Goal: Information Seeking & Learning: Learn about a topic

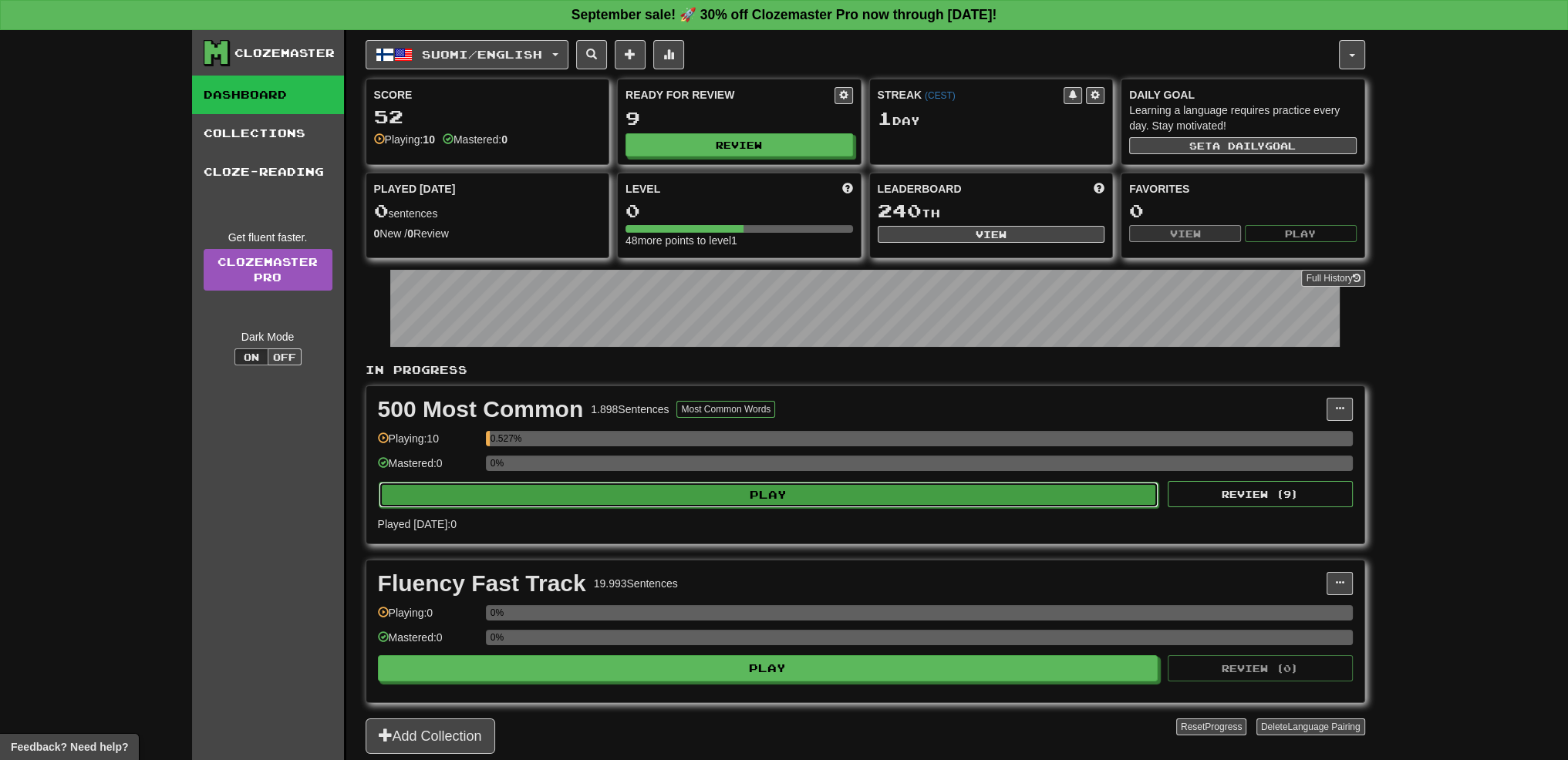
click at [805, 482] on button "Play" at bounding box center [768, 495] width 780 height 26
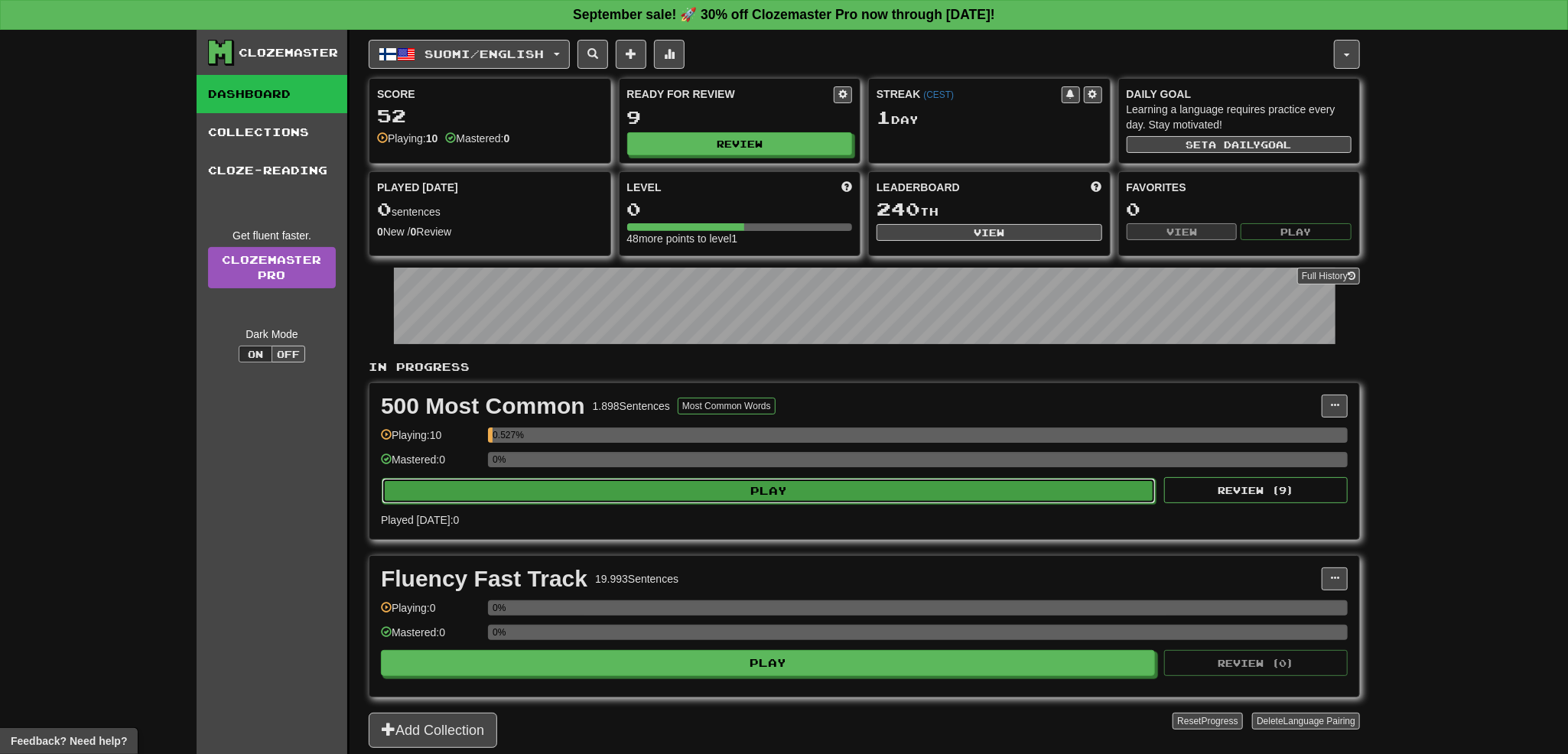
select select "**"
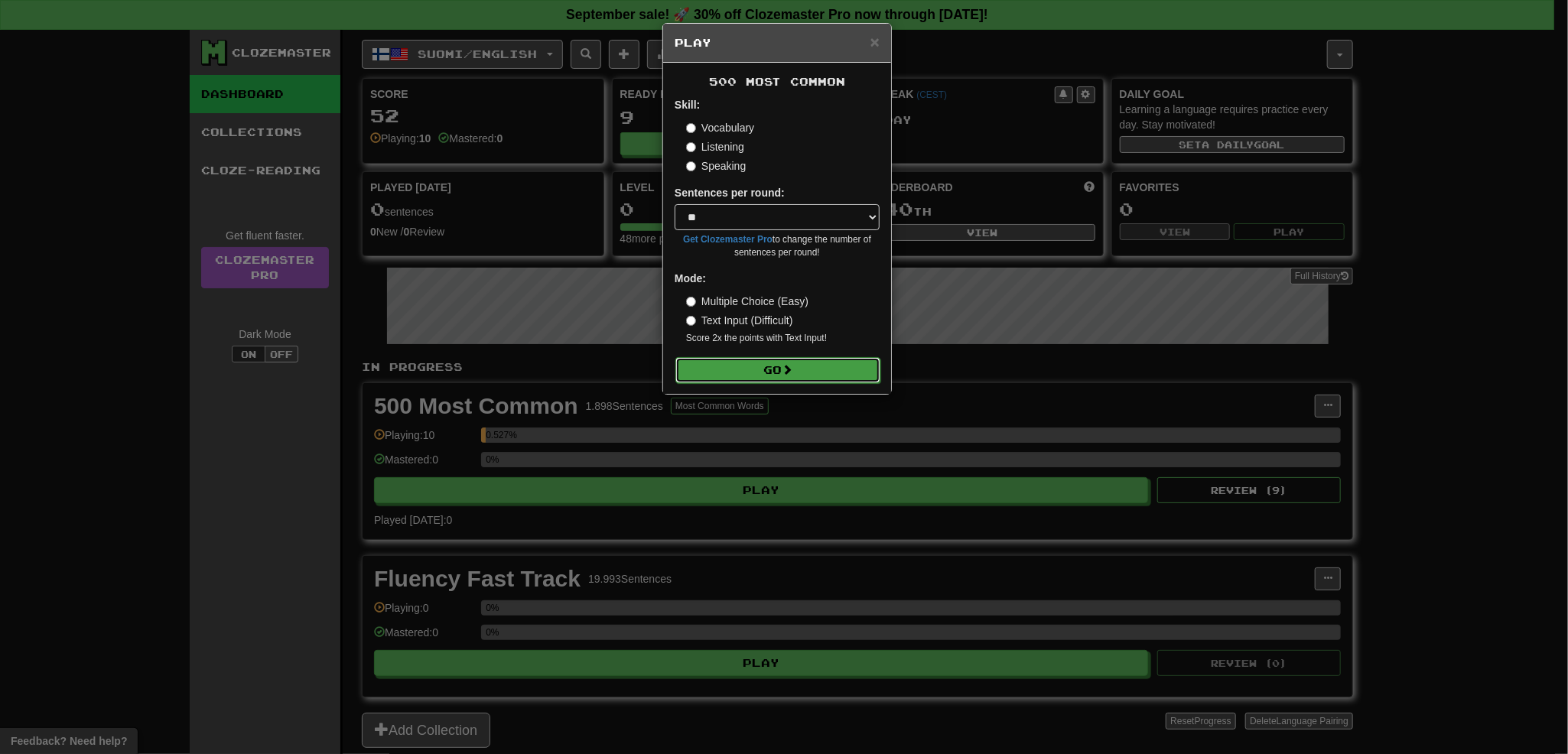
click at [803, 366] on button "Go" at bounding box center [778, 369] width 205 height 26
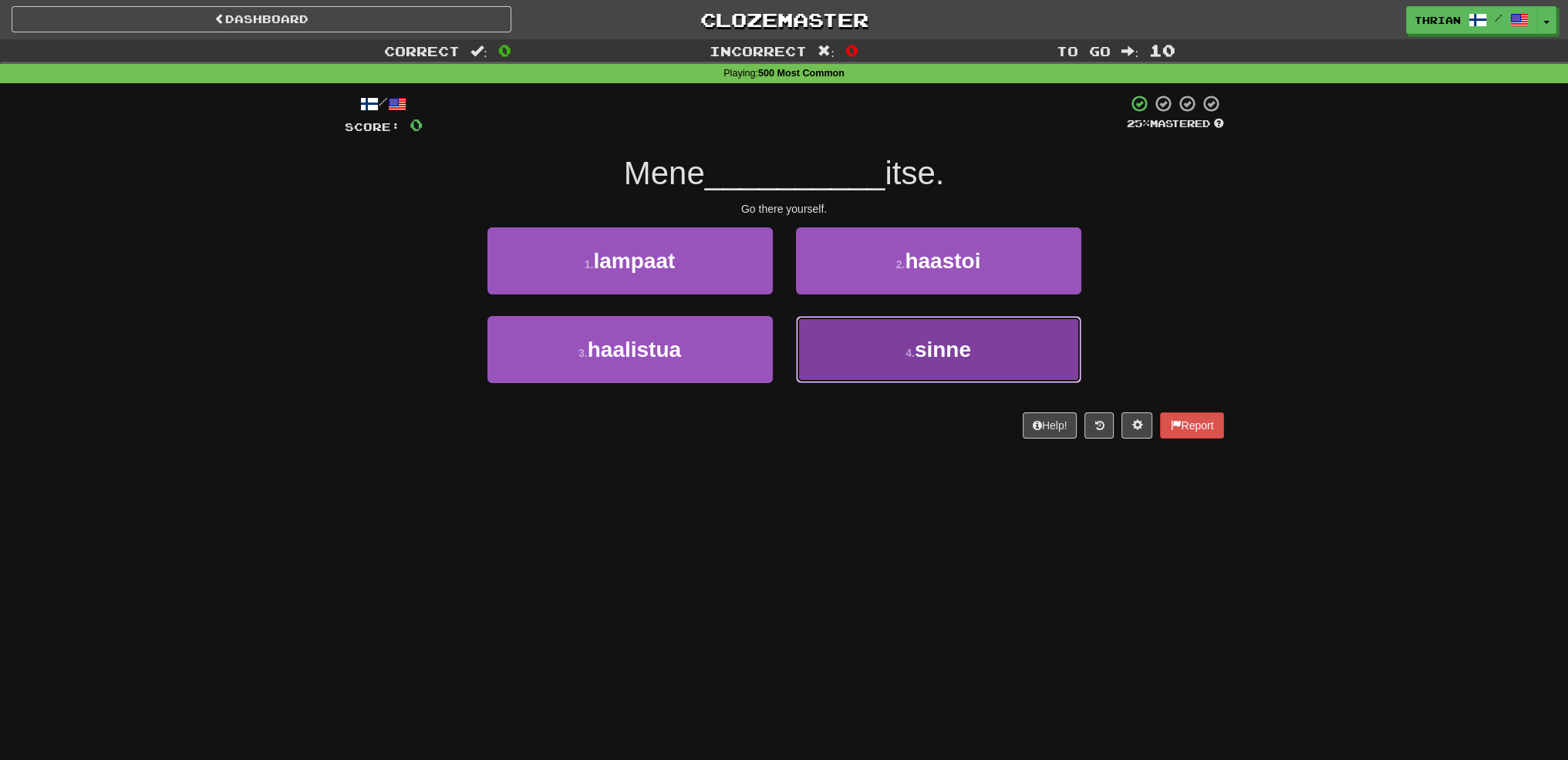
click at [928, 351] on span "sinne" at bounding box center [942, 350] width 56 height 24
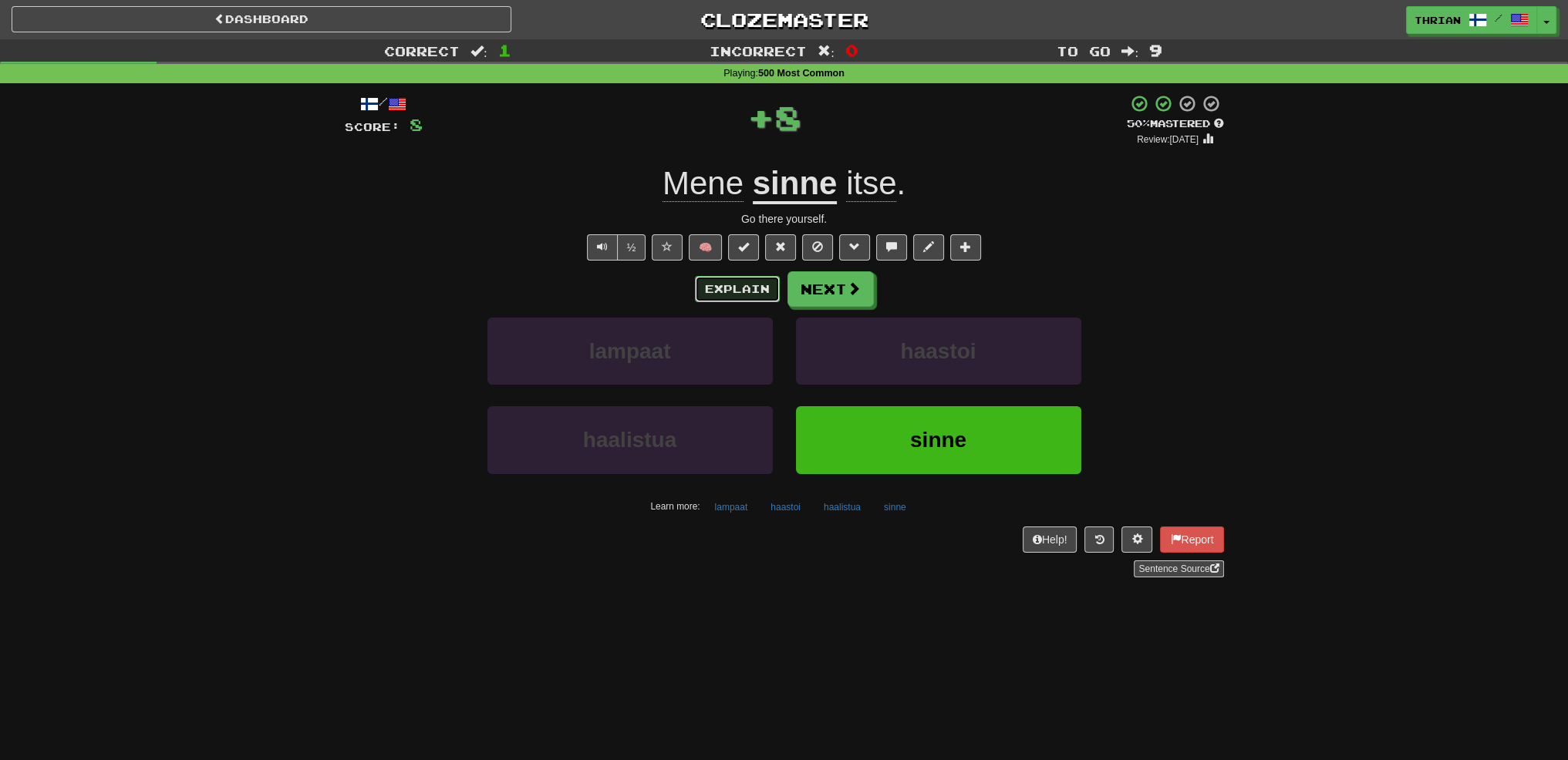
click at [744, 295] on button "Explain" at bounding box center [737, 289] width 85 height 26
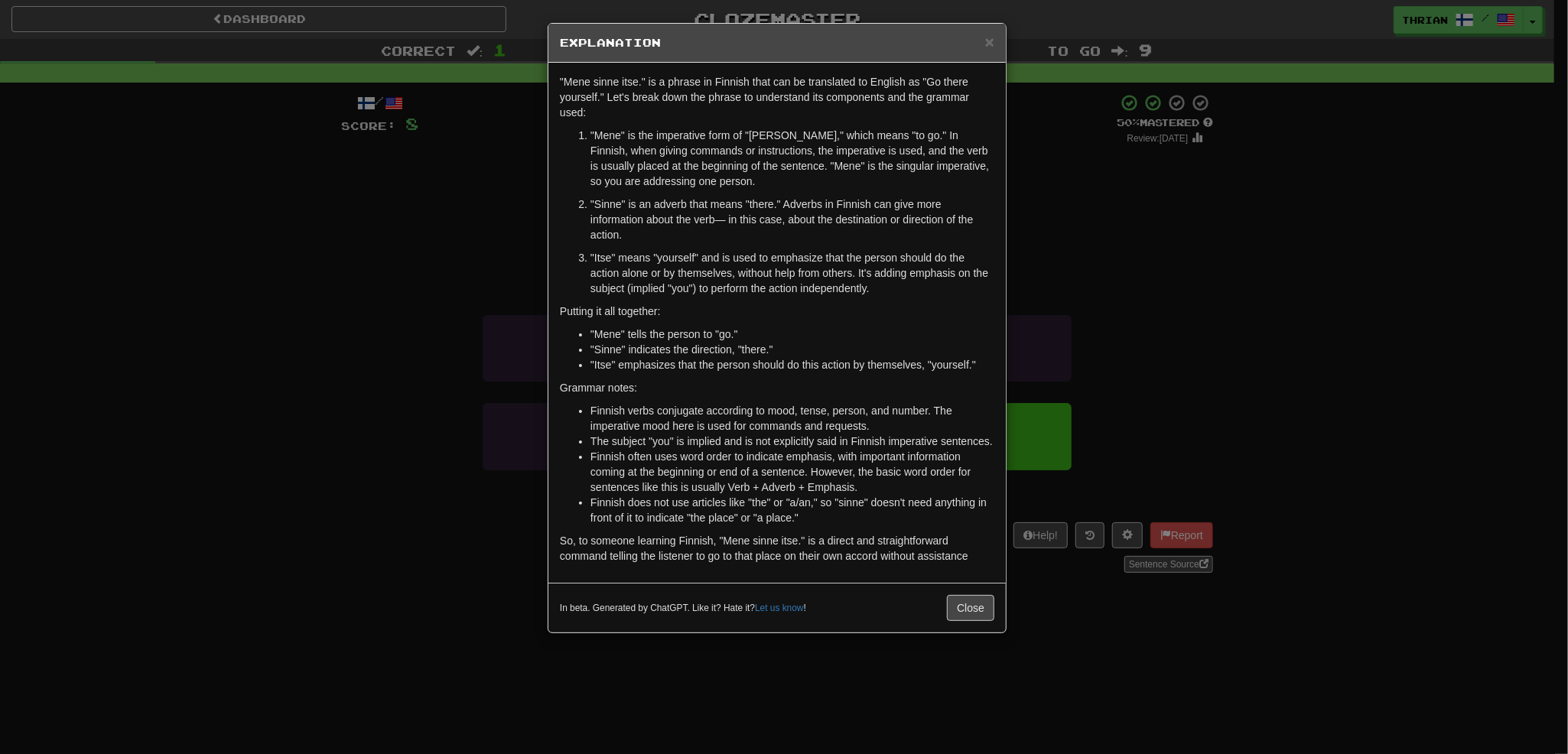
click at [437, 314] on div "× Explanation "Mene sinne itse." is a phrase in Finnish that can be translated …" at bounding box center [784, 377] width 1568 height 754
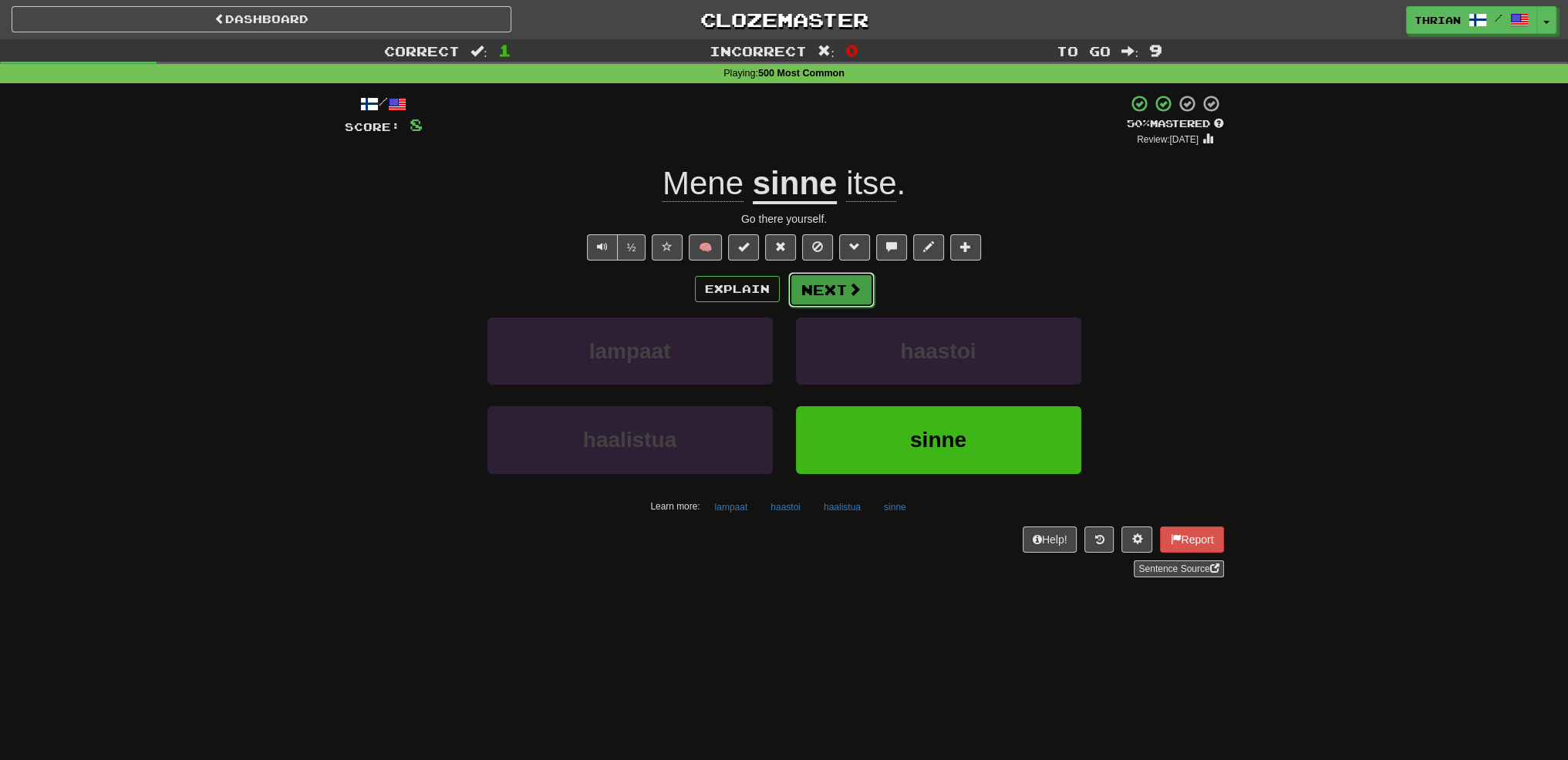
click at [830, 284] on button "Next" at bounding box center [831, 290] width 86 height 35
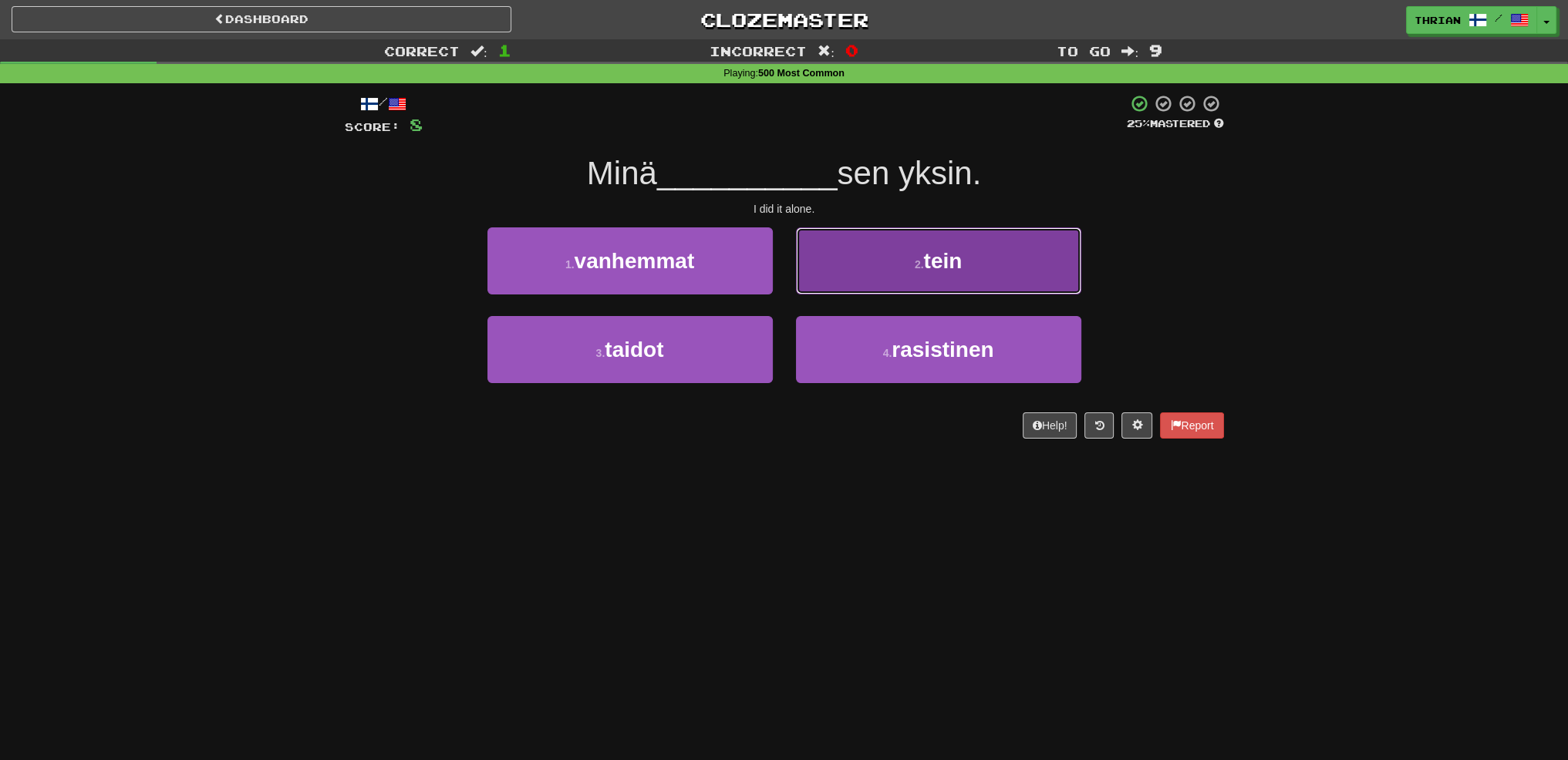
click at [837, 269] on button "2 . tein" at bounding box center [938, 261] width 285 height 67
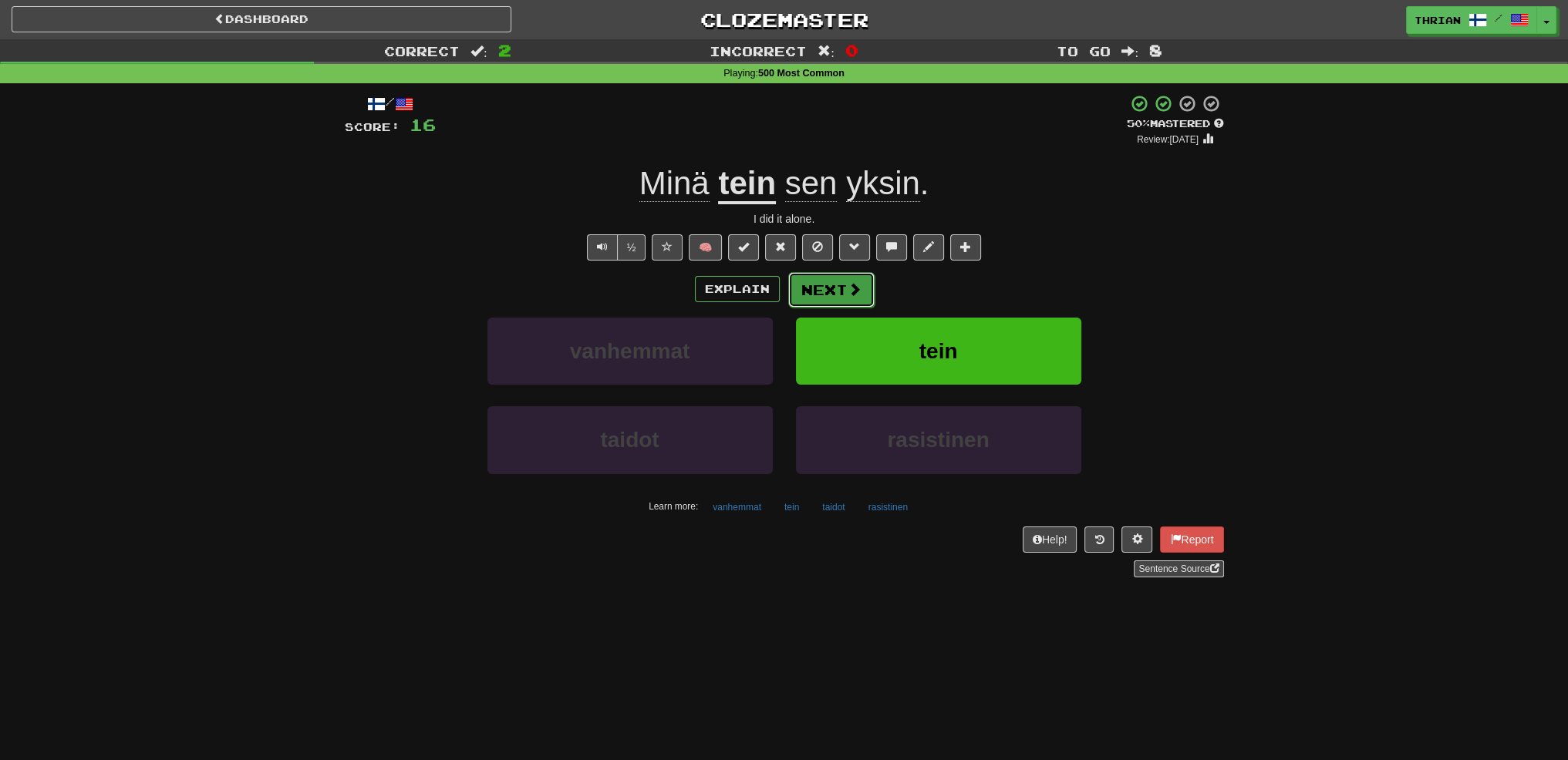
click at [811, 286] on button "Next" at bounding box center [831, 290] width 86 height 35
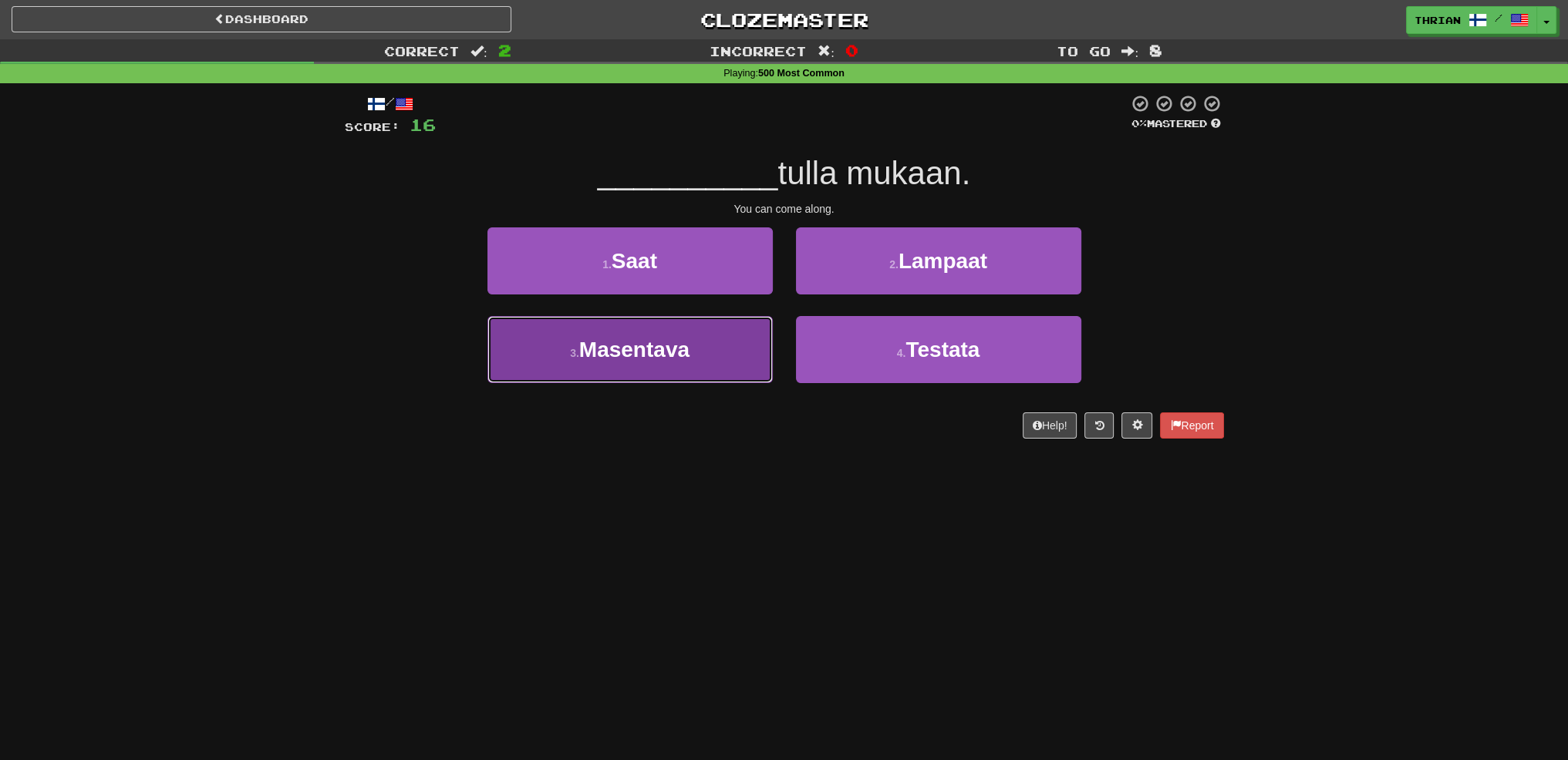
click at [699, 342] on button "3 . Masentava" at bounding box center [629, 350] width 285 height 67
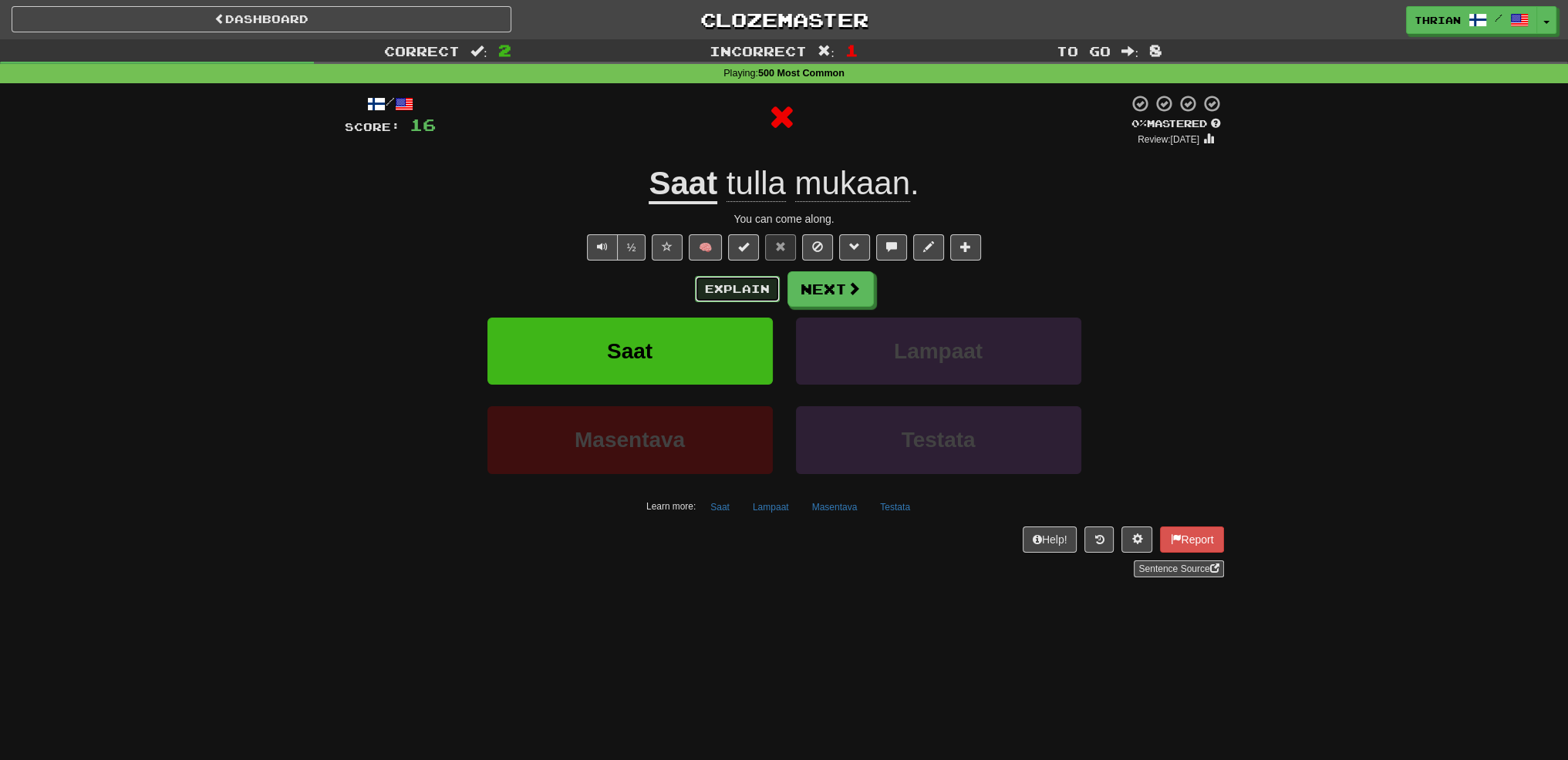
click at [717, 288] on button "Explain" at bounding box center [737, 289] width 85 height 26
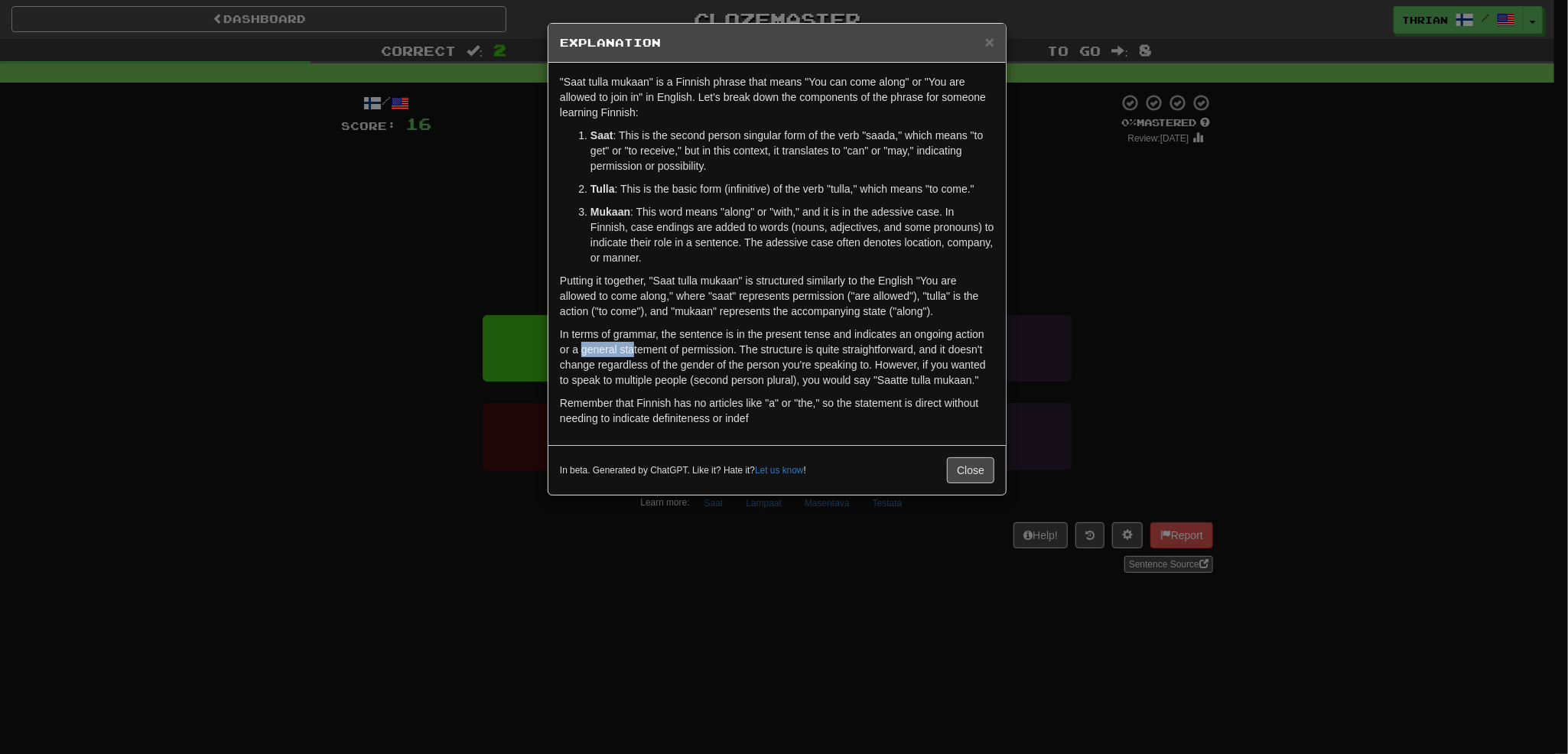
drag, startPoint x: 583, startPoint y: 347, endPoint x: 631, endPoint y: 348, distance: 48.0
click at [631, 348] on p "In terms of grammar, the sentence is in the present tense and indicates an ongo…" at bounding box center [777, 357] width 435 height 61
click at [946, 464] on div "In beta. Generated by ChatGPT. Like it? Hate it? Let us know ! Close" at bounding box center [777, 470] width 435 height 26
click at [957, 465] on button "Close" at bounding box center [970, 470] width 48 height 26
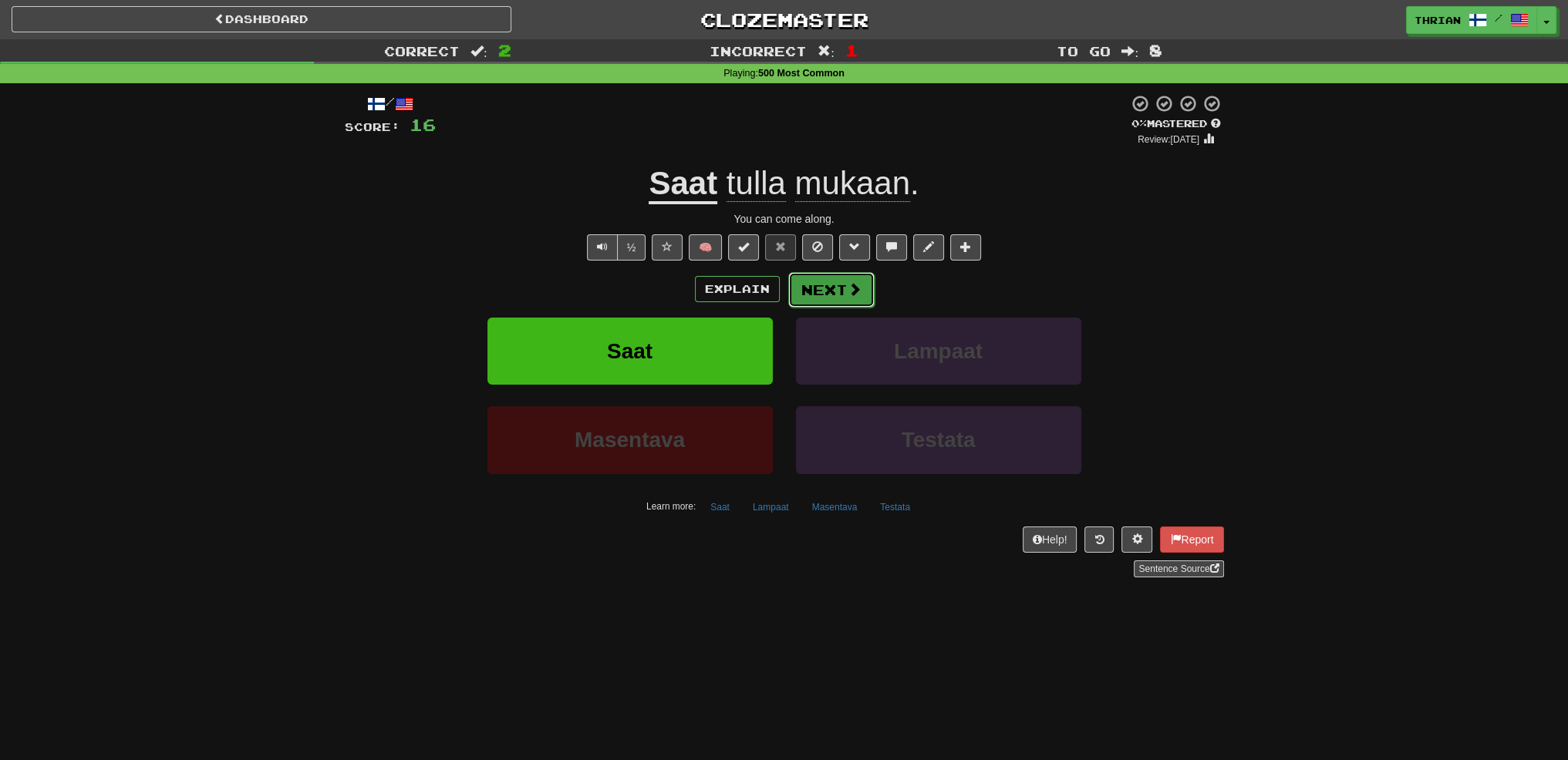
click at [839, 302] on button "Next" at bounding box center [831, 290] width 86 height 35
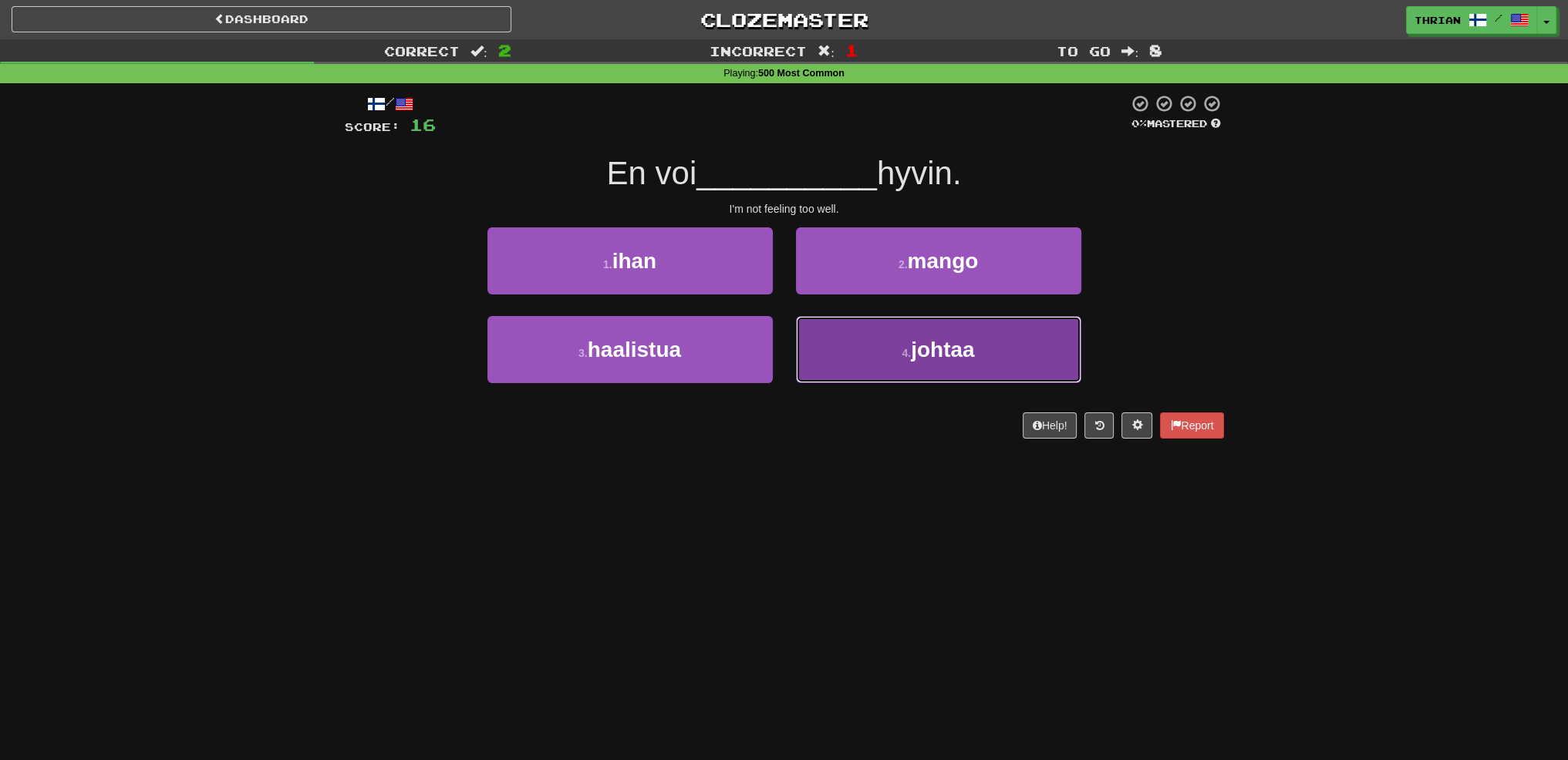
click at [840, 351] on button "4 . johtaa" at bounding box center [938, 350] width 285 height 67
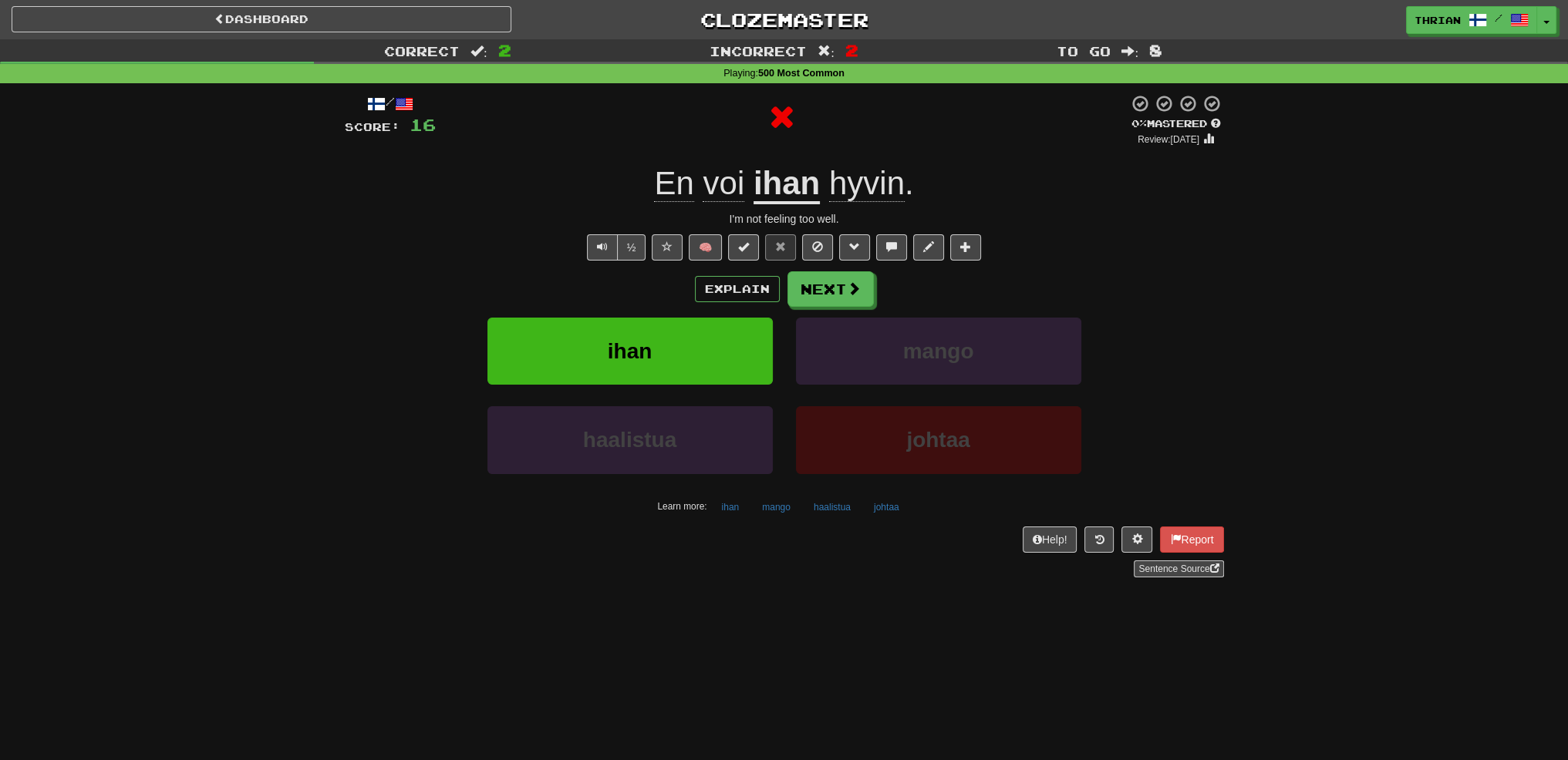
click at [749, 305] on div "Explain Next" at bounding box center [784, 289] width 879 height 35
click at [740, 292] on button "Explain" at bounding box center [737, 289] width 85 height 26
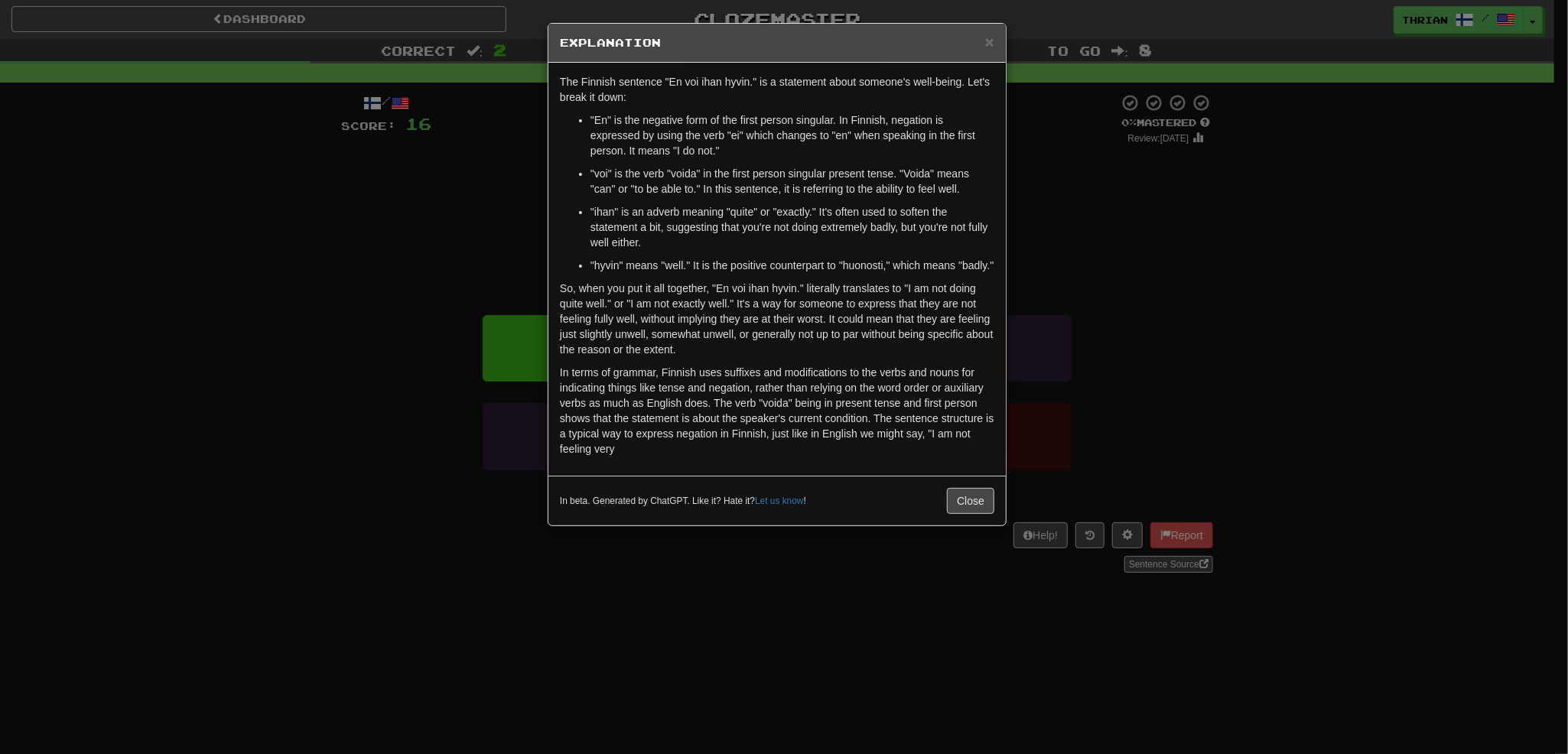
click at [505, 242] on div "× Explanation The Finnish sentence "En voi ihan hyvin." is a statement about so…" at bounding box center [784, 377] width 1568 height 754
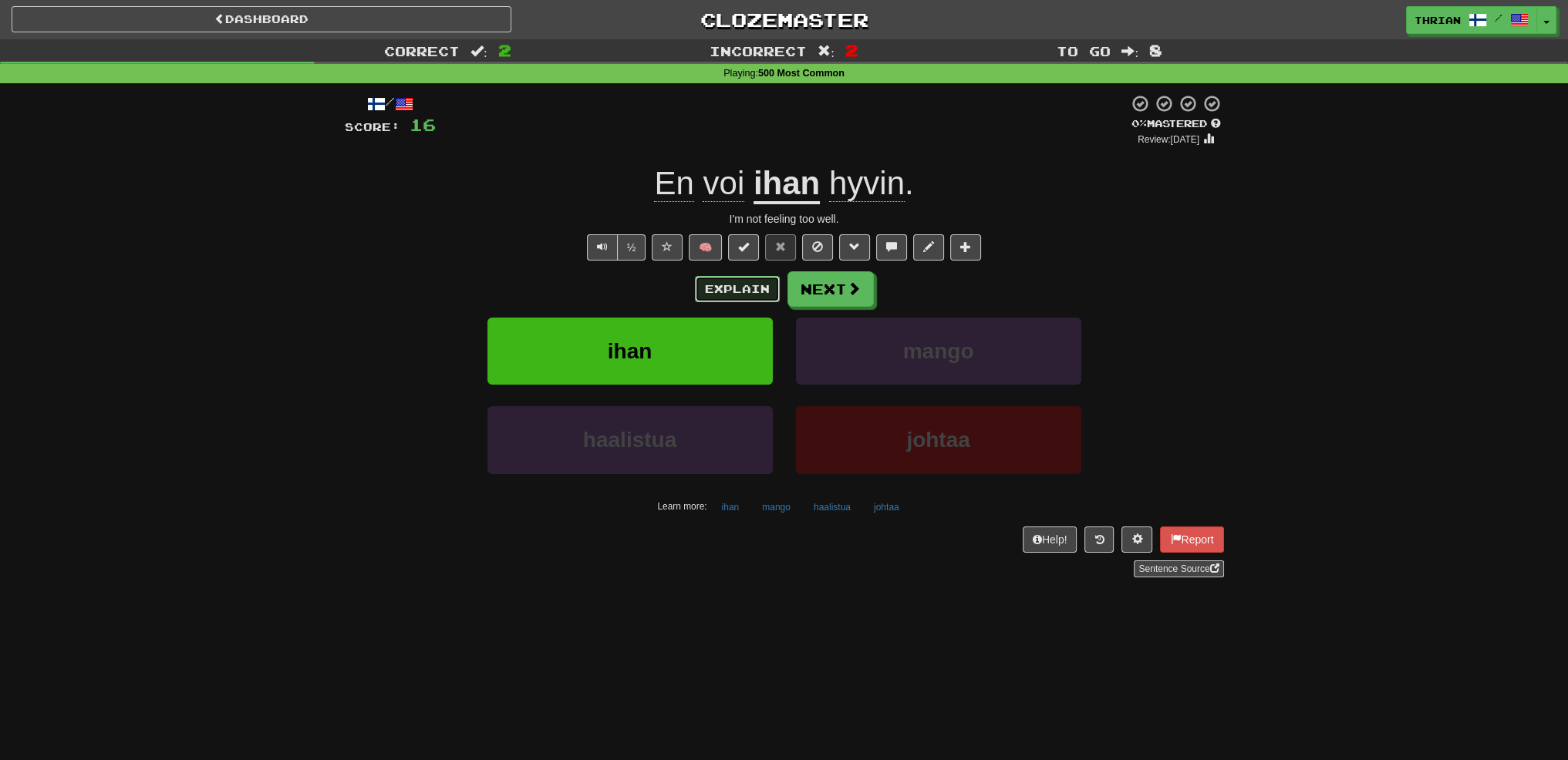
click at [753, 286] on button "Explain" at bounding box center [737, 289] width 85 height 26
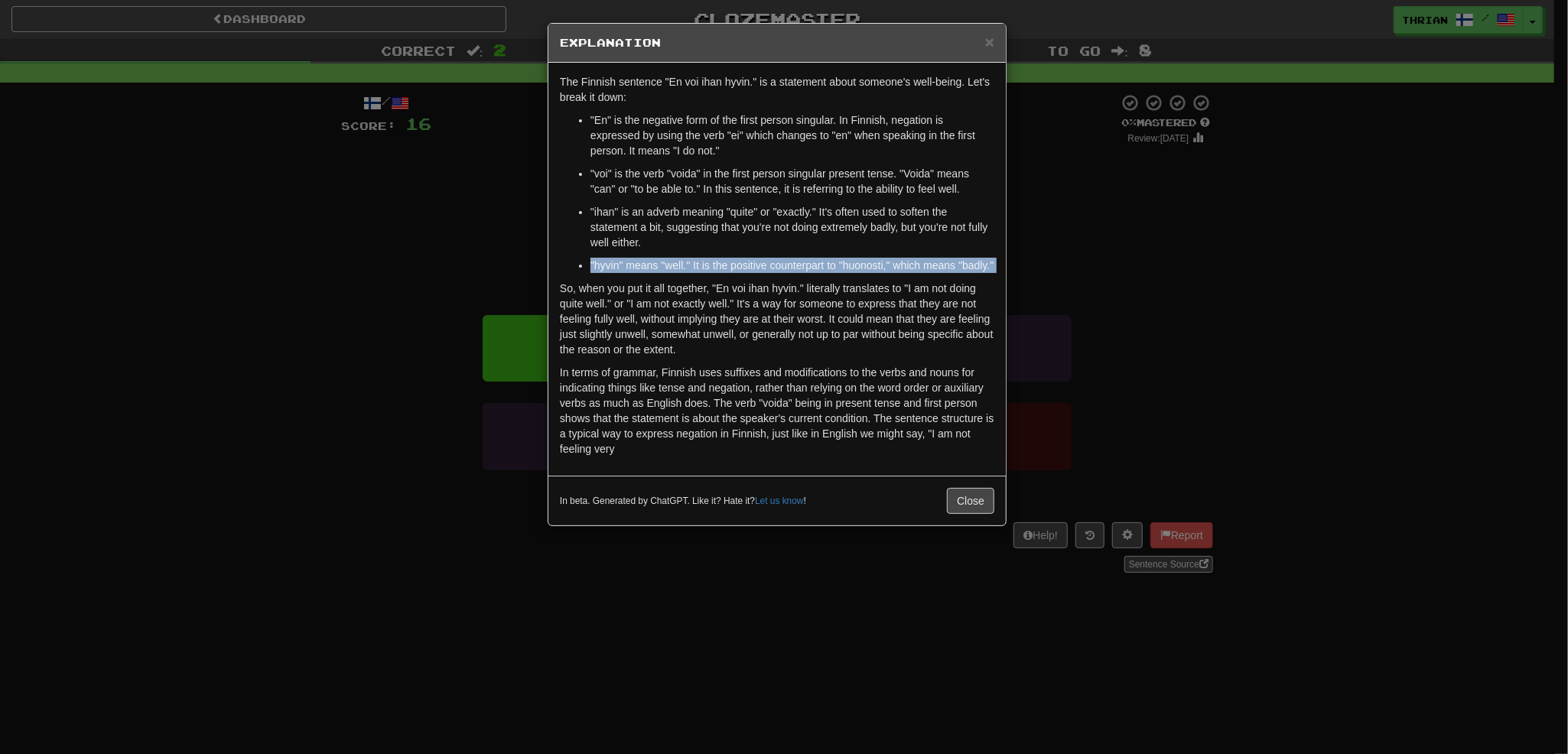
drag, startPoint x: 497, startPoint y: 283, endPoint x: 514, endPoint y: 258, distance: 30.2
click at [514, 258] on div "× Explanation The Finnish sentence "En voi ihan hyvin." is a statement about so…" at bounding box center [784, 377] width 1568 height 754
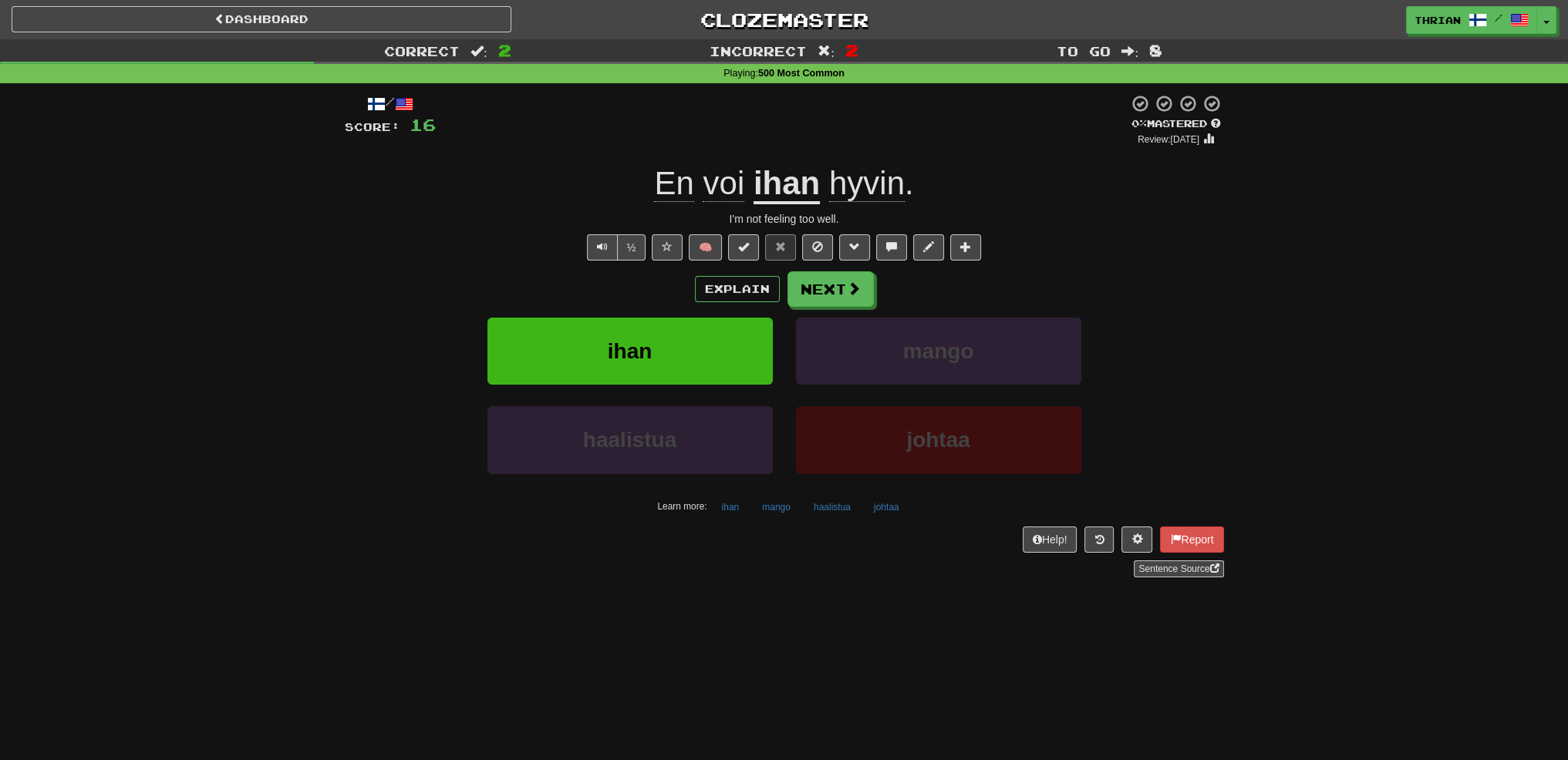
click at [693, 280] on div "Explain Next" at bounding box center [784, 289] width 879 height 35
click at [786, 287] on div "Explain Next" at bounding box center [784, 289] width 879 height 35
click at [742, 287] on button "Explain" at bounding box center [737, 289] width 85 height 26
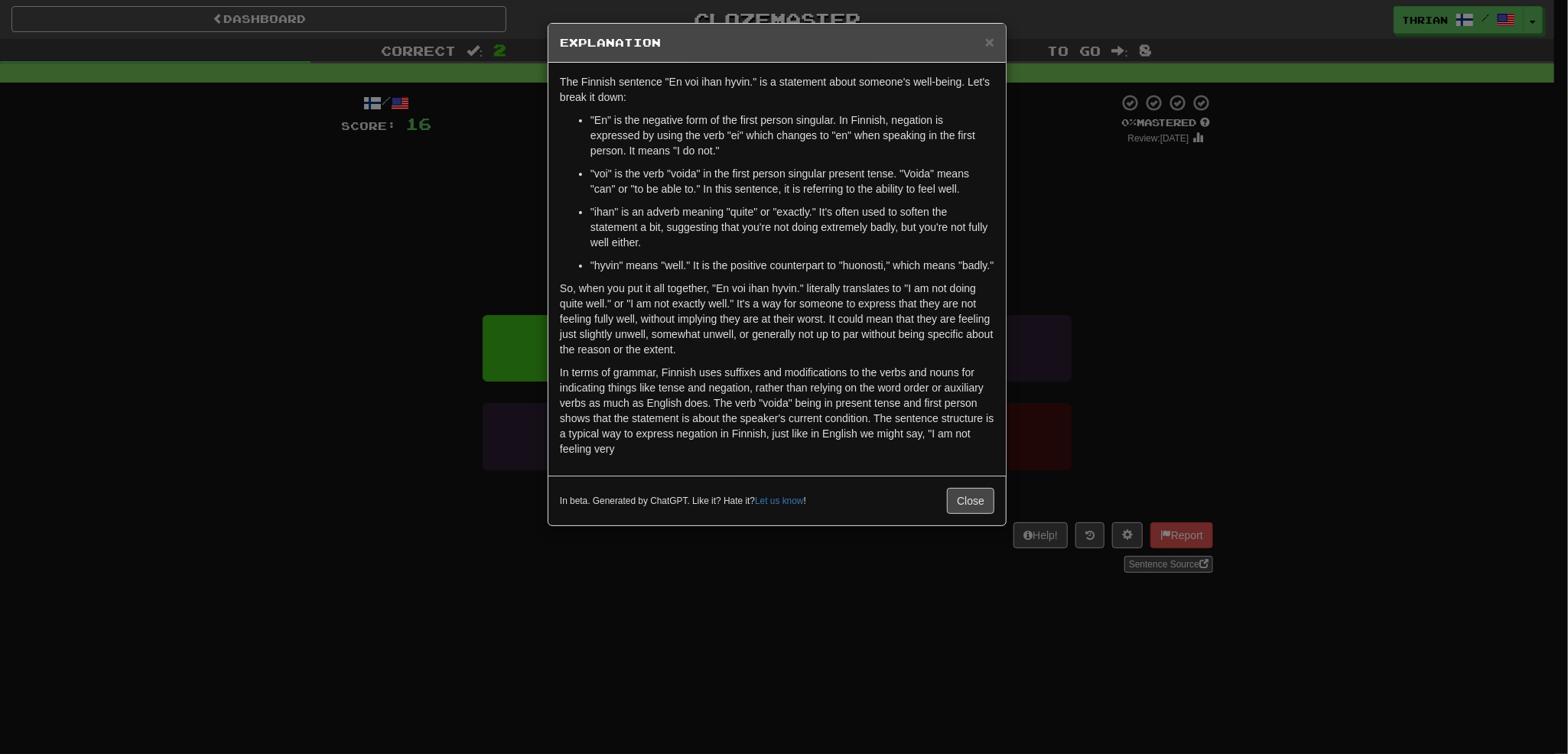
click at [288, 420] on div "× Explanation The Finnish sentence "En voi ihan hyvin." is a statement about so…" at bounding box center [784, 377] width 1568 height 754
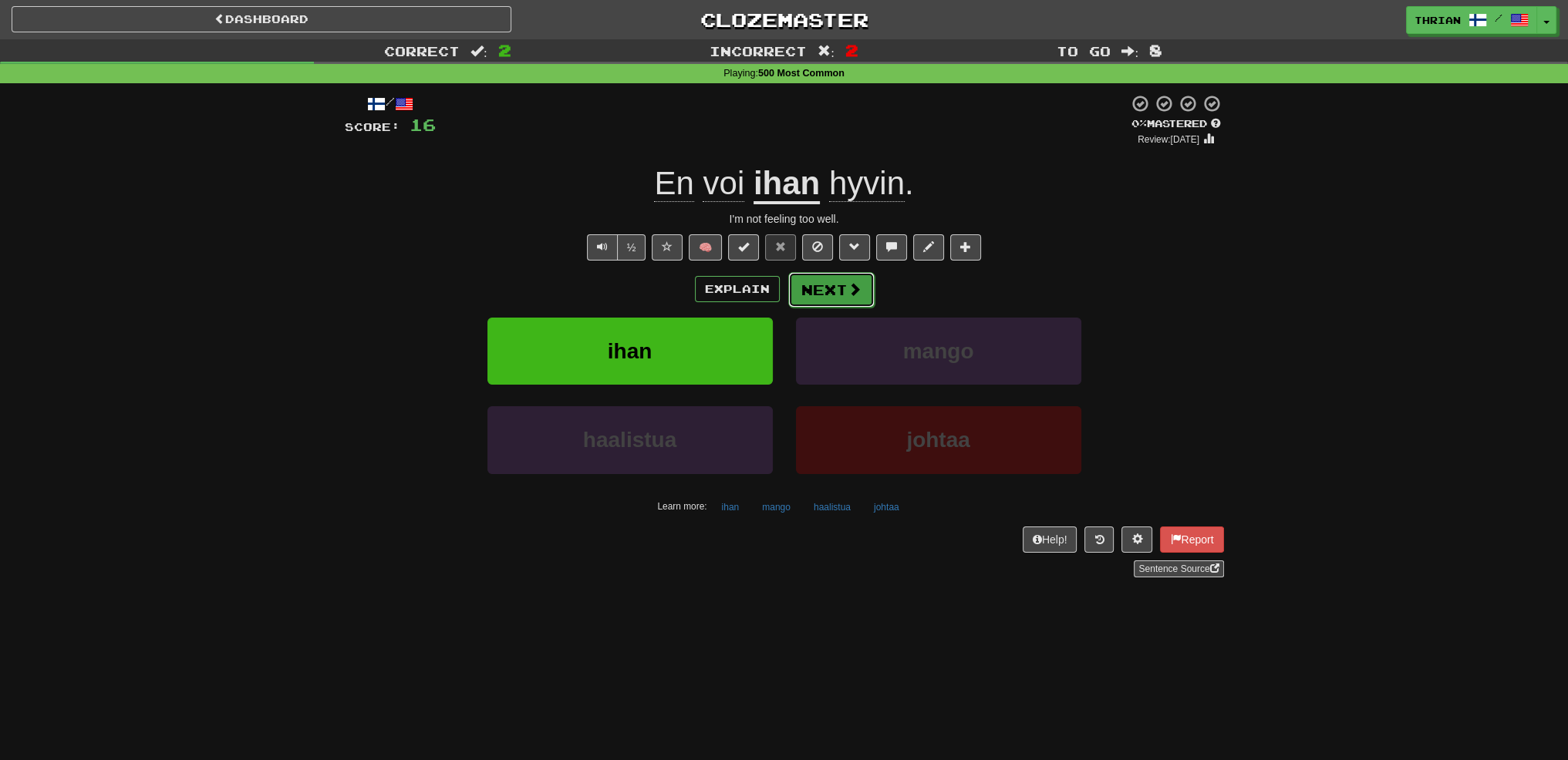
click at [841, 289] on button "Next" at bounding box center [831, 290] width 86 height 35
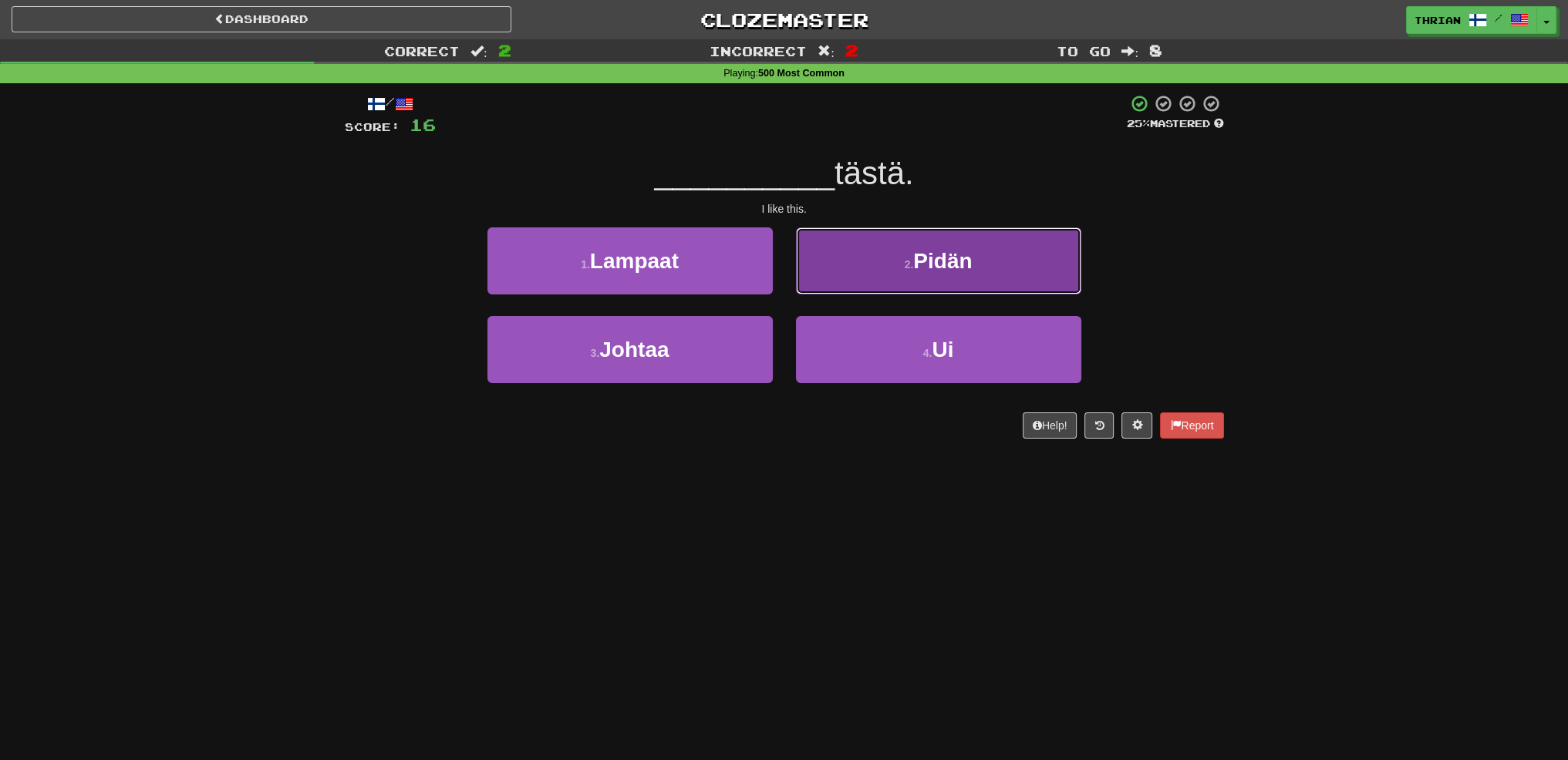
click at [839, 273] on button "2 . Pidän" at bounding box center [938, 261] width 285 height 67
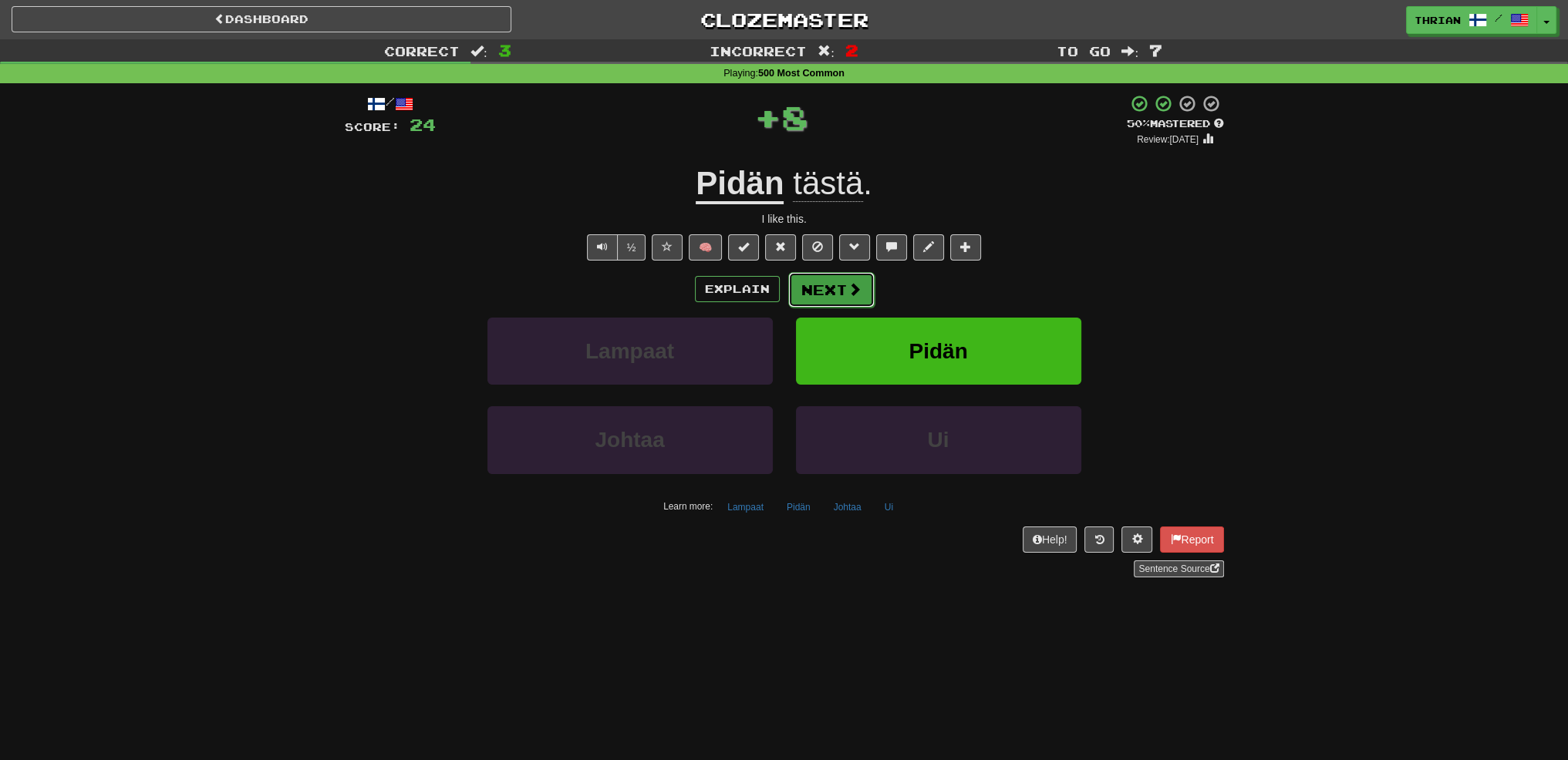
click at [838, 295] on button "Next" at bounding box center [831, 290] width 86 height 35
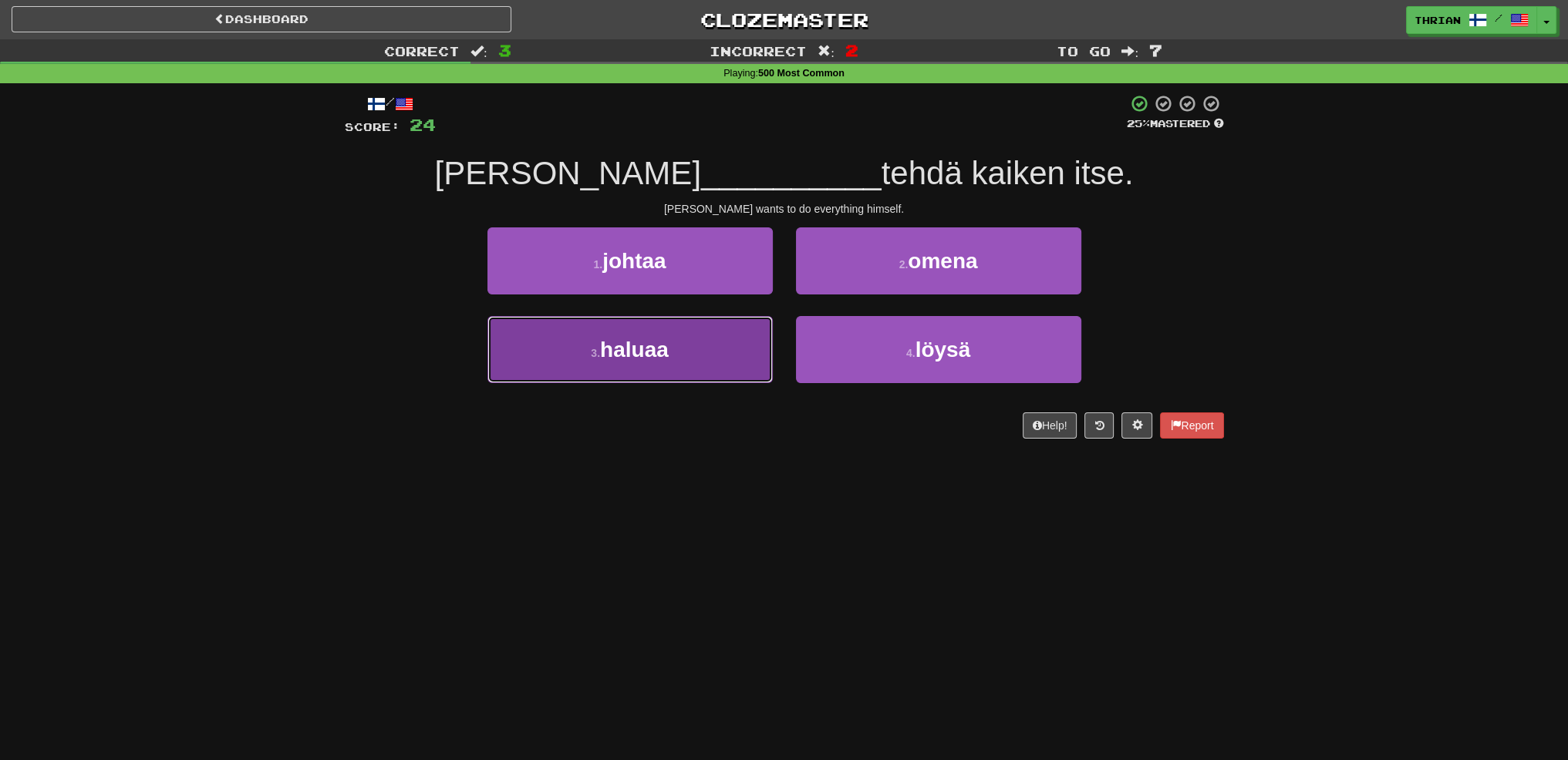
click at [744, 374] on button "3 . haluaa" at bounding box center [629, 350] width 285 height 67
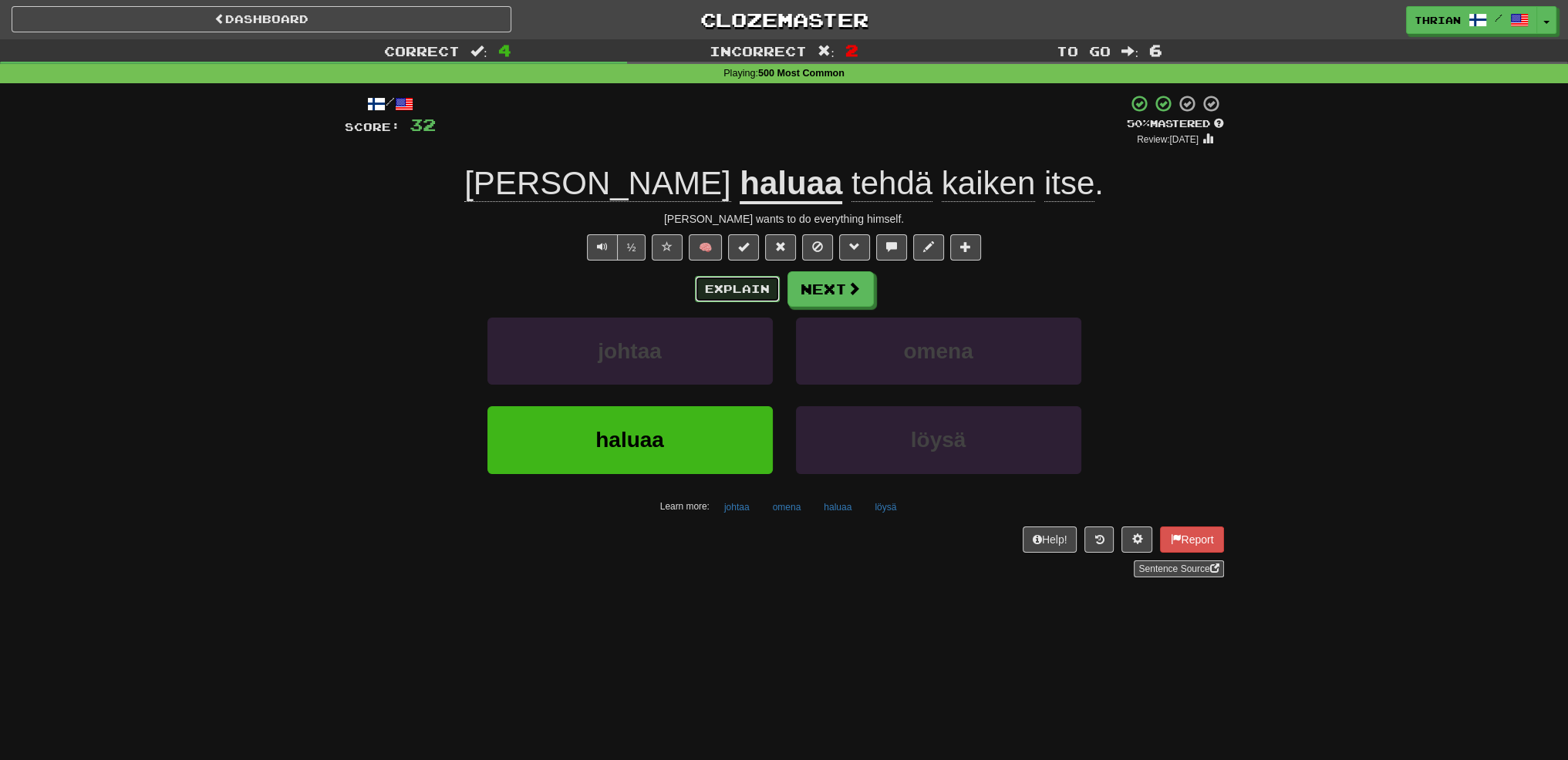
click at [753, 291] on button "Explain" at bounding box center [737, 289] width 85 height 26
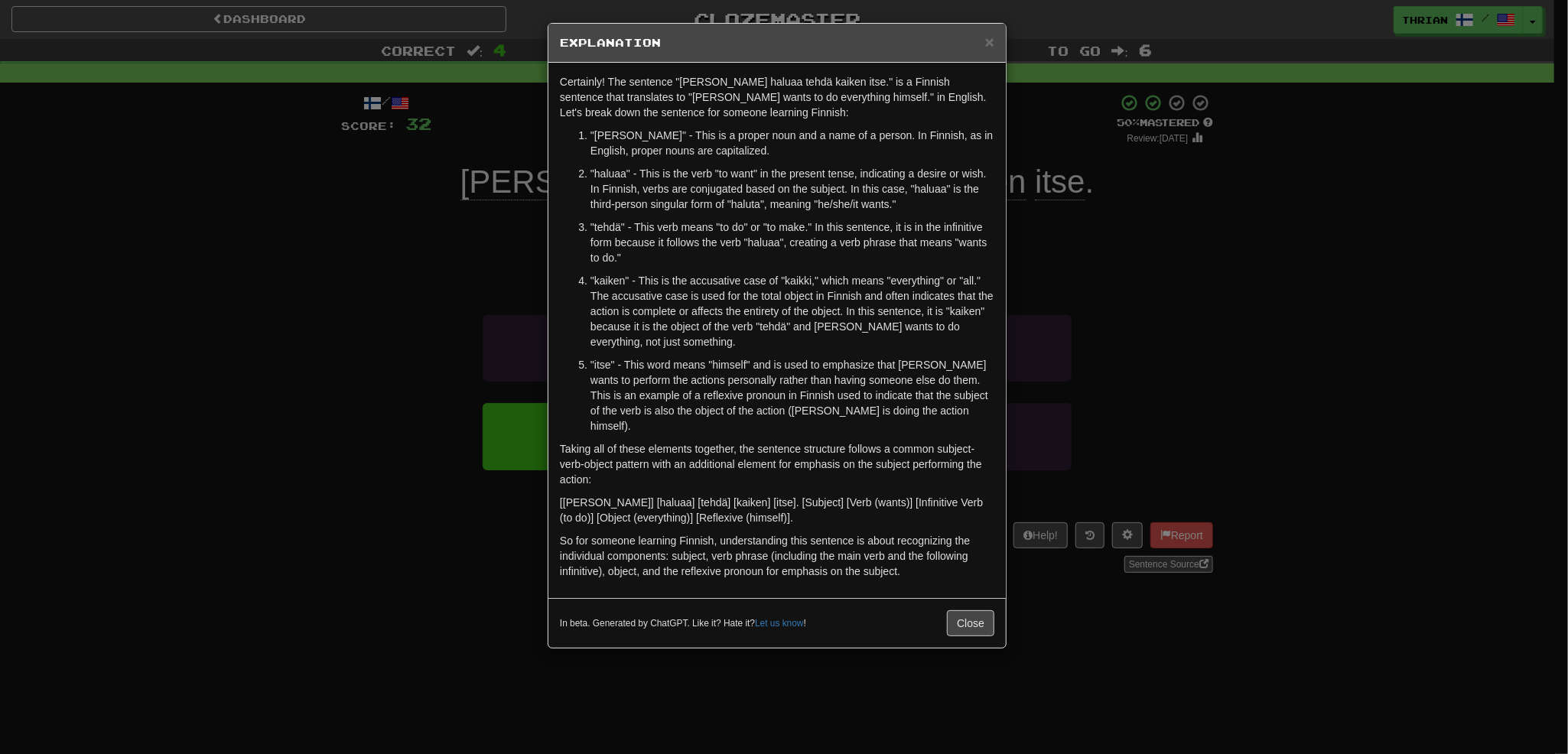
click at [299, 398] on div "× Explanation Certainly! The sentence "Tom haluaa tehdä kaiken itse." is a Finn…" at bounding box center [784, 377] width 1568 height 754
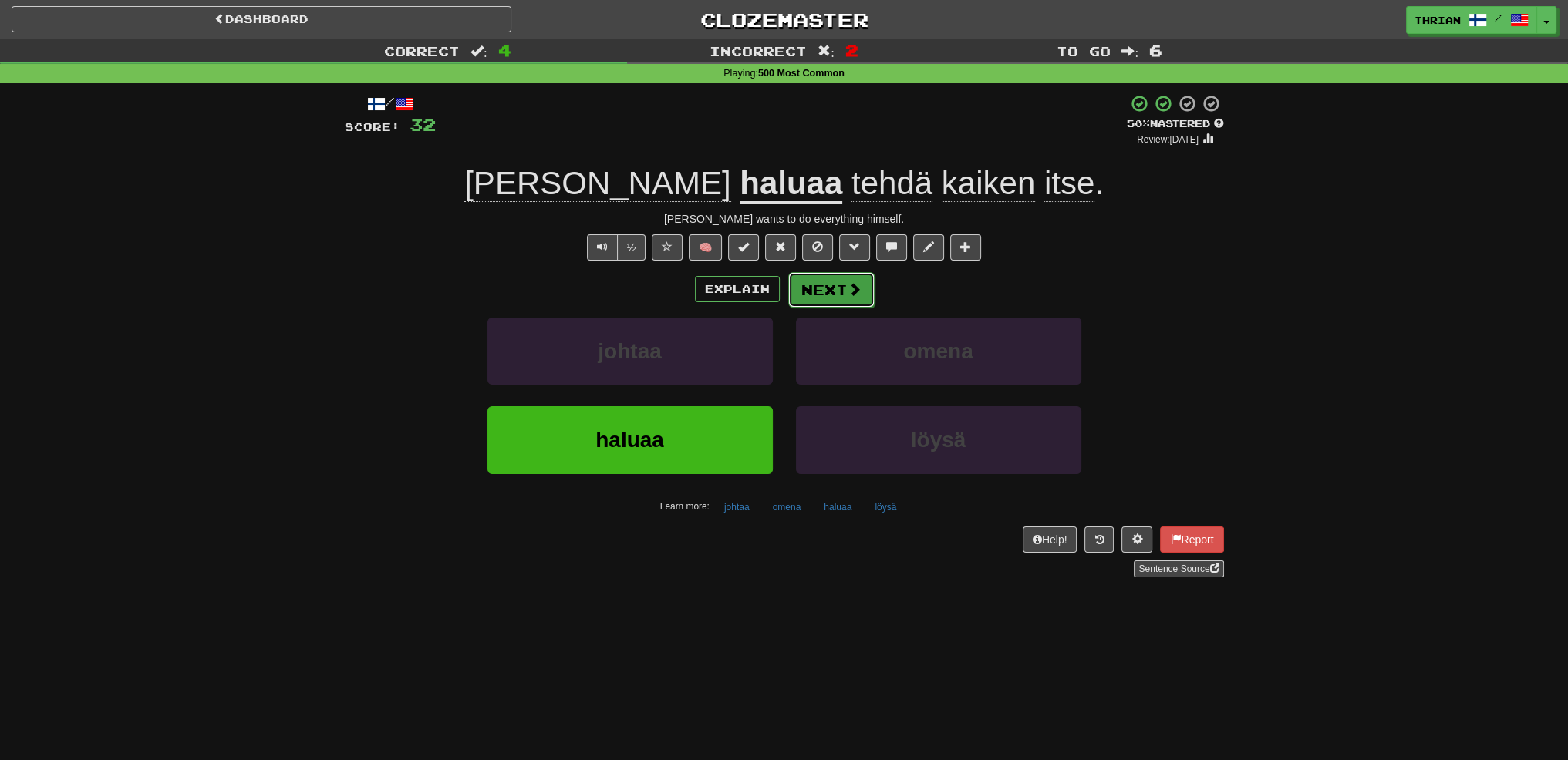
click at [849, 293] on span at bounding box center [855, 289] width 14 height 14
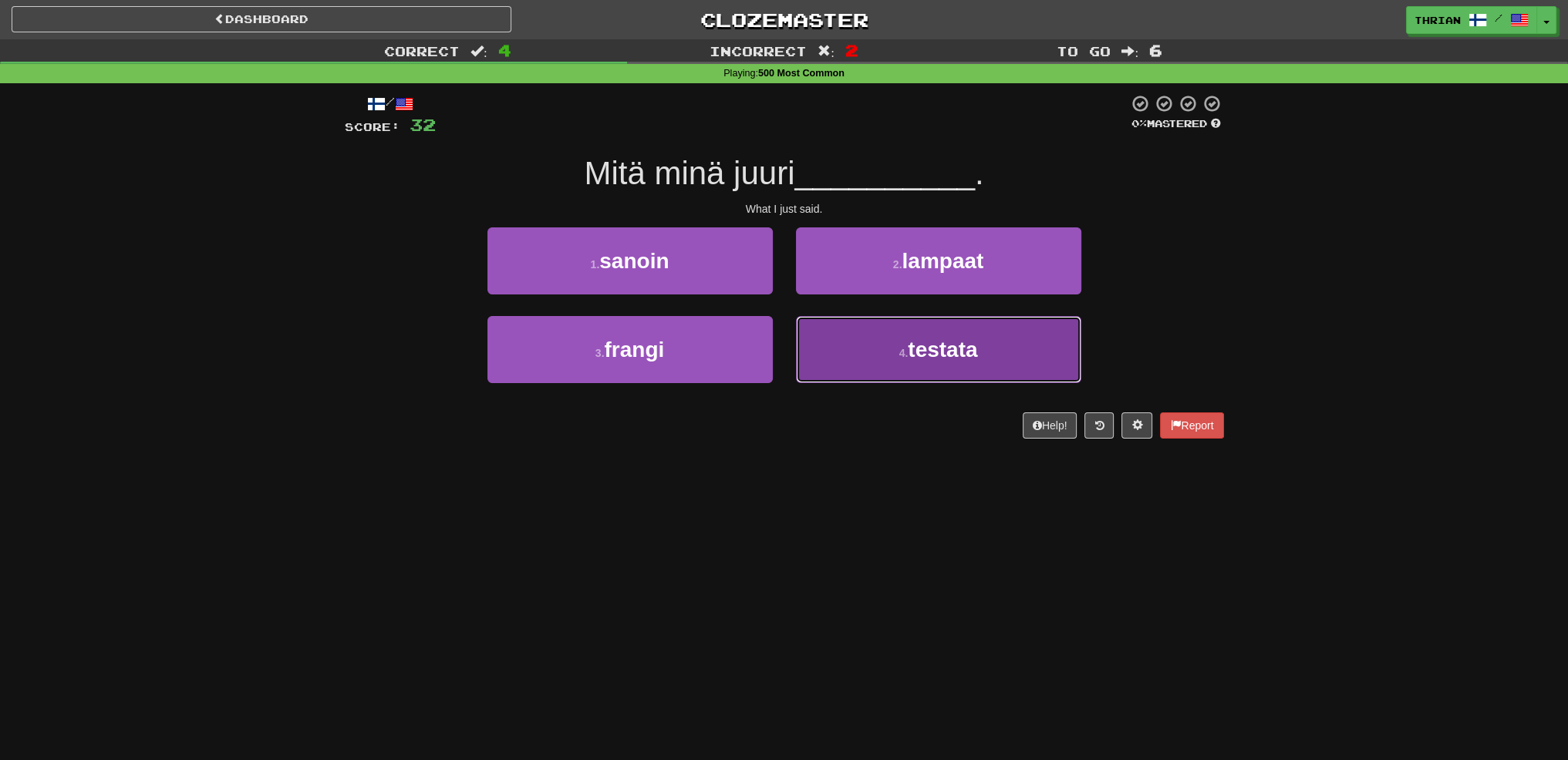
click at [820, 347] on button "4 . testata" at bounding box center [938, 350] width 285 height 67
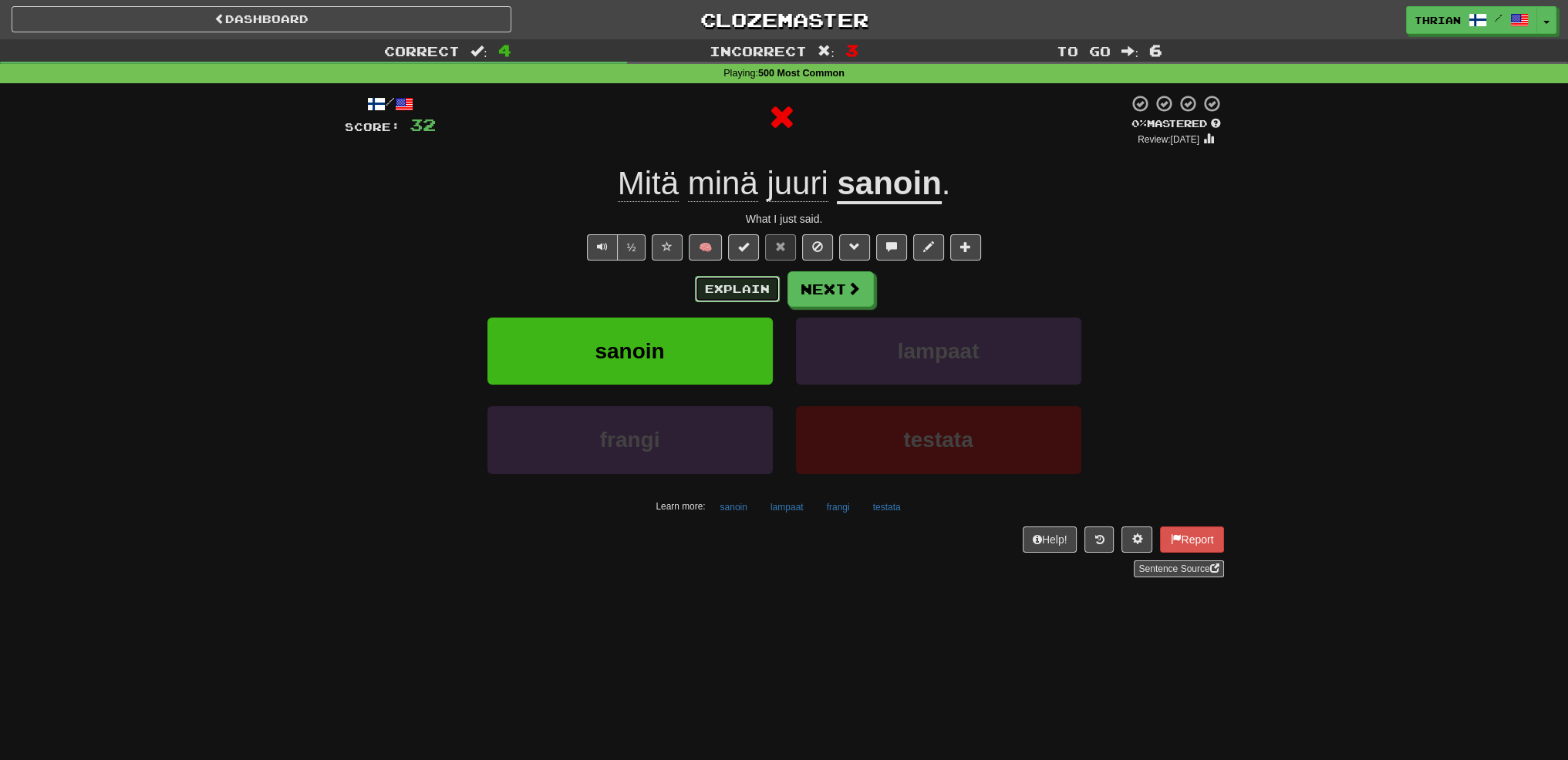
click at [738, 286] on button "Explain" at bounding box center [737, 289] width 85 height 26
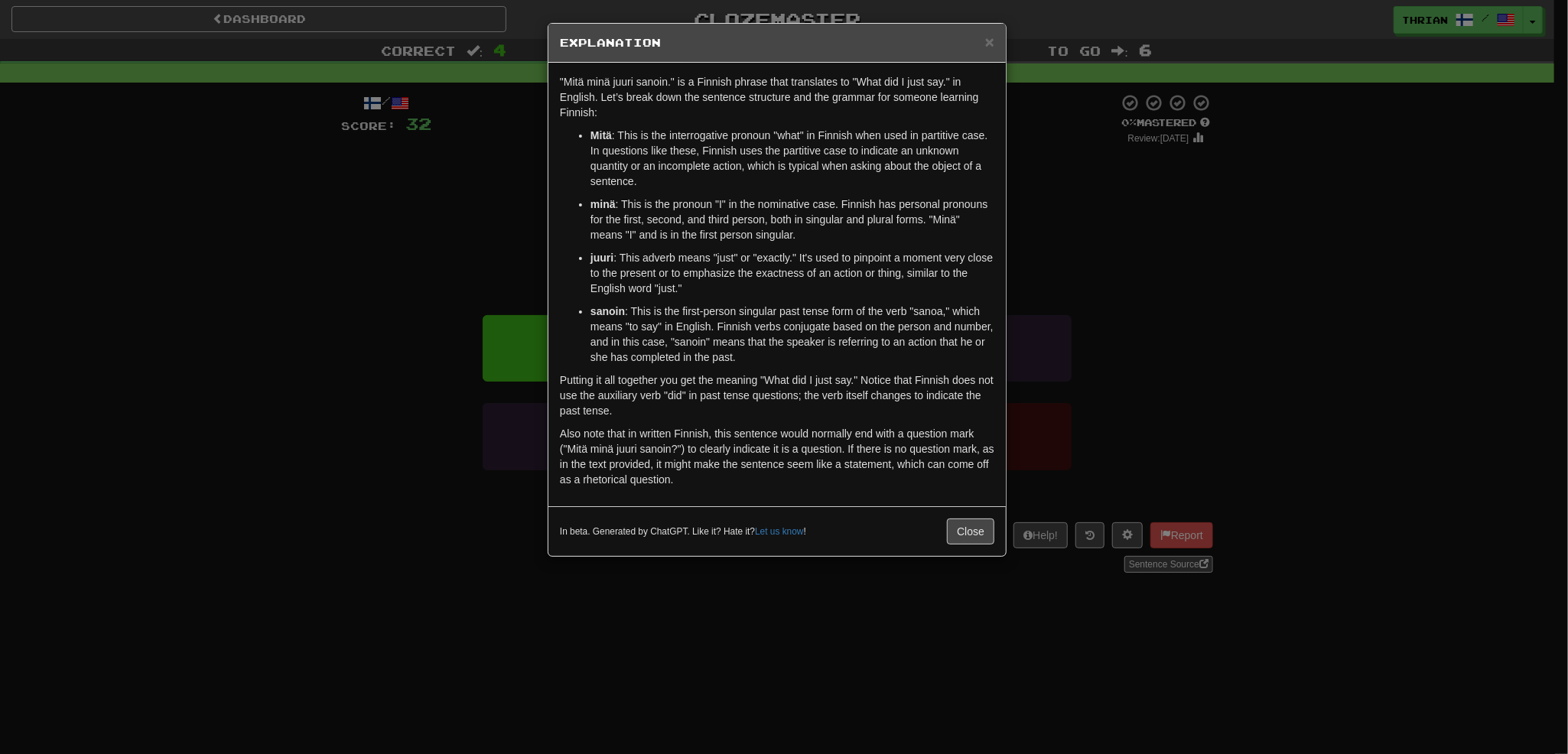
click at [456, 382] on div "× Explanation "Mitä minä juuri sanoin." is a Finnish phrase that translates to …" at bounding box center [784, 377] width 1568 height 754
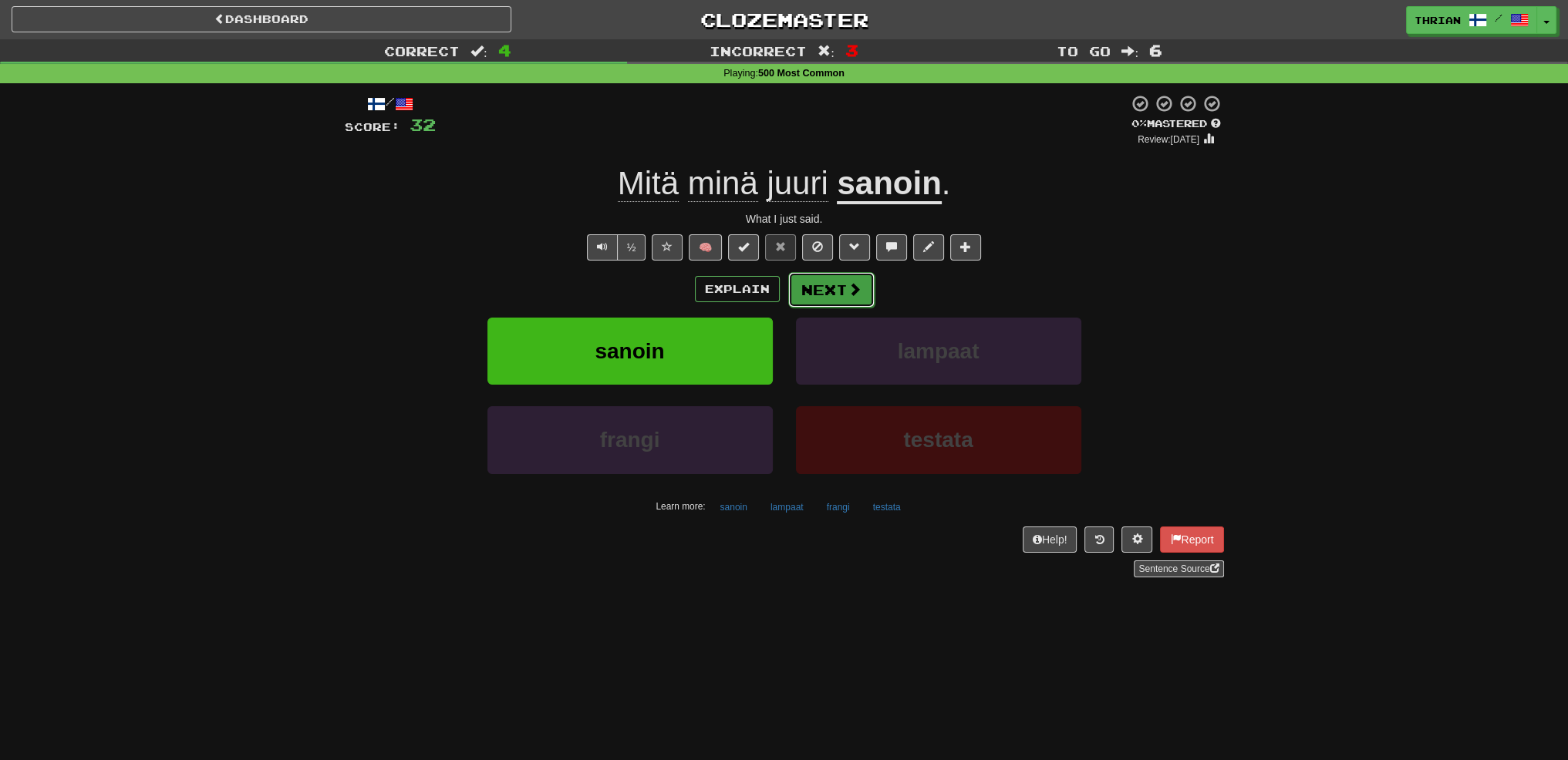
click at [831, 296] on button "Next" at bounding box center [831, 290] width 86 height 35
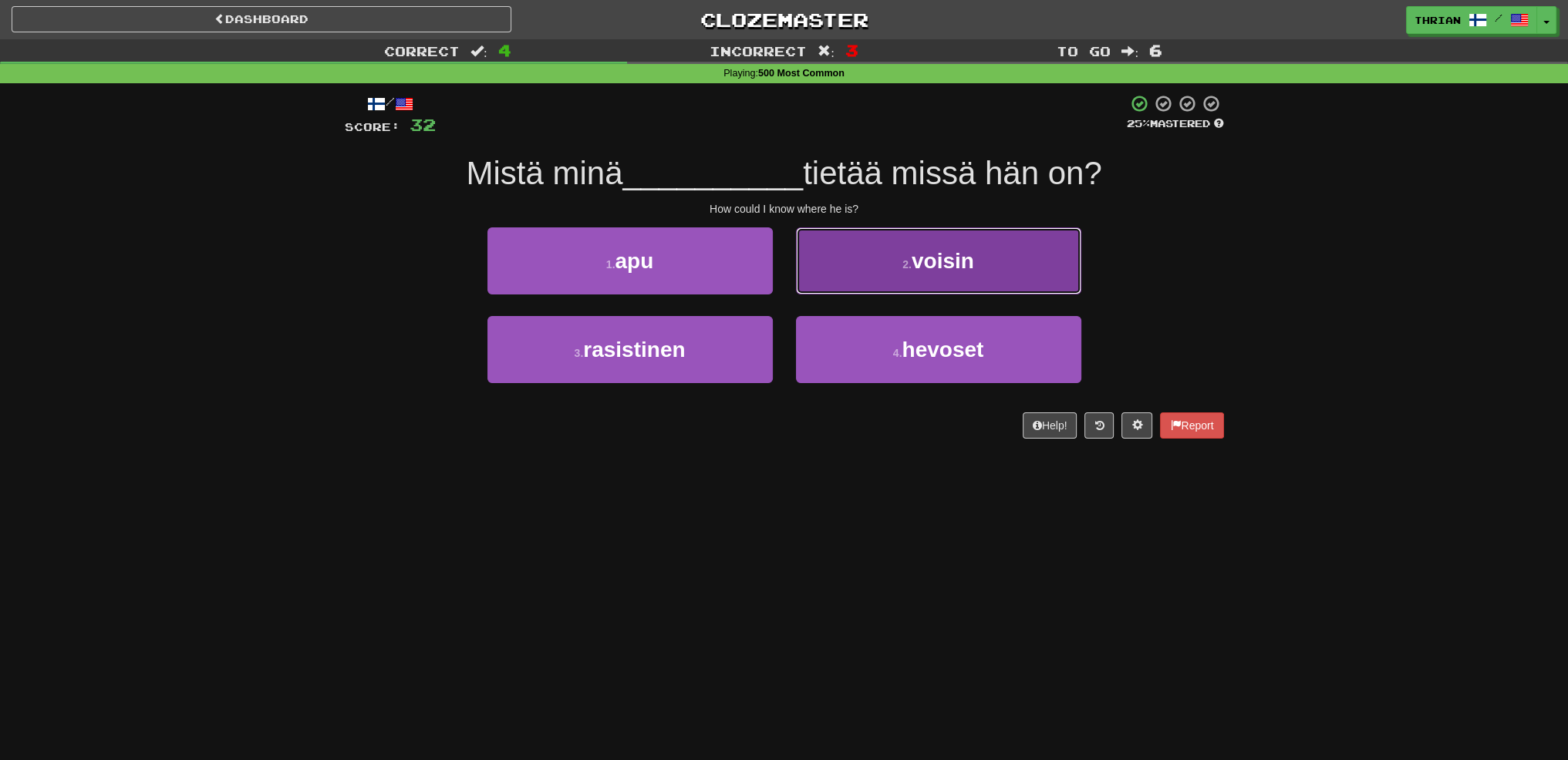
click at [856, 286] on button "2 . voisin" at bounding box center [938, 261] width 285 height 67
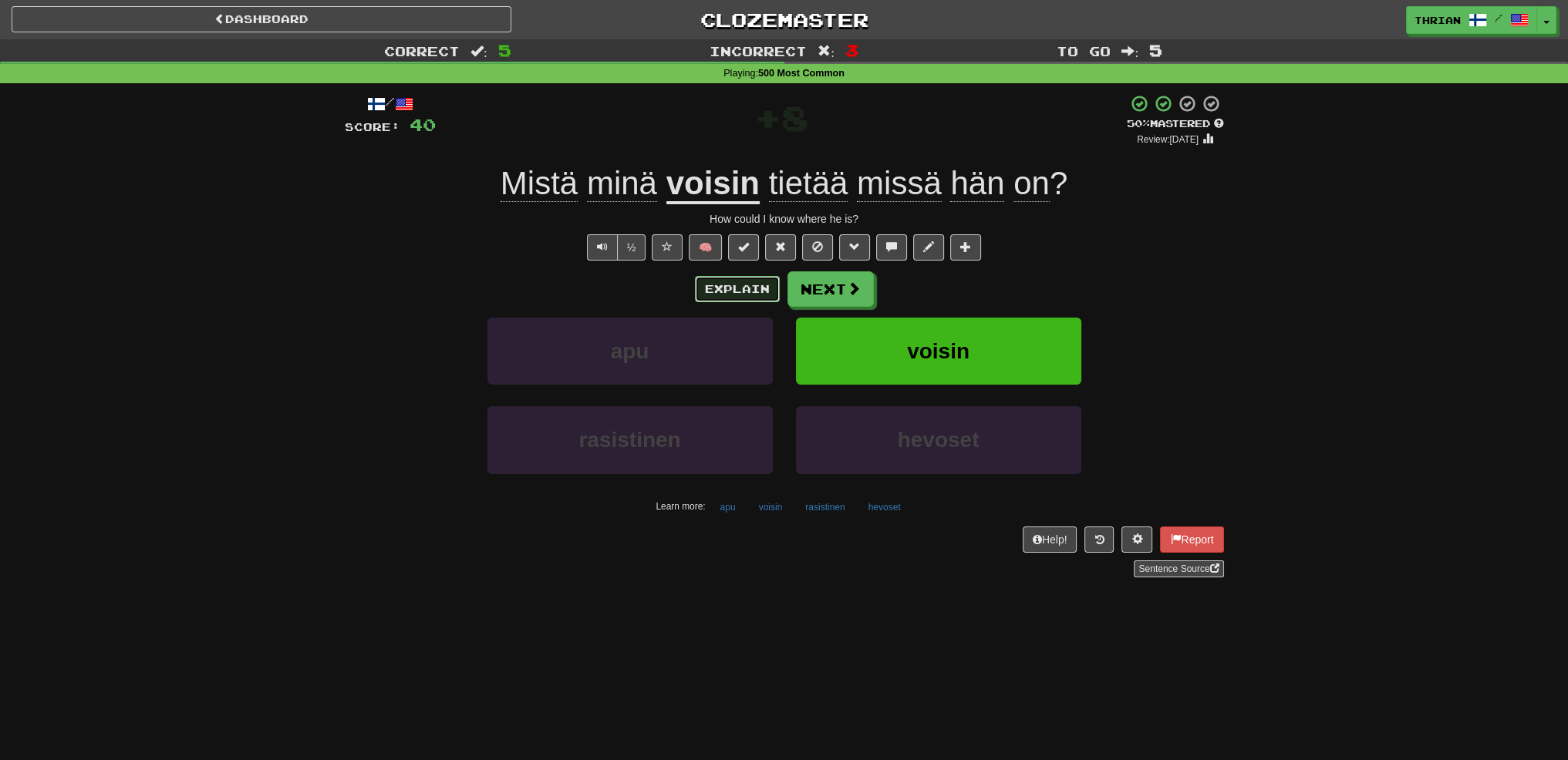
click at [753, 290] on button "Explain" at bounding box center [737, 289] width 85 height 26
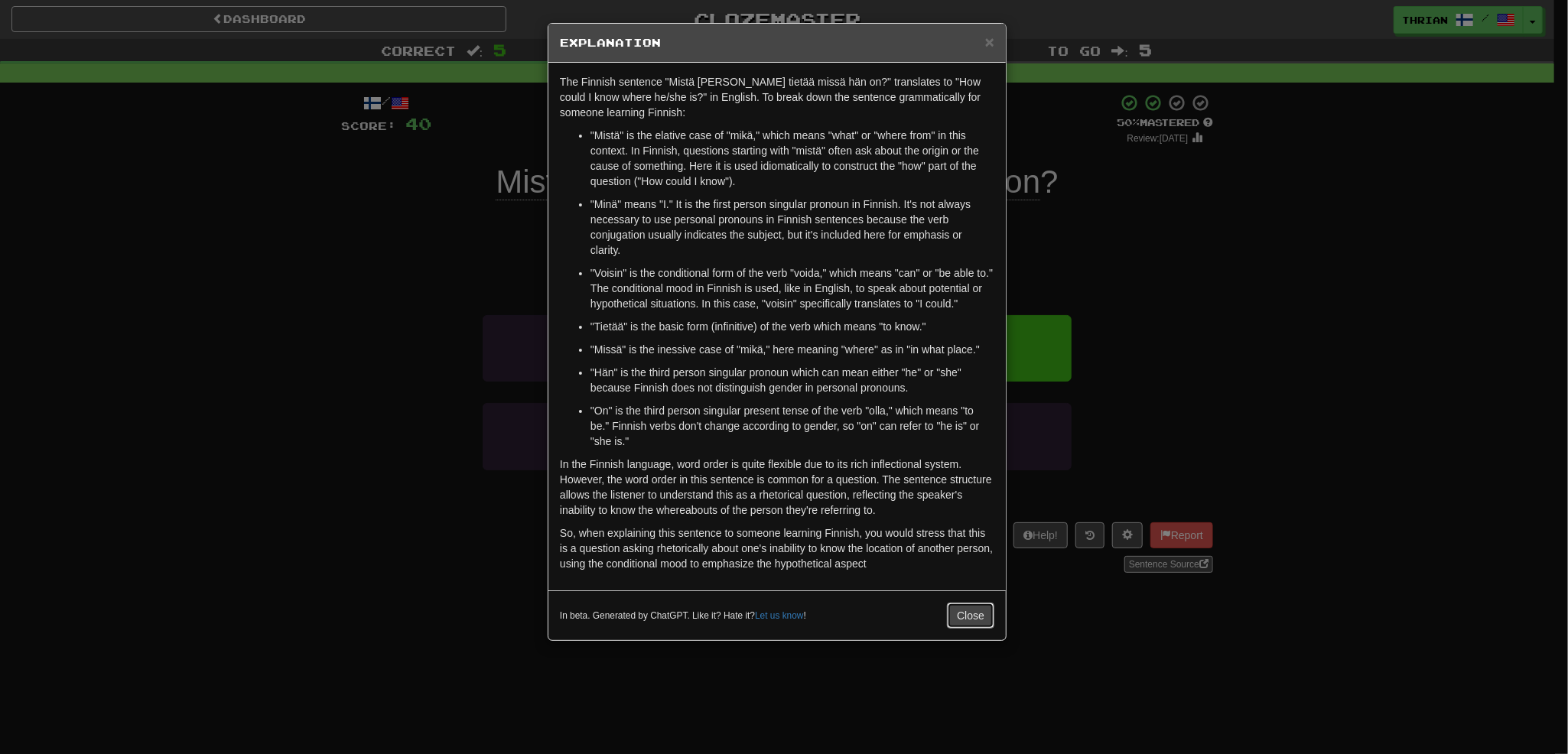
click at [979, 620] on button "Close" at bounding box center [970, 615] width 48 height 26
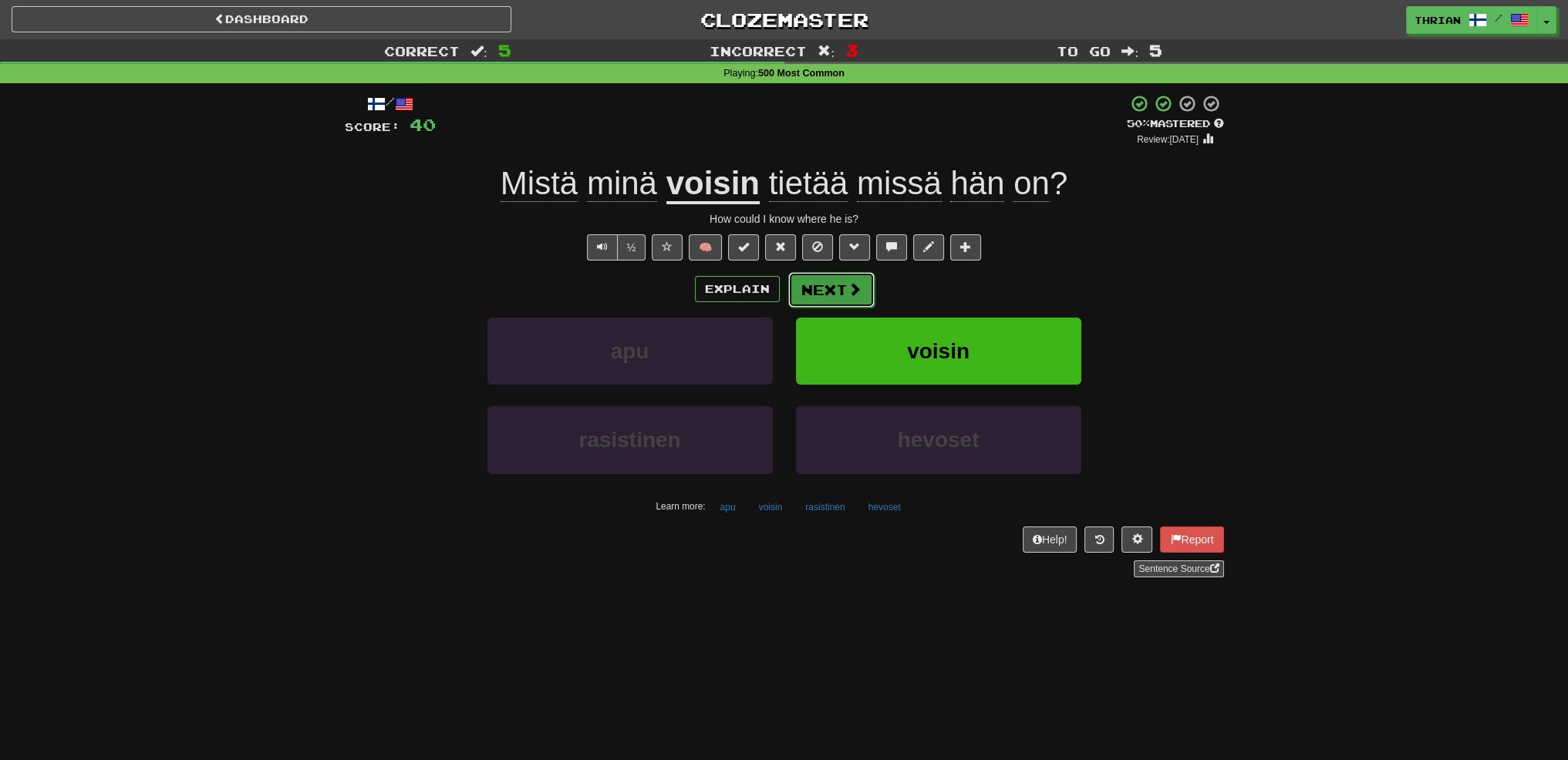
click at [827, 304] on button "Next" at bounding box center [831, 290] width 86 height 35
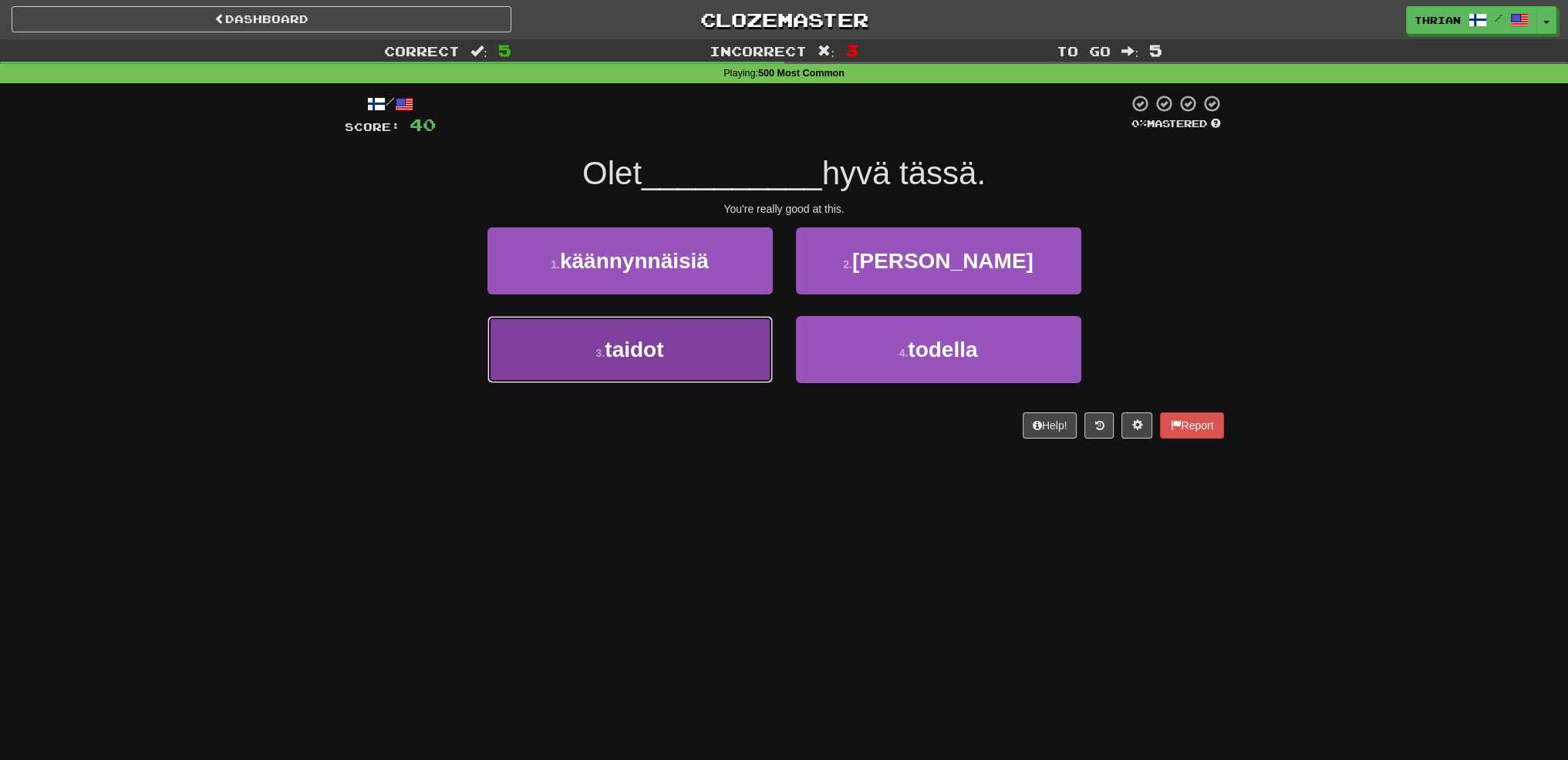
click at [737, 336] on button "3 . taidot" at bounding box center [629, 350] width 285 height 67
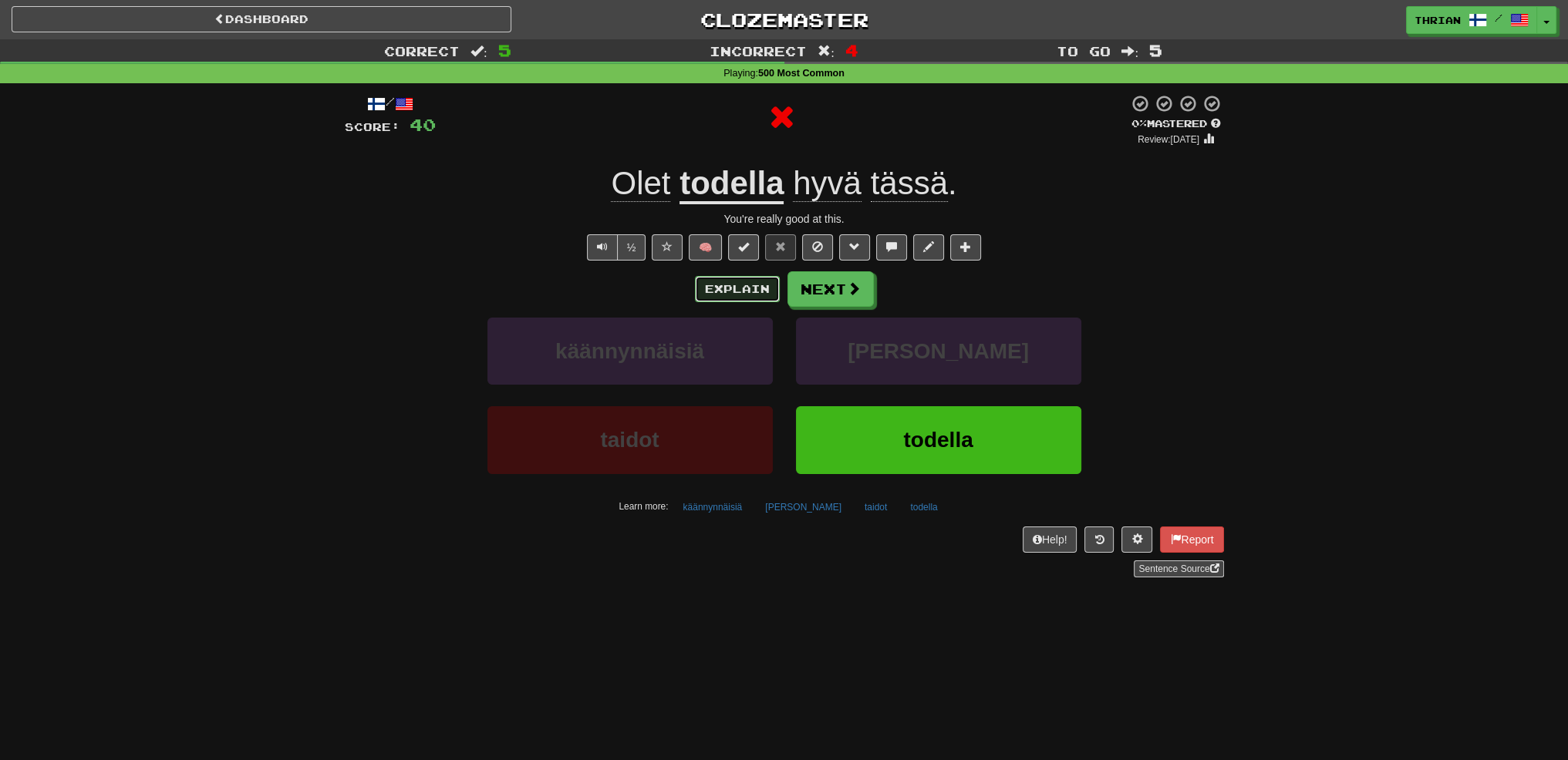
click at [750, 288] on button "Explain" at bounding box center [737, 289] width 85 height 26
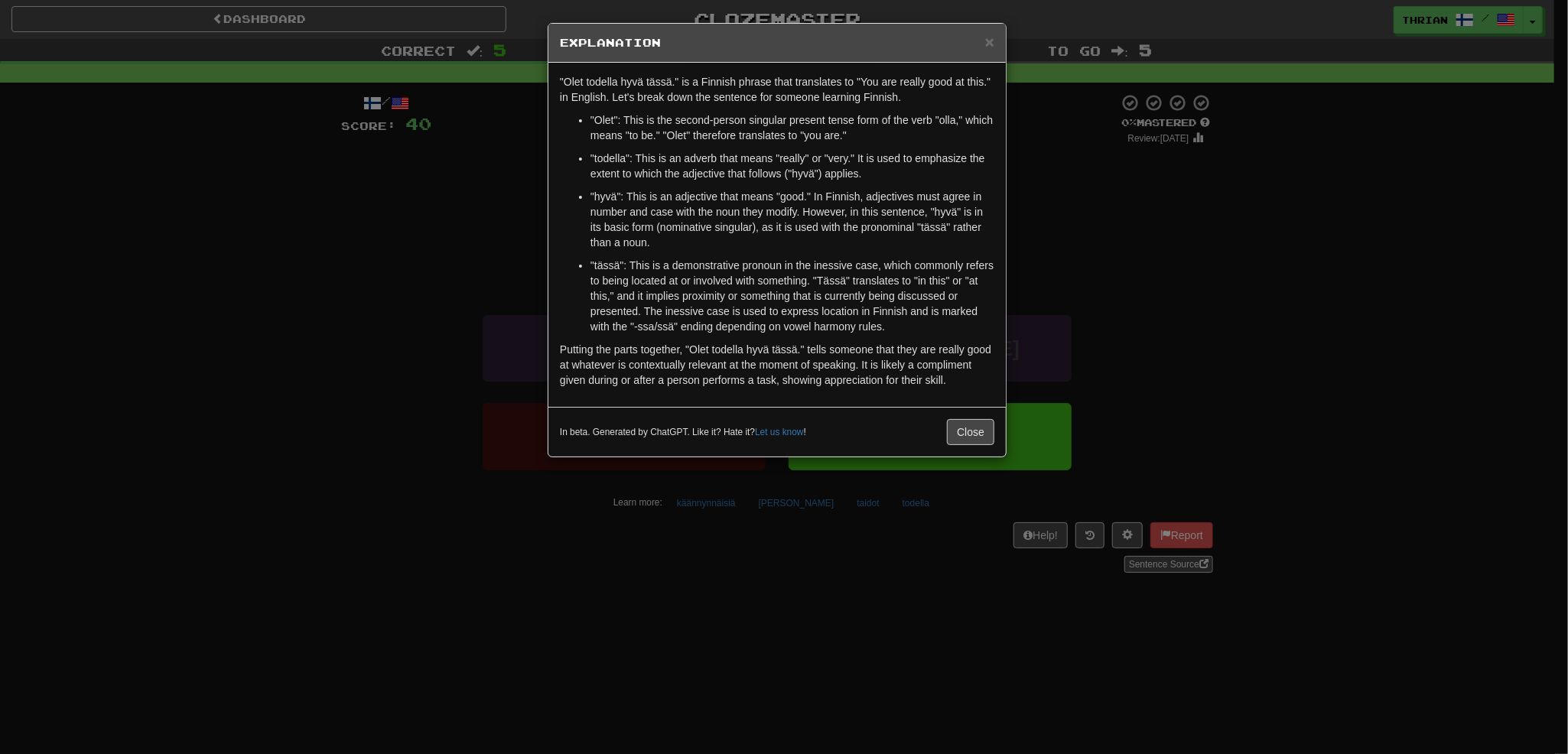
click at [358, 302] on div "× Explanation "Olet todella hyvä tässä." is a Finnish phrase that translates to…" at bounding box center [784, 377] width 1568 height 754
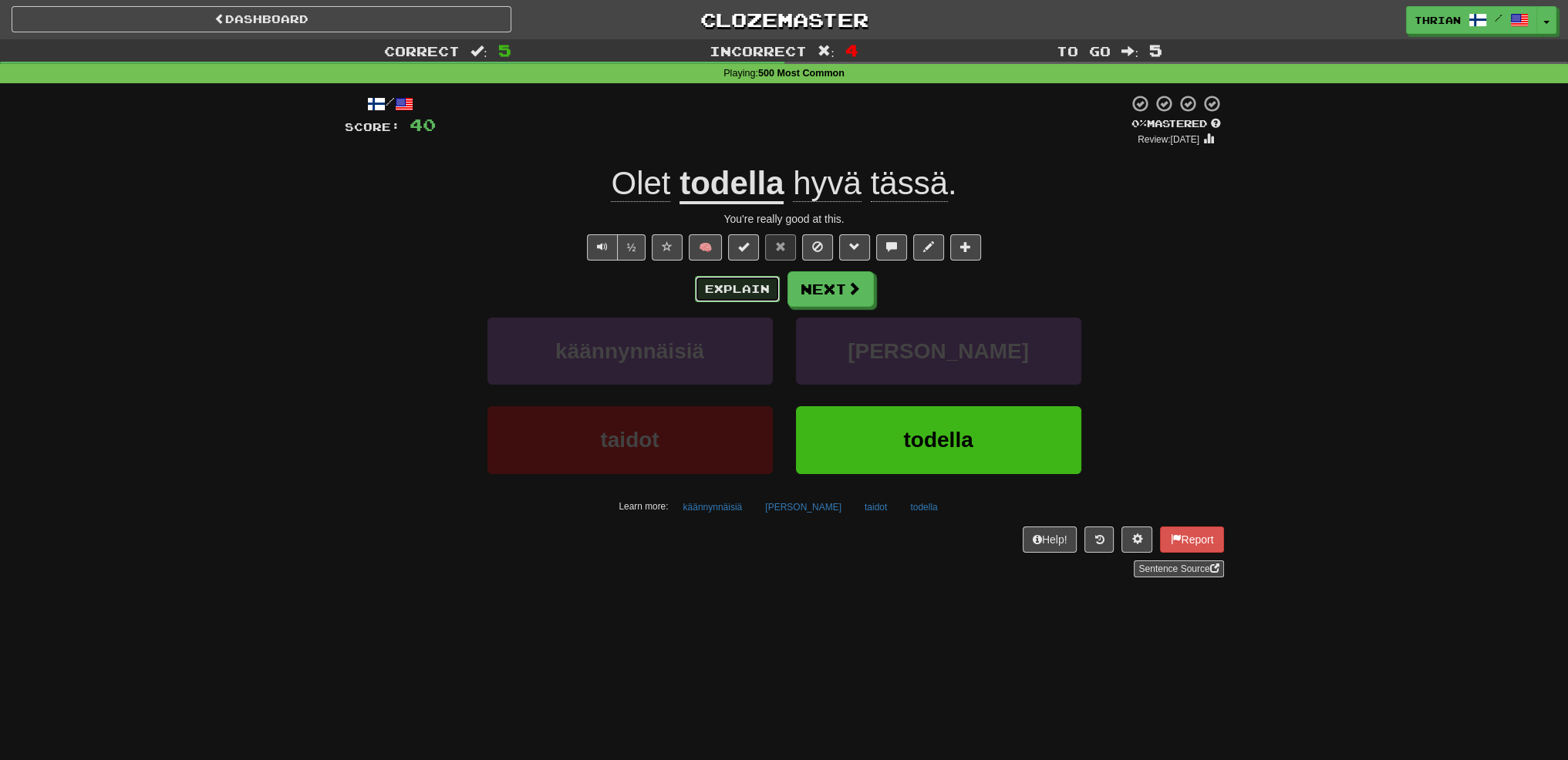
click at [708, 288] on button "Explain" at bounding box center [737, 289] width 85 height 26
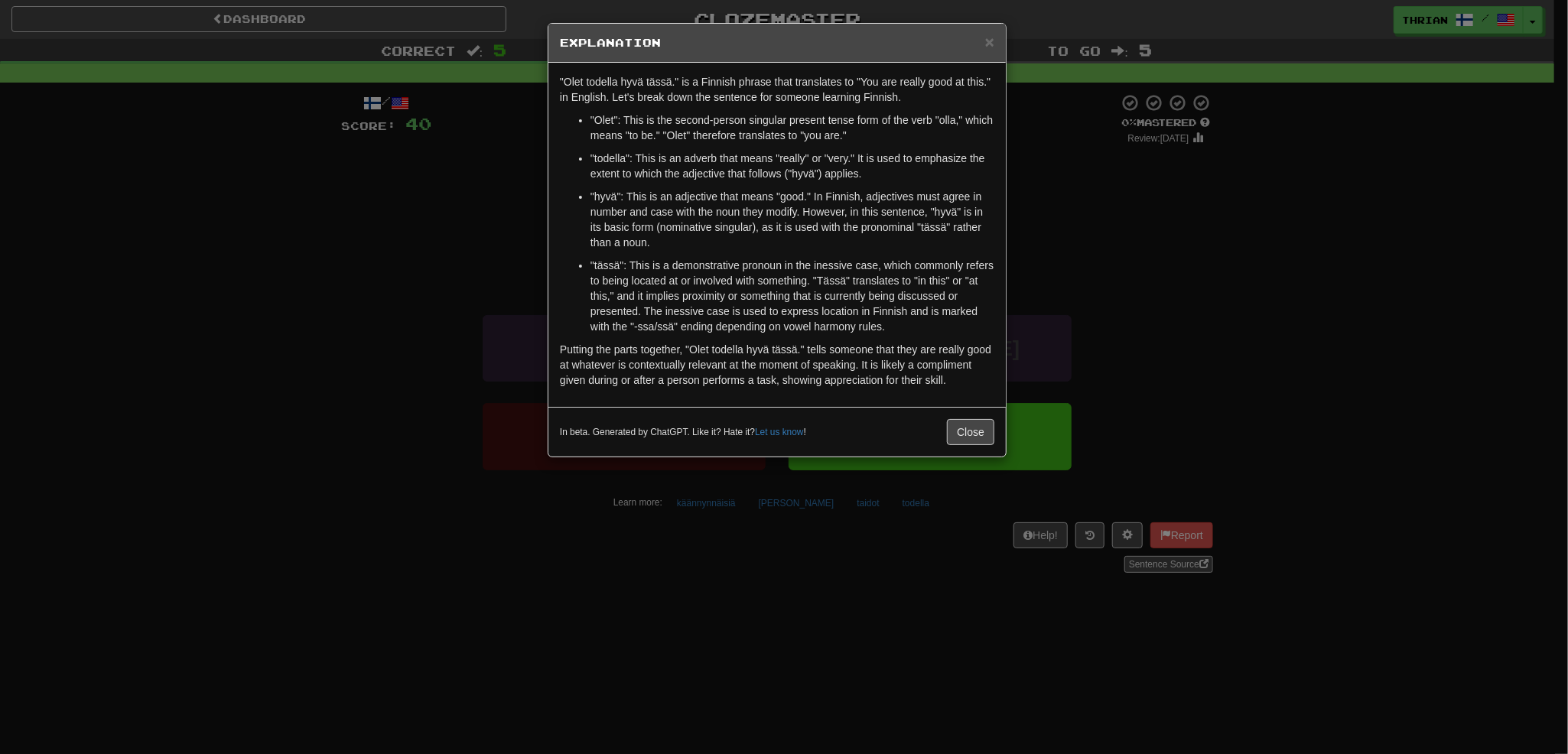
click at [410, 292] on div "× Explanation "Olet todella hyvä tässä." is a Finnish phrase that translates to…" at bounding box center [784, 377] width 1568 height 754
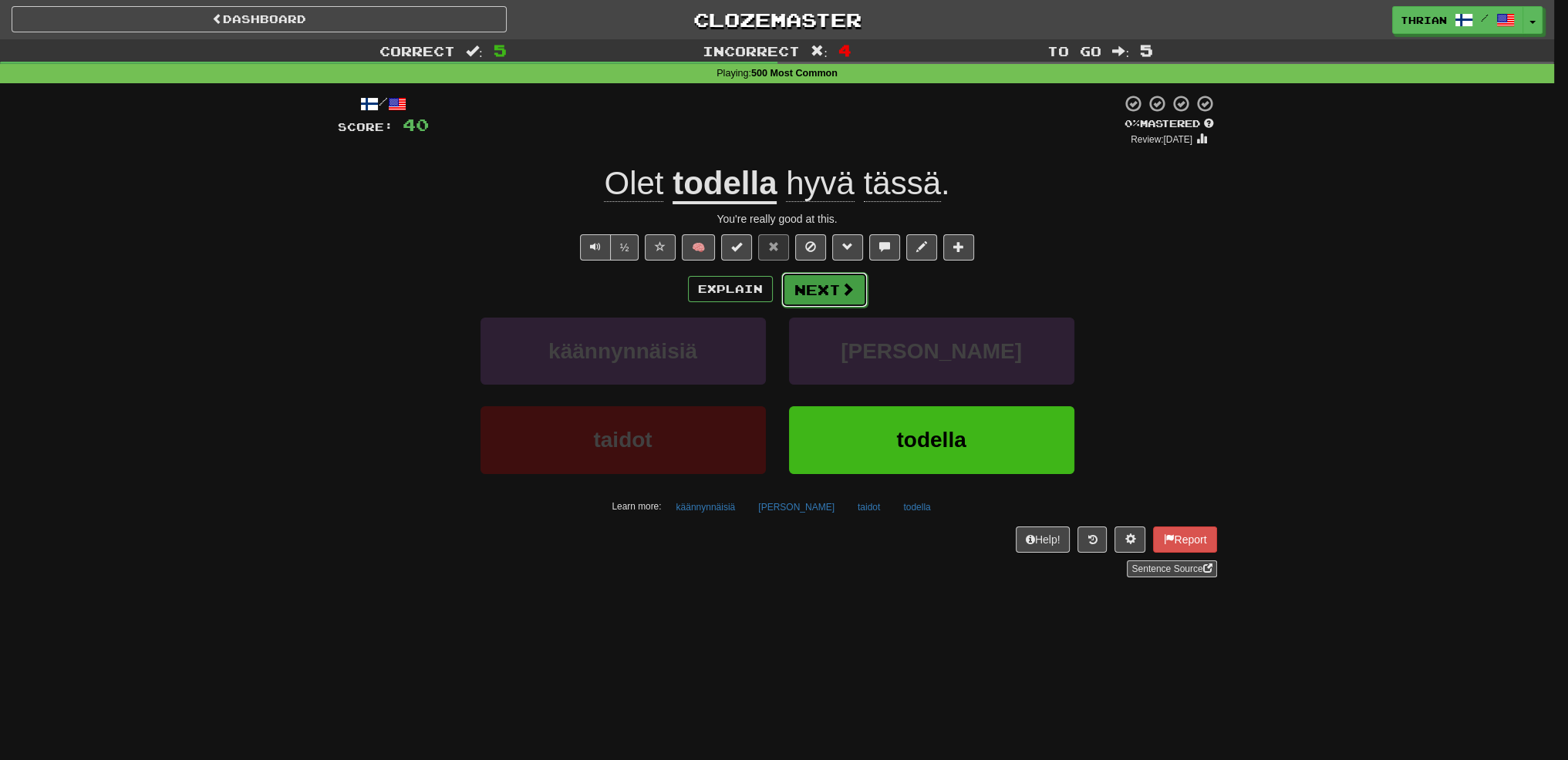
click at [826, 295] on button "Next" at bounding box center [824, 290] width 86 height 35
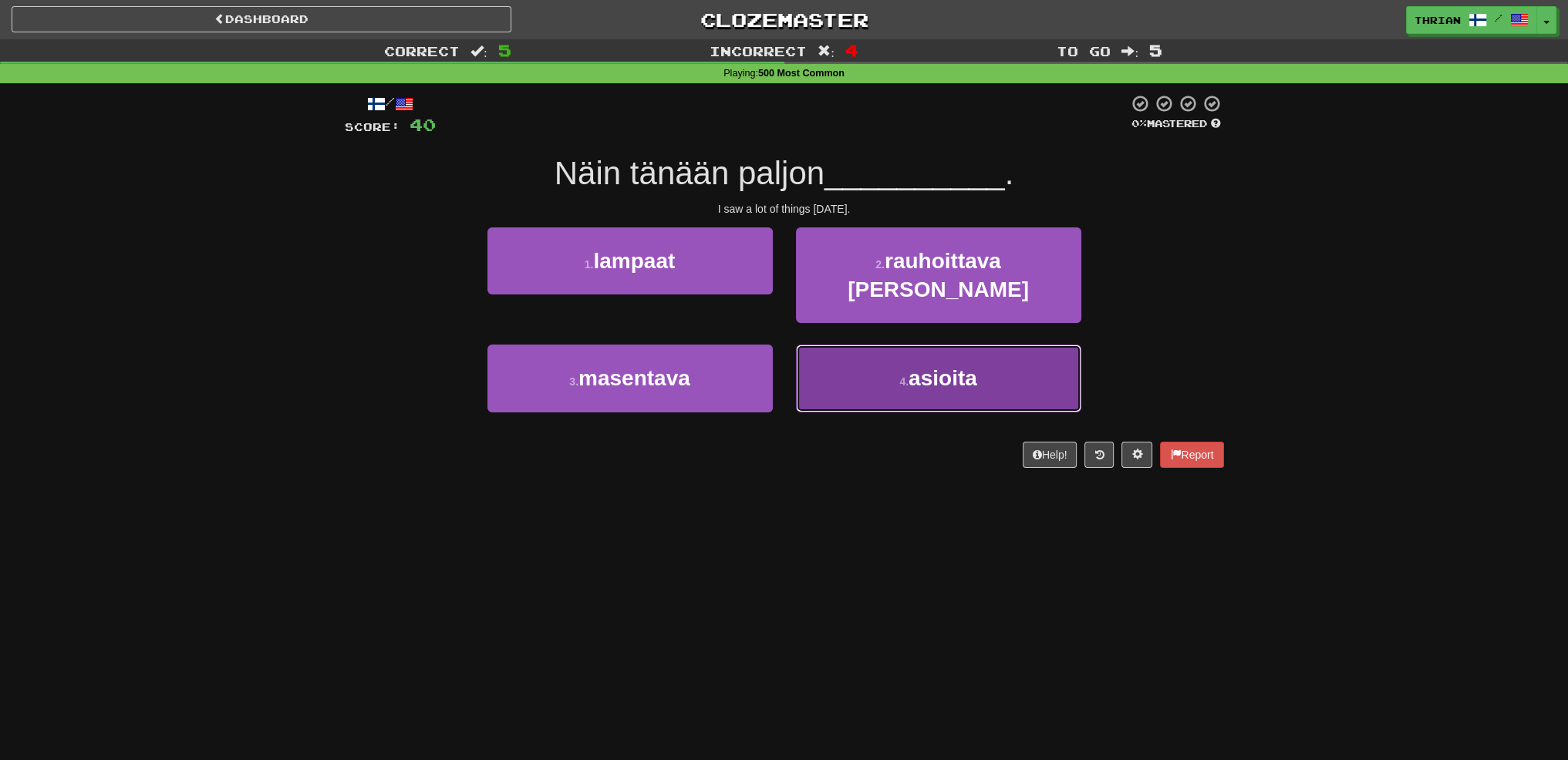
click at [951, 378] on button "4 . asioita" at bounding box center [938, 378] width 285 height 67
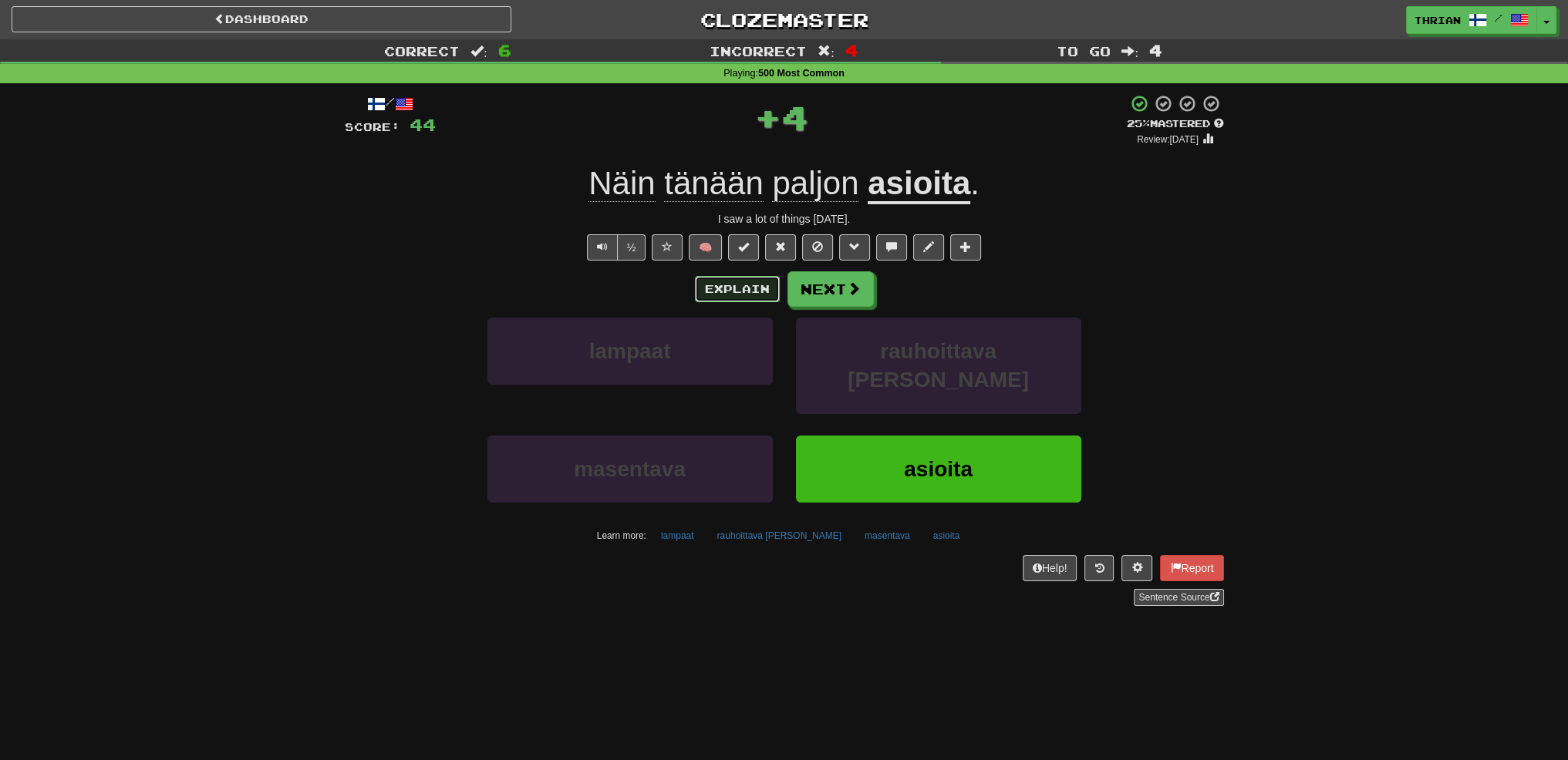
click at [707, 284] on button "Explain" at bounding box center [737, 289] width 85 height 26
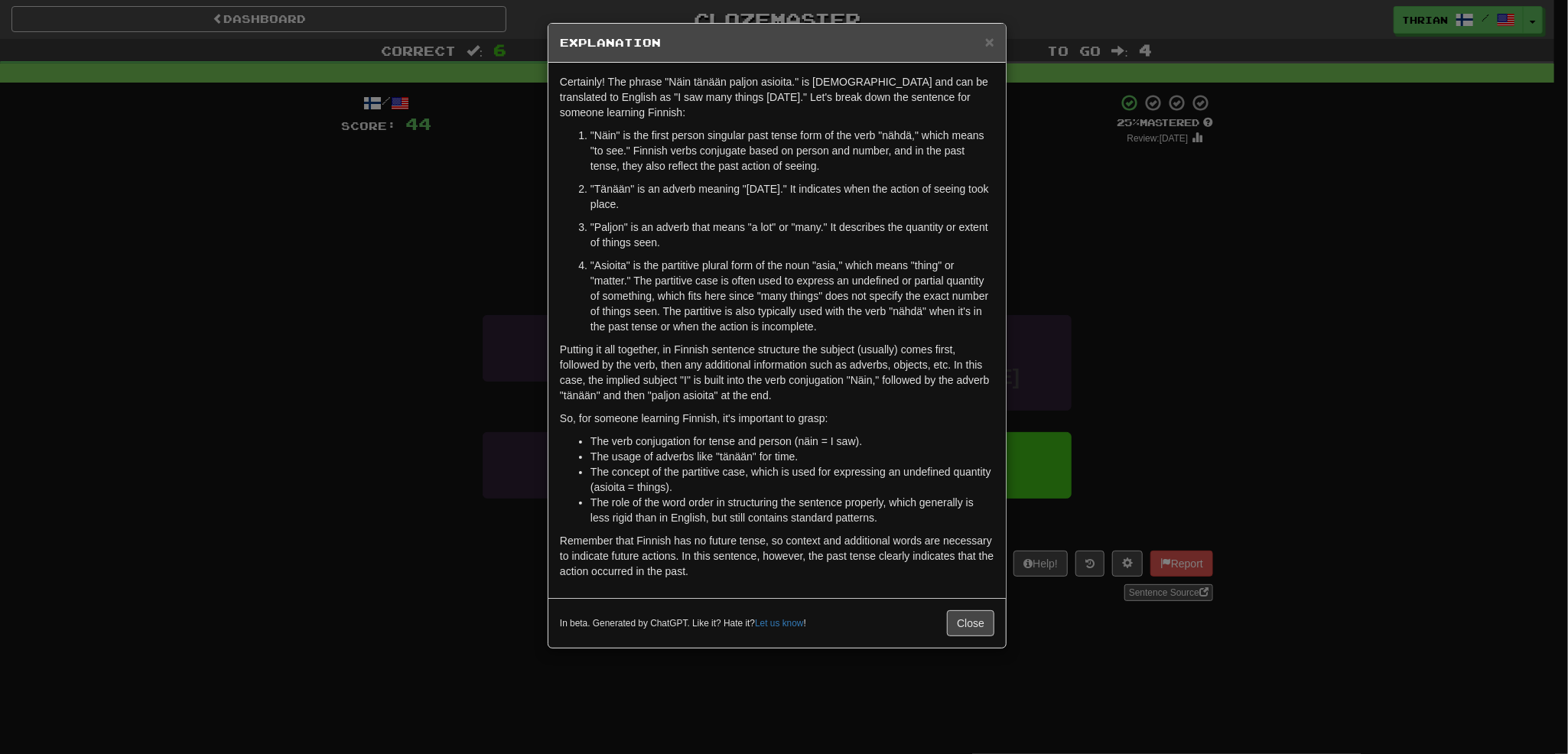
click at [488, 339] on div "× Explanation Certainly! The phrase "Näin tänään paljon asioita." is Finnish an…" at bounding box center [784, 377] width 1568 height 754
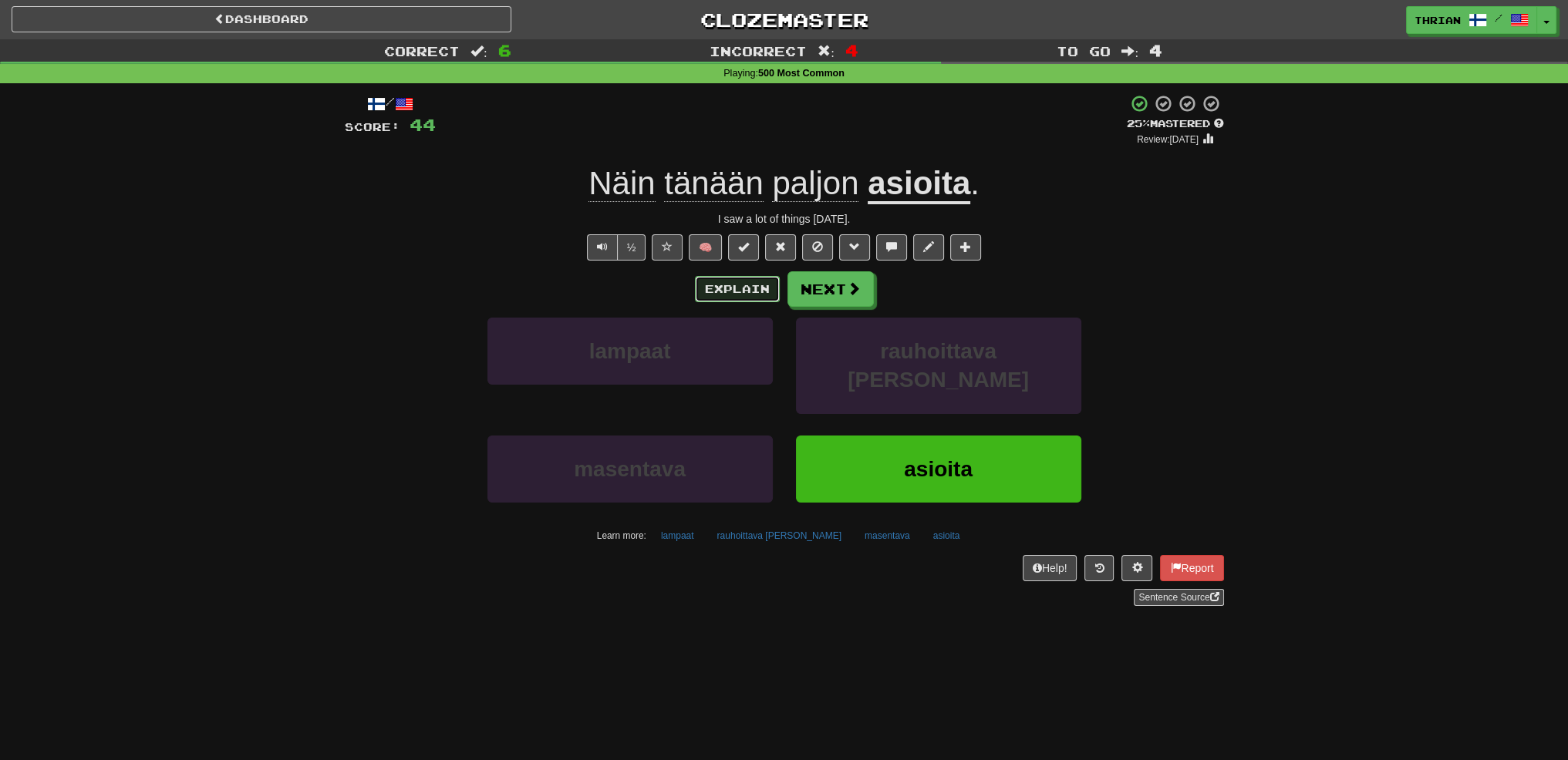
click at [736, 292] on button "Explain" at bounding box center [737, 289] width 85 height 26
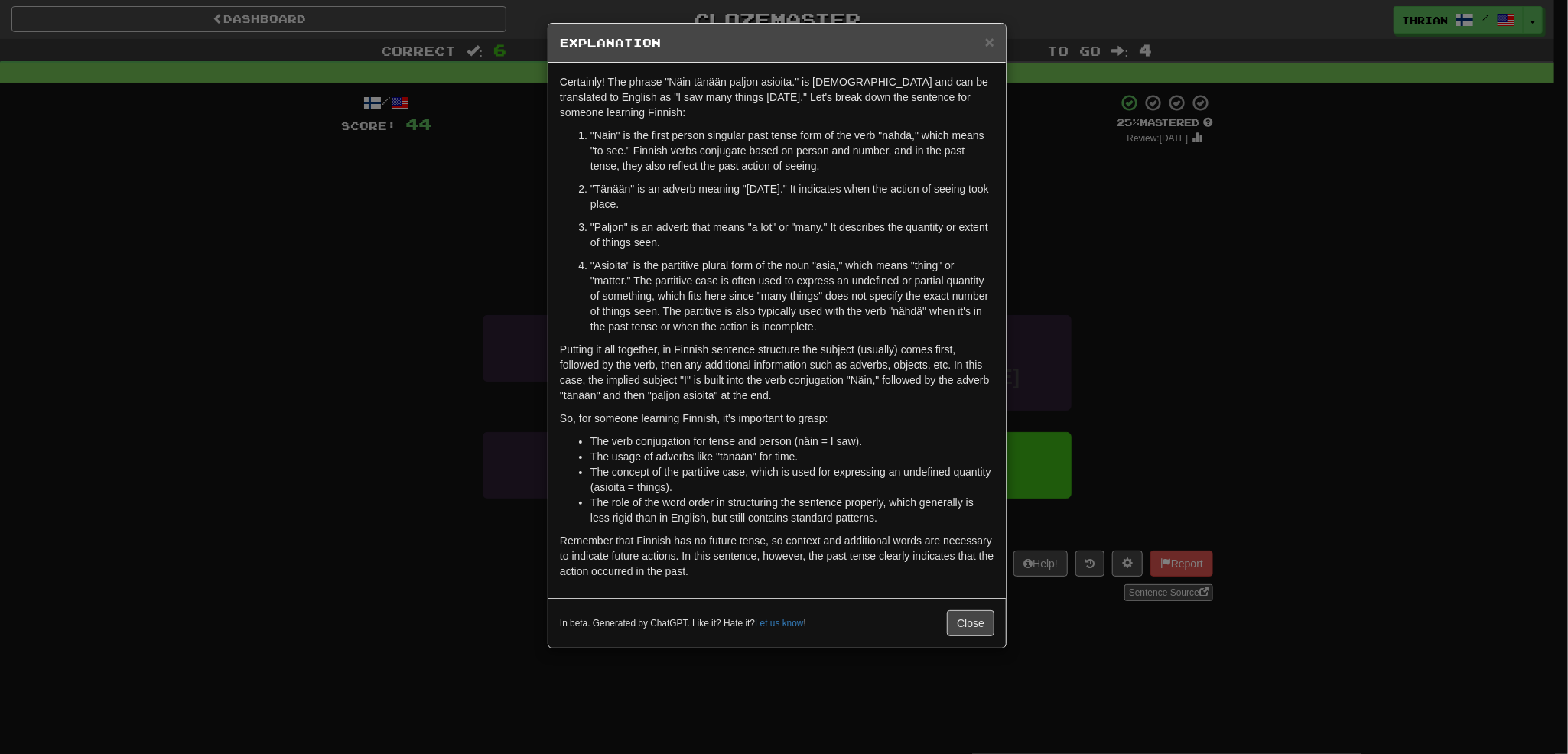
click at [462, 407] on div "× Explanation Certainly! The phrase "Näin tänään paljon asioita." is Finnish an…" at bounding box center [784, 377] width 1568 height 754
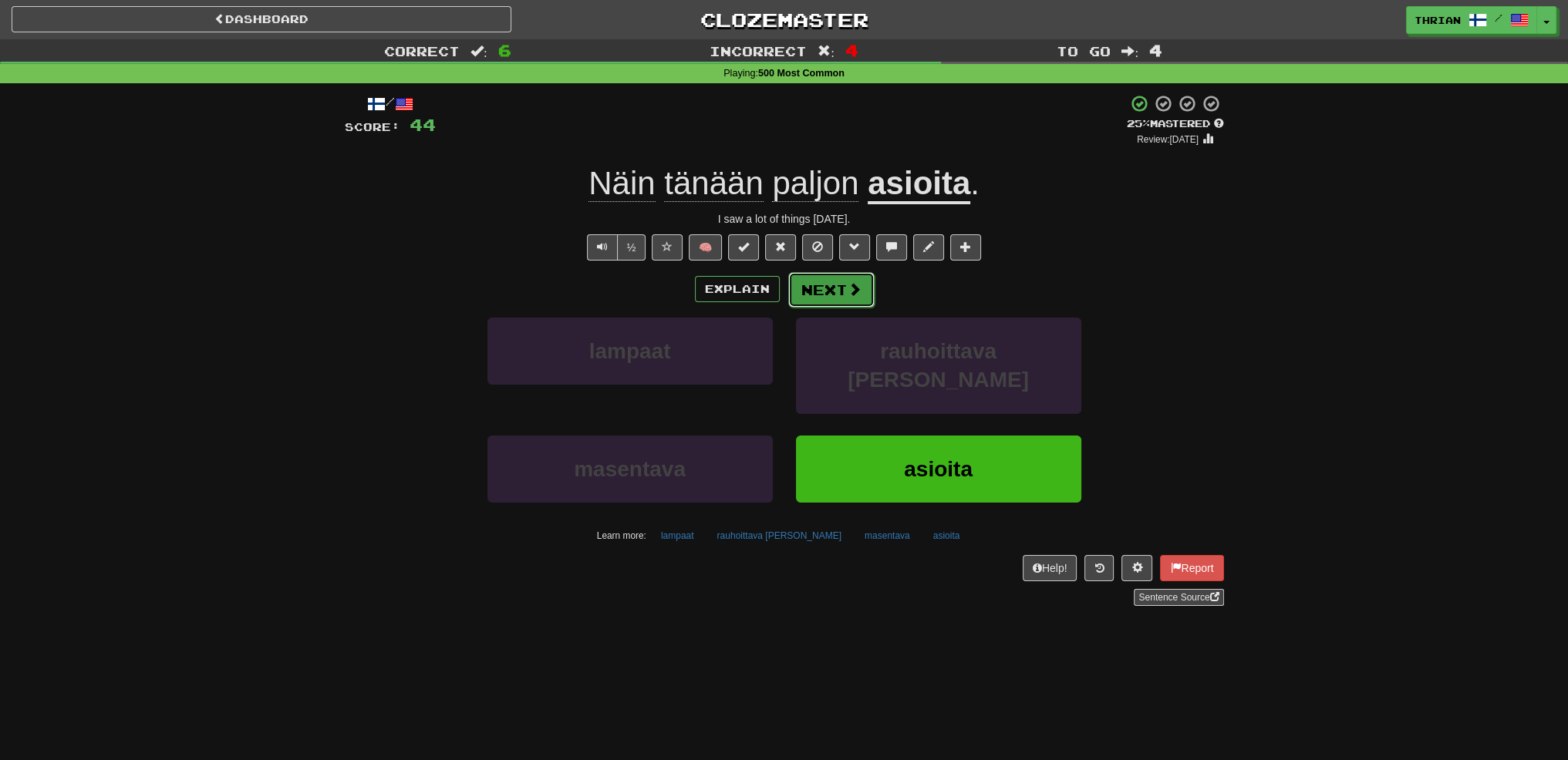
click at [862, 292] on button "Next" at bounding box center [831, 290] width 86 height 35
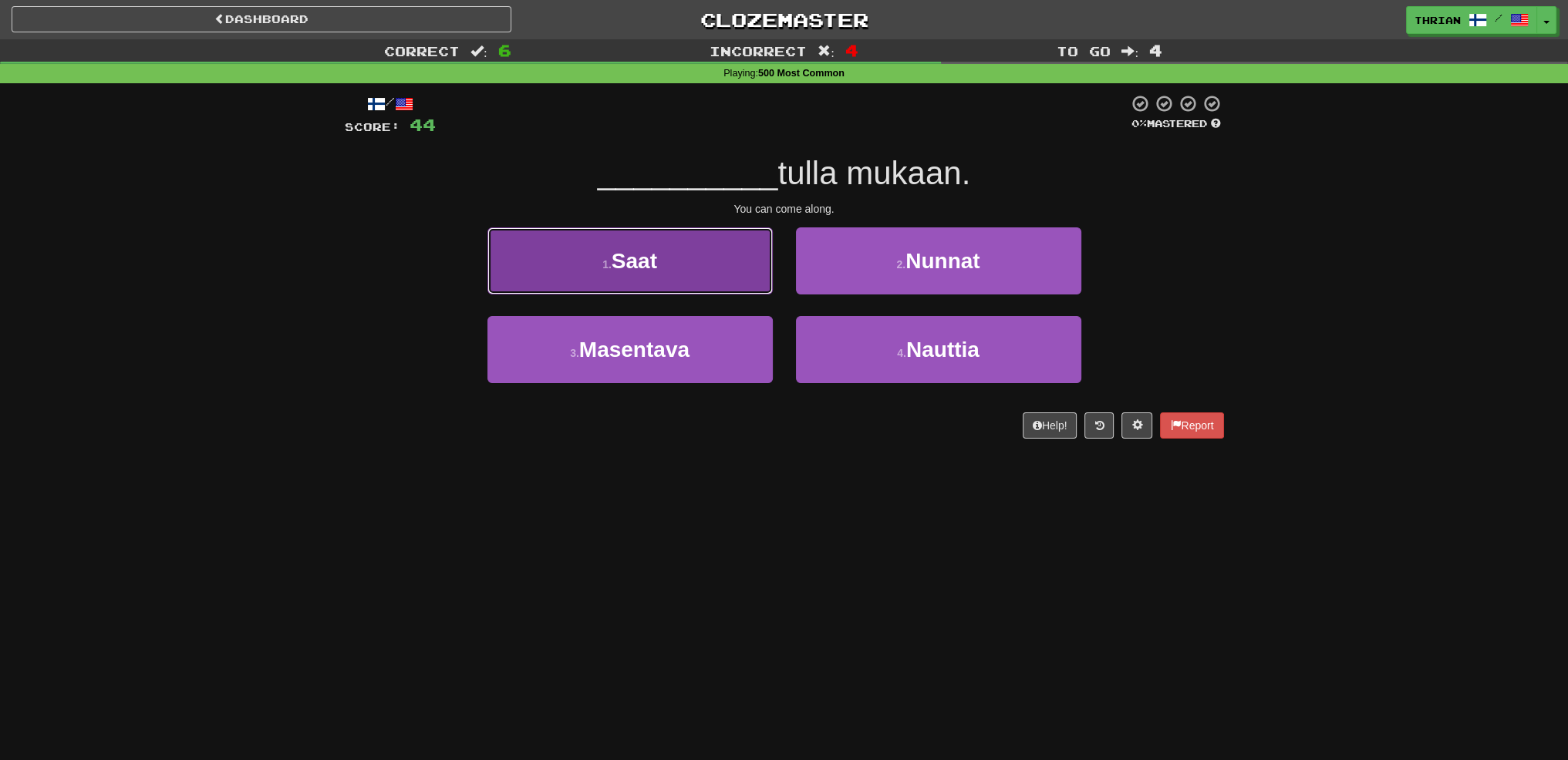
click at [707, 279] on button "1 . Saat" at bounding box center [629, 261] width 285 height 67
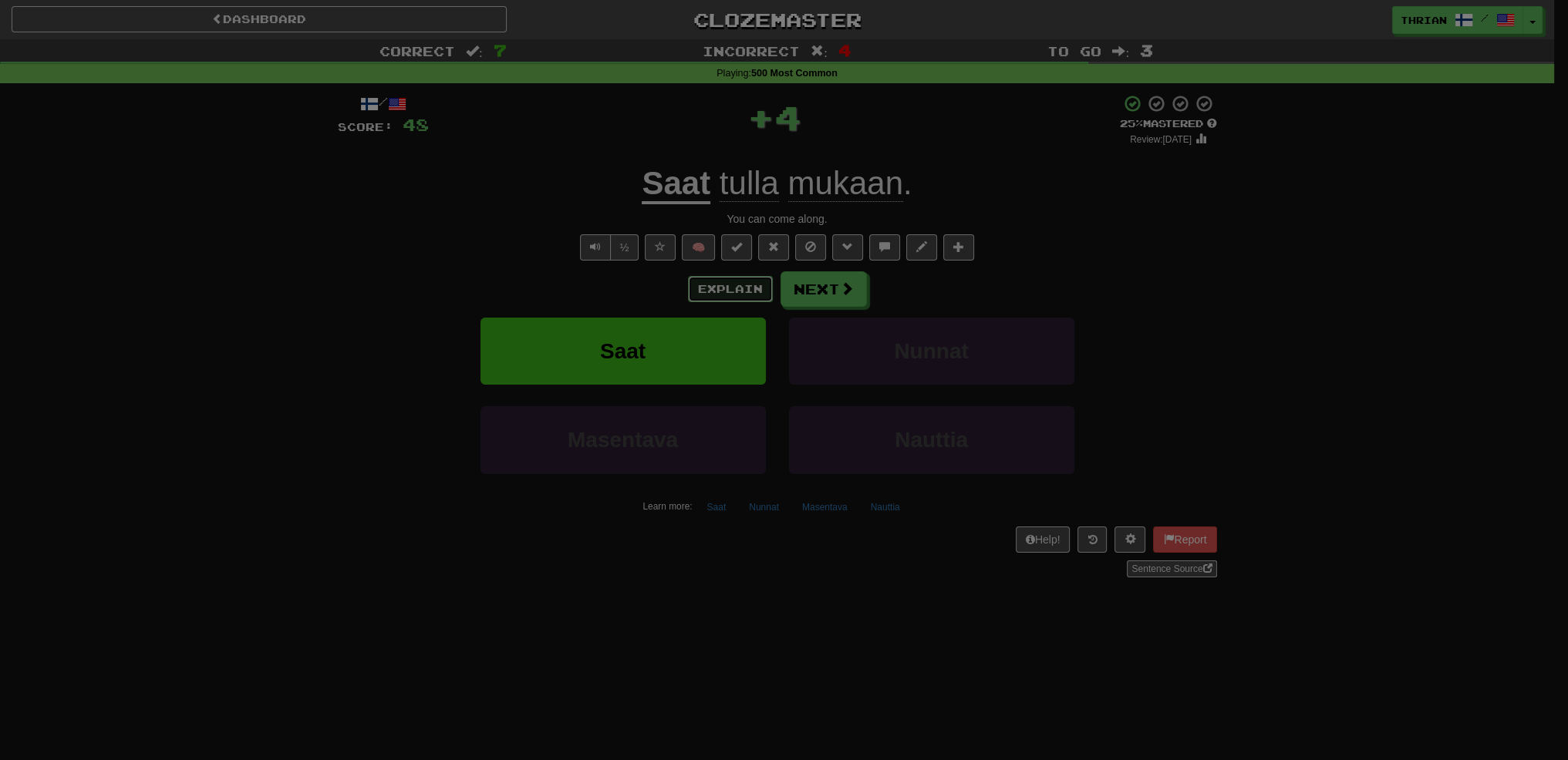
click at [710, 293] on body "Dashboard Clozemaster thrian / Toggle Dropdown Dashboard Leaderboard Activity F…" at bounding box center [784, 653] width 1568 height 1306
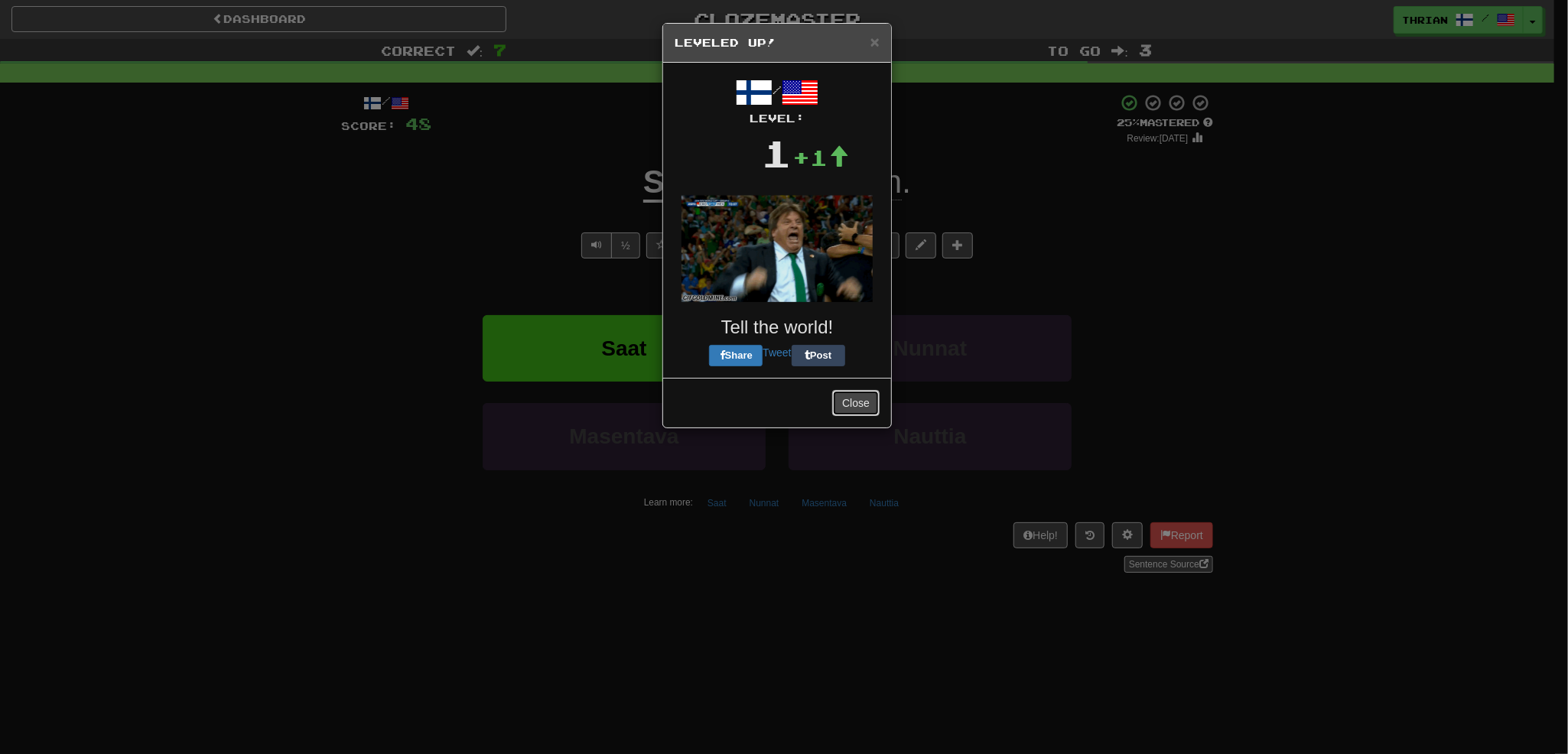
click at [848, 401] on button "Close" at bounding box center [855, 402] width 48 height 26
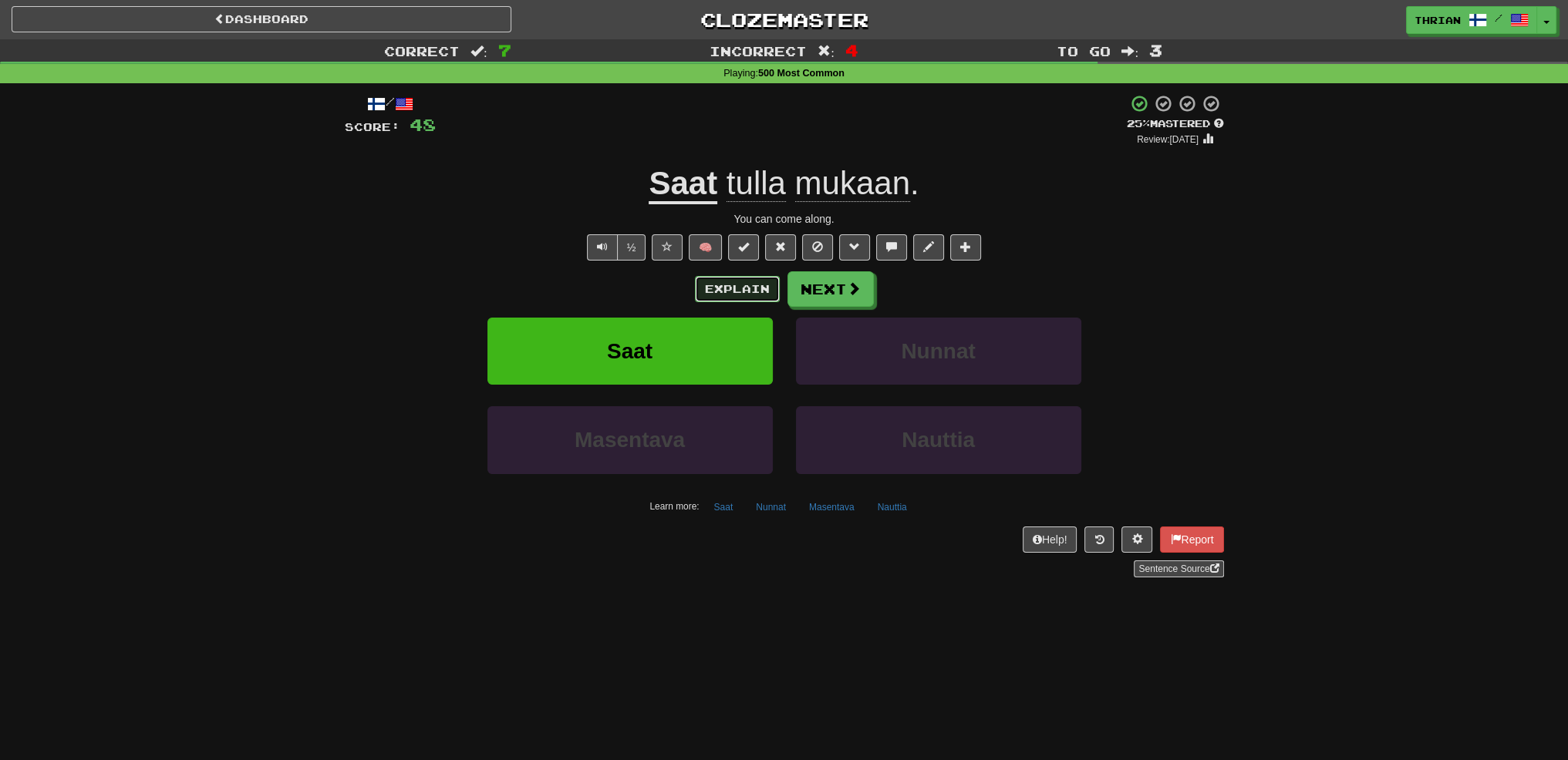
click at [733, 291] on button "Explain" at bounding box center [737, 289] width 85 height 26
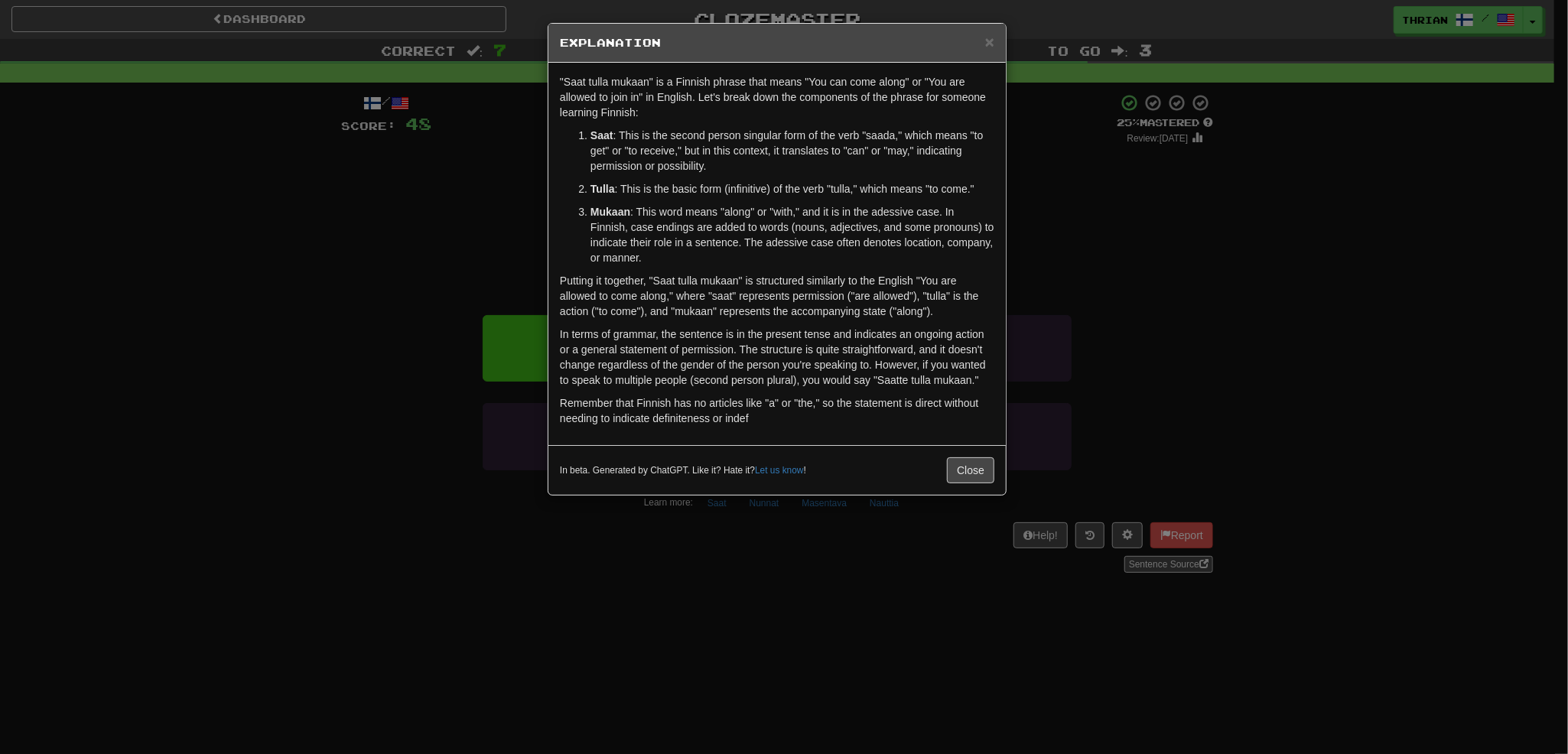
click at [467, 298] on div "× Explanation "Saat tulla mukaan" is a Finnish phrase that means "You can come …" at bounding box center [784, 377] width 1568 height 754
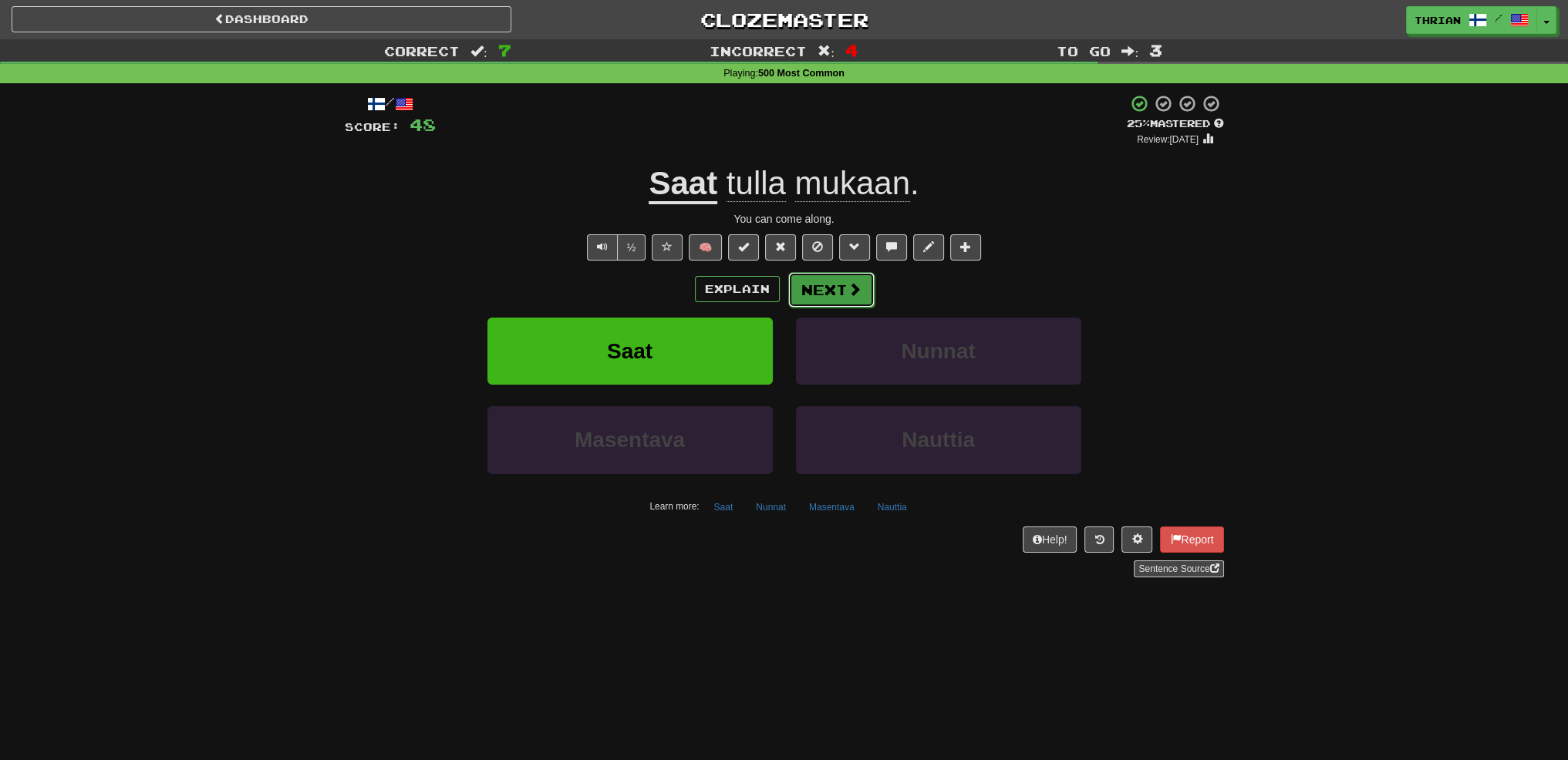
click at [815, 303] on button "Next" at bounding box center [831, 290] width 86 height 35
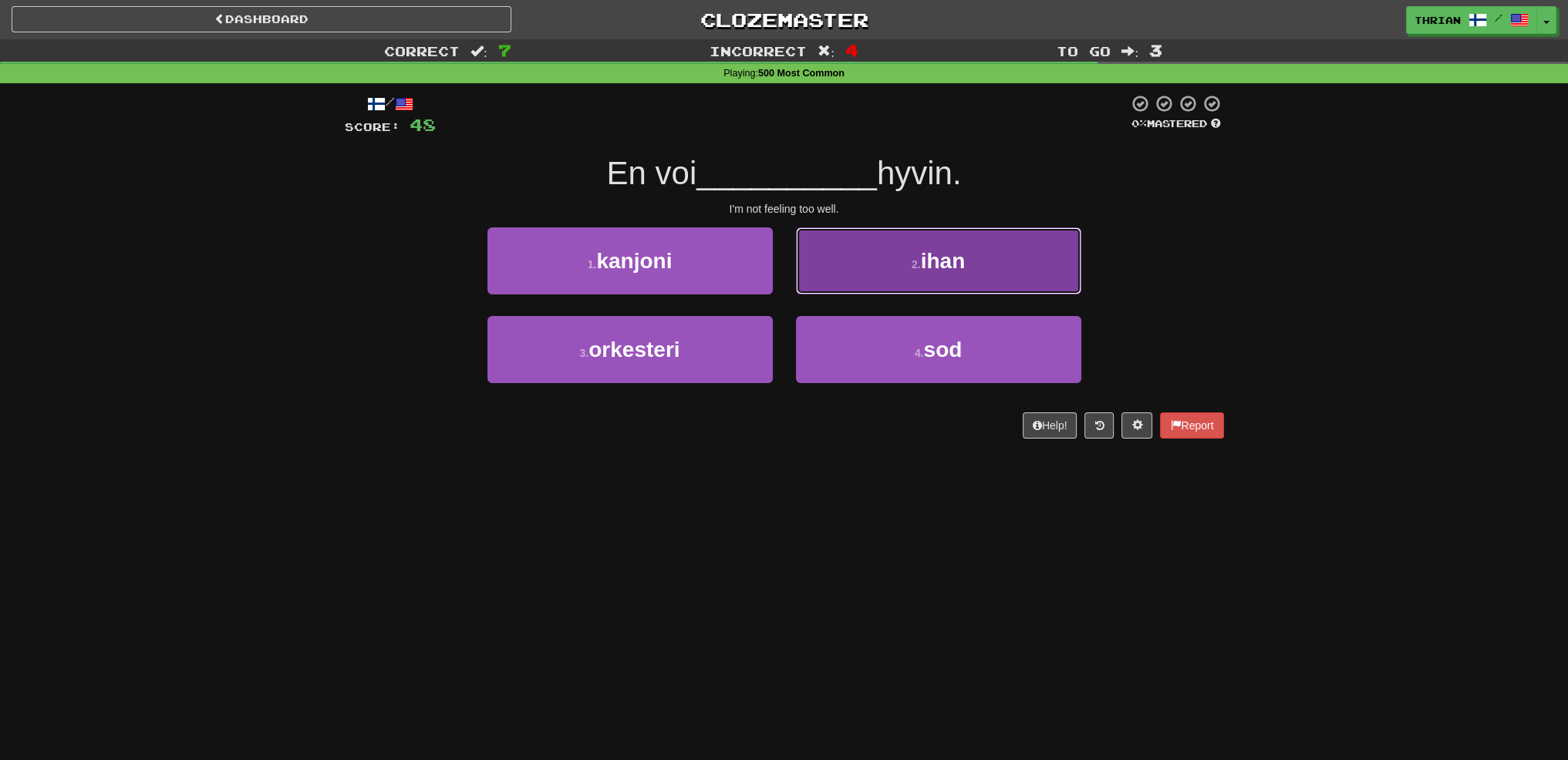
click at [897, 265] on button "2 . ihan" at bounding box center [938, 261] width 285 height 67
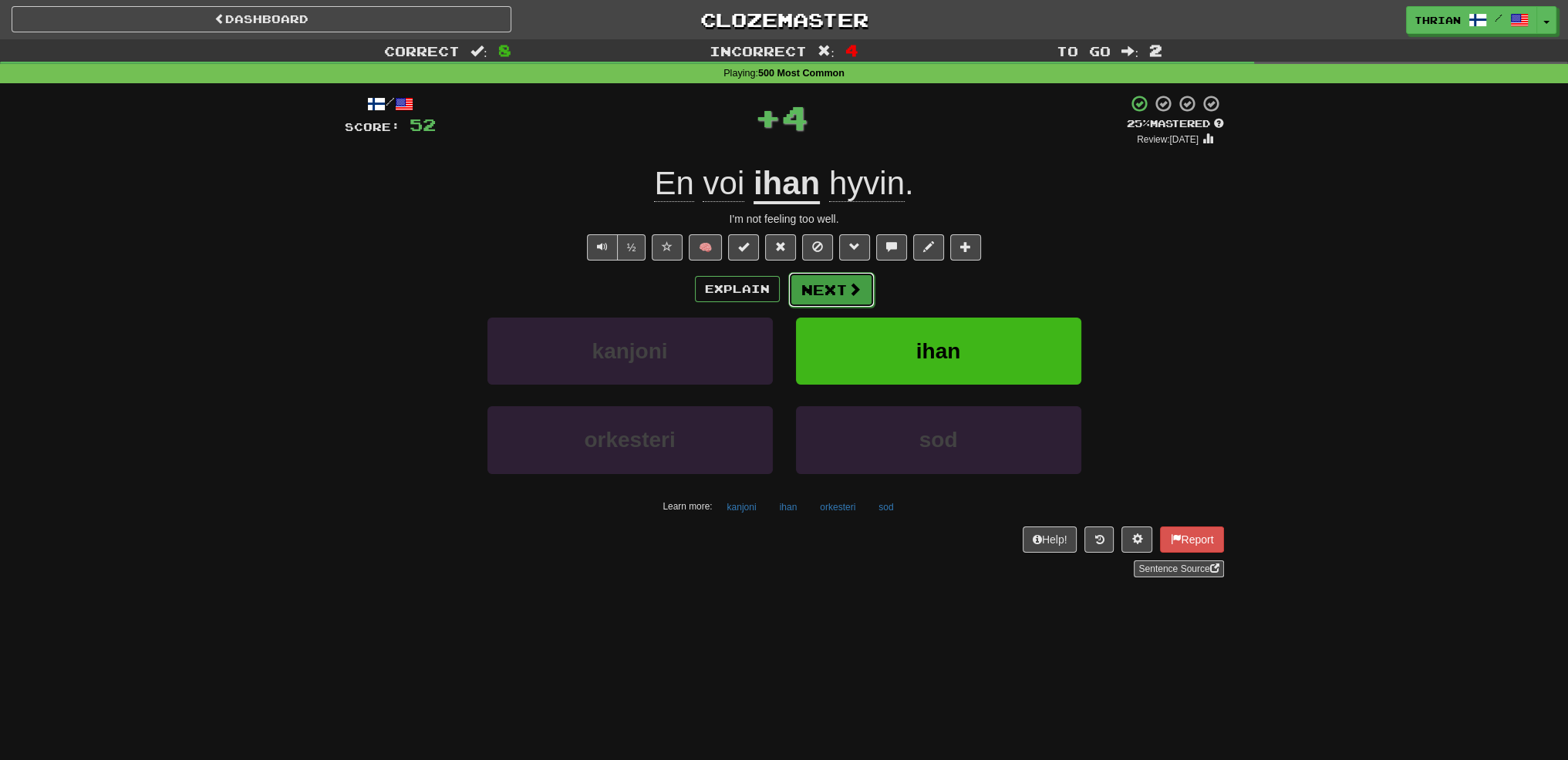
click at [813, 291] on button "Next" at bounding box center [831, 290] width 86 height 35
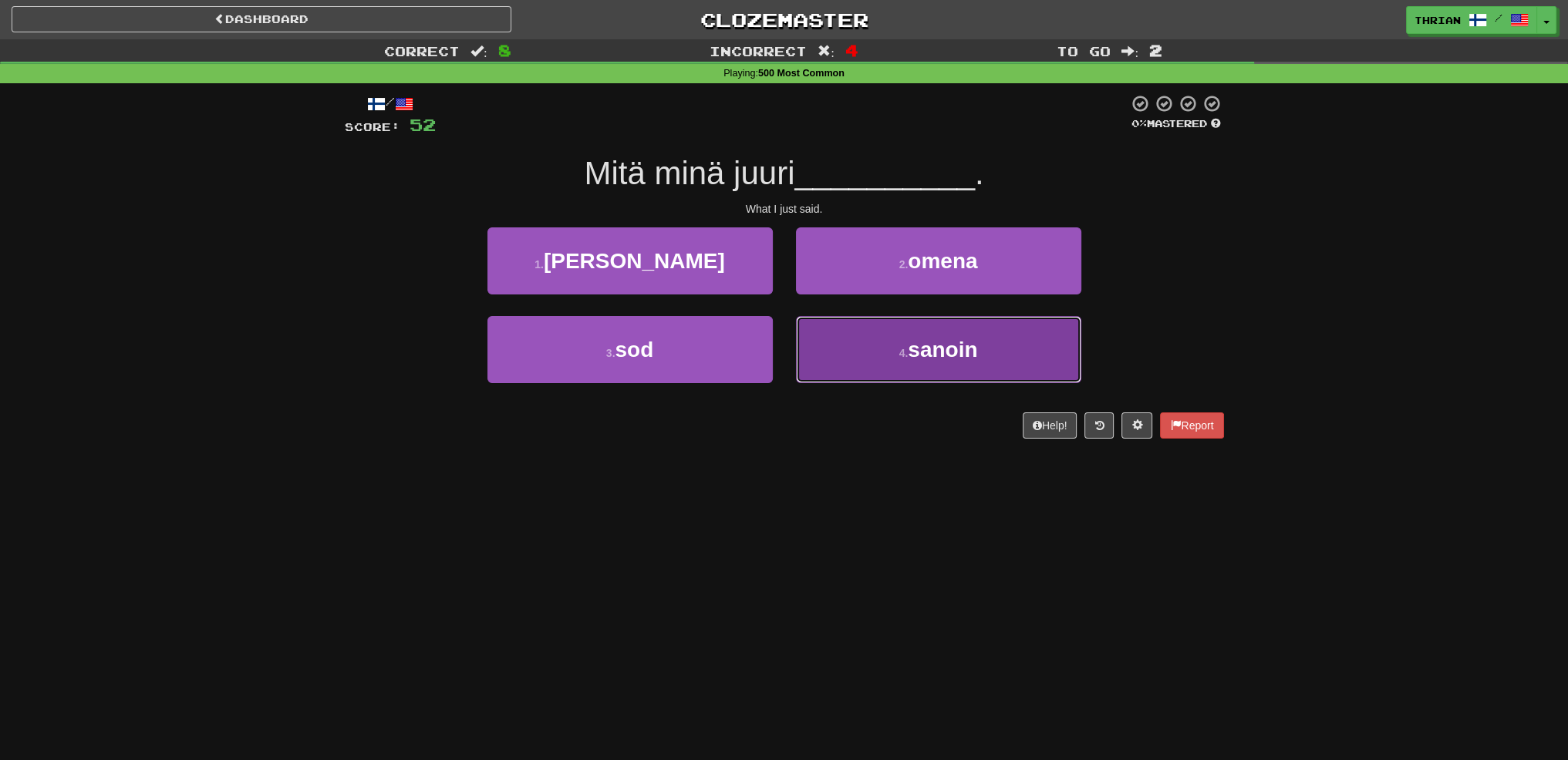
click at [845, 350] on button "4 . sanoin" at bounding box center [938, 350] width 285 height 67
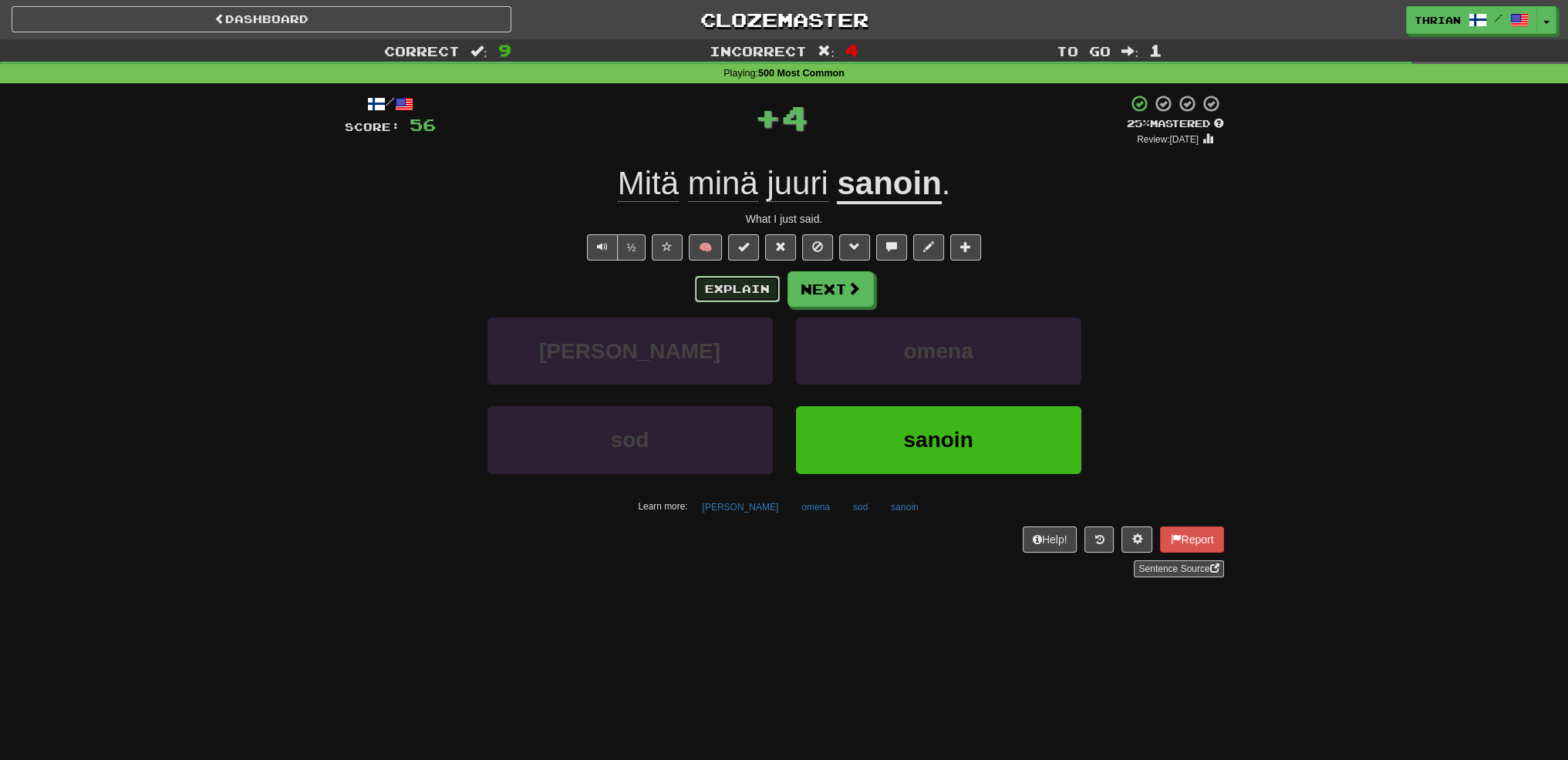
click at [715, 298] on button "Explain" at bounding box center [737, 289] width 85 height 26
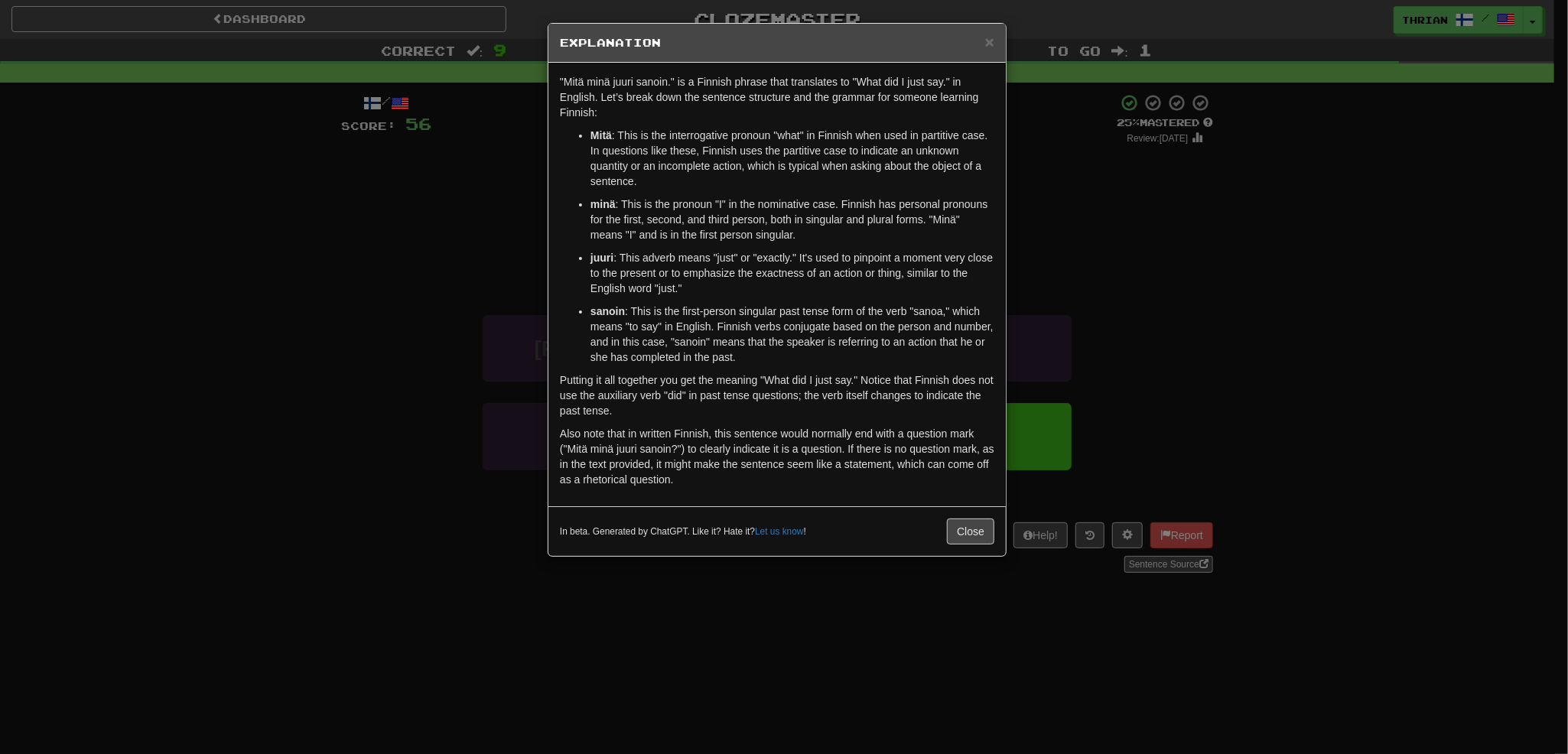
click at [466, 342] on div "× Explanation "Mitä minä juuri sanoin." is a Finnish phrase that translates to …" at bounding box center [784, 377] width 1568 height 754
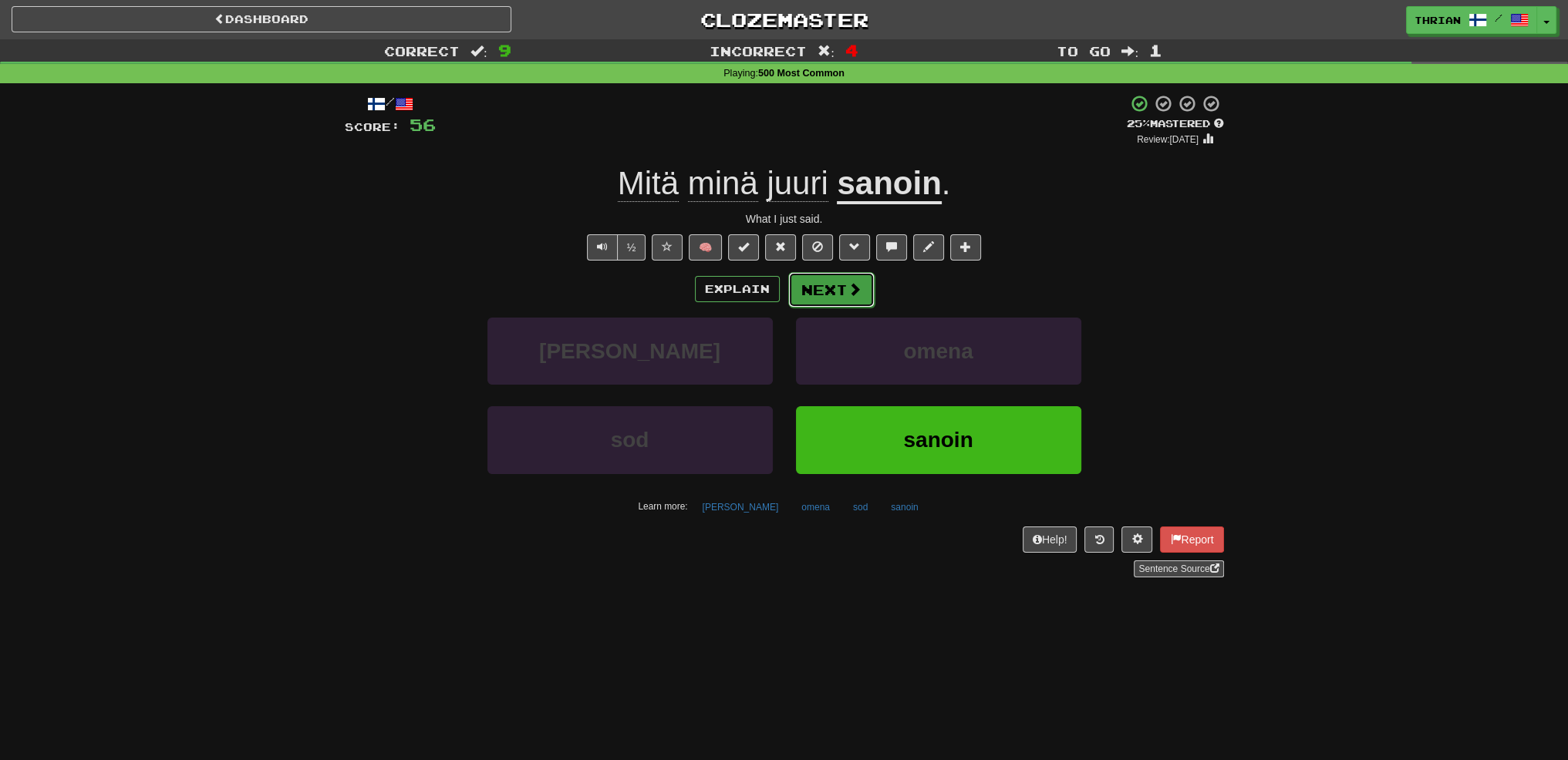
drag, startPoint x: 790, startPoint y: 282, endPoint x: 796, endPoint y: 287, distance: 7.8
click at [796, 287] on button "Next" at bounding box center [831, 290] width 86 height 35
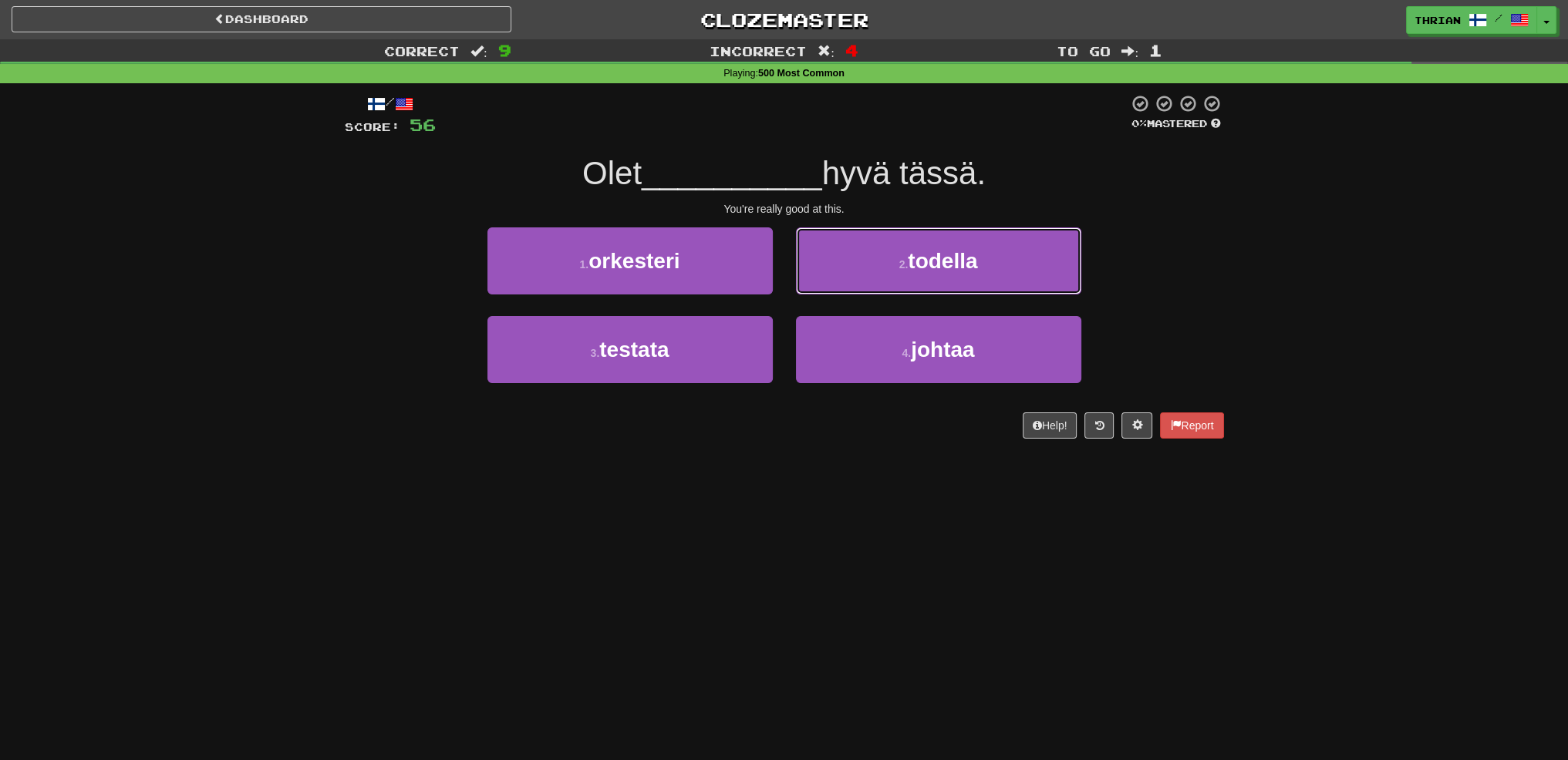
click at [865, 265] on button "2 . todella" at bounding box center [938, 261] width 285 height 67
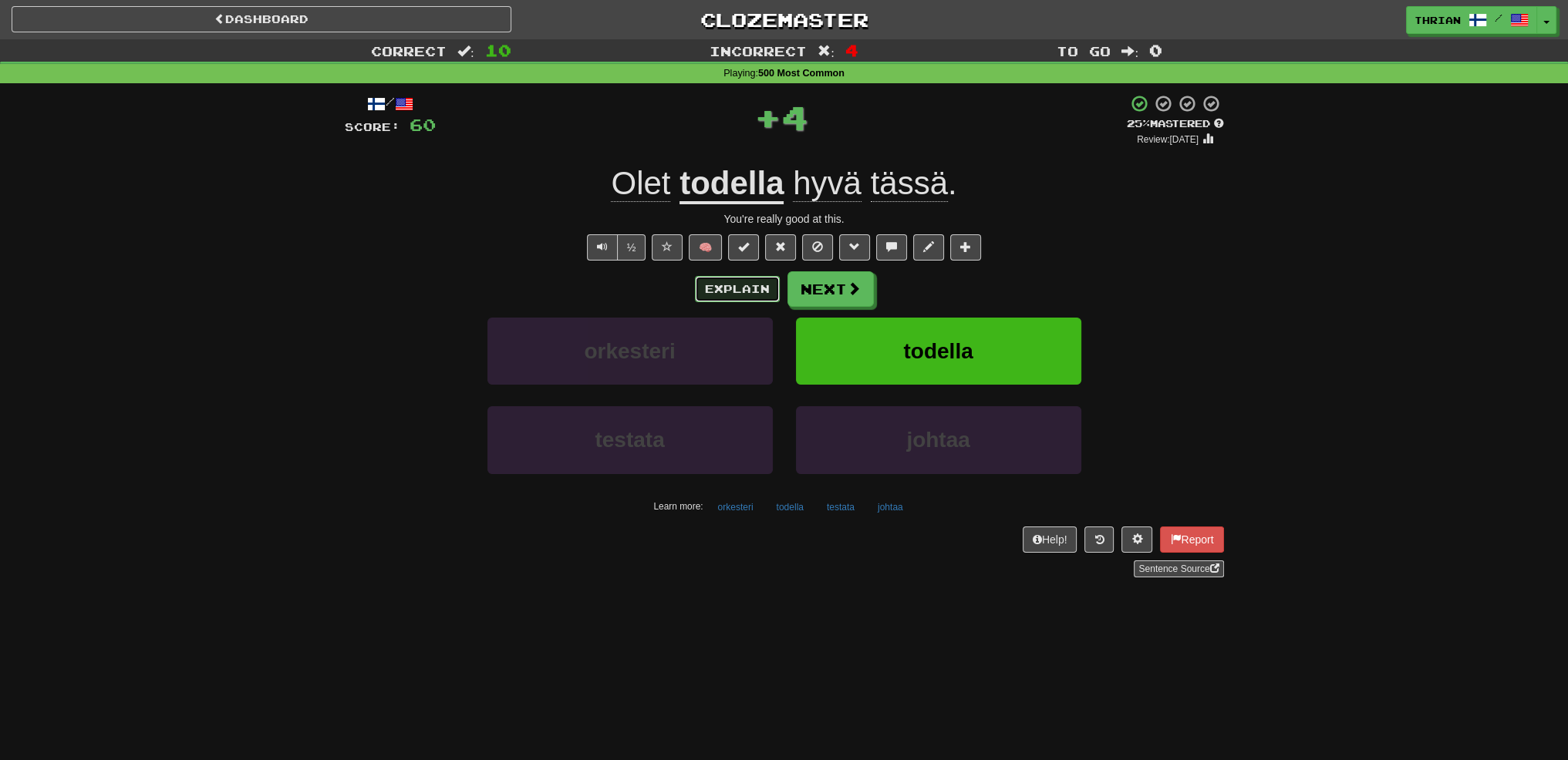
click at [752, 290] on button "Explain" at bounding box center [737, 289] width 85 height 26
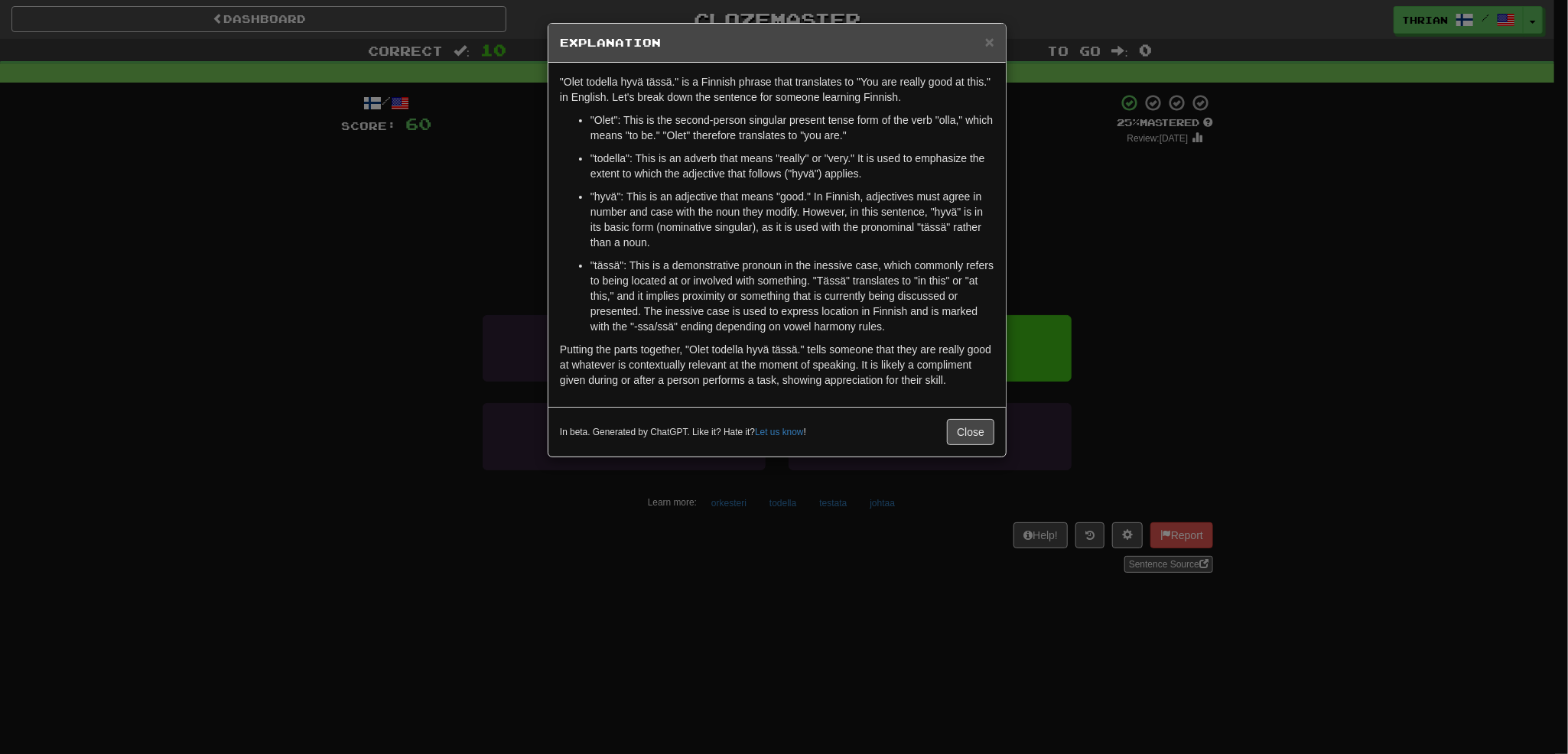
click at [522, 307] on div "× Explanation "Olet todella hyvä tässä." is a Finnish phrase that translates to…" at bounding box center [784, 377] width 1568 height 754
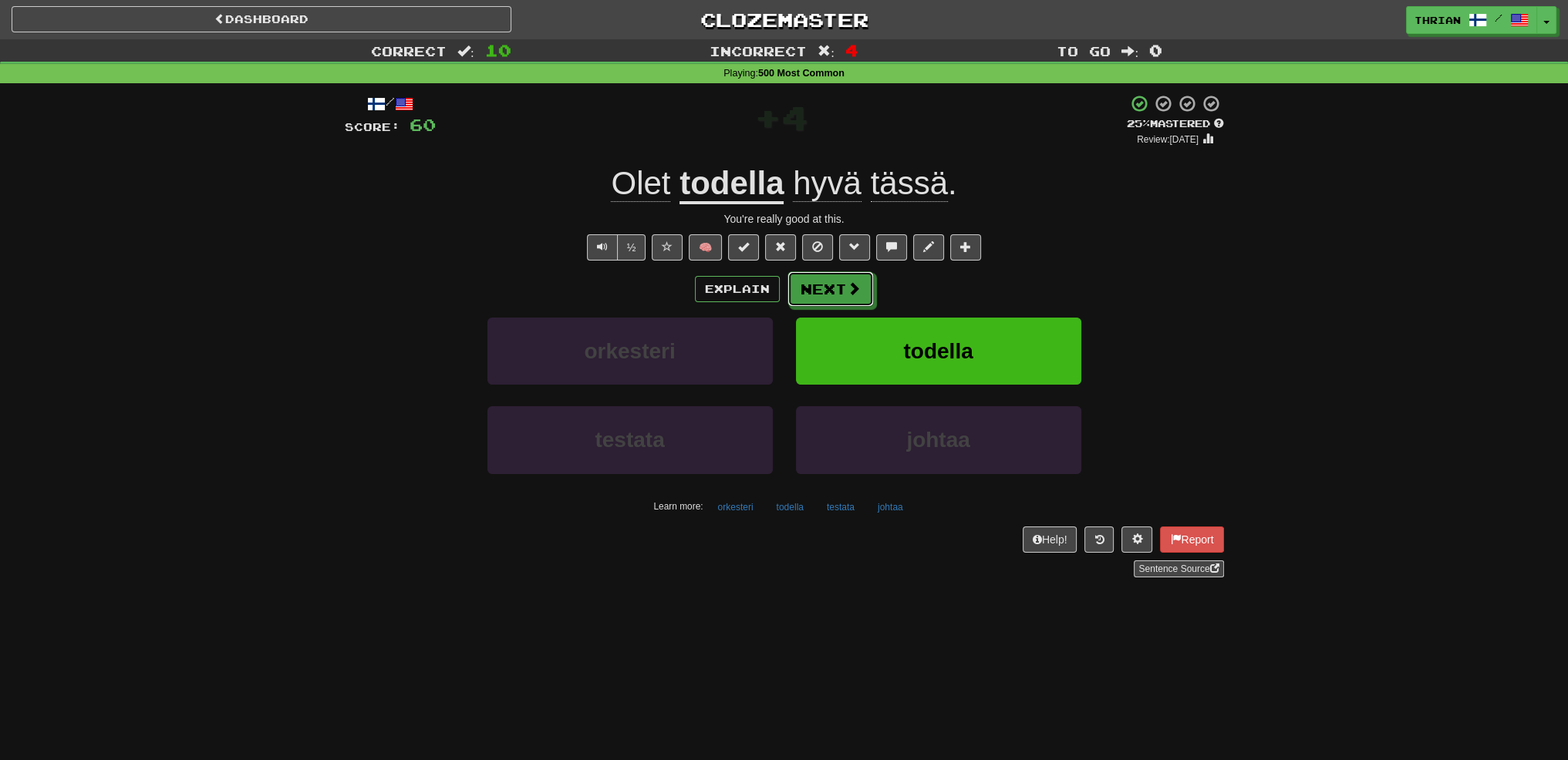
click at [832, 296] on button "Next" at bounding box center [830, 289] width 86 height 35
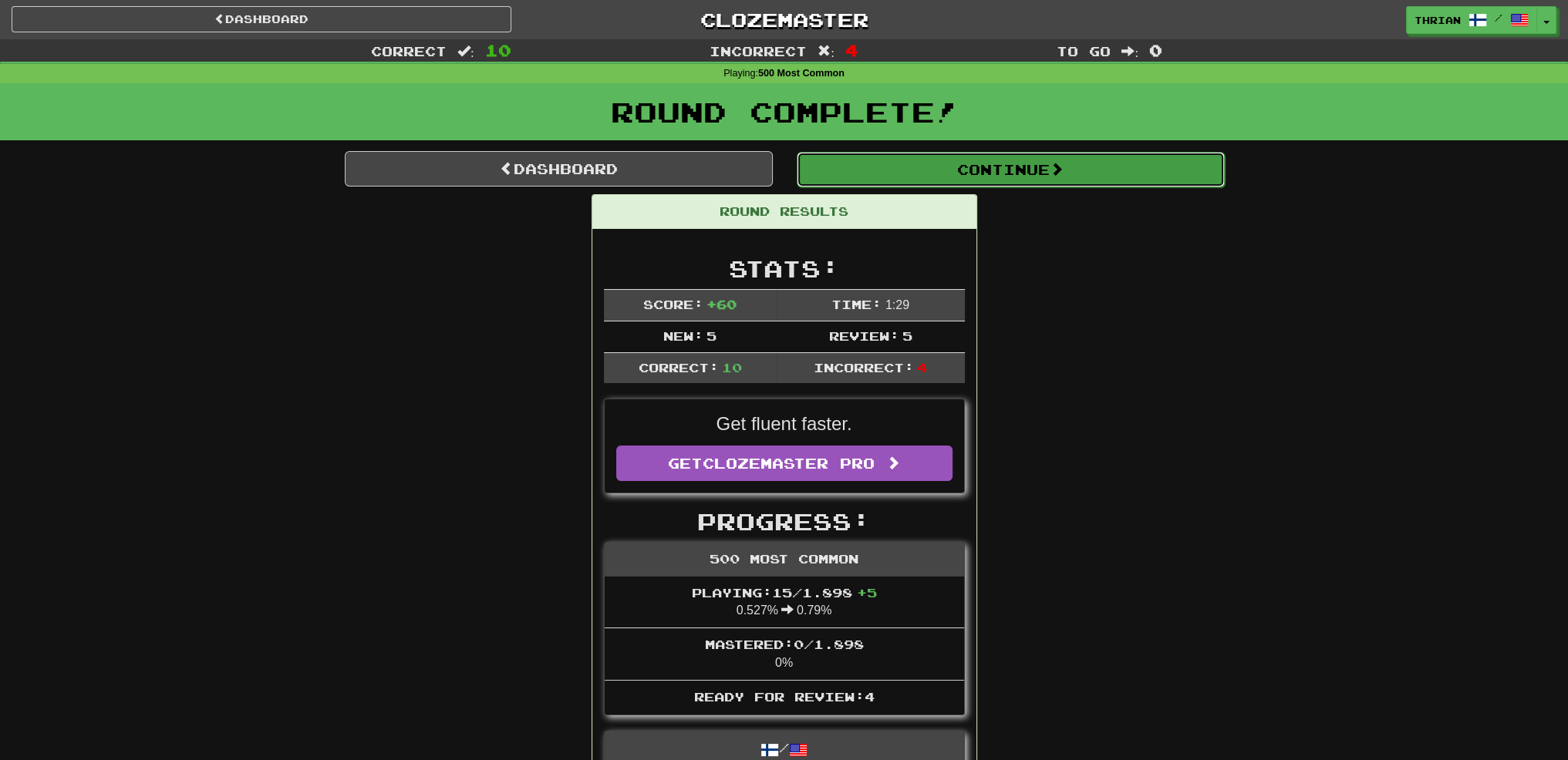
click at [939, 172] on button "Continue" at bounding box center [1010, 169] width 428 height 35
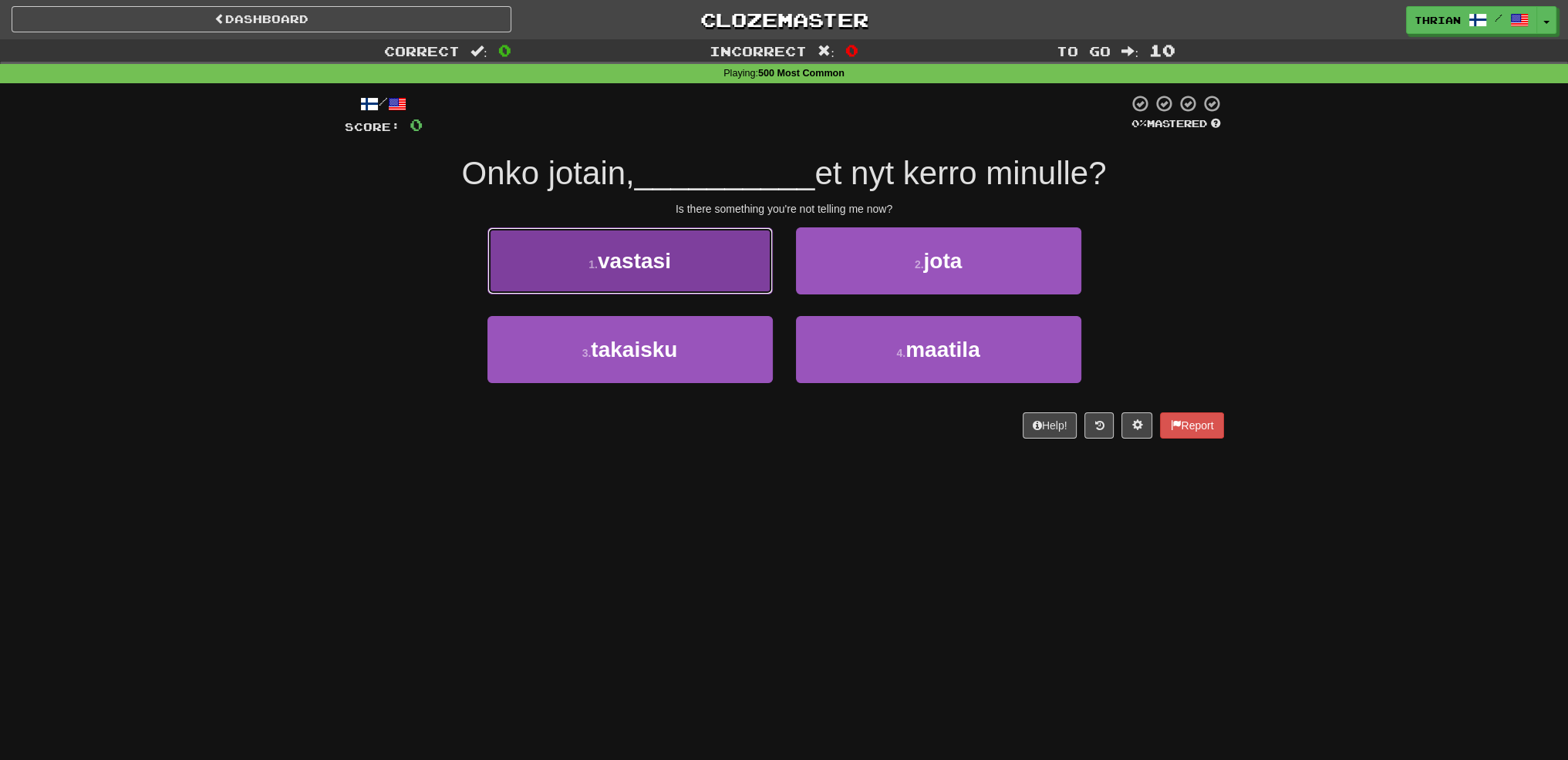
click at [671, 281] on button "1 . vastasi" at bounding box center [629, 261] width 285 height 67
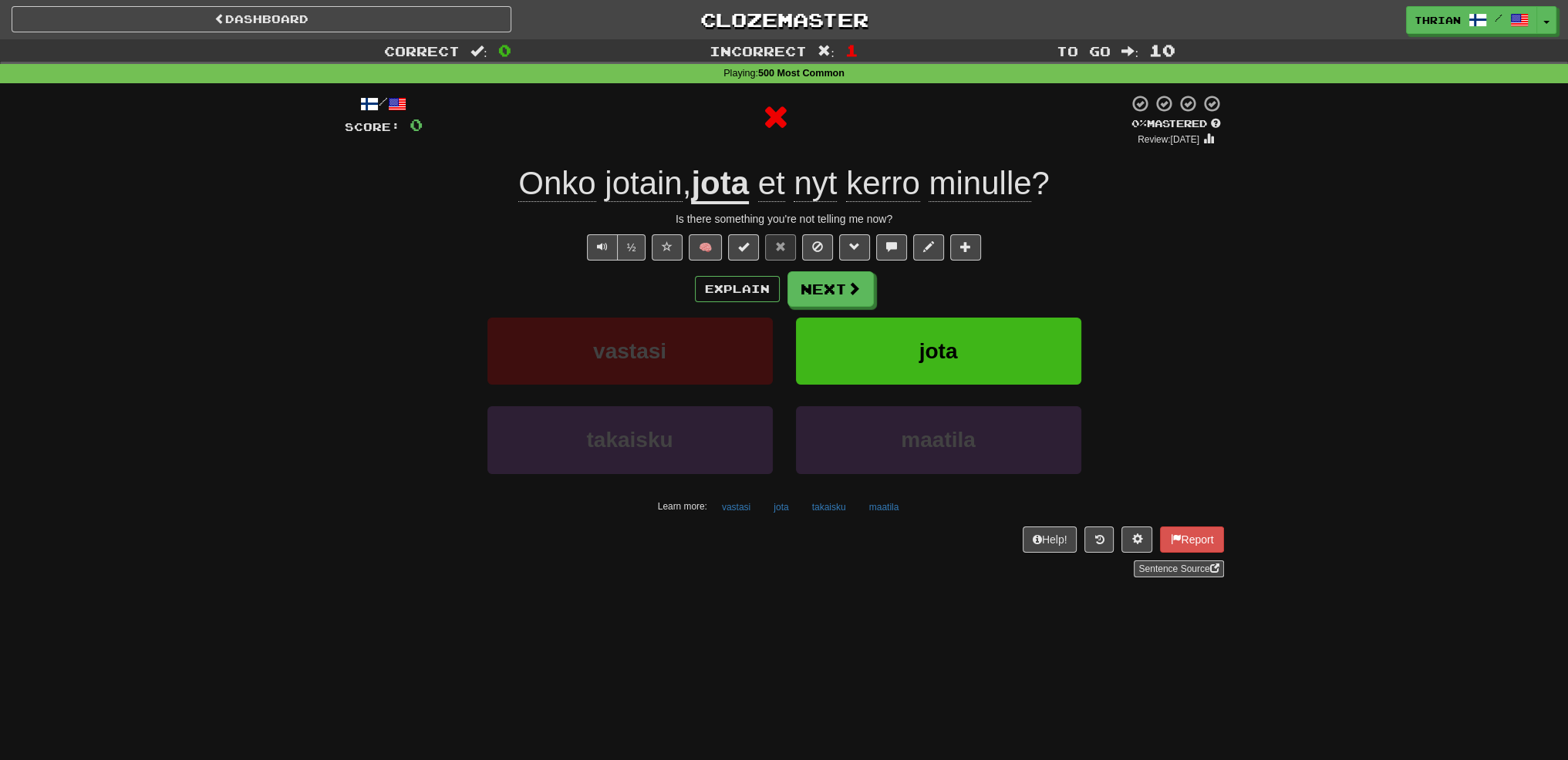
click at [714, 190] on u "jota" at bounding box center [719, 184] width 58 height 39
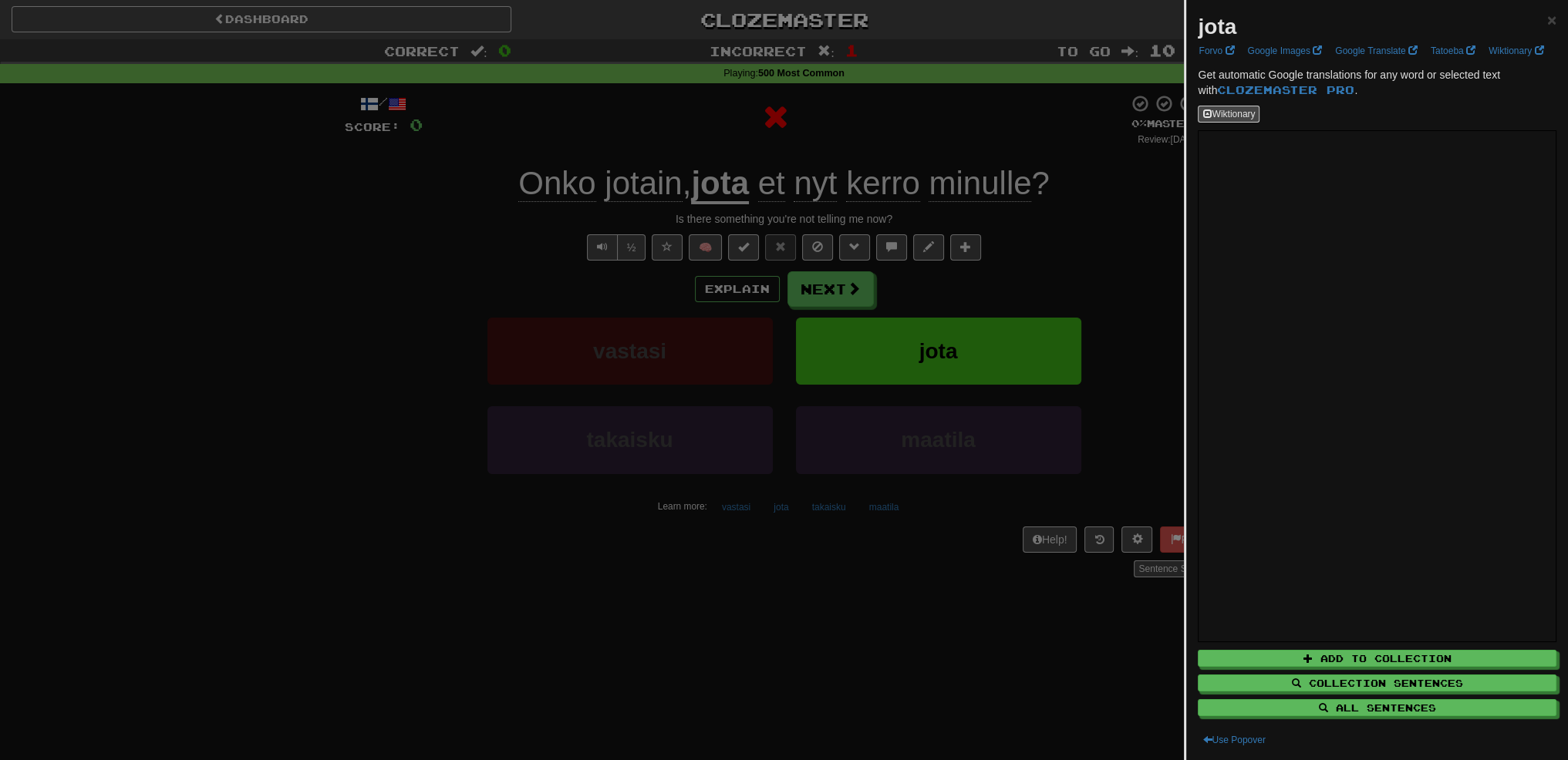
click at [725, 143] on div at bounding box center [784, 380] width 1568 height 760
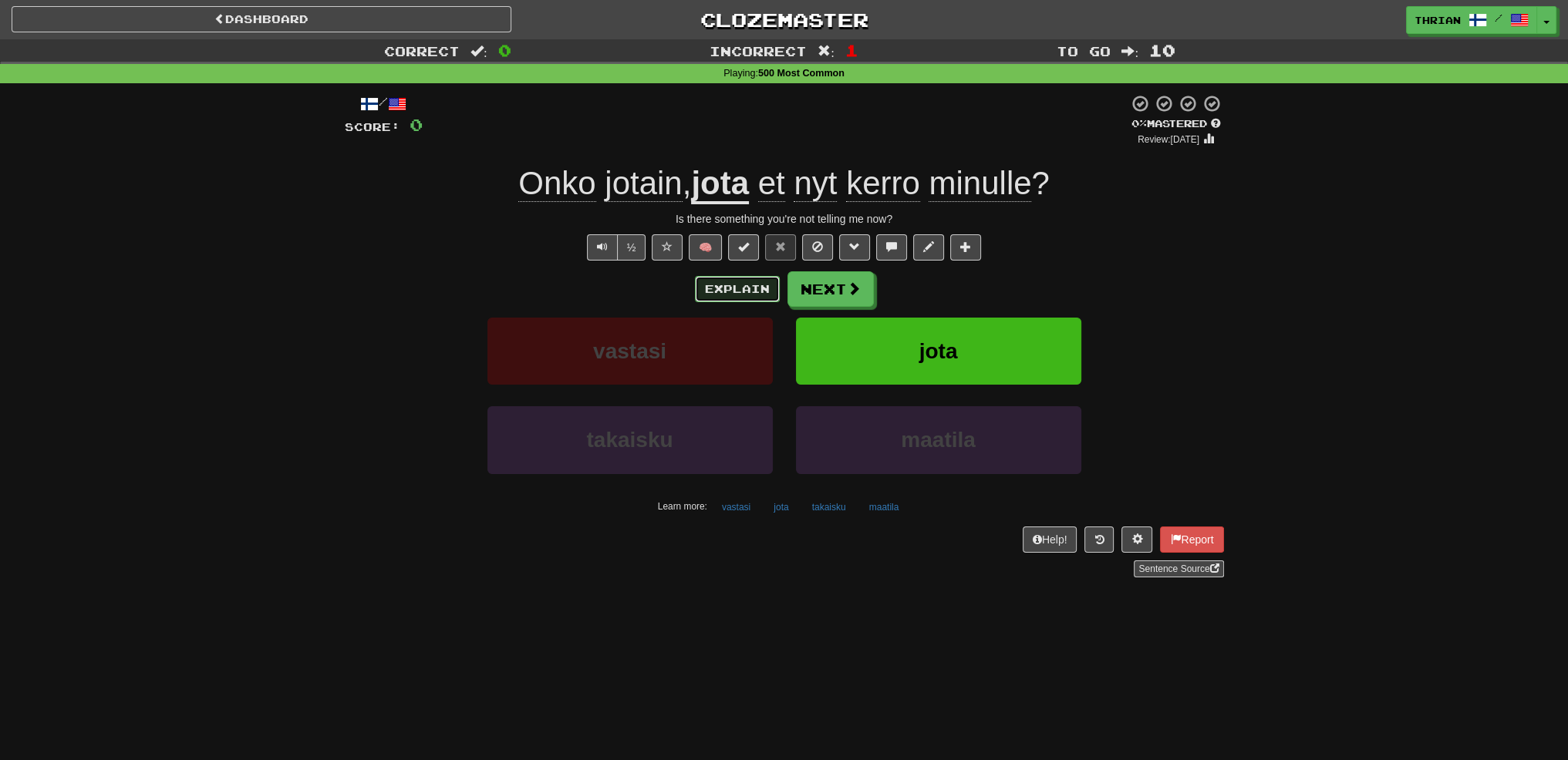
click at [736, 287] on button "Explain" at bounding box center [737, 289] width 85 height 26
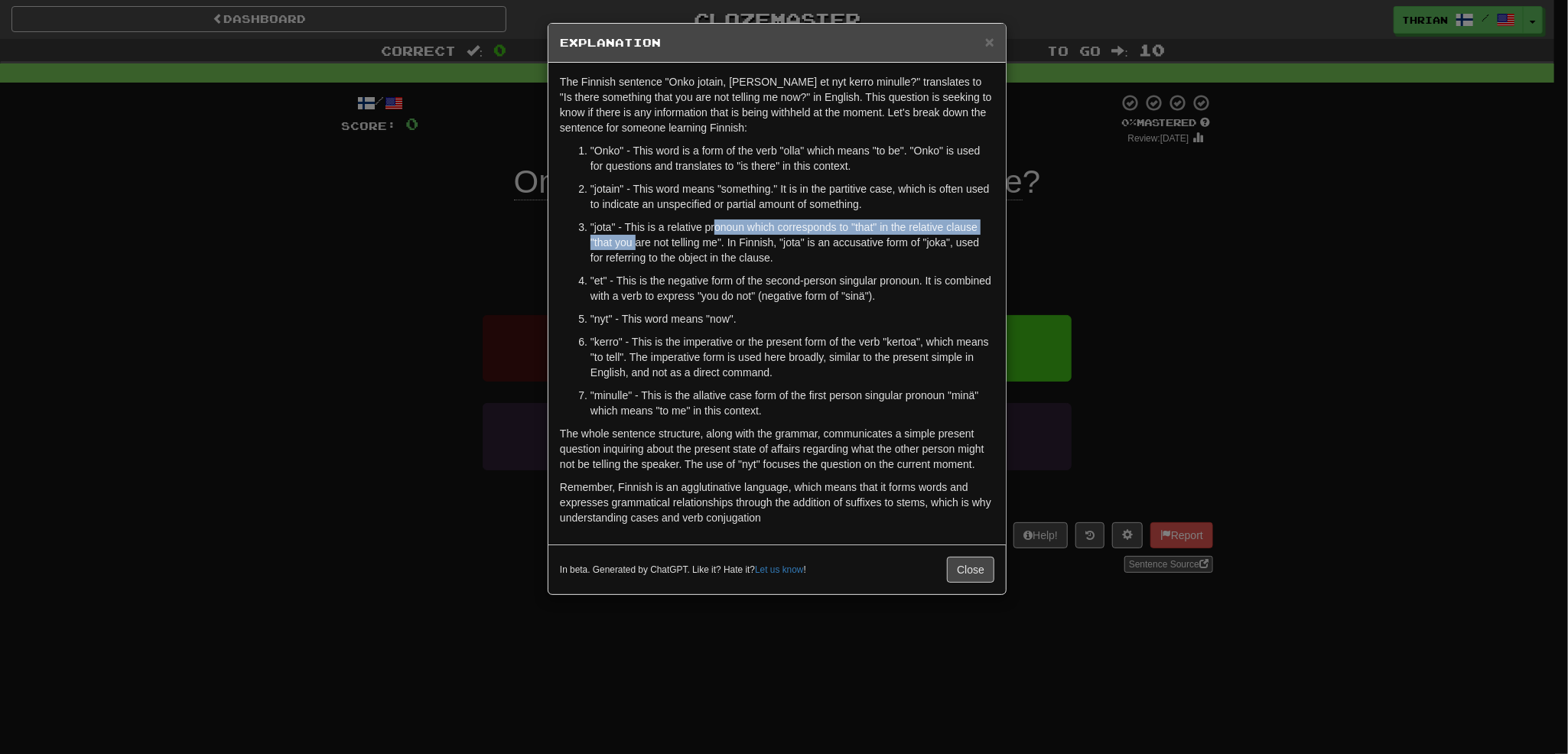
drag, startPoint x: 637, startPoint y: 242, endPoint x: 713, endPoint y: 225, distance: 77.9
click at [713, 225] on p ""jota" - This is a relative pronoun which corresponds to "that" in the relative…" at bounding box center [791, 242] width 403 height 46
click at [713, 227] on p ""jota" - This is a relative pronoun which corresponds to "that" in the relative…" at bounding box center [791, 242] width 403 height 46
drag, startPoint x: 623, startPoint y: 281, endPoint x: 766, endPoint y: 281, distance: 143.0
click at [766, 281] on p ""et" - This is the negative form of the second-person singular pronoun. It is c…" at bounding box center [791, 288] width 403 height 30
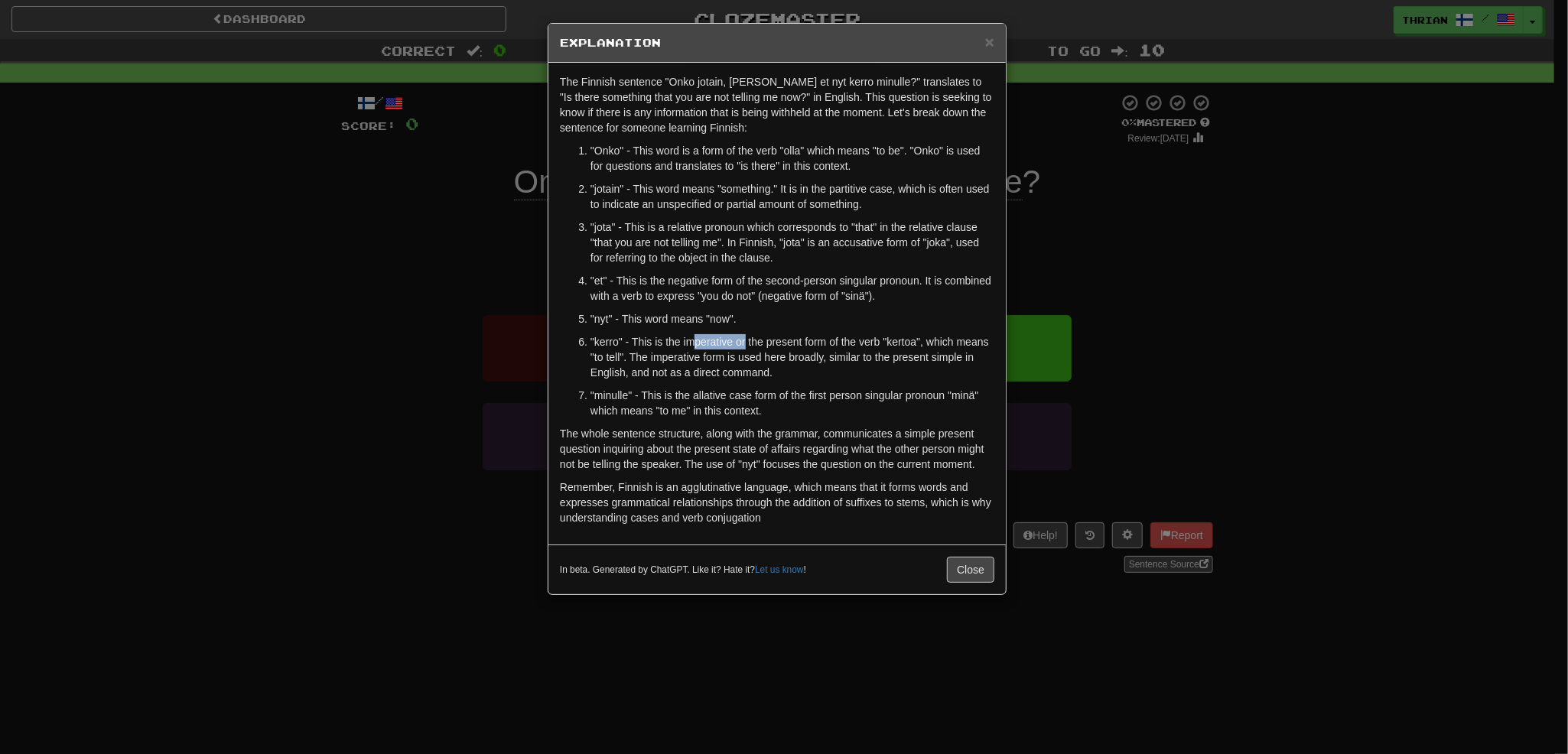
drag, startPoint x: 697, startPoint y: 339, endPoint x: 746, endPoint y: 342, distance: 49.1
click at [746, 342] on p ""kerro" - This is the imperative or the present form of the verb "kertoa", whic…" at bounding box center [791, 357] width 403 height 46
click at [746, 344] on p ""kerro" - This is the imperative or the present form of the verb "kertoa", whic…" at bounding box center [791, 357] width 403 height 46
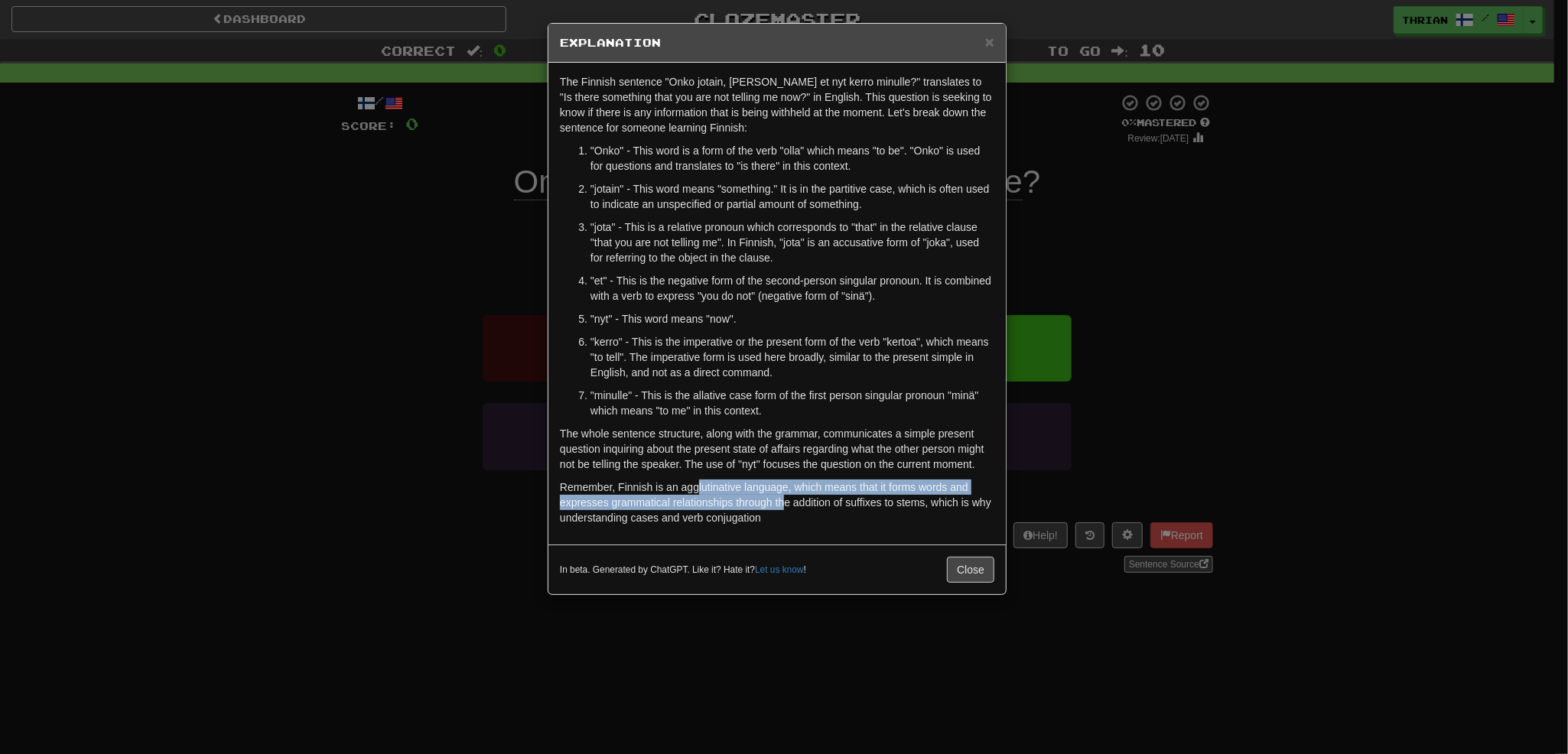
drag, startPoint x: 783, startPoint y: 504, endPoint x: 700, endPoint y: 493, distance: 83.7
click at [700, 493] on p "Remember, Finnish is an agglutinative language, which means that it forms words…" at bounding box center [777, 501] width 435 height 46
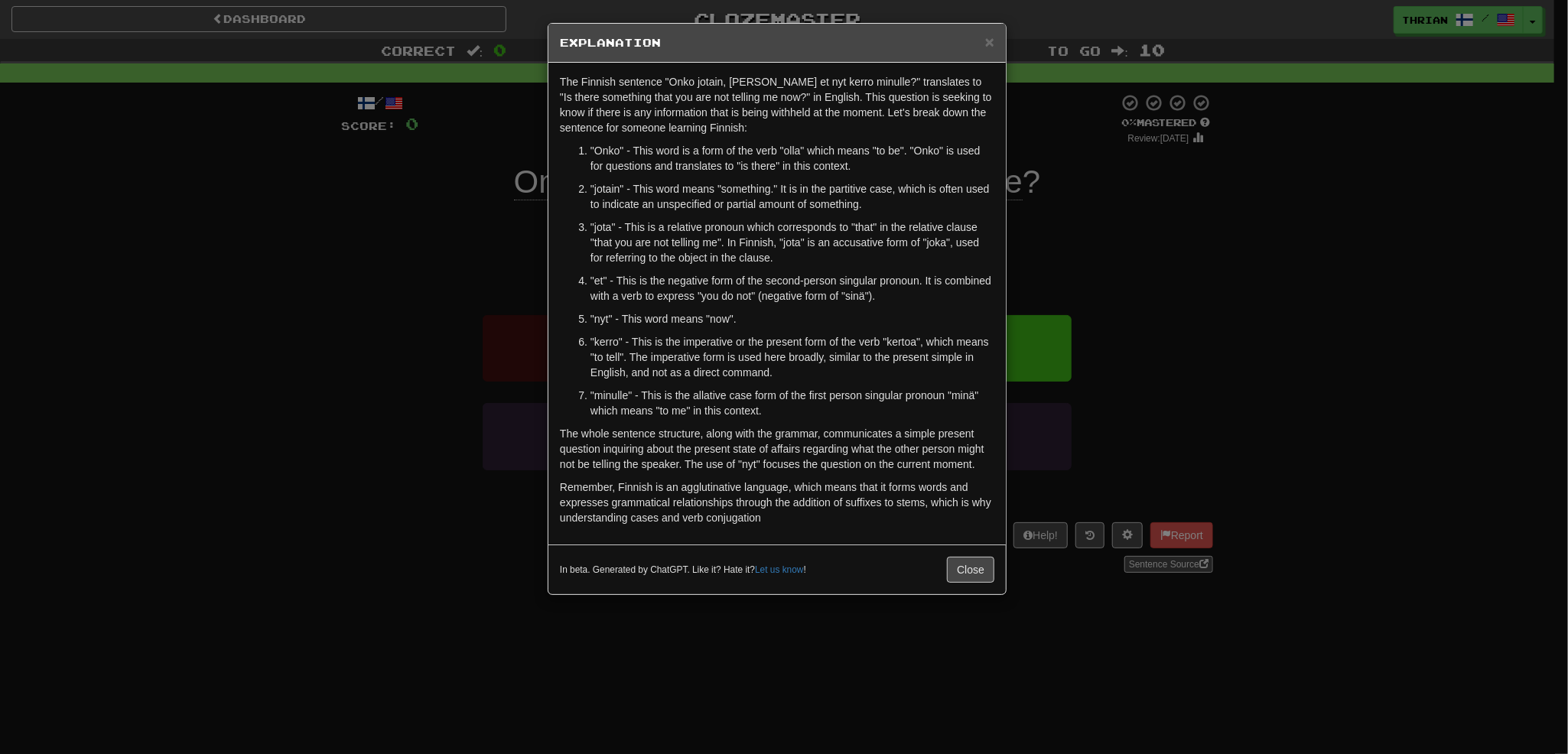
click at [758, 522] on p "Remember, Finnish is an agglutinative language, which means that it forms words…" at bounding box center [777, 501] width 435 height 46
drag, startPoint x: 732, startPoint y: 517, endPoint x: 781, endPoint y: 516, distance: 49.0
click at [778, 516] on p "Remember, Finnish is an agglutinative language, which means that it forms words…" at bounding box center [777, 501] width 435 height 46
drag, startPoint x: 781, startPoint y: 516, endPoint x: 838, endPoint y: 529, distance: 58.5
click at [781, 516] on p "Remember, Finnish is an agglutinative language, which means that it forms words…" at bounding box center [777, 501] width 435 height 46
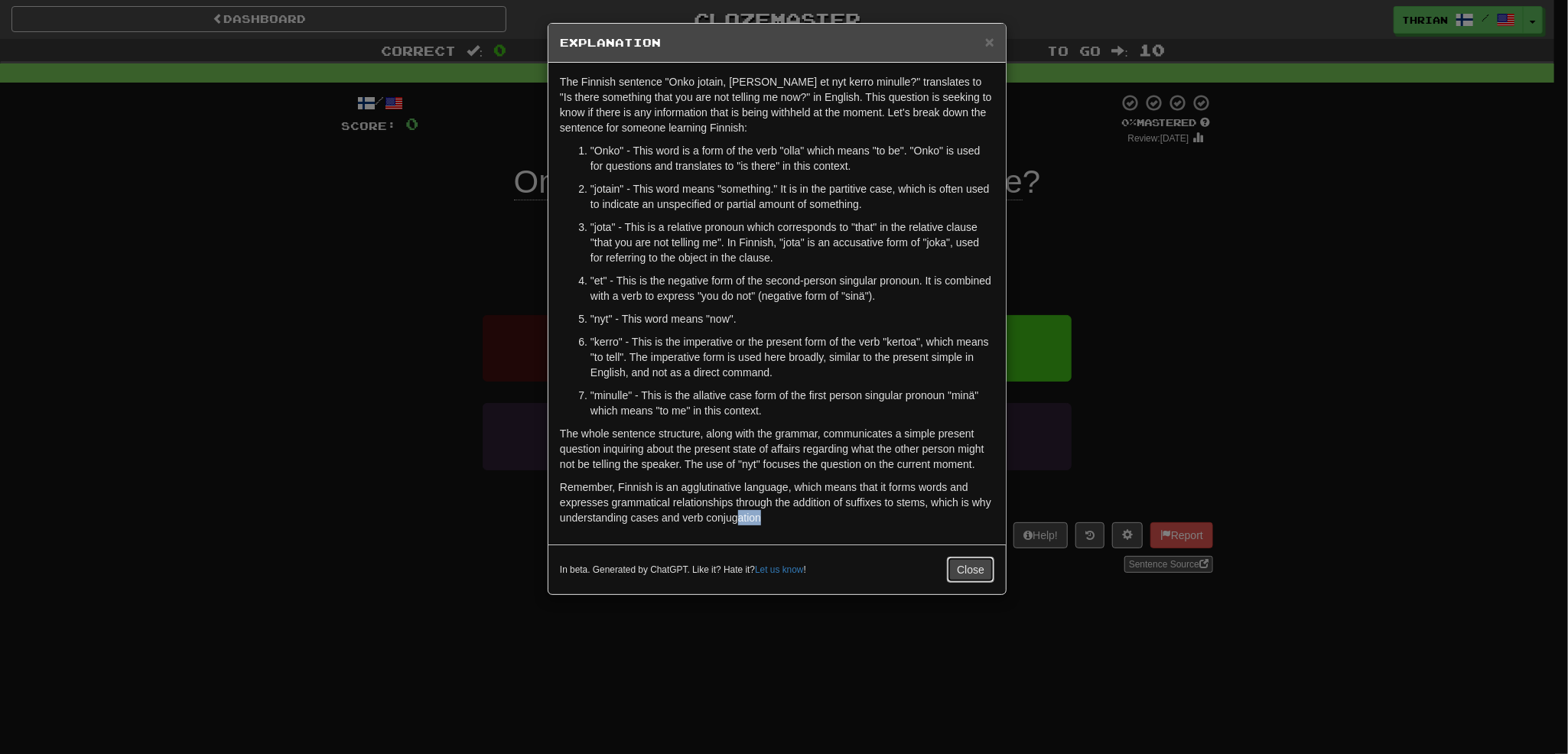
click at [956, 560] on button "Close" at bounding box center [970, 569] width 48 height 26
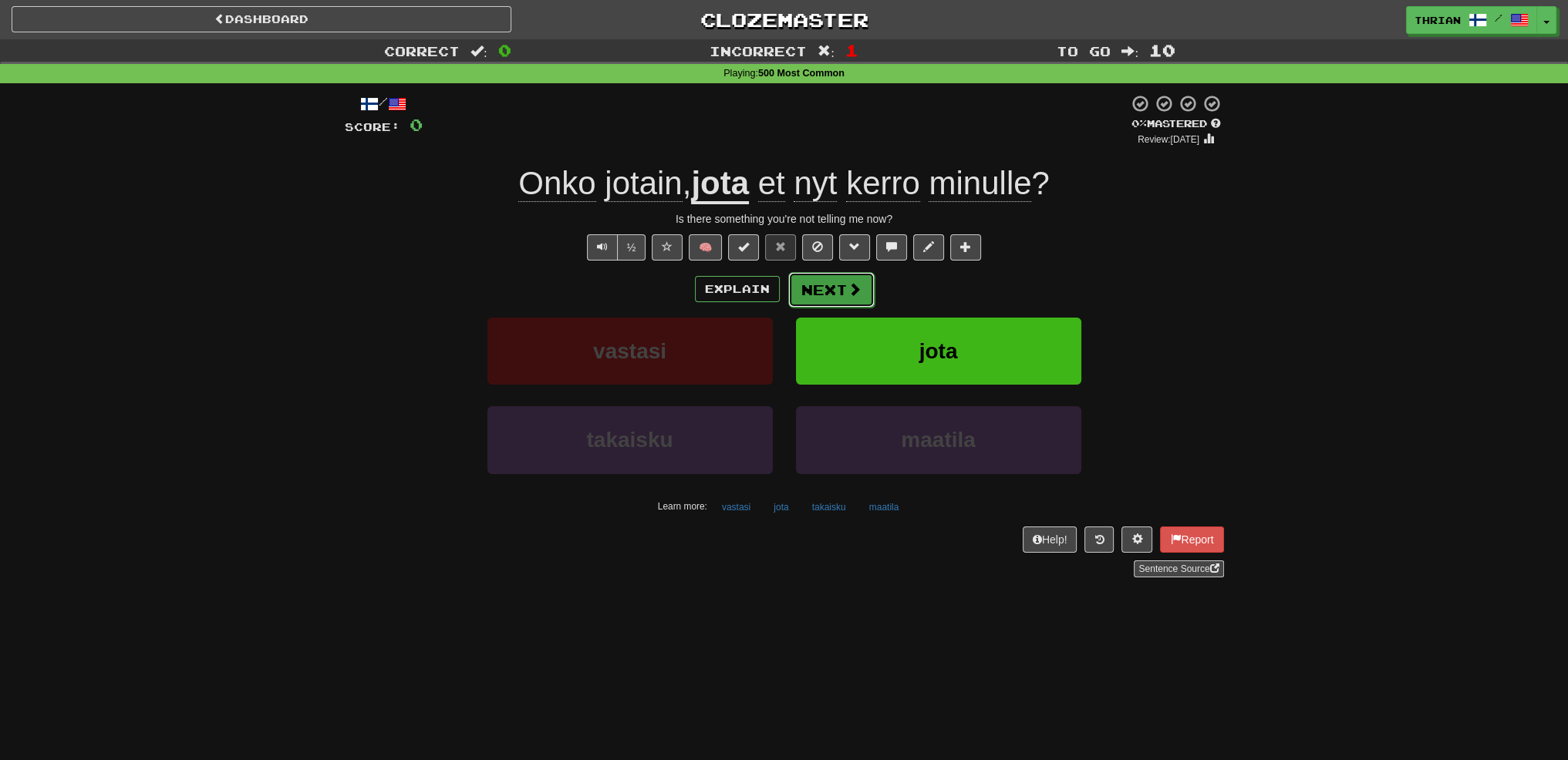
click at [820, 289] on button "Next" at bounding box center [831, 290] width 86 height 35
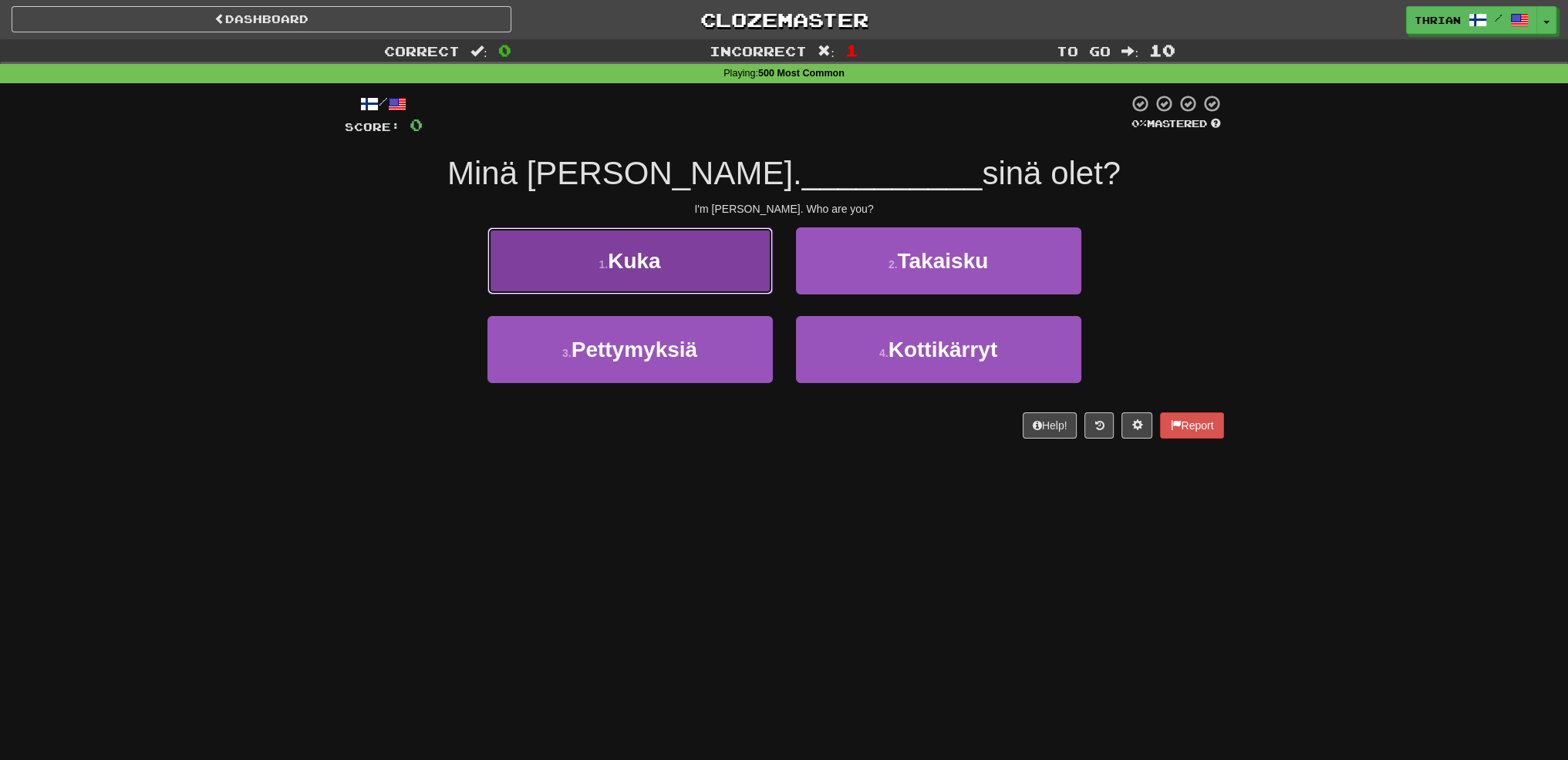
click at [720, 286] on button "1 . Kuka" at bounding box center [629, 261] width 285 height 67
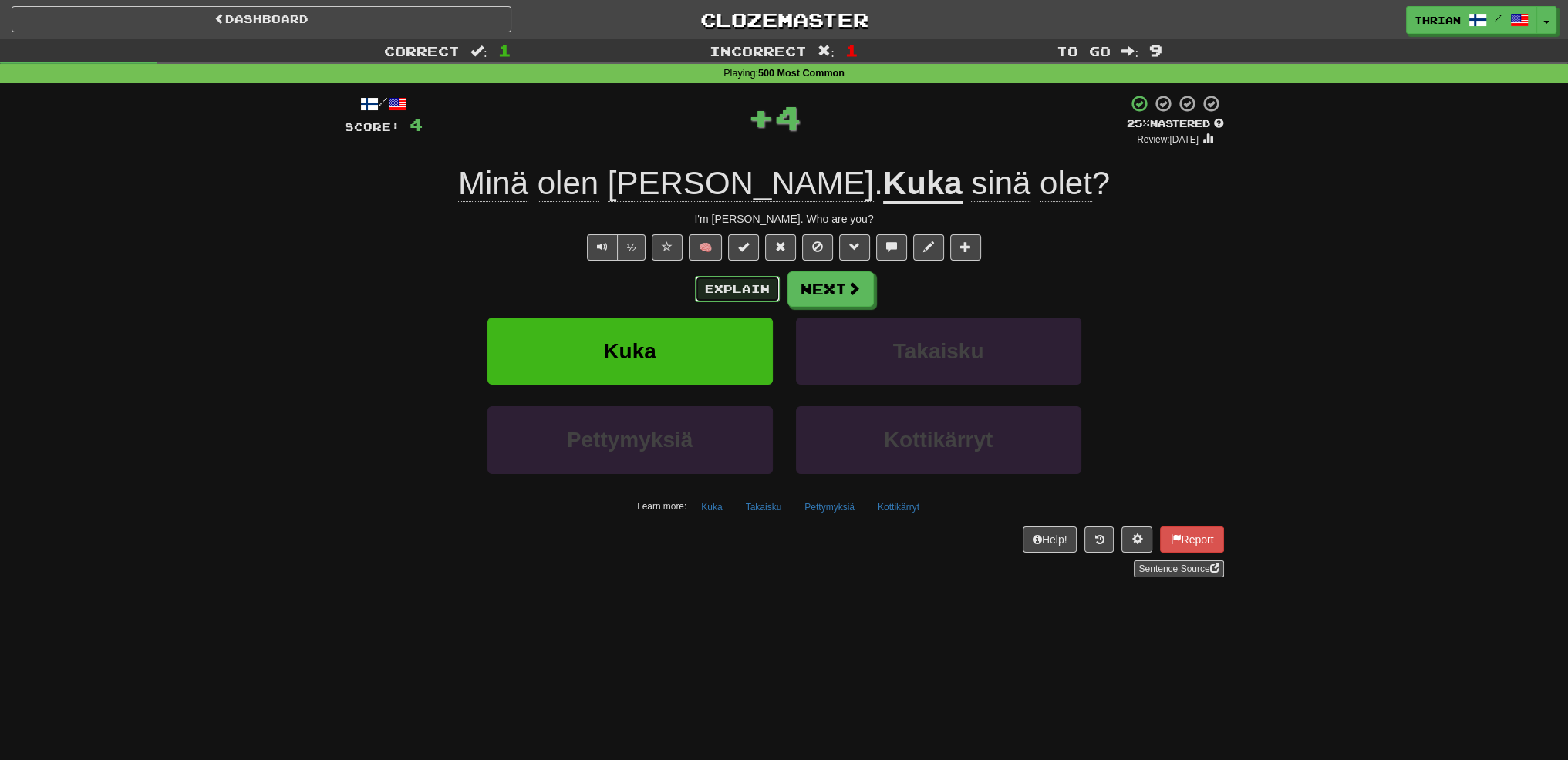
click at [718, 283] on button "Explain" at bounding box center [737, 289] width 85 height 26
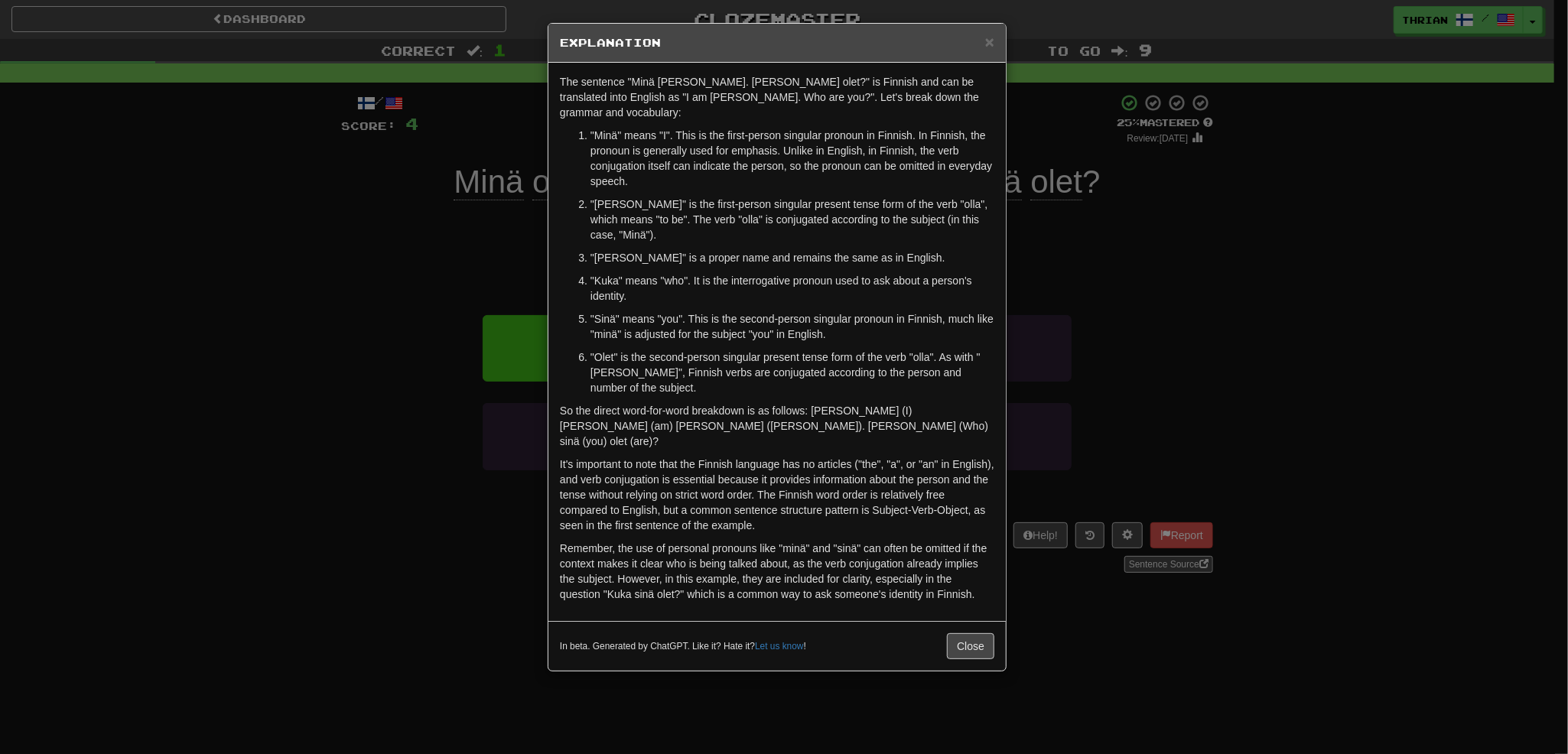
click at [429, 290] on div "× Explanation The sentence "Minä olen Ricardo. Kuka sinä olet?" is Finnish and …" at bounding box center [784, 377] width 1568 height 754
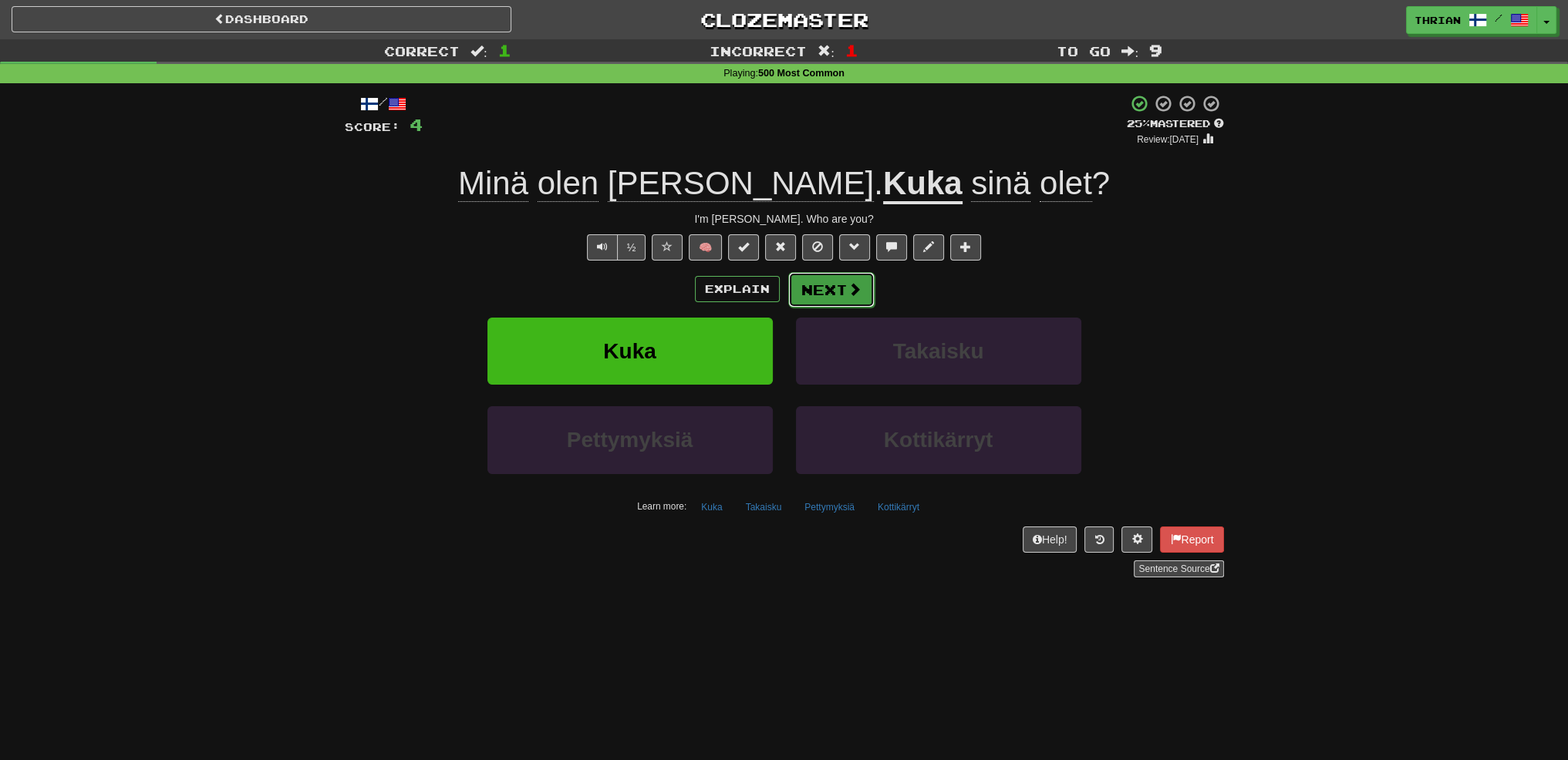
click at [823, 276] on button "Next" at bounding box center [831, 290] width 86 height 35
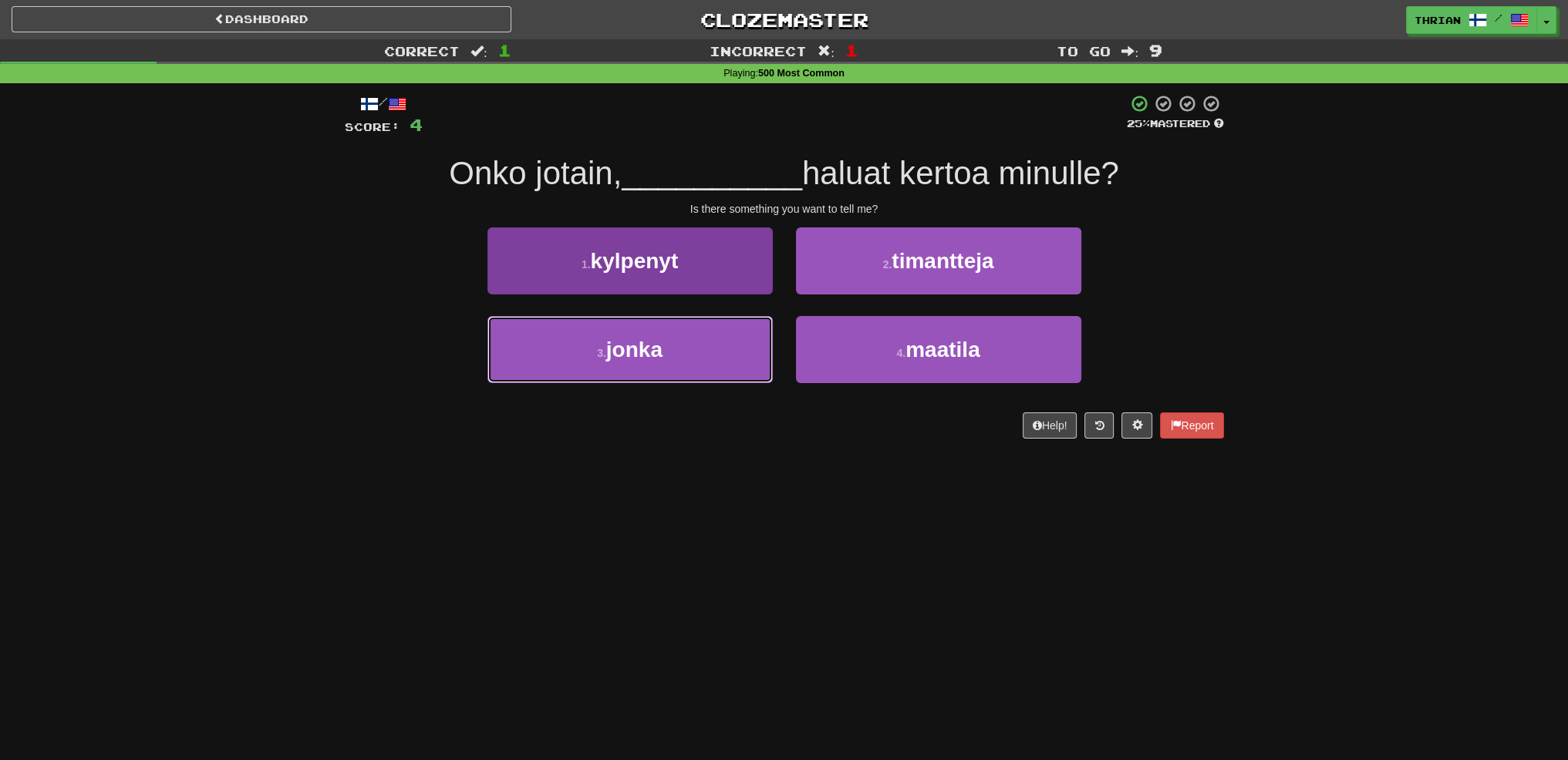
click at [646, 334] on button "3 . jonka" at bounding box center [629, 350] width 285 height 67
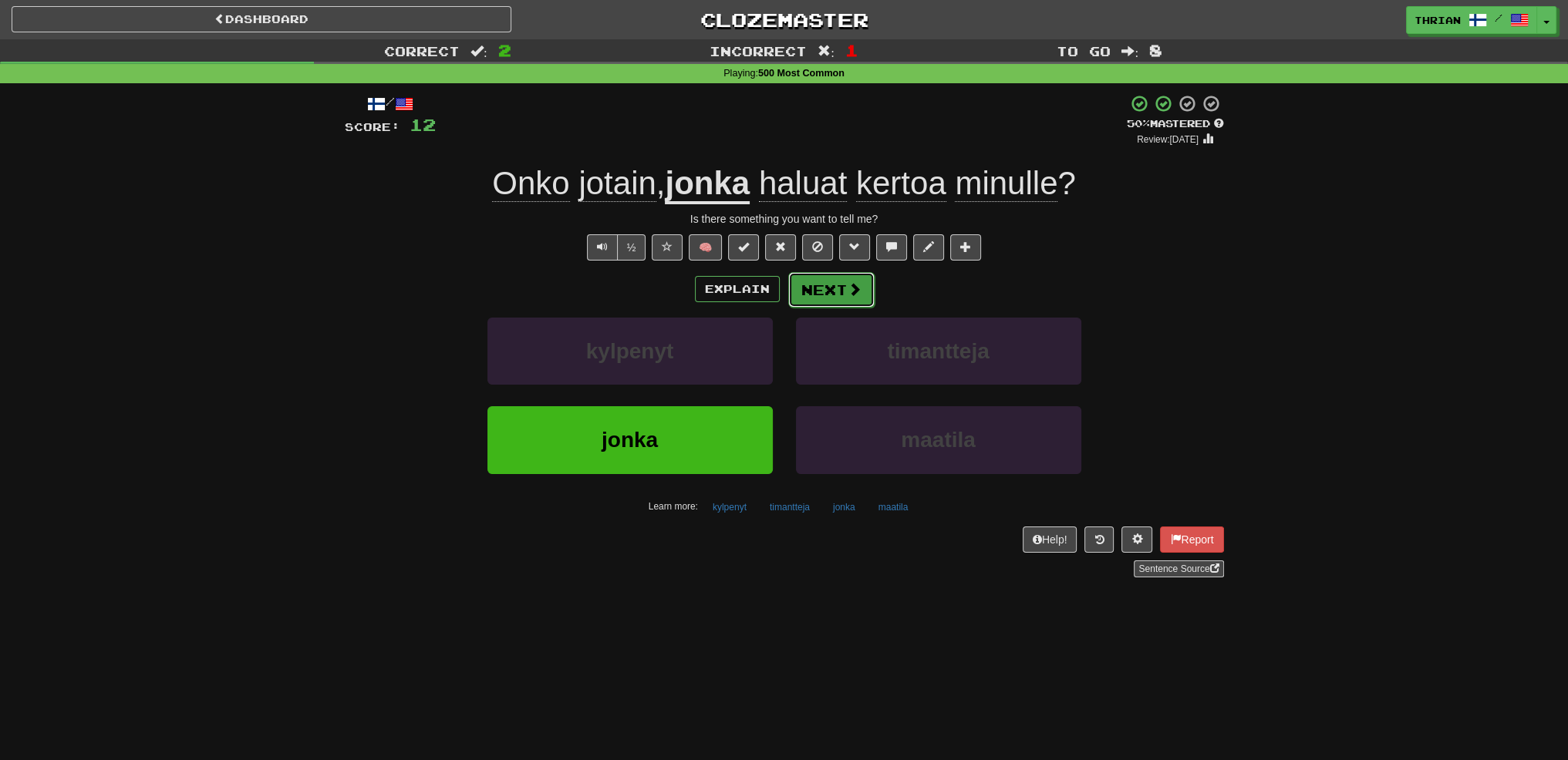
click at [814, 287] on button "Next" at bounding box center [831, 290] width 86 height 35
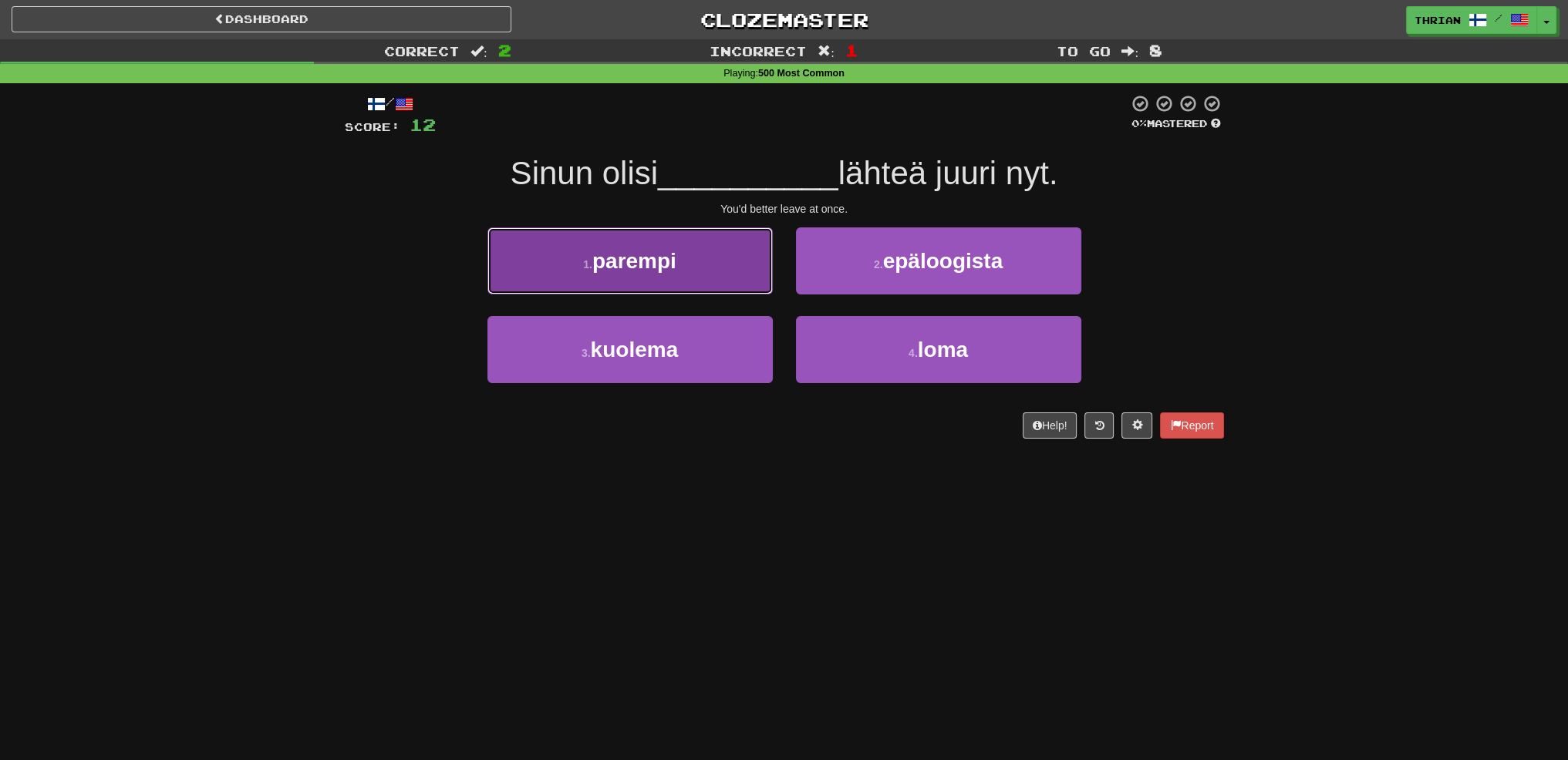
click at [726, 269] on button "1 . parempi" at bounding box center [629, 261] width 285 height 67
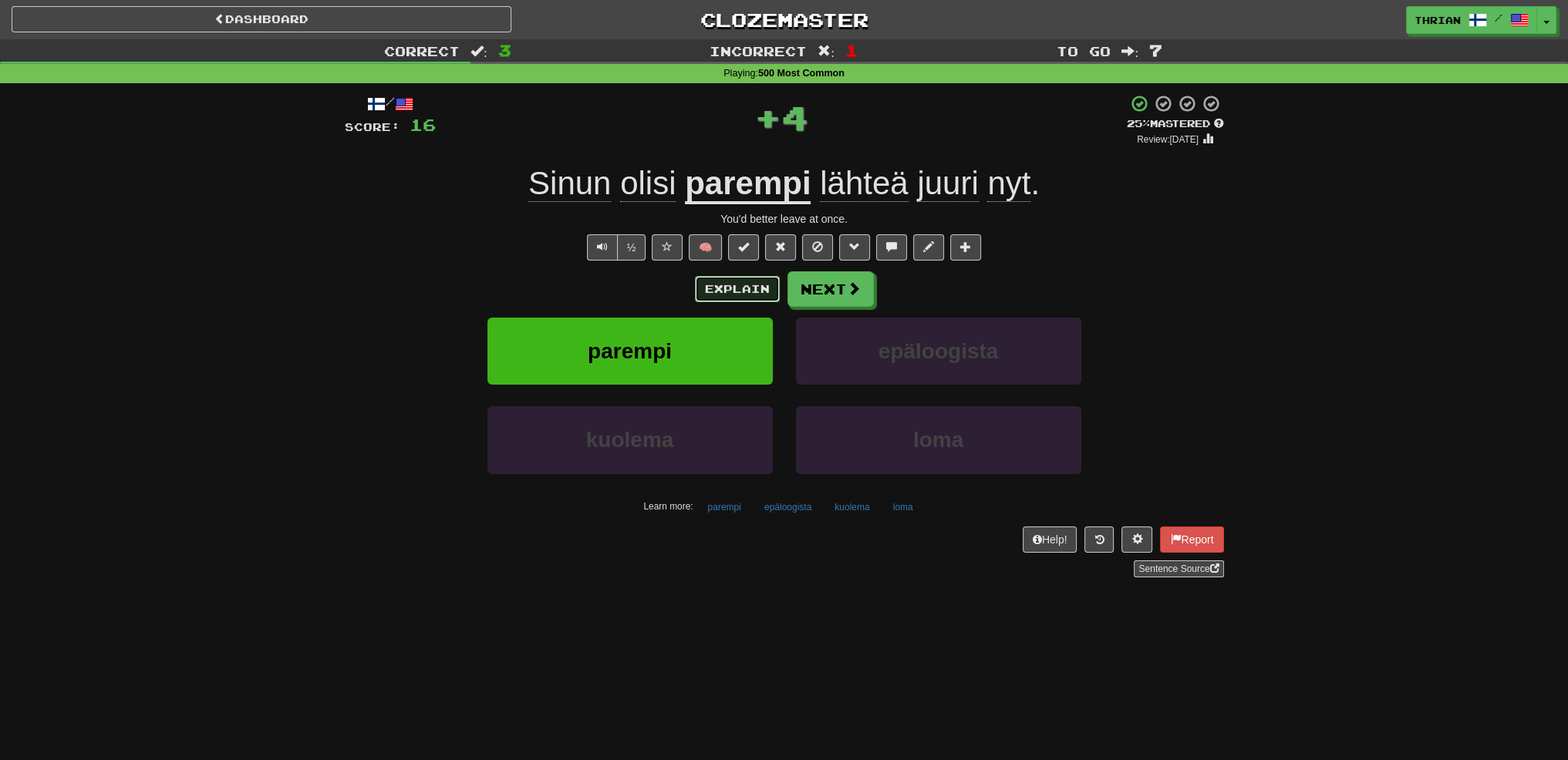
click at [729, 289] on button "Explain" at bounding box center [737, 289] width 85 height 26
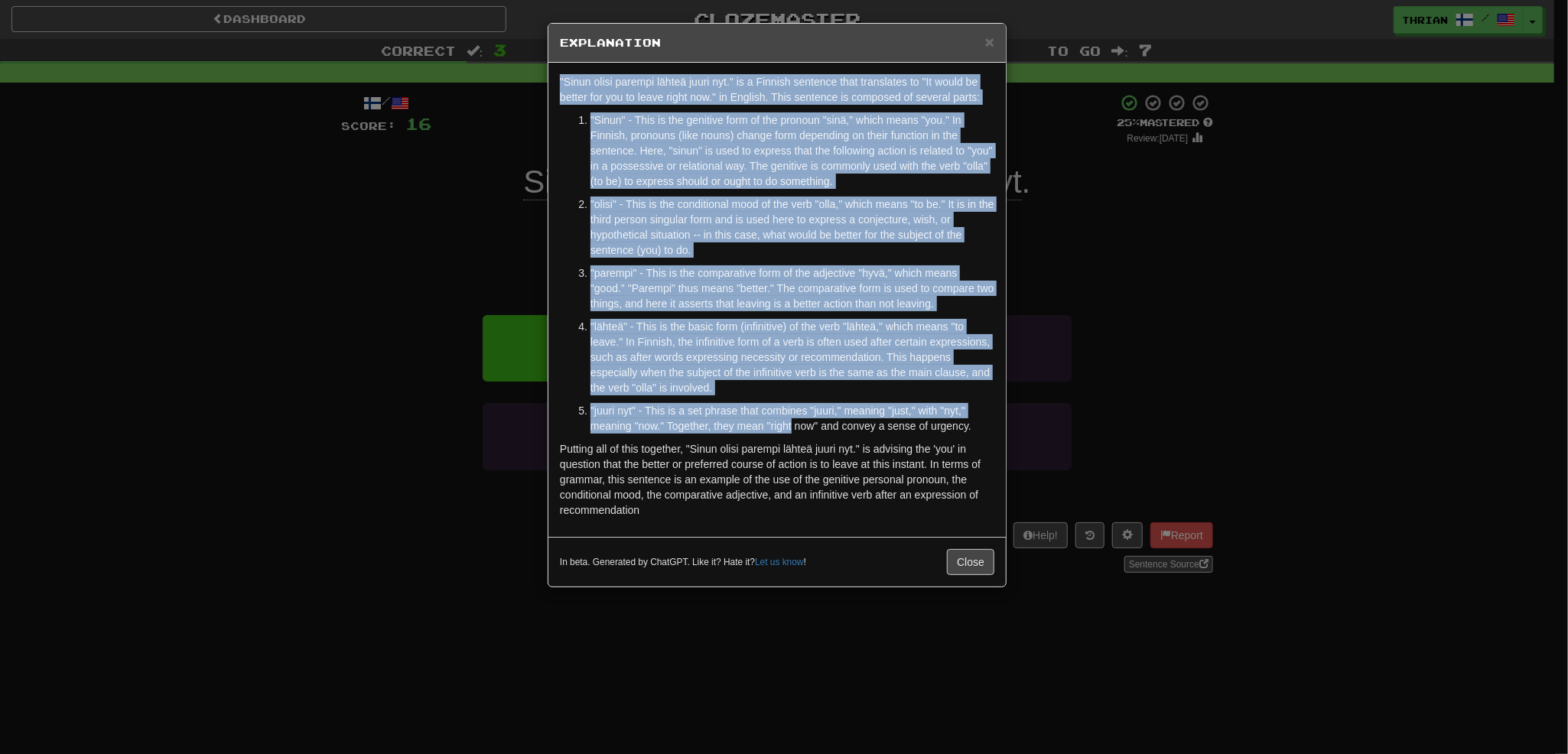
drag, startPoint x: 784, startPoint y: 47, endPoint x: 795, endPoint y: 395, distance: 348.2
click at [791, 420] on div "× Explanation "Sinun olisi parempi lähteä juuri nyt." is a Finnish sentence tha…" at bounding box center [777, 305] width 459 height 565
click at [988, 30] on div "× Explanation" at bounding box center [777, 43] width 458 height 39
click at [994, 47] on span "×" at bounding box center [989, 42] width 9 height 17
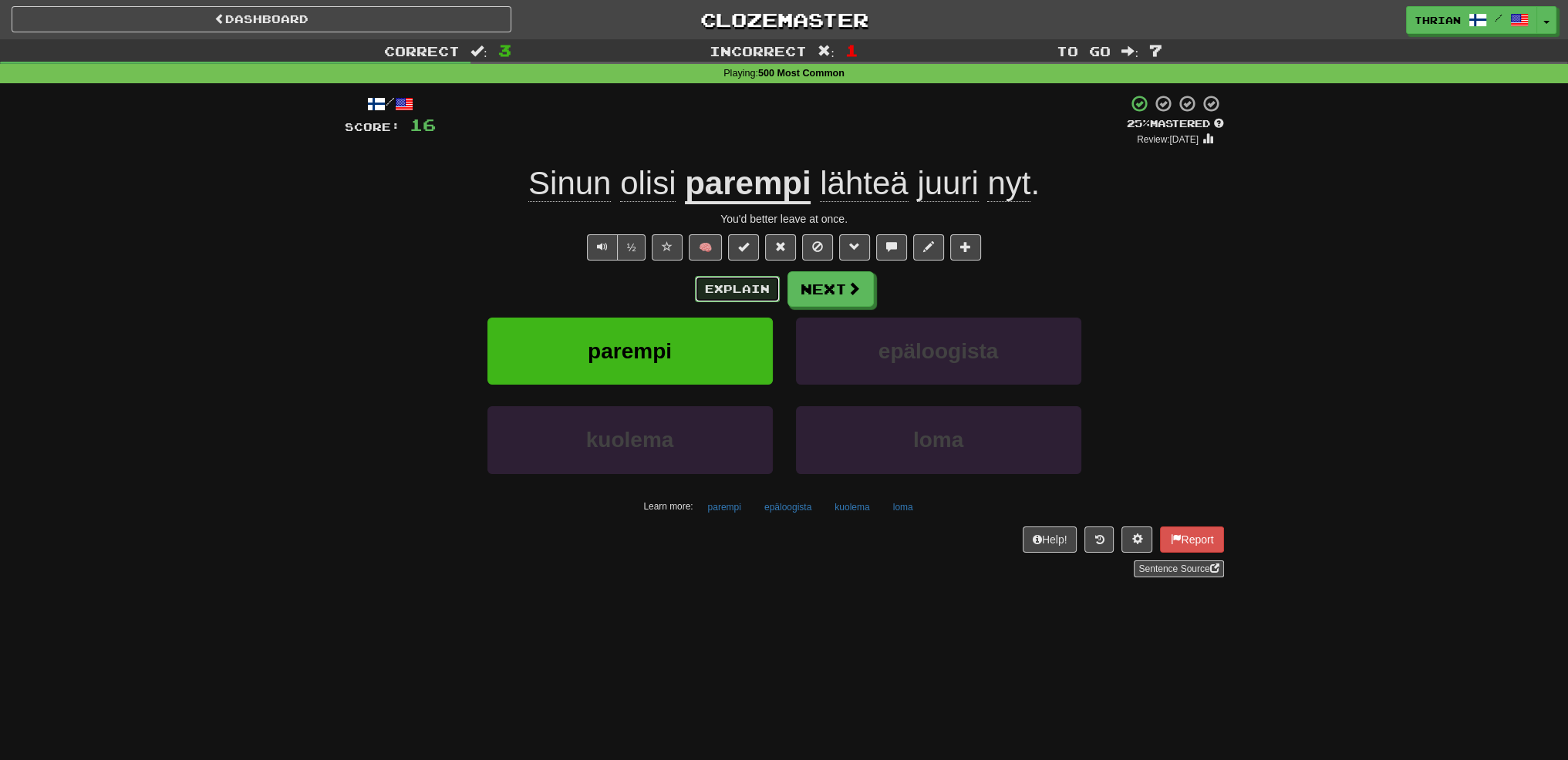
click at [758, 298] on button "Explain" at bounding box center [737, 289] width 85 height 26
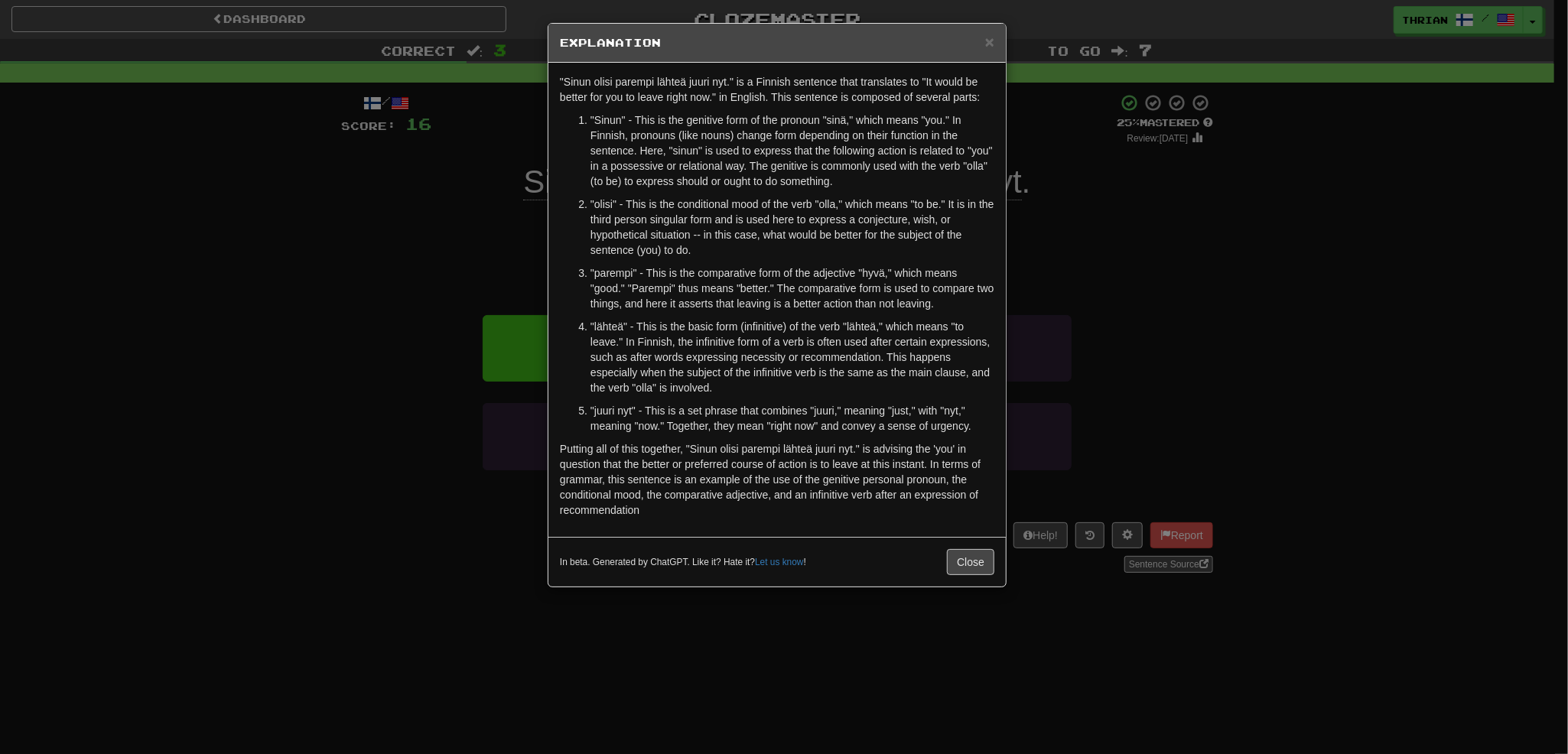
click at [1025, 237] on div "× Explanation "Sinun olisi parempi lähteä juuri nyt." is a Finnish sentence tha…" at bounding box center [784, 377] width 1568 height 754
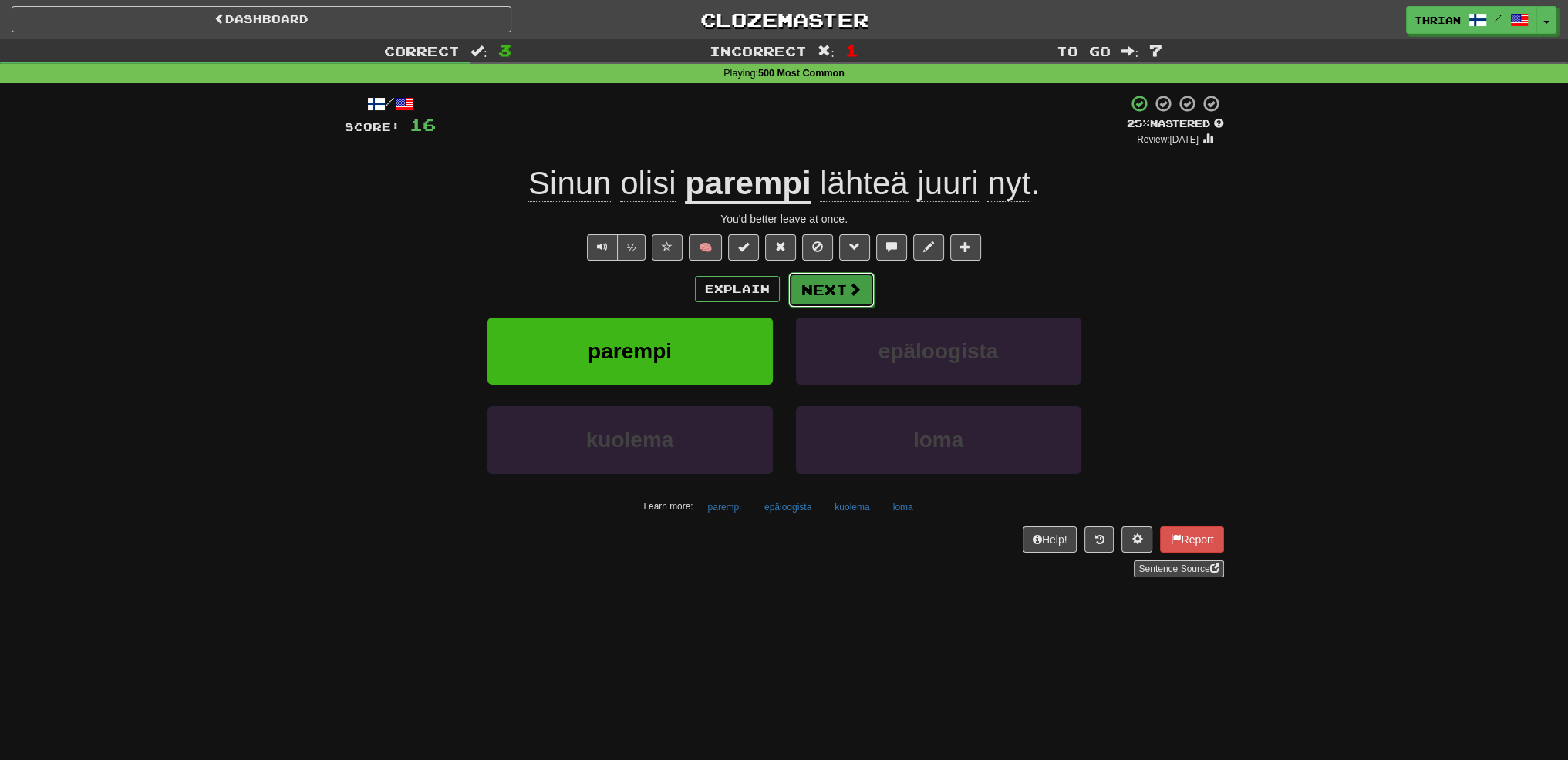
click at [824, 274] on button "Next" at bounding box center [831, 290] width 86 height 35
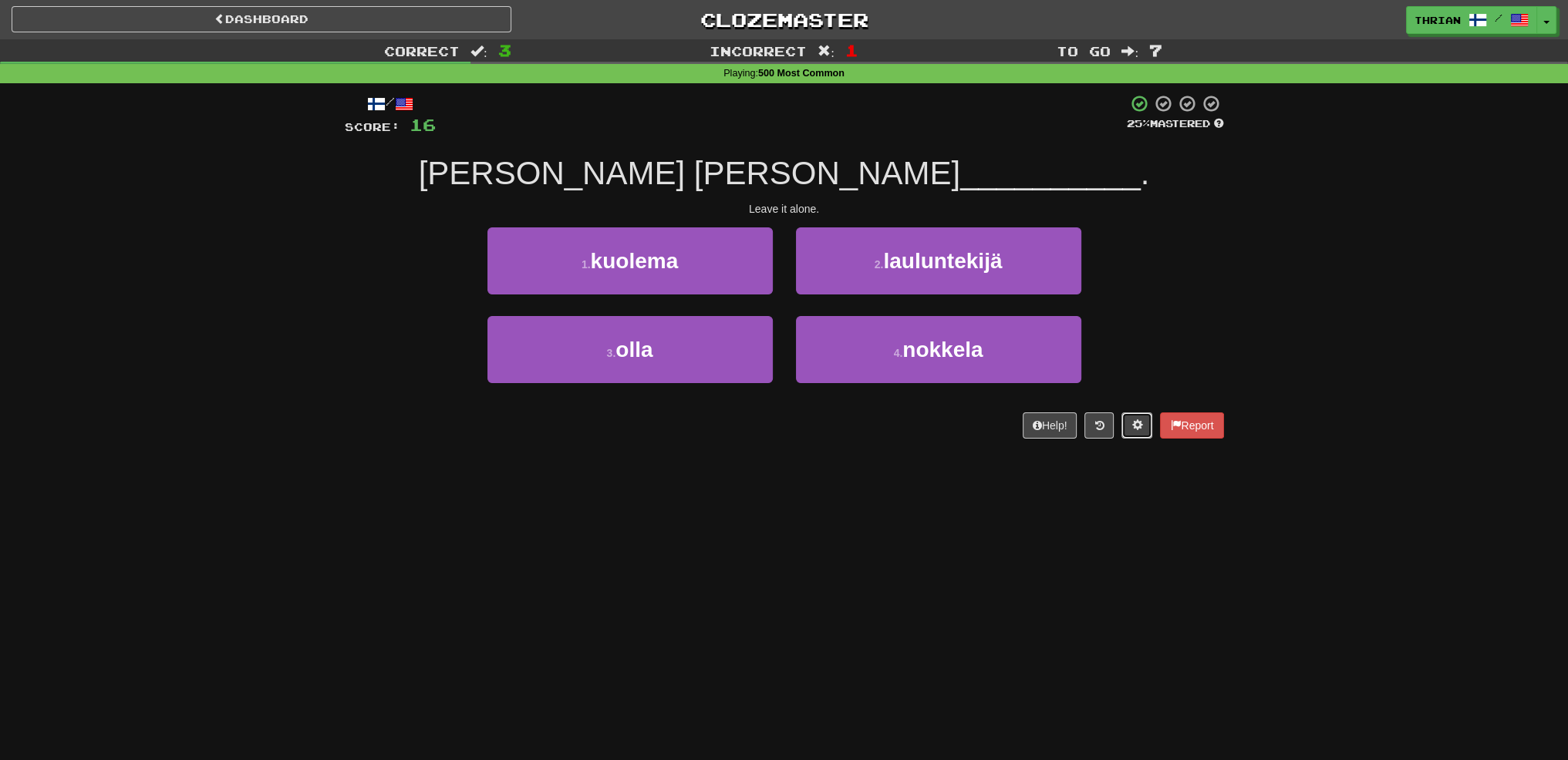
click at [1138, 422] on span at bounding box center [1136, 424] width 11 height 11
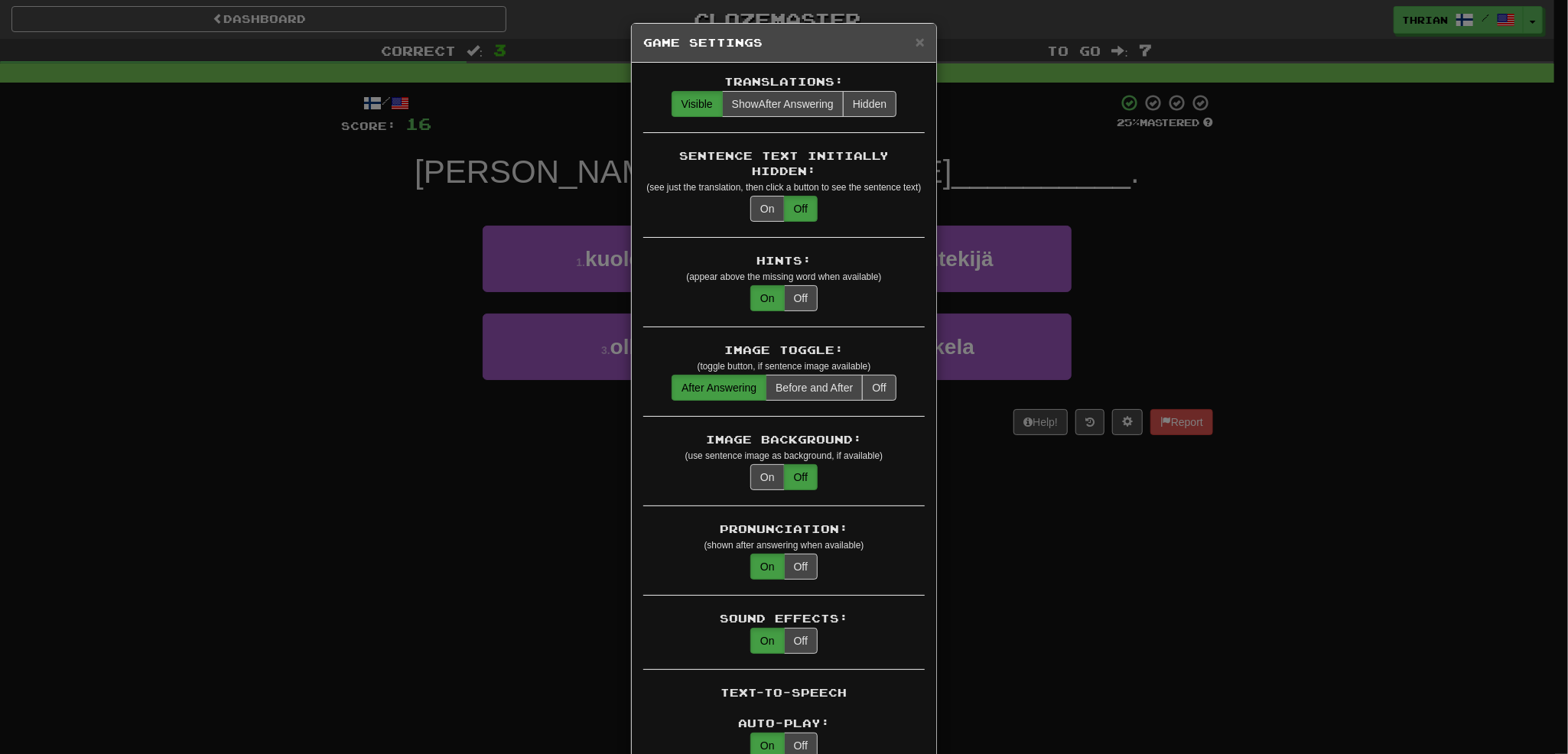
click at [966, 501] on div "× Game Settings Translations: Visible Show After Answering Hidden Sentence Text…" at bounding box center [784, 377] width 1568 height 754
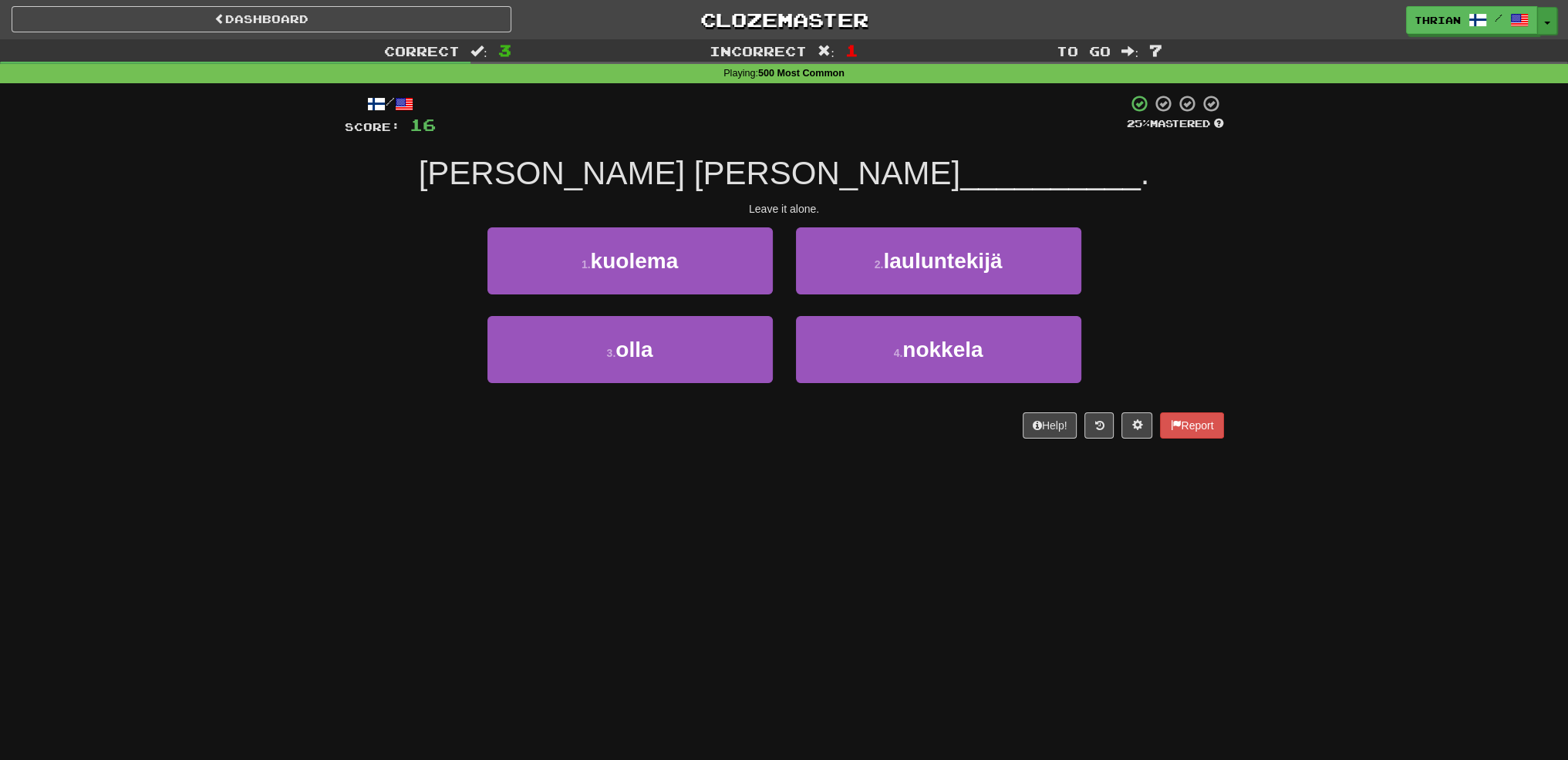
click at [1548, 13] on button "Toggle Dropdown" at bounding box center [1546, 21] width 20 height 27
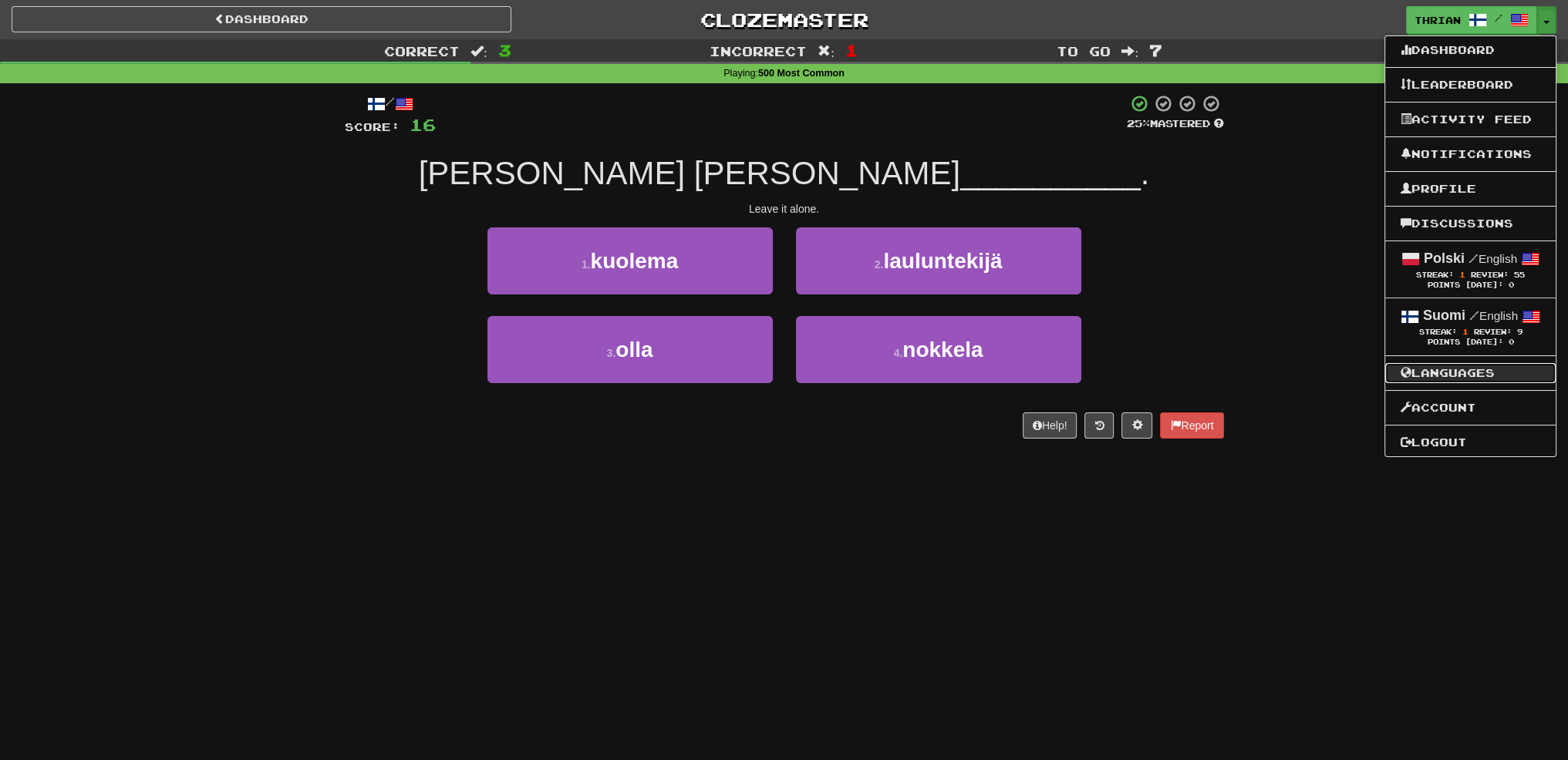
click at [1471, 378] on link "Languages" at bounding box center [1470, 373] width 171 height 20
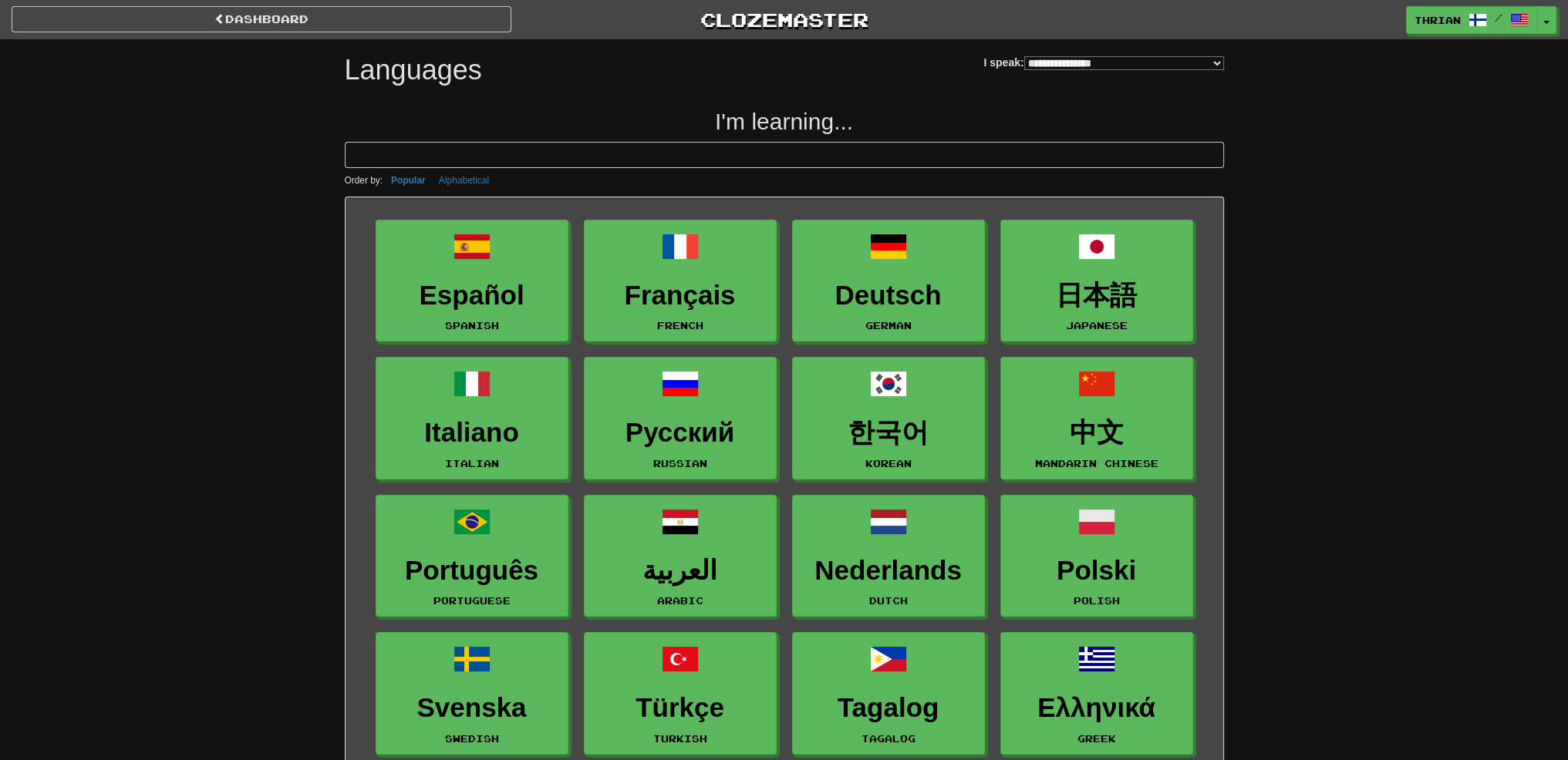
click at [1051, 61] on select "**********" at bounding box center [1124, 63] width 200 height 14
click at [1024, 56] on select "**********" at bounding box center [1124, 63] width 200 height 14
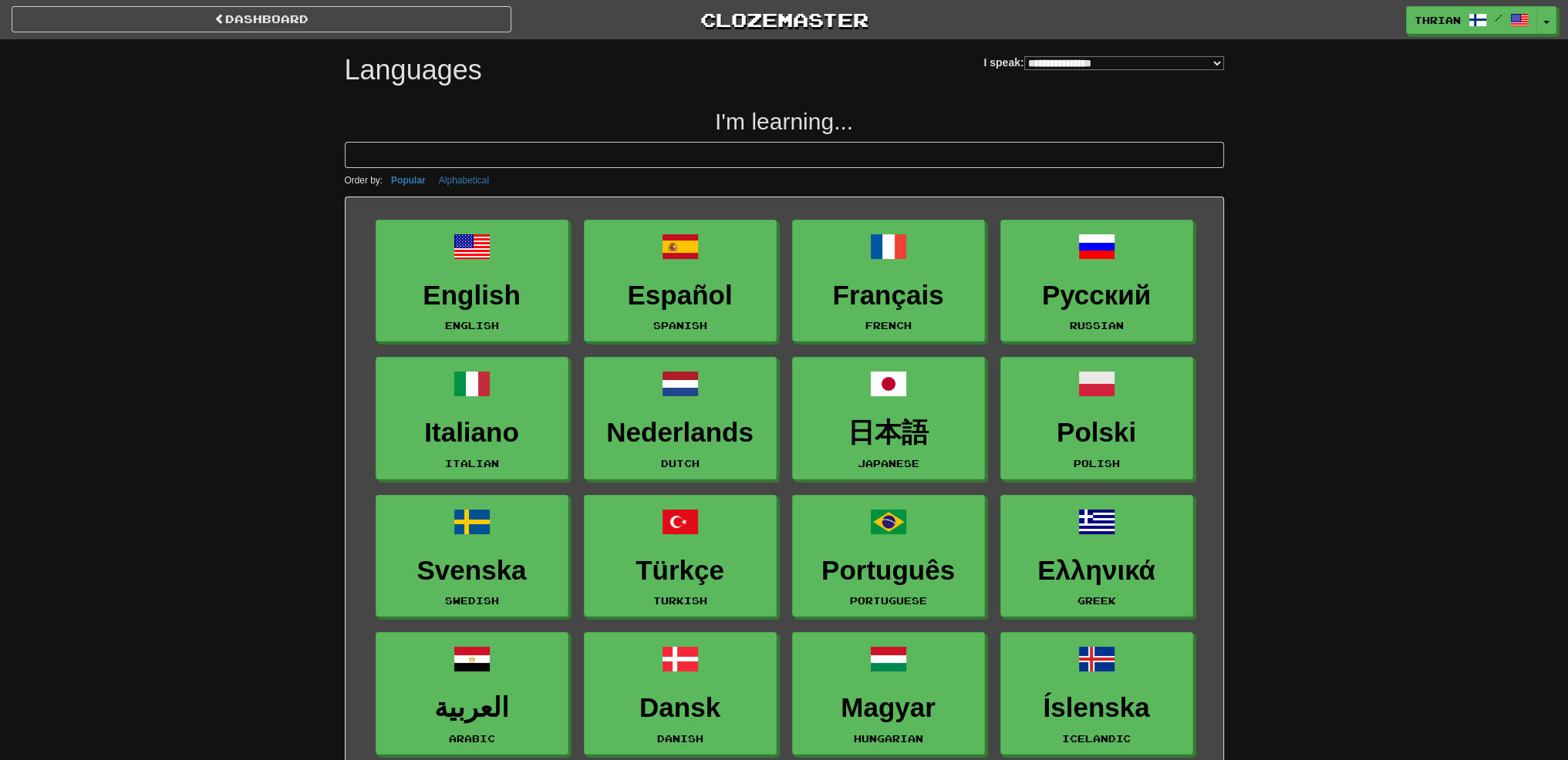
click at [1024, 66] on select "**********" at bounding box center [1124, 63] width 200 height 14
select select "*******"
click at [1024, 56] on select "**********" at bounding box center [1124, 63] width 200 height 14
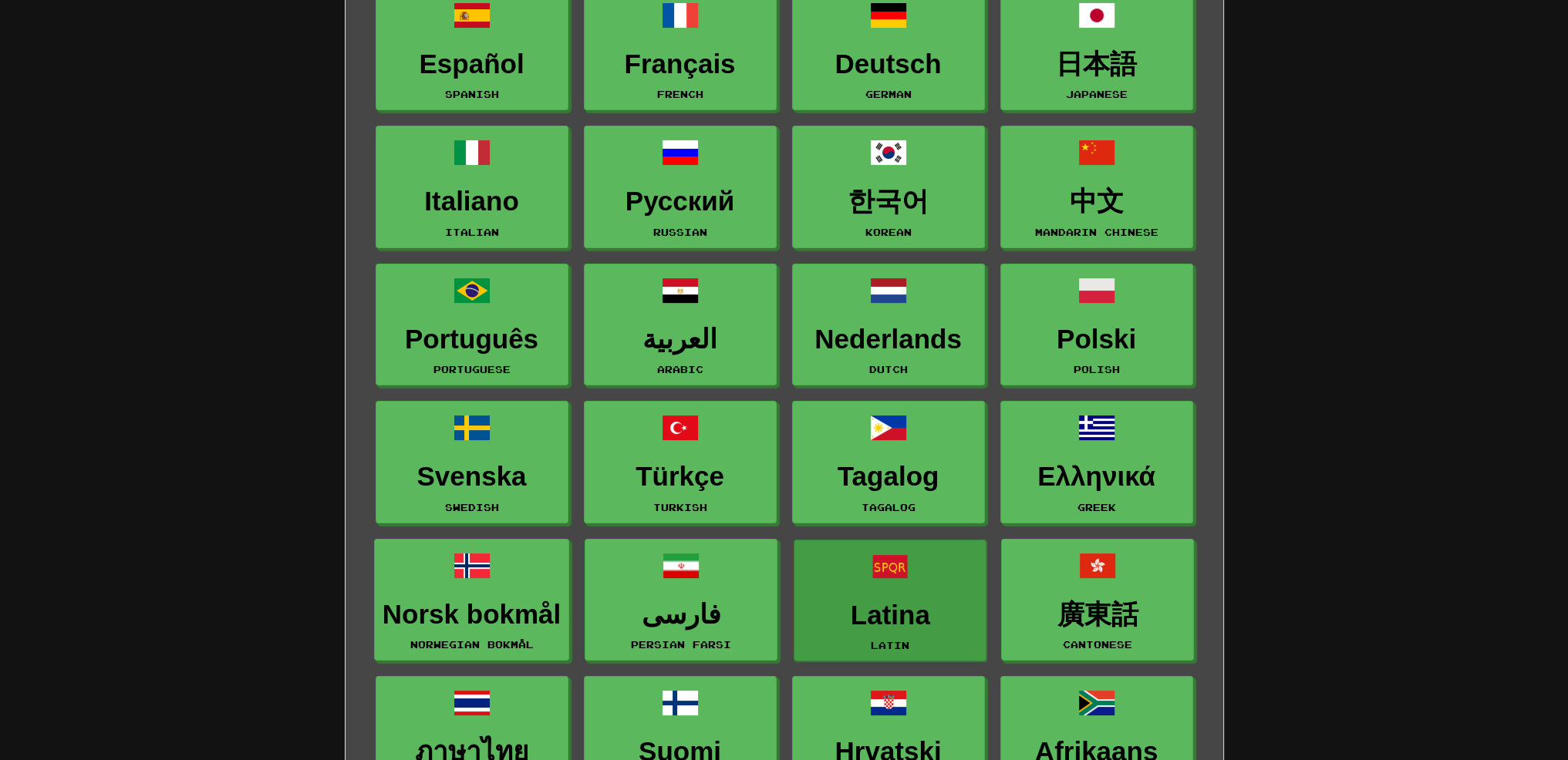
scroll to position [385, 0]
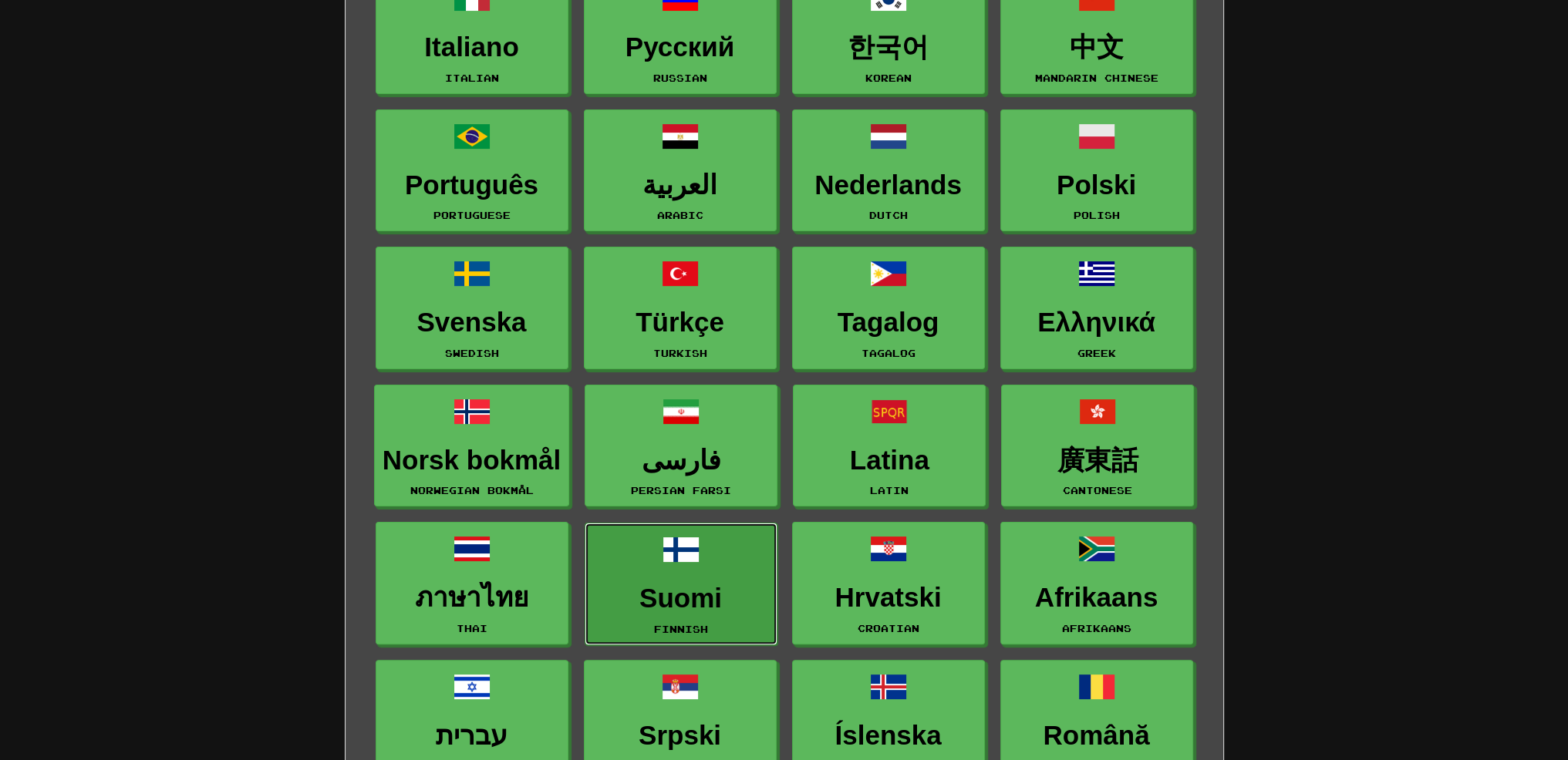
click at [608, 567] on link "Suomi Finnish" at bounding box center [680, 583] width 193 height 122
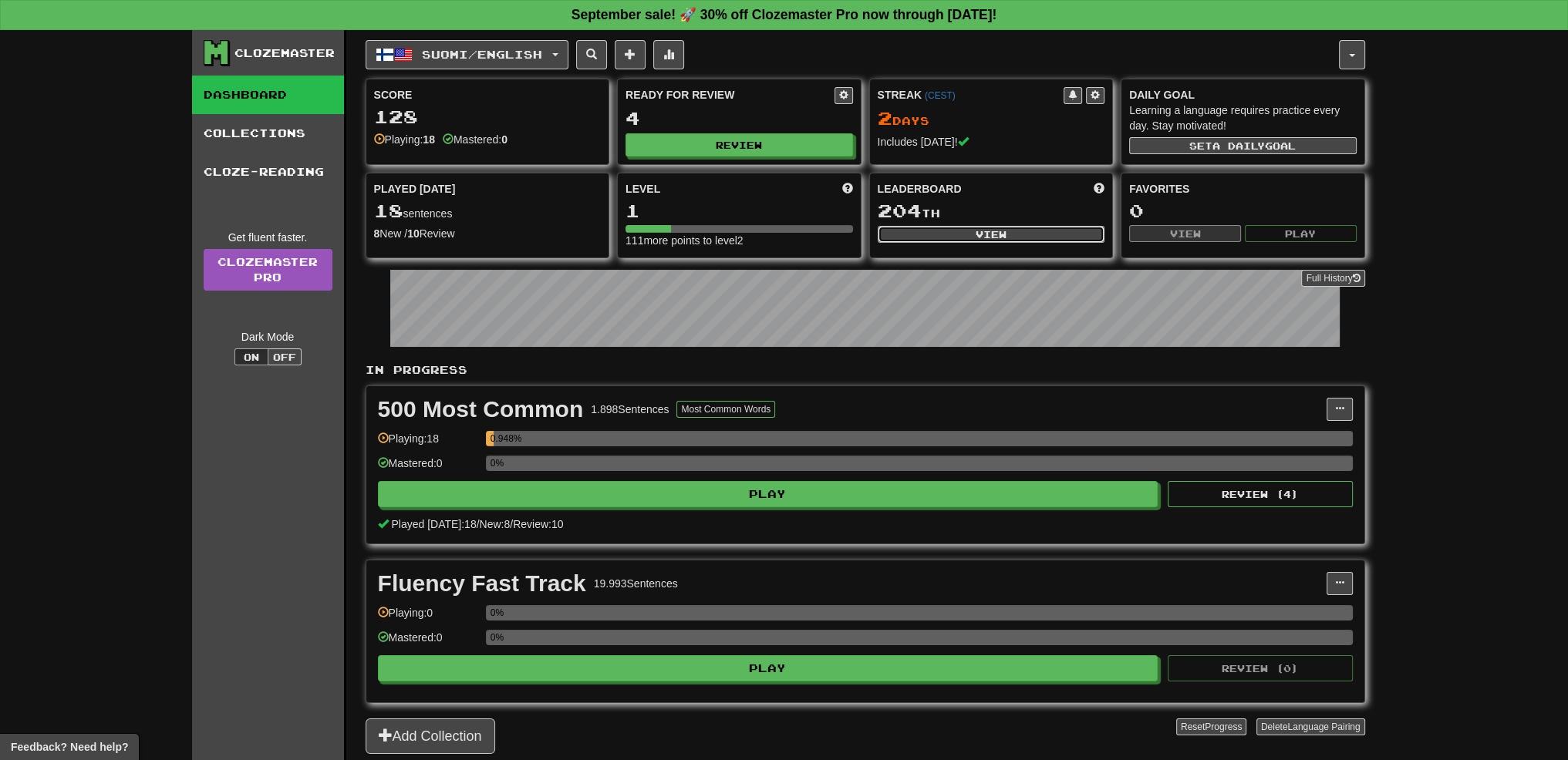
click at [1032, 237] on button "View" at bounding box center [991, 234] width 227 height 17
select select "**********"
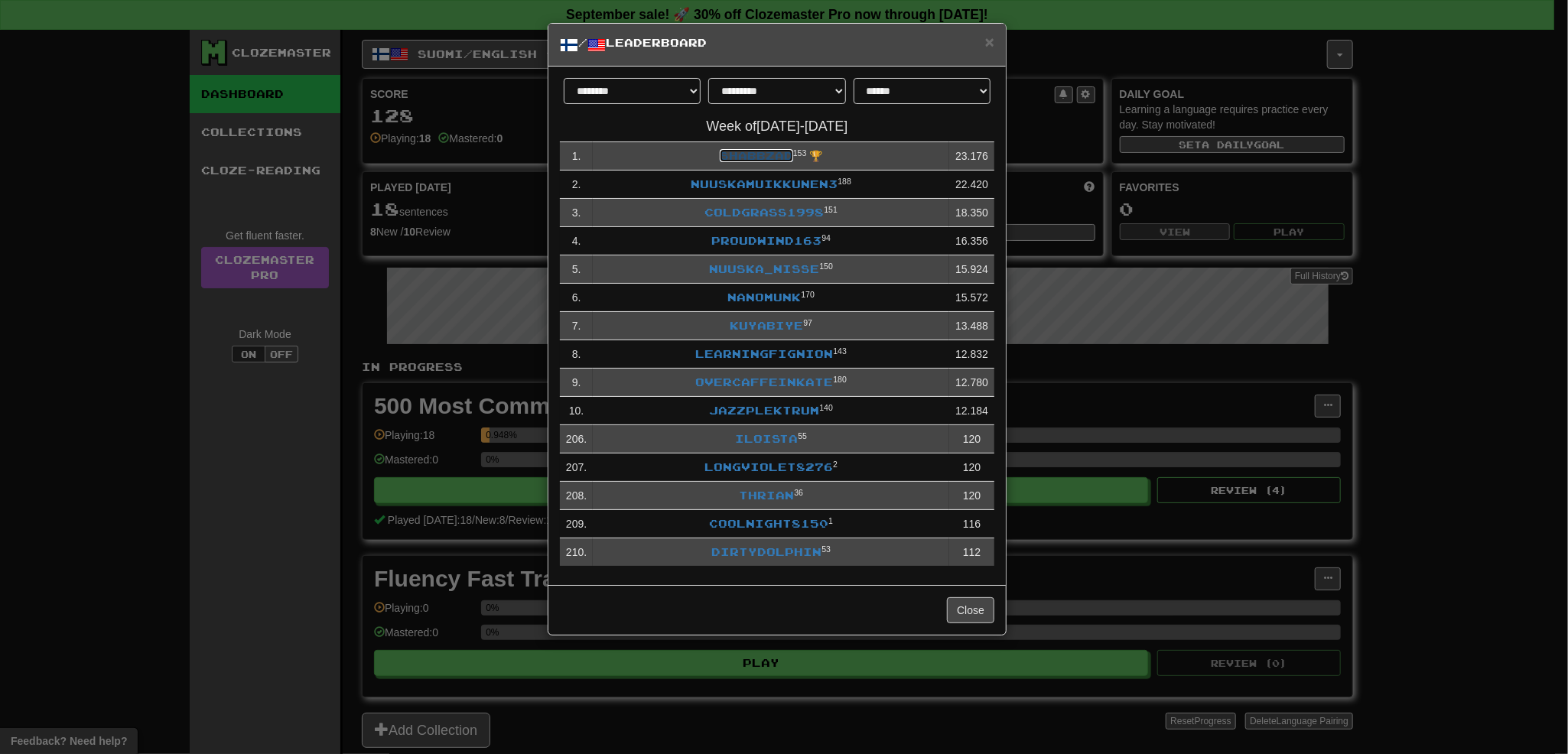
click at [778, 157] on link "shabbzad" at bounding box center [756, 154] width 74 height 13
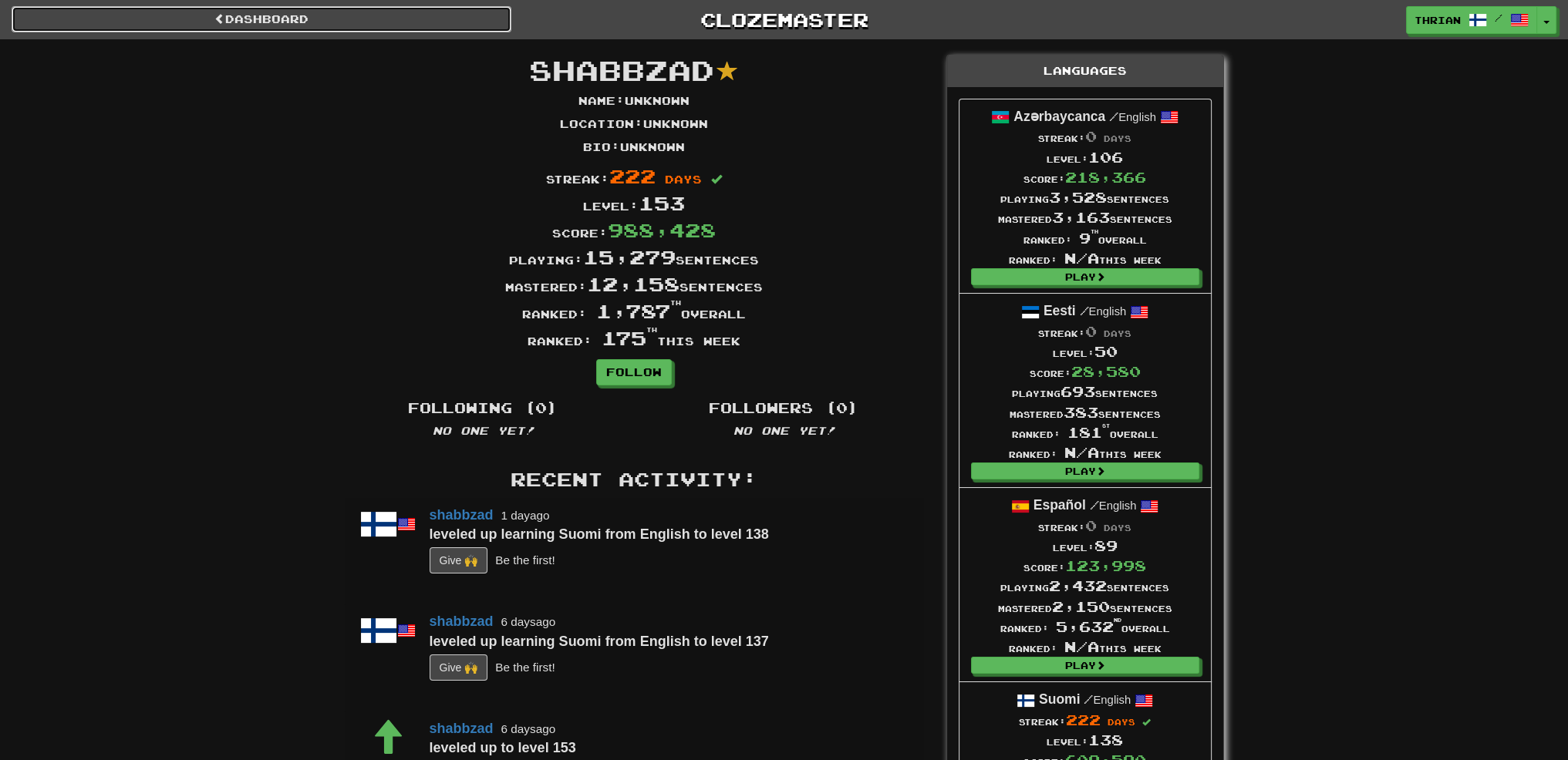
click at [352, 19] on link "Dashboard" at bounding box center [262, 19] width 500 height 26
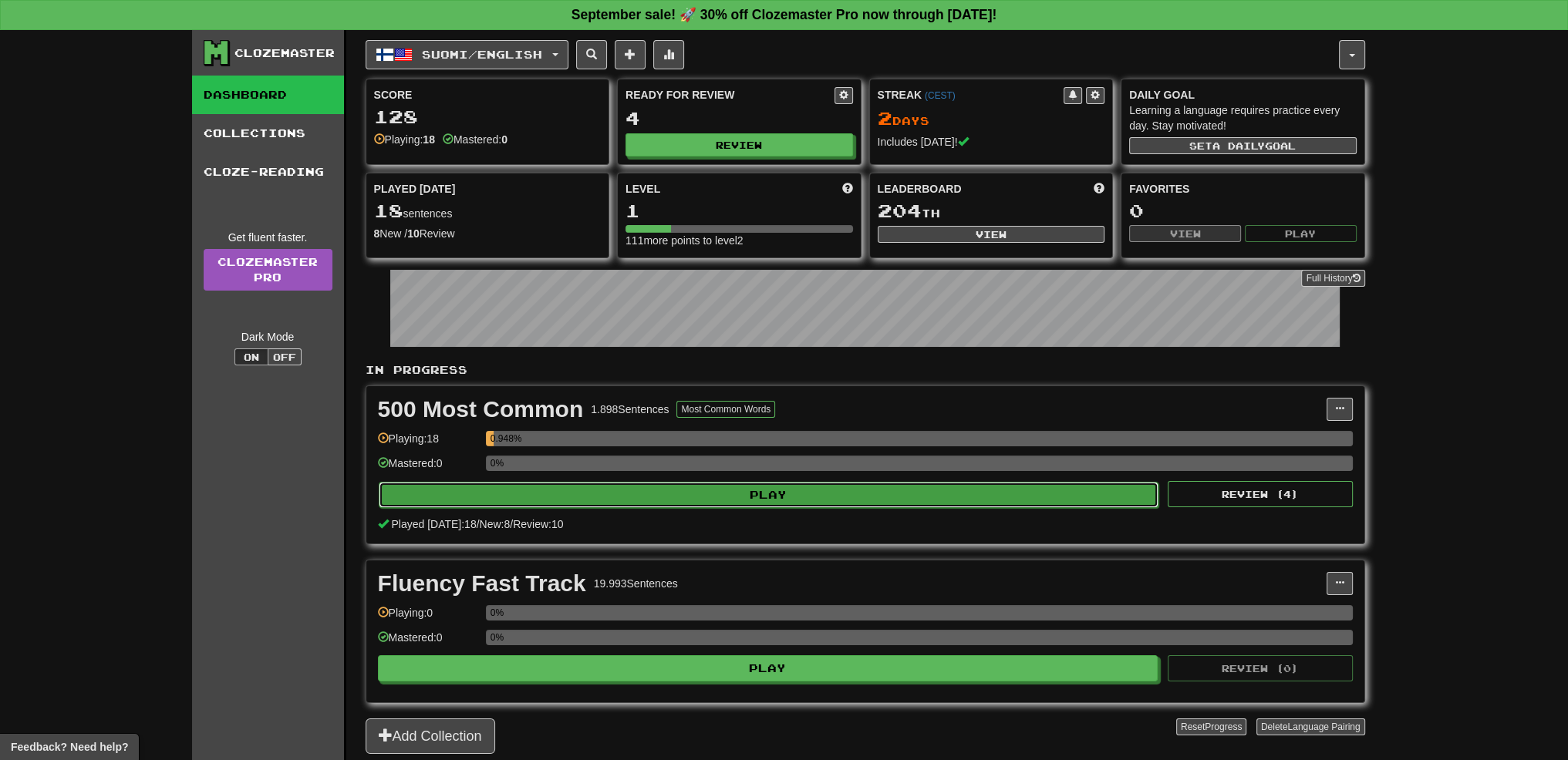
click at [771, 482] on button "Play" at bounding box center [768, 495] width 780 height 26
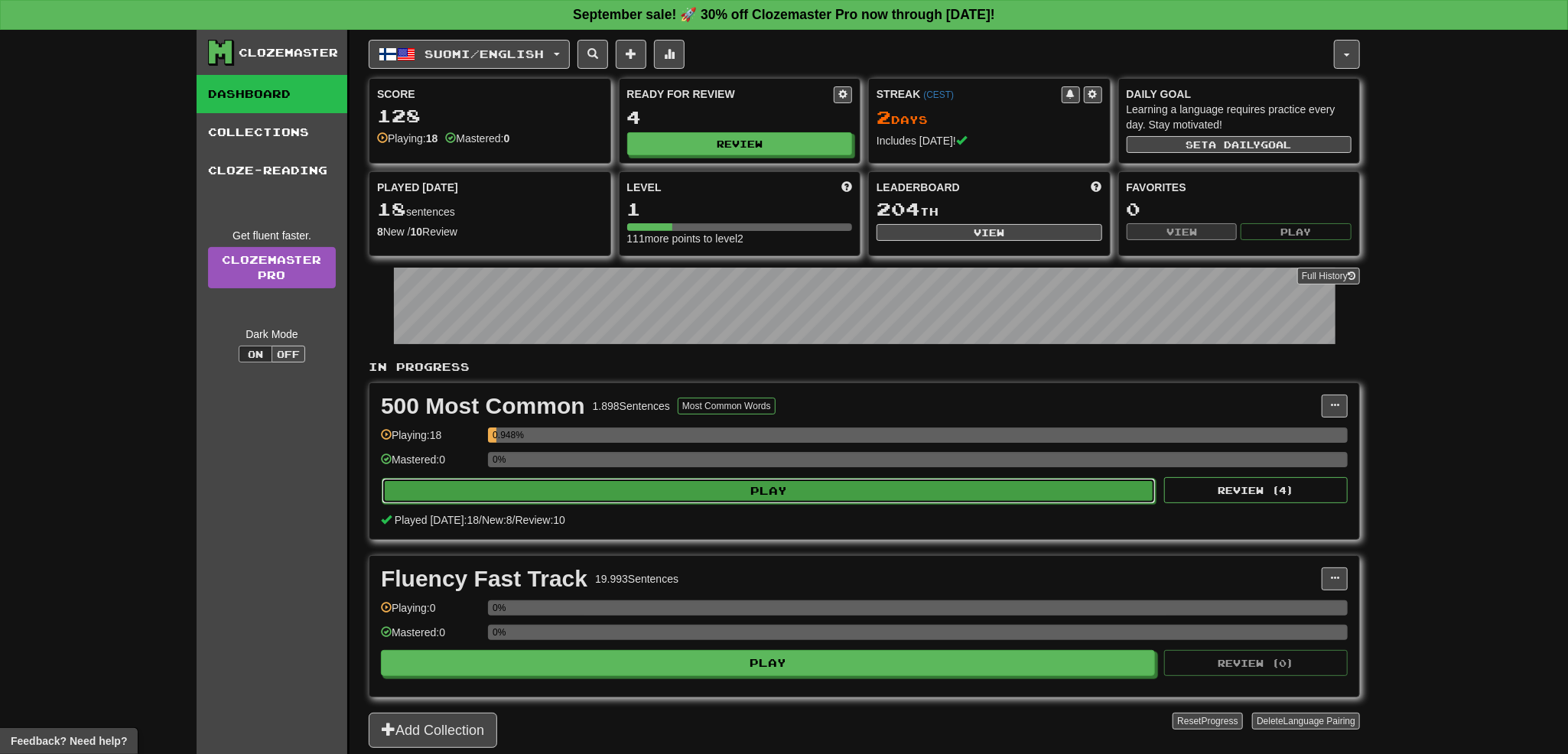
select select "**"
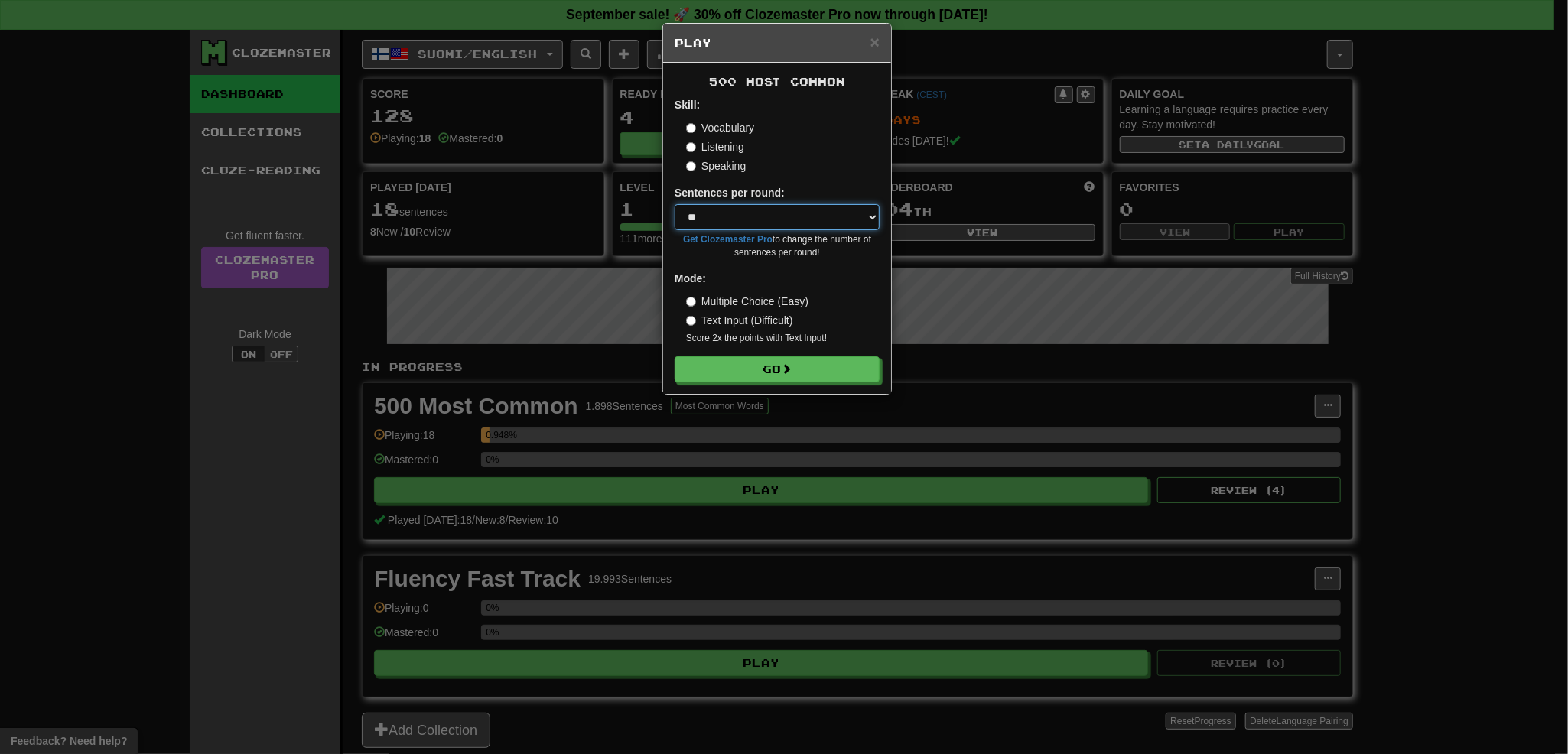
click at [752, 223] on select "* ** ** ** ** ** *** ********" at bounding box center [777, 217] width 205 height 26
click at [675, 204] on select "* ** ** ** ** ** *** ********" at bounding box center [777, 217] width 205 height 26
click at [705, 217] on select "* ** ** ** ** ** *** ********" at bounding box center [777, 217] width 205 height 26
click at [787, 371] on span at bounding box center [786, 369] width 11 height 11
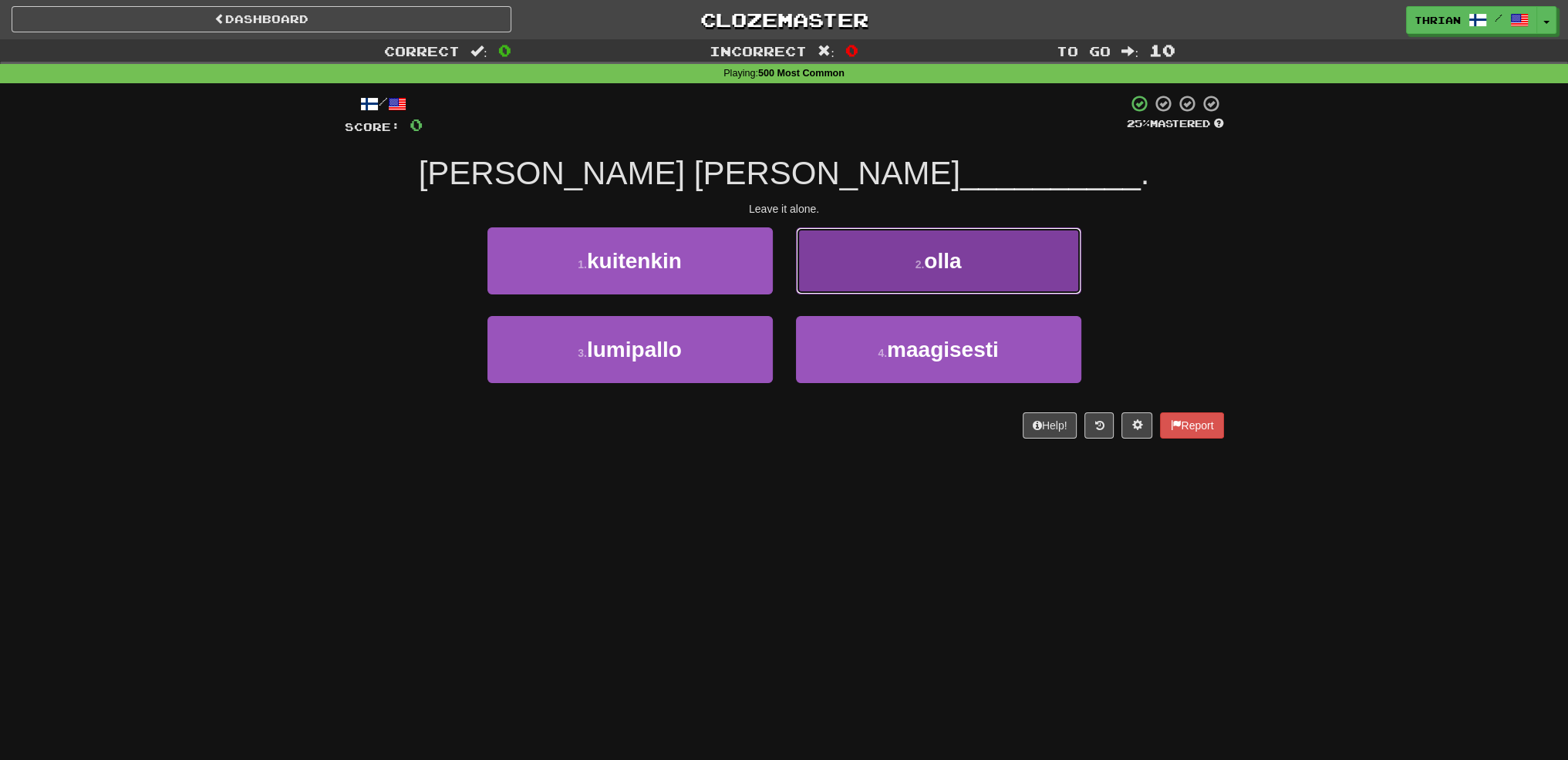
click at [848, 255] on button "2 . olla" at bounding box center [938, 261] width 285 height 67
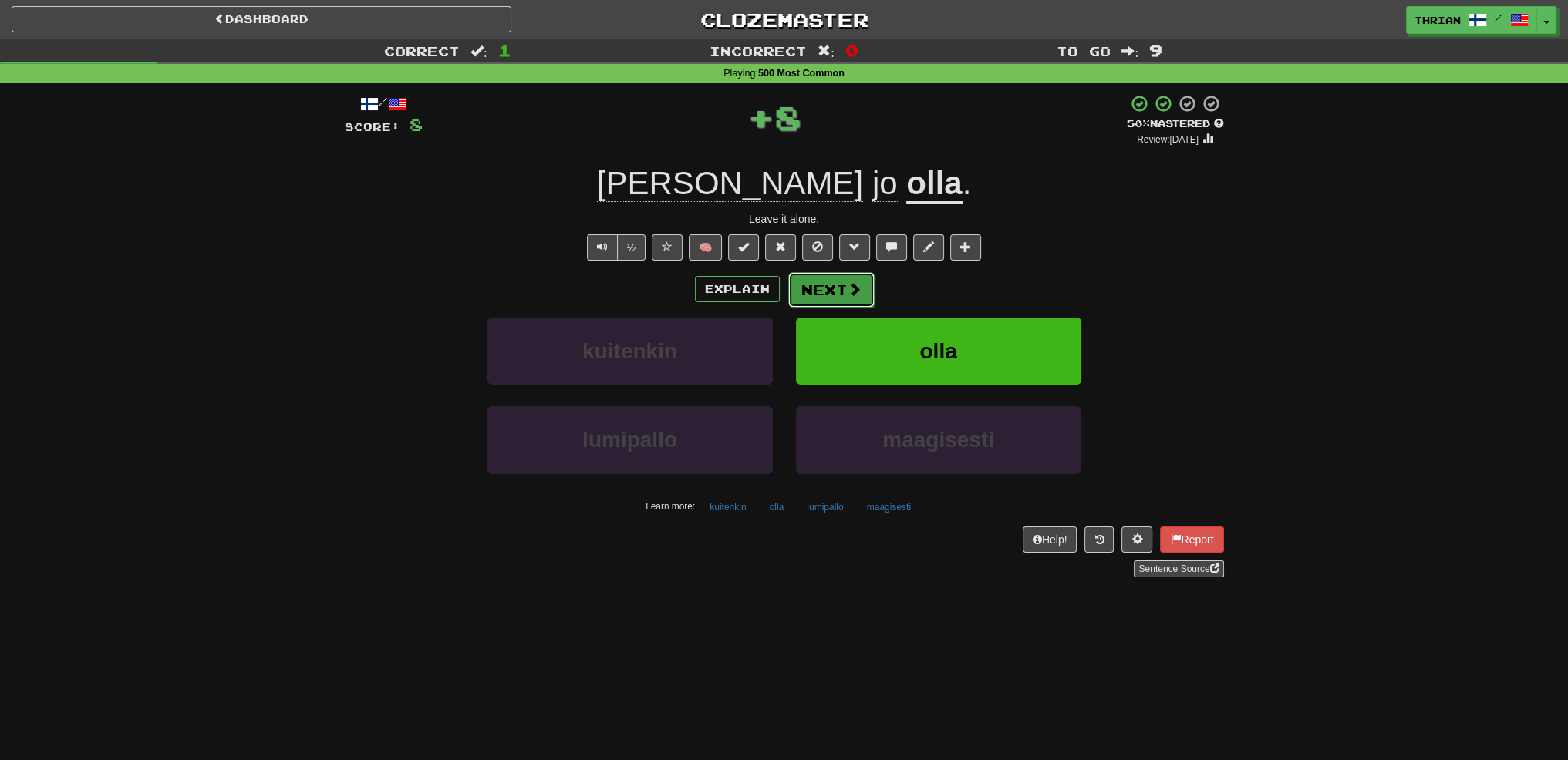
click at [827, 297] on button "Next" at bounding box center [831, 290] width 86 height 35
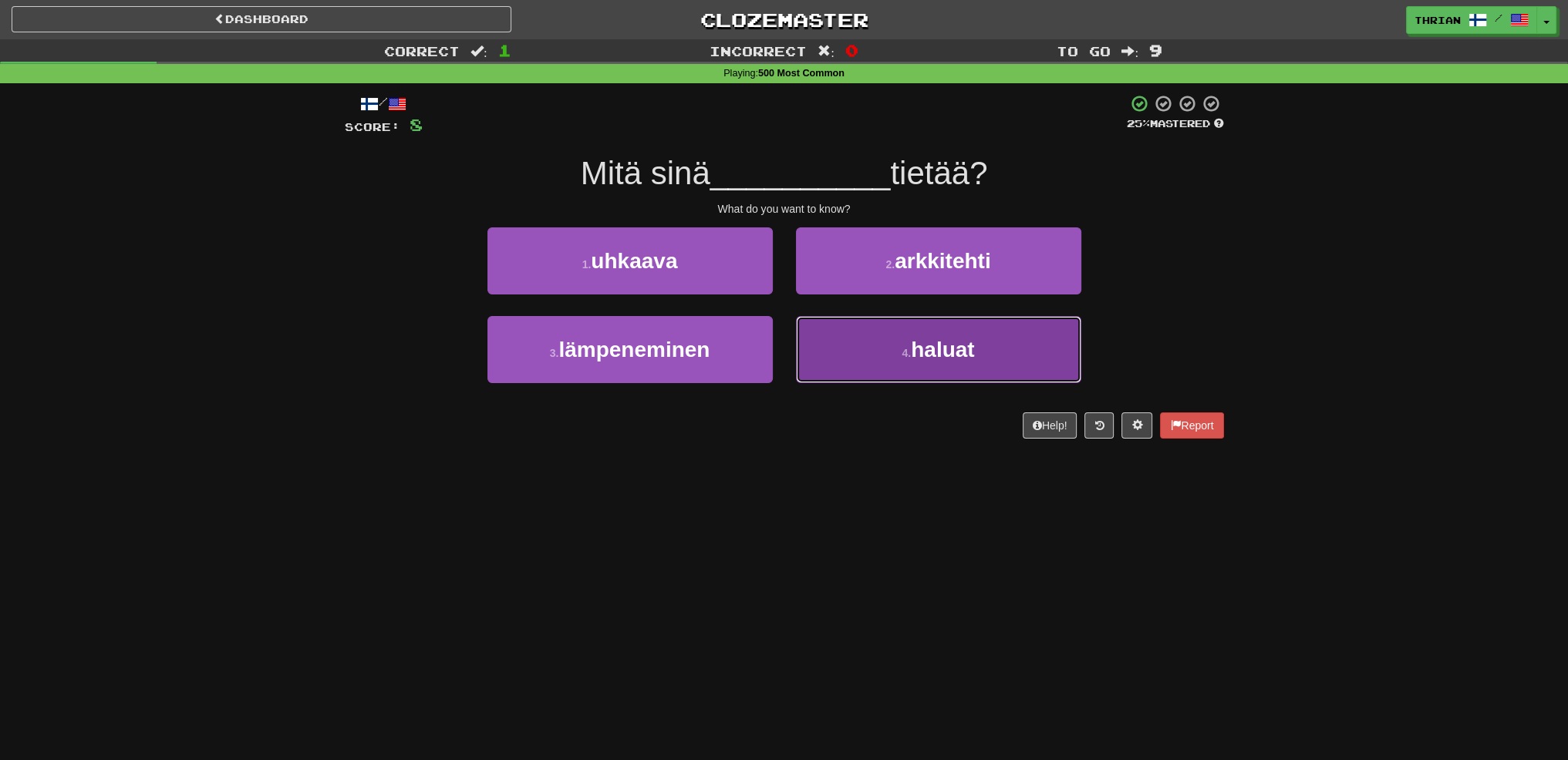
click at [858, 354] on button "4 . haluat" at bounding box center [938, 350] width 285 height 67
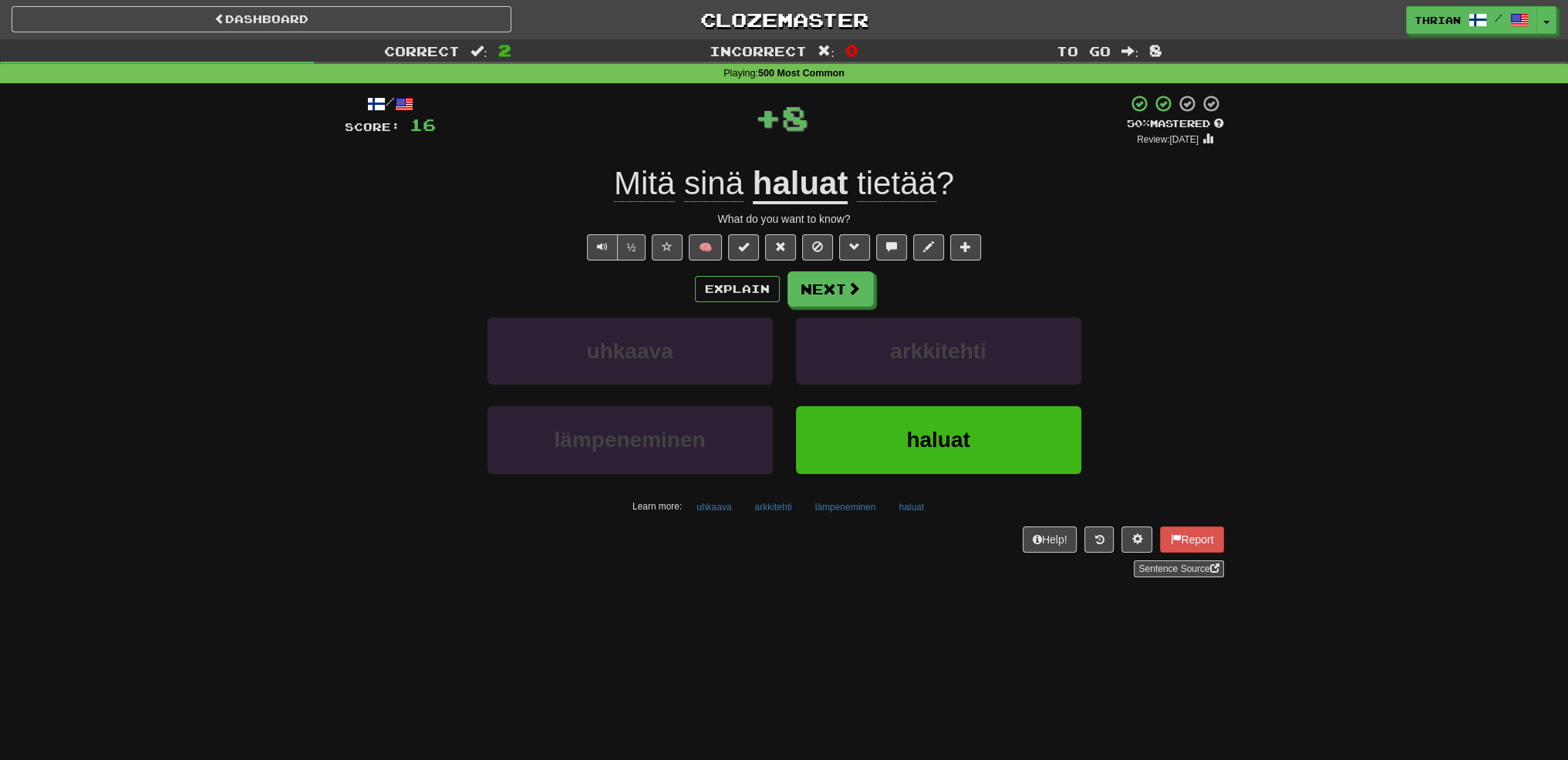
click at [840, 308] on div "Explain Next uhkaava arkkitehti lämpeneminen haluat Learn more: uhkaava arkkite…" at bounding box center [784, 395] width 879 height 248
click at [839, 299] on button "Next" at bounding box center [831, 290] width 86 height 35
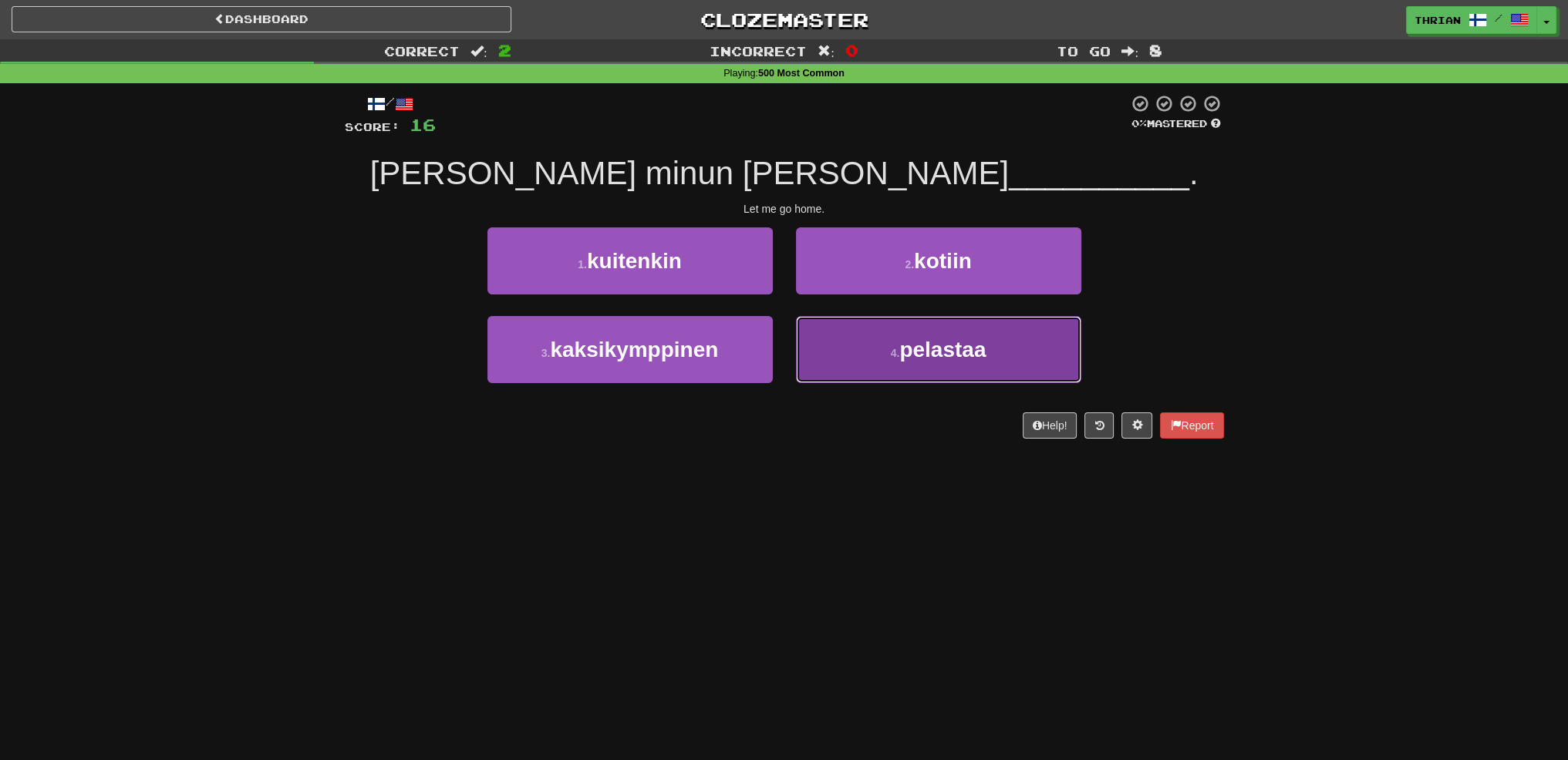
click at [853, 341] on button "4 . [GEOGRAPHIC_DATA]" at bounding box center [938, 350] width 285 height 67
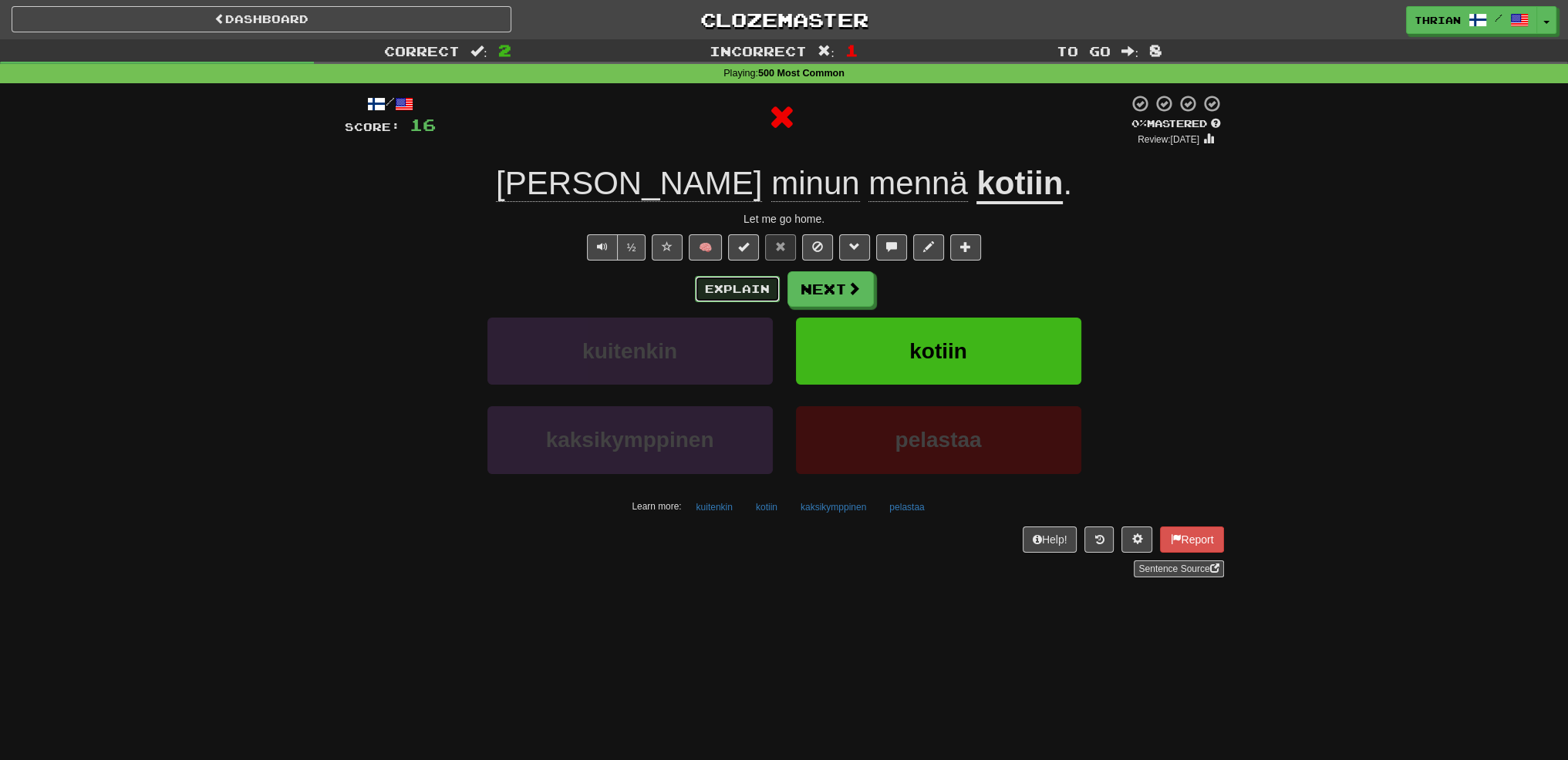
click at [758, 287] on button "Explain" at bounding box center [737, 289] width 85 height 26
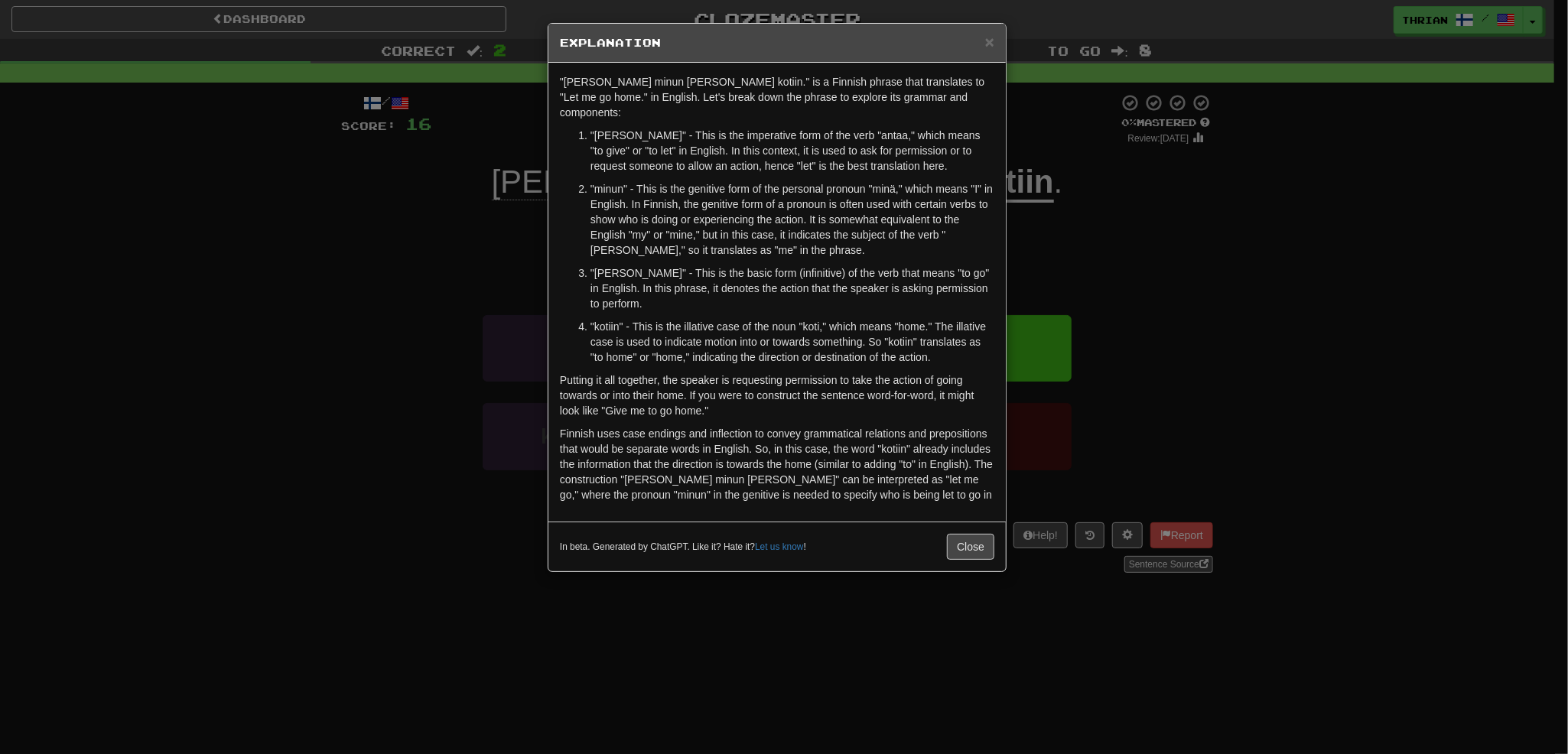
click at [446, 298] on div "× Explanation "[PERSON_NAME] minun [PERSON_NAME] kotiin." is a Finnish phrase t…" at bounding box center [784, 377] width 1568 height 754
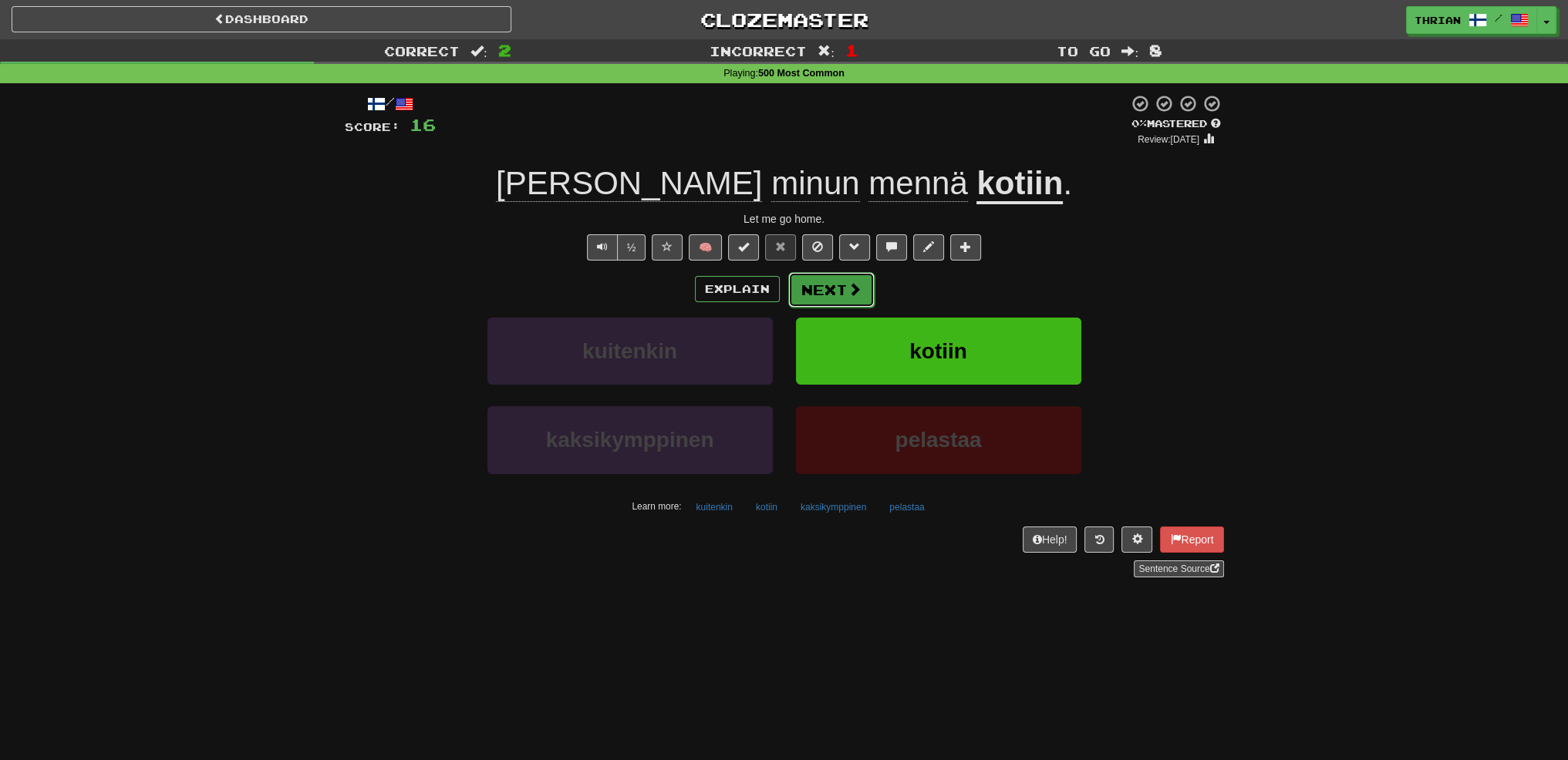
click at [829, 298] on button "Next" at bounding box center [831, 290] width 86 height 35
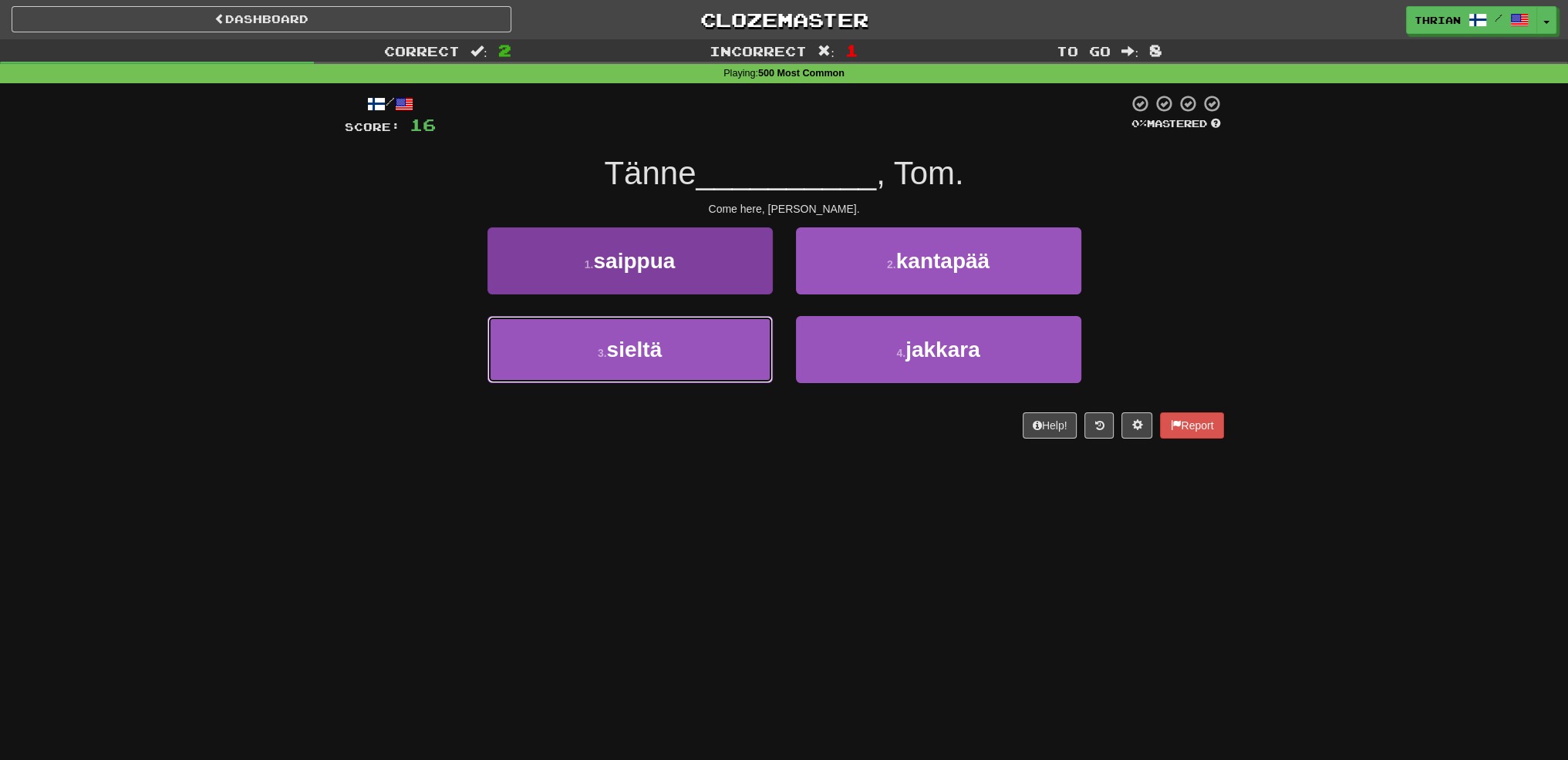
click at [682, 361] on button "3 . sieltä" at bounding box center [629, 350] width 285 height 67
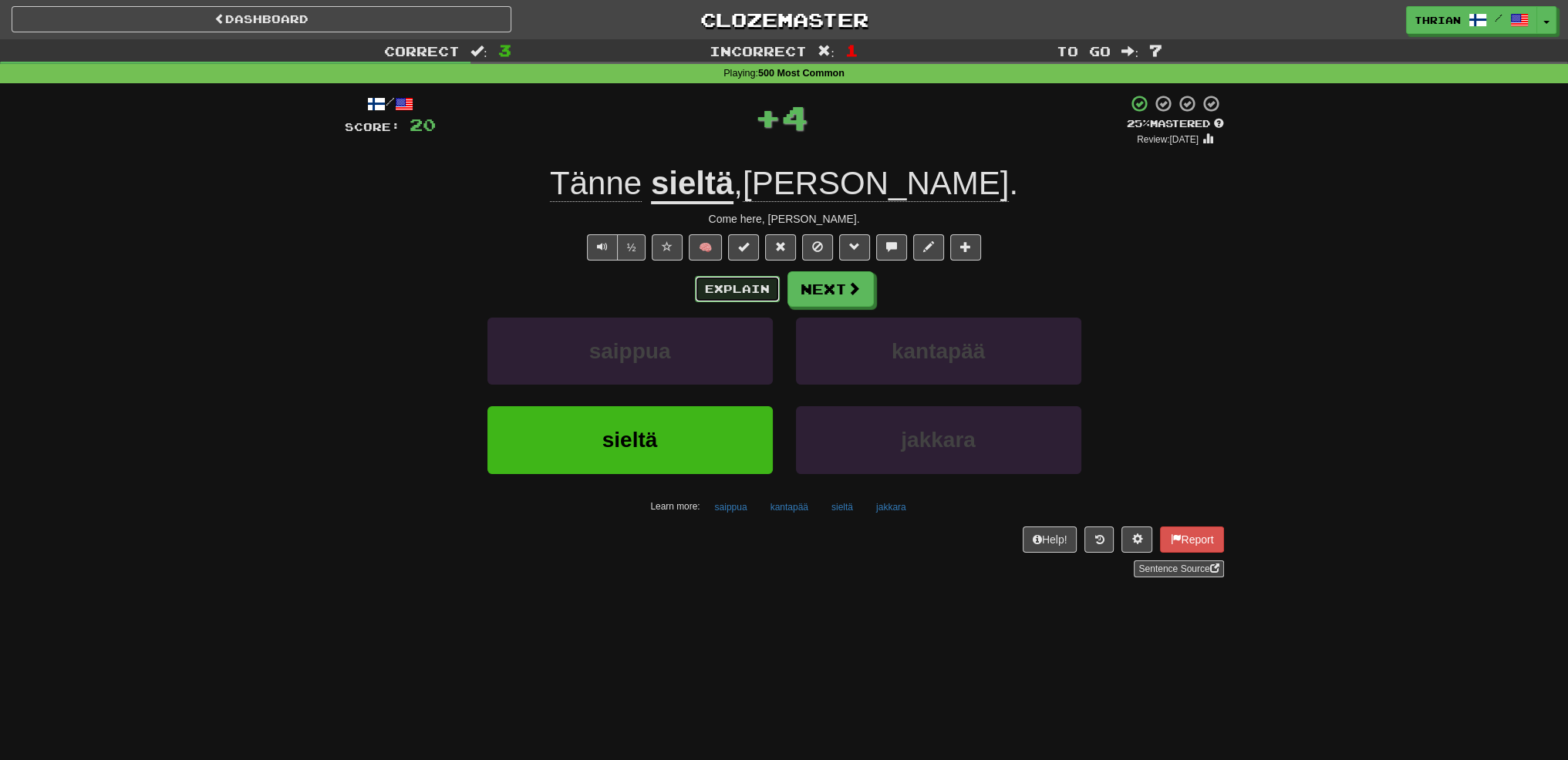
click at [737, 294] on button "Explain" at bounding box center [737, 289] width 85 height 26
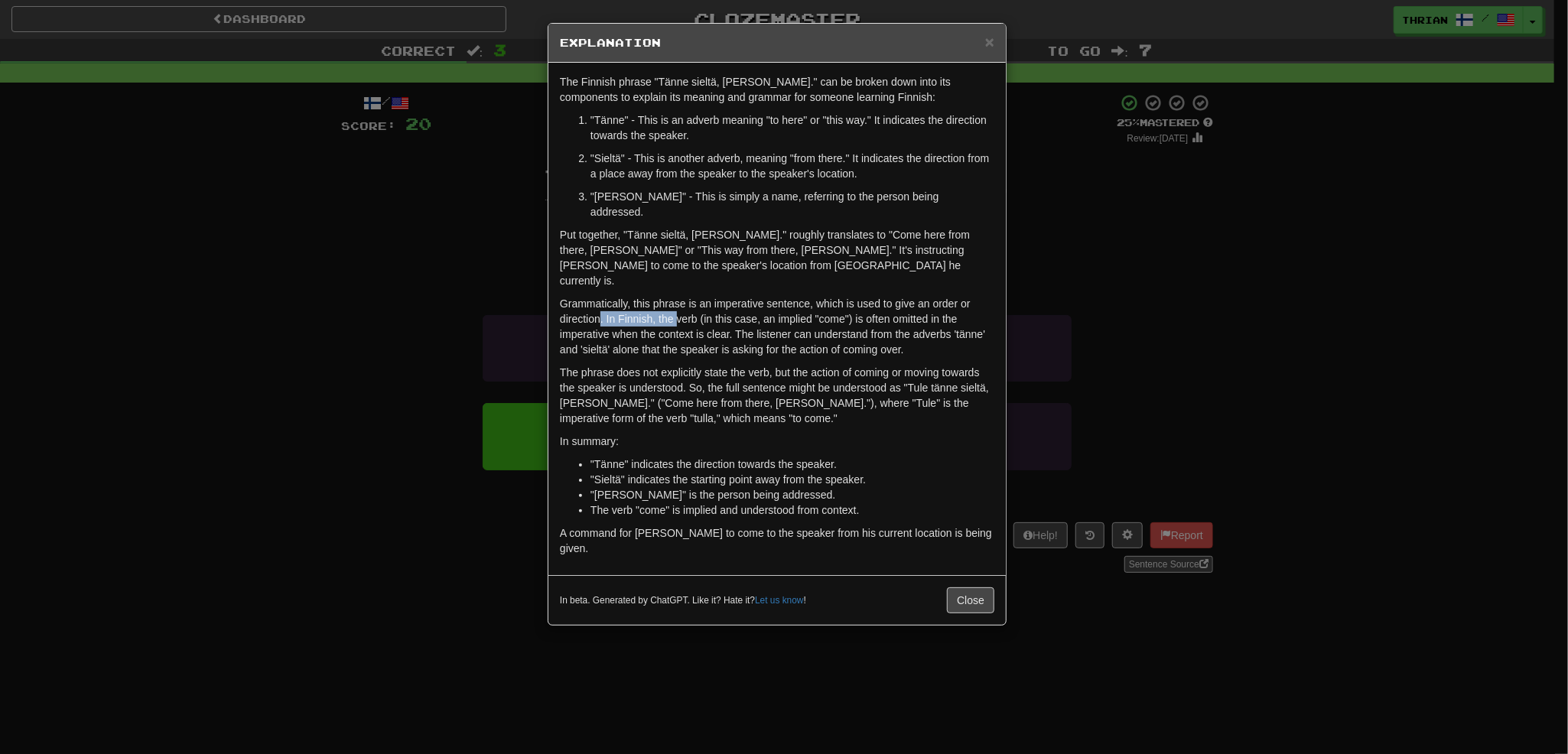
drag, startPoint x: 600, startPoint y: 290, endPoint x: 677, endPoint y: 289, distance: 77.0
click at [677, 295] on p "Grammatically, this phrase is an imperative sentence, which is used to give an …" at bounding box center [777, 326] width 435 height 61
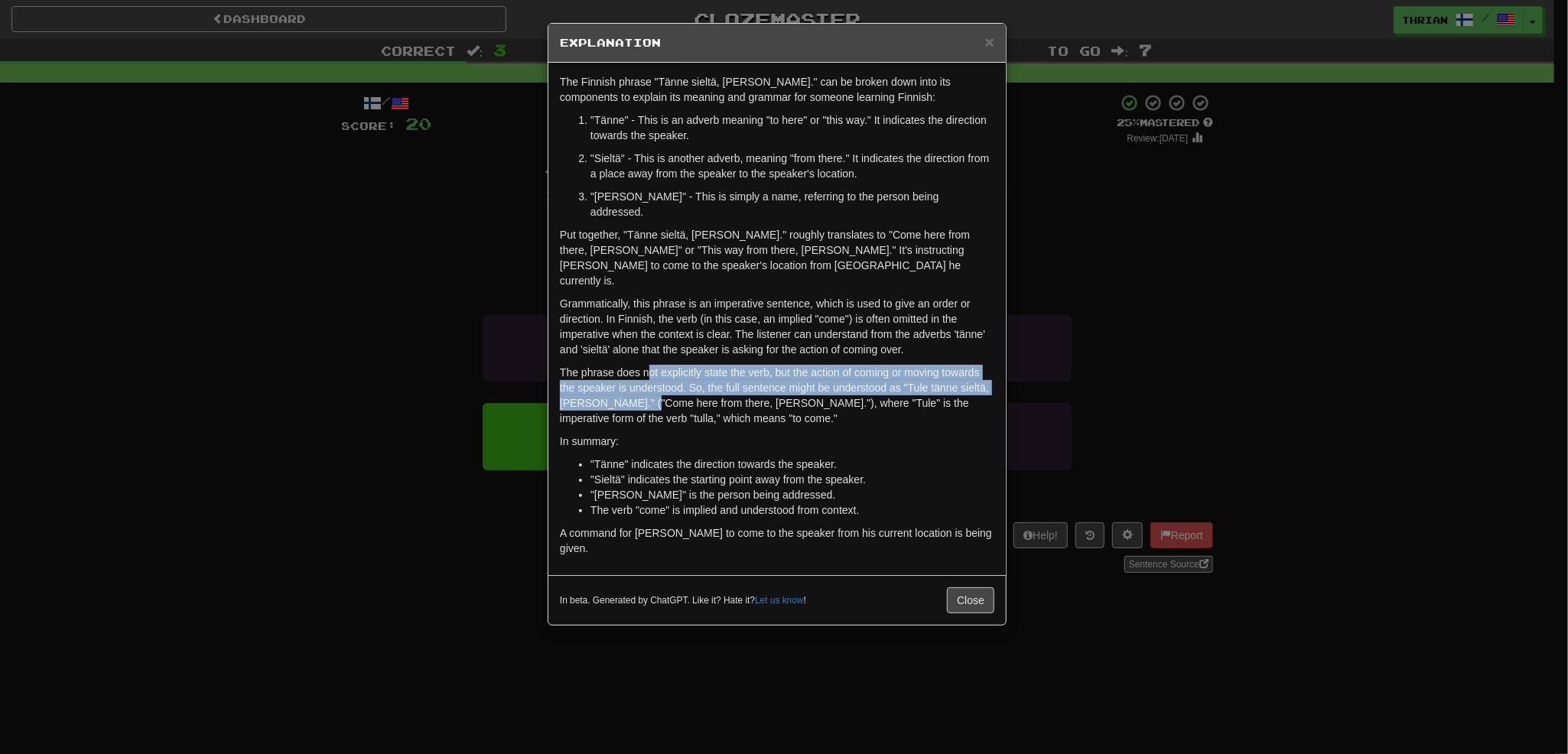
drag, startPoint x: 651, startPoint y: 332, endPoint x: 651, endPoint y: 369, distance: 37.0
click at [651, 369] on div "The Finnish phrase "Tänne sieltä, [PERSON_NAME]." can be broken down into its c…" at bounding box center [777, 319] width 458 height 512
click at [646, 364] on p "The phrase does not explicitly state the verb, but the action of coming or movi…" at bounding box center [777, 394] width 435 height 61
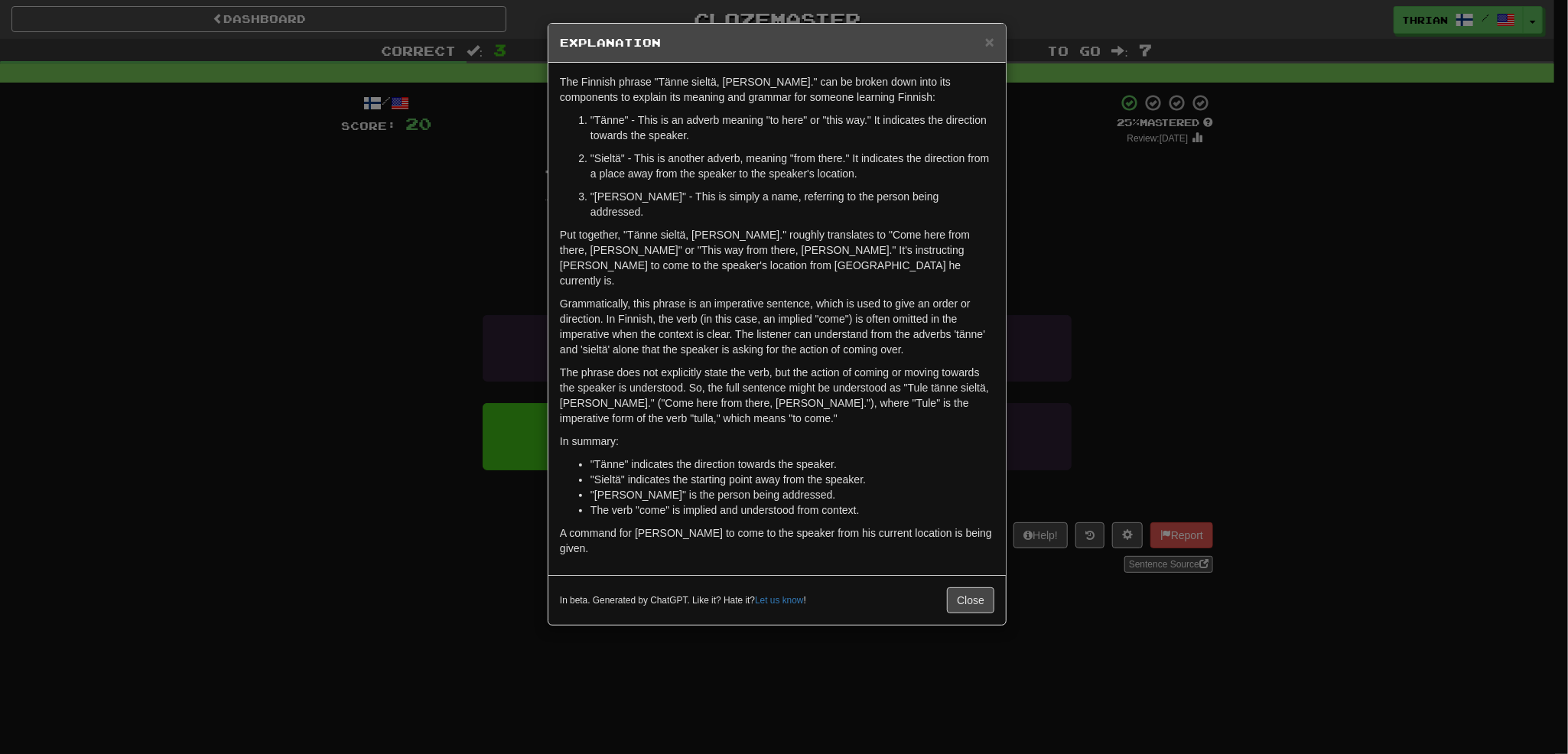
click at [429, 367] on div "× Explanation The Finnish phrase "Tänne sieltä, [PERSON_NAME]." can be broken d…" at bounding box center [784, 377] width 1568 height 754
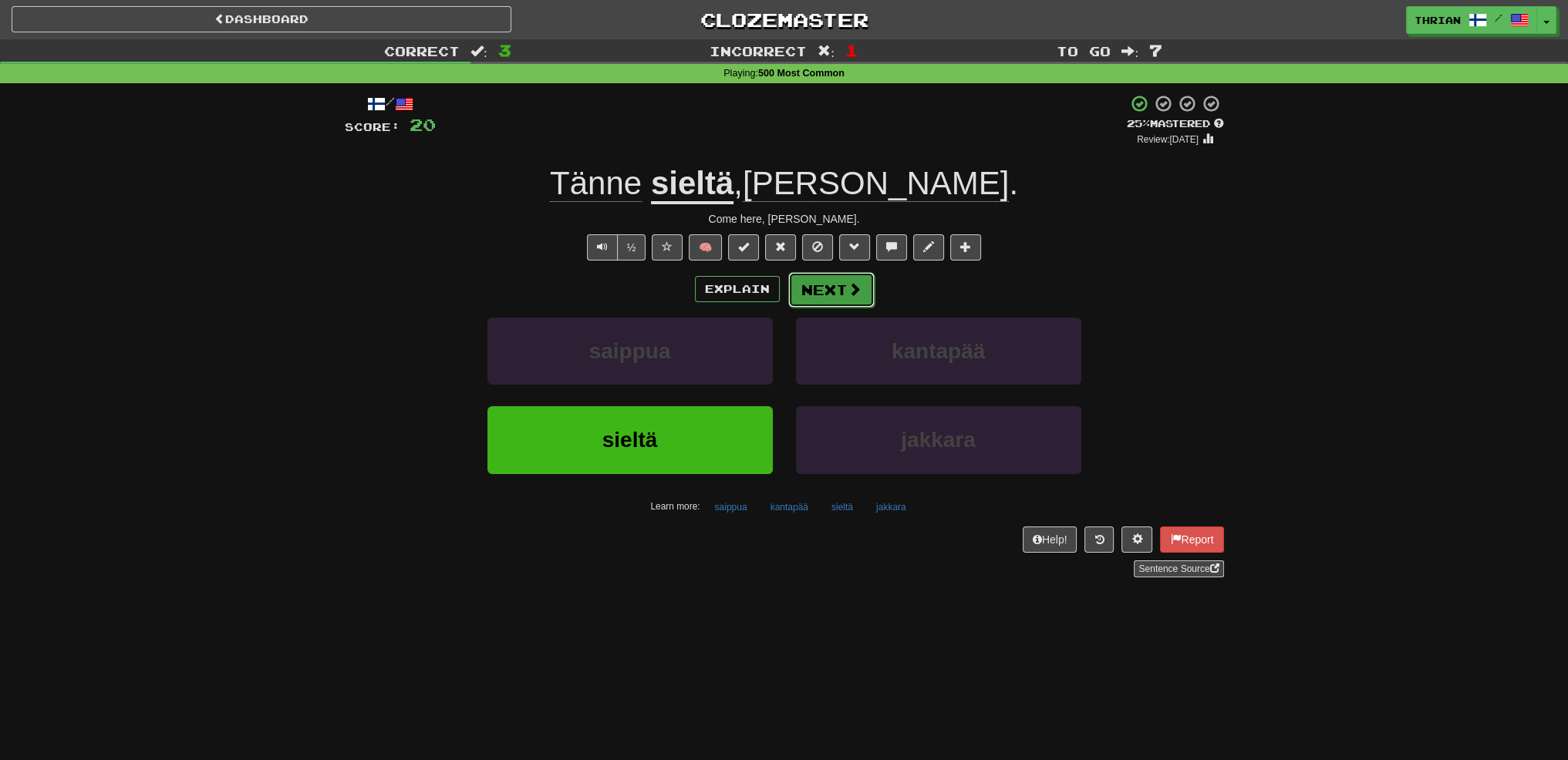
click at [826, 282] on button "Next" at bounding box center [831, 290] width 86 height 35
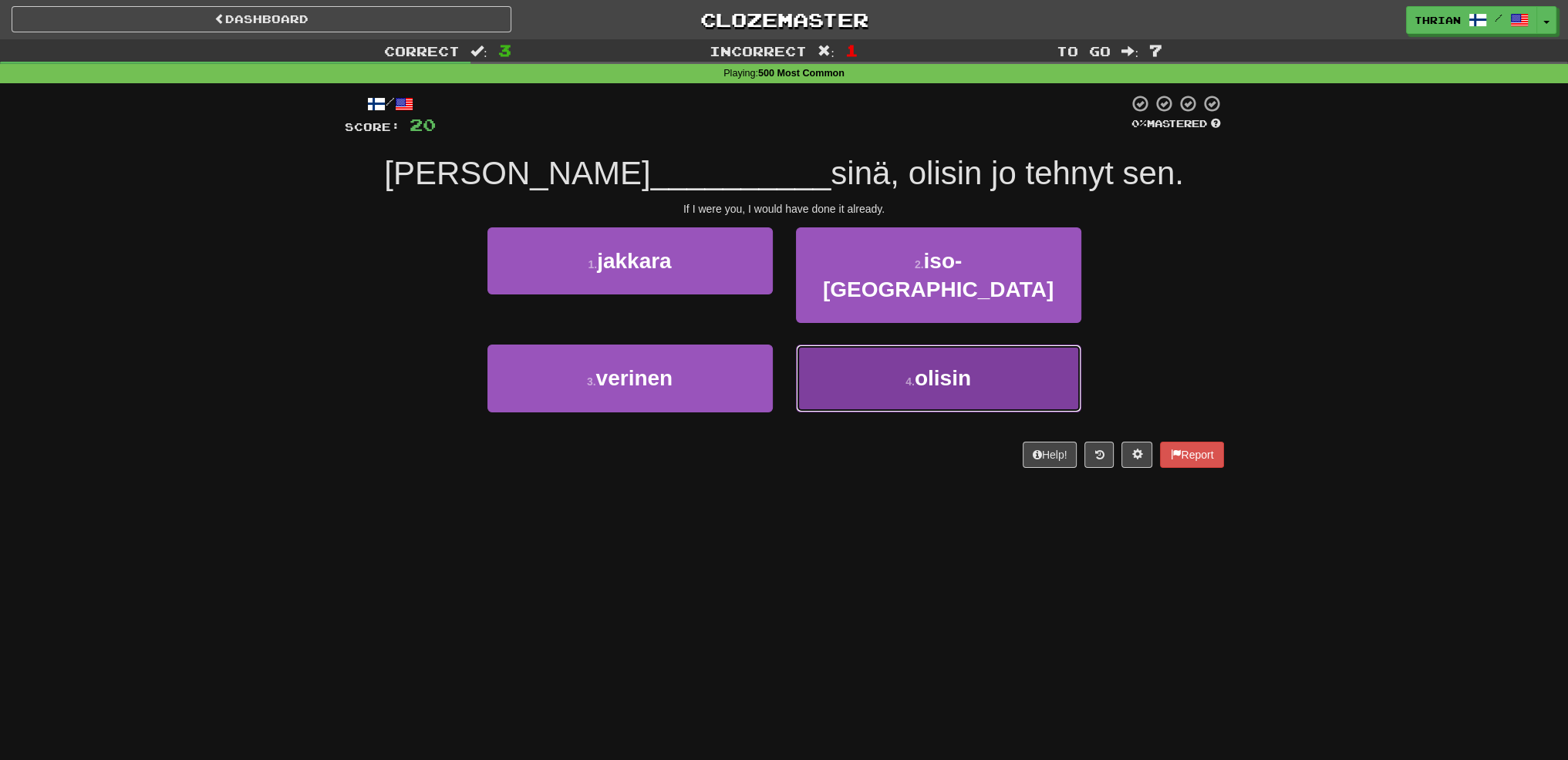
click at [852, 345] on button "4 . [GEOGRAPHIC_DATA]" at bounding box center [938, 378] width 285 height 67
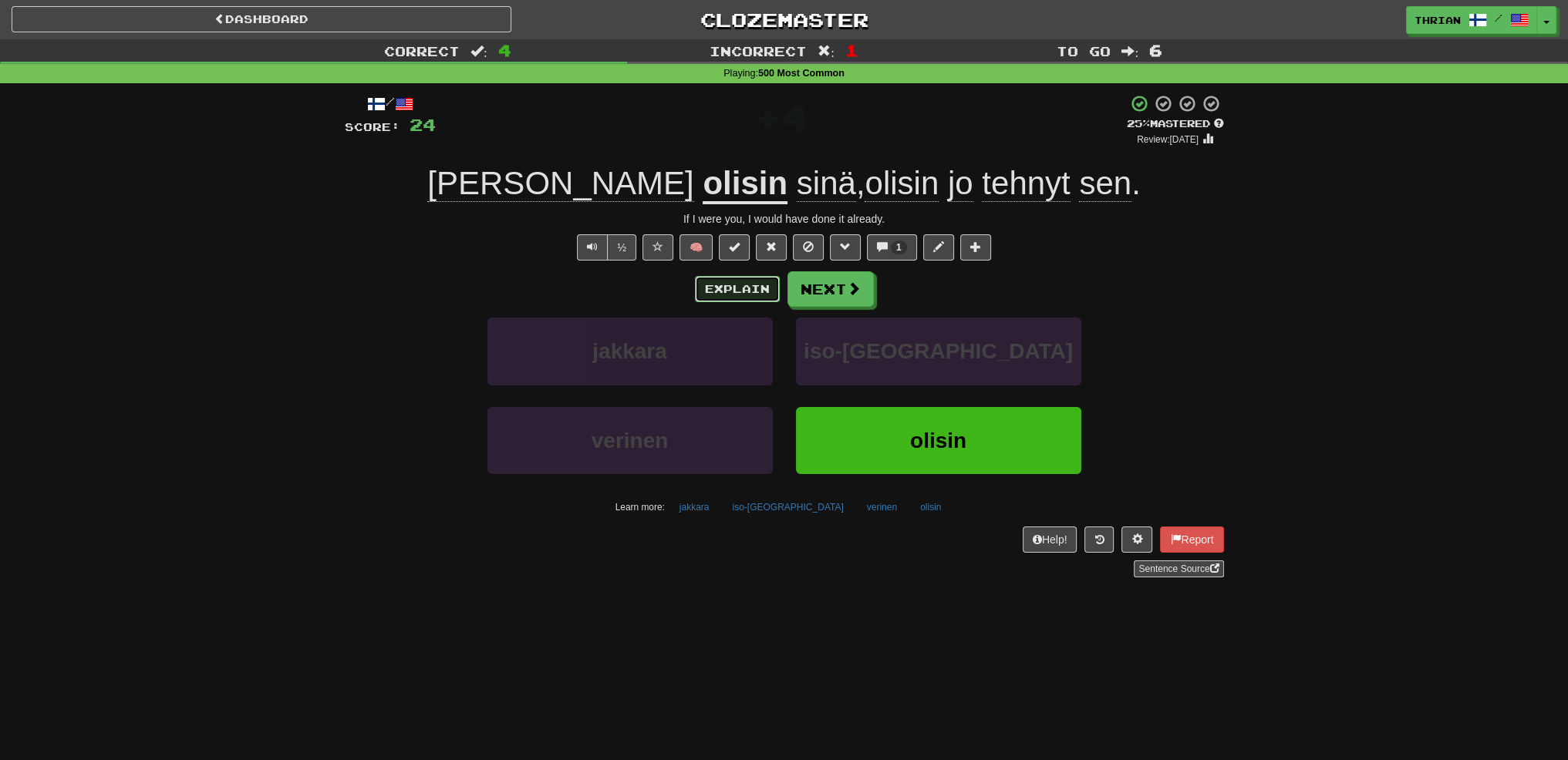
click at [736, 288] on button "Explain" at bounding box center [737, 289] width 85 height 26
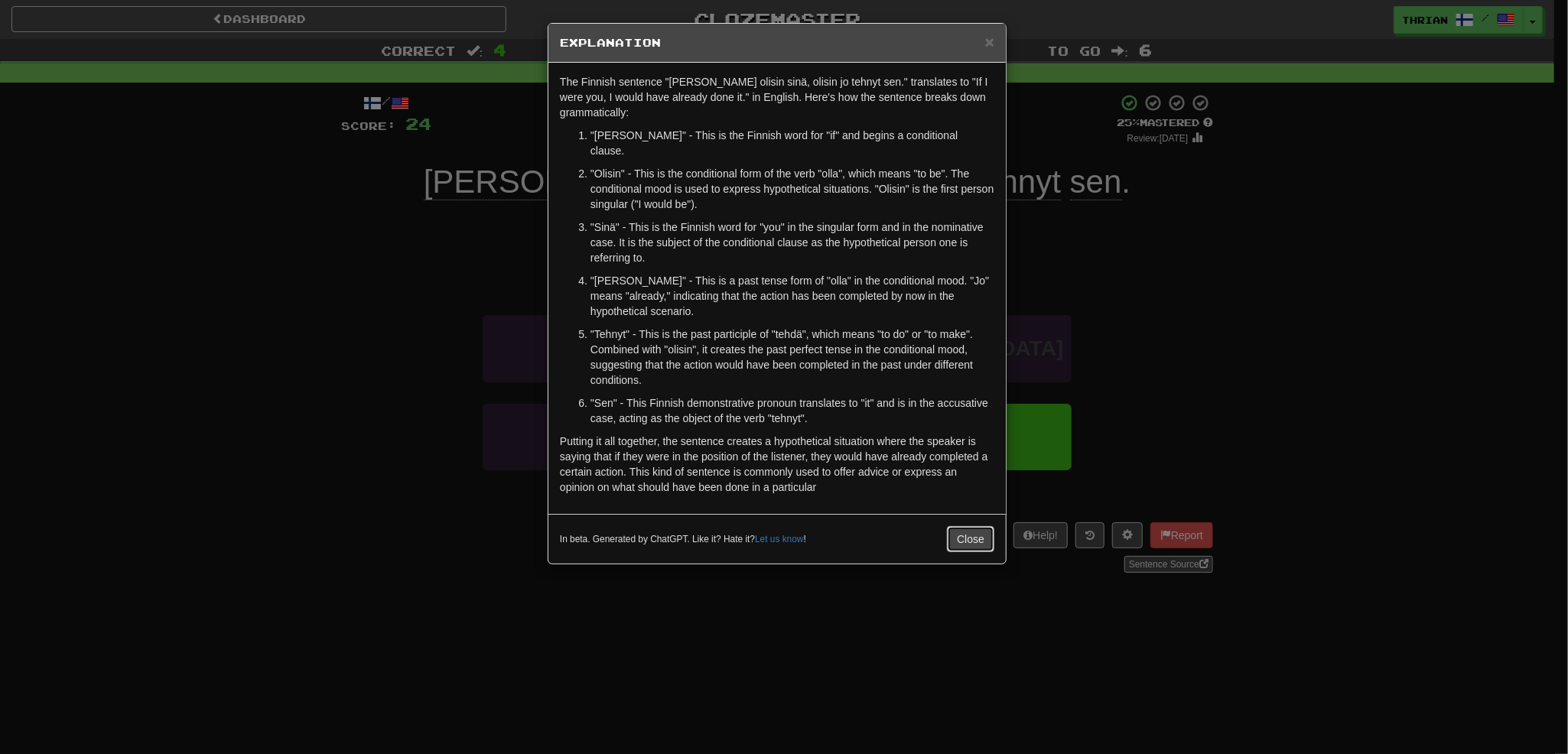
click at [954, 526] on button "Close" at bounding box center [970, 538] width 48 height 26
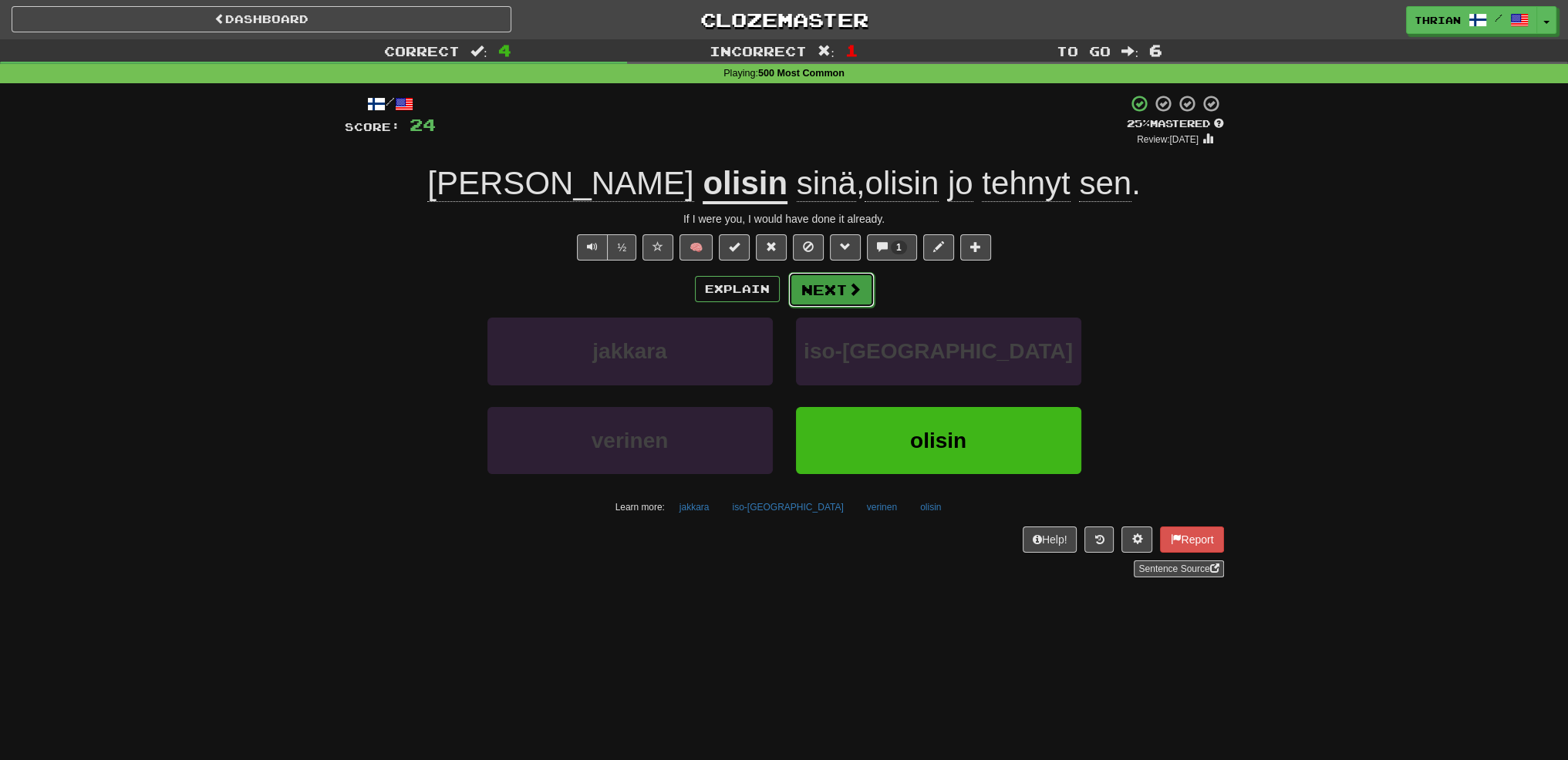
click at [829, 289] on button "Next" at bounding box center [831, 290] width 86 height 35
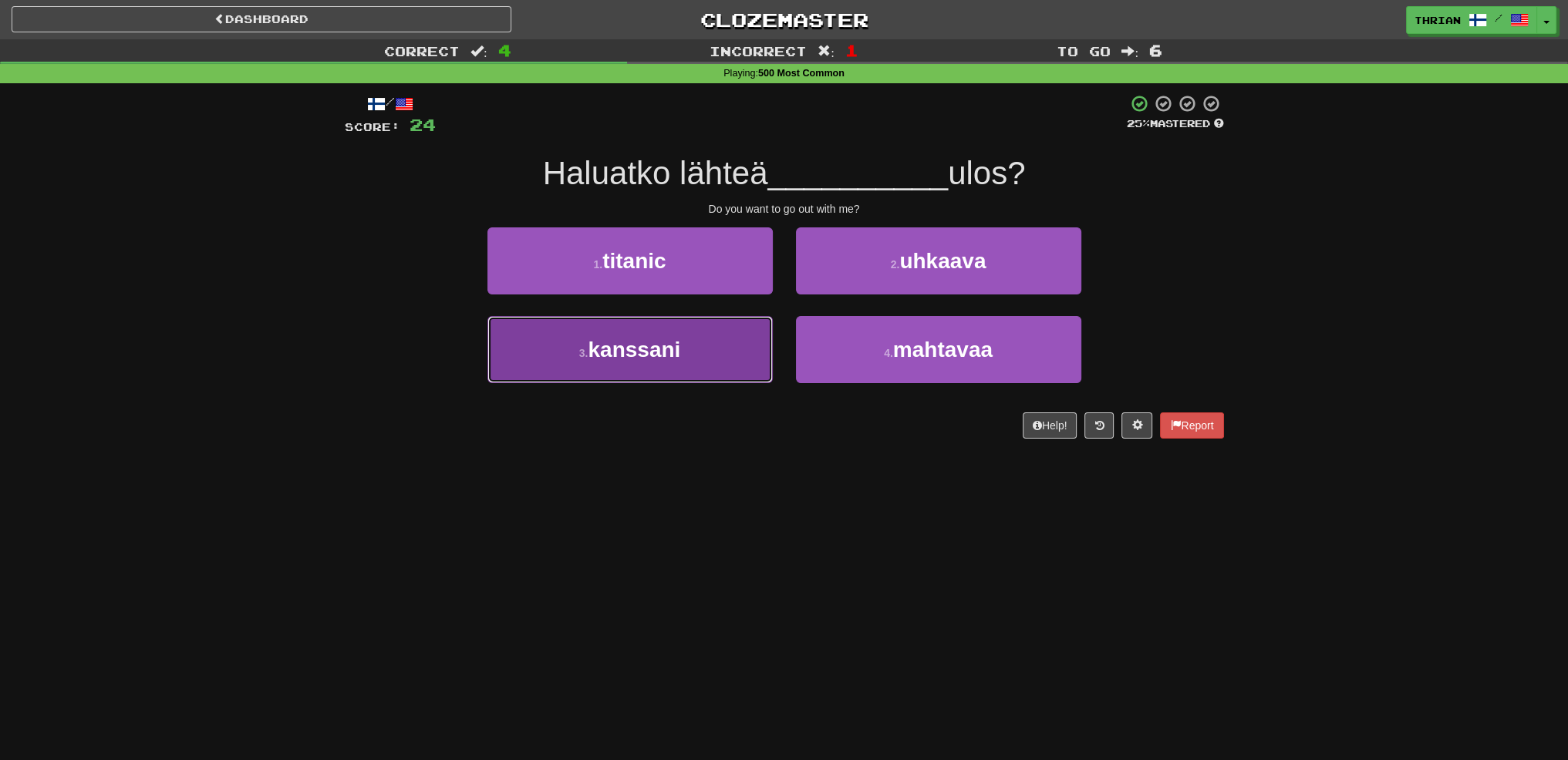
click at [734, 328] on button "3 . [GEOGRAPHIC_DATA]" at bounding box center [629, 350] width 285 height 67
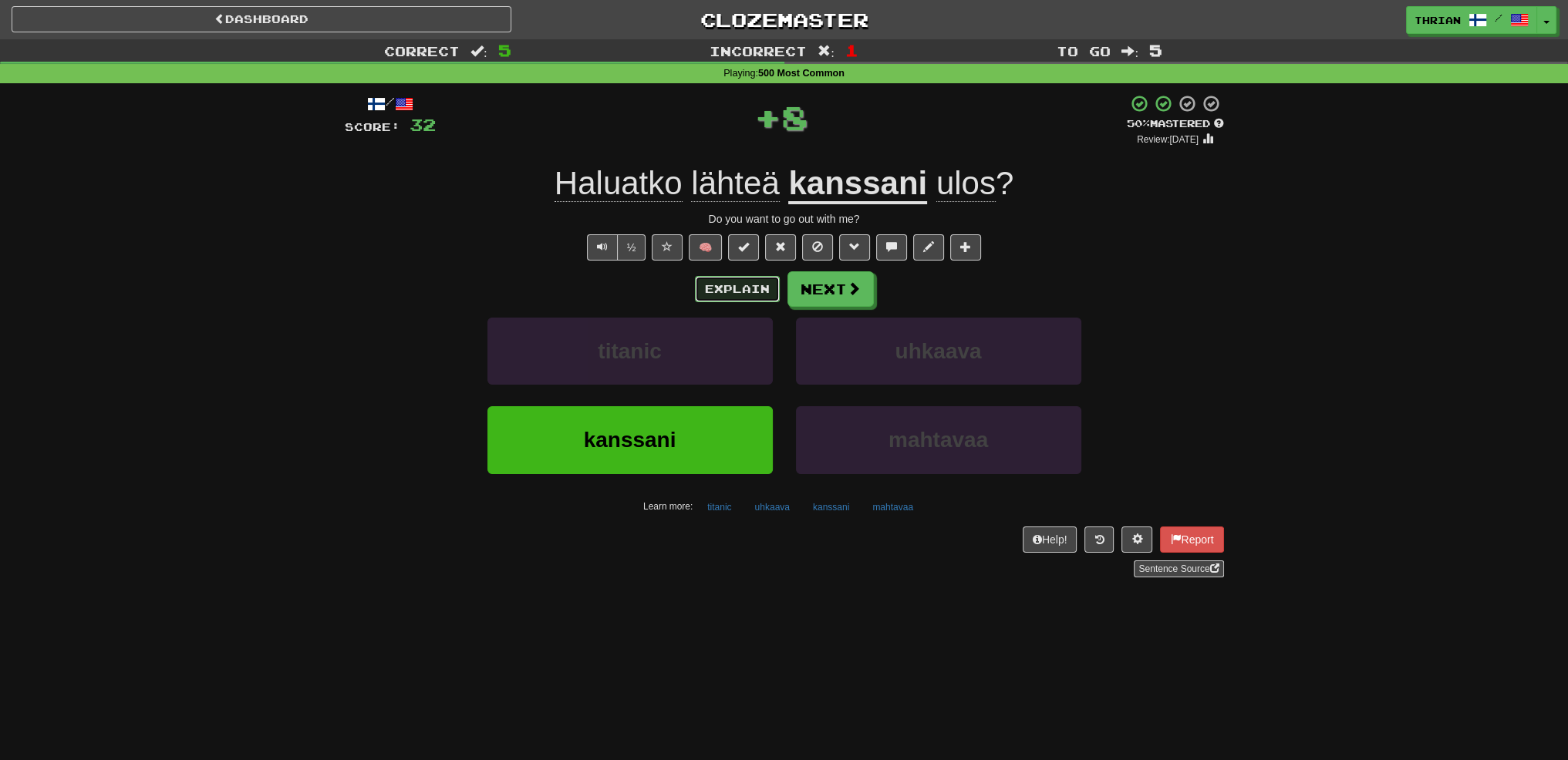
click at [727, 286] on button "Explain" at bounding box center [737, 289] width 85 height 26
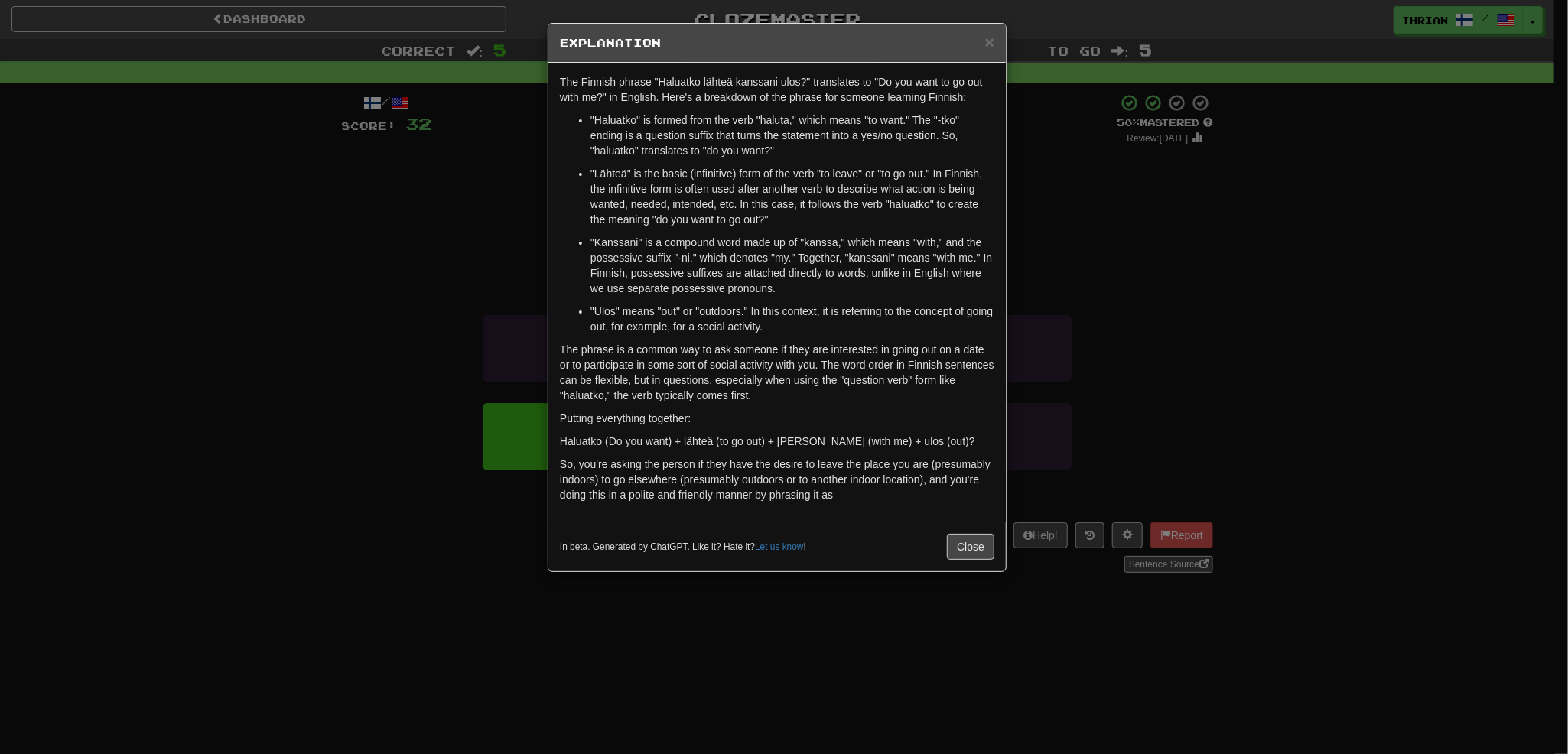
click at [458, 309] on div "× Explanation The Finnish phrase "Haluatko lähteä kanssani ulos?" translates to…" at bounding box center [784, 377] width 1568 height 754
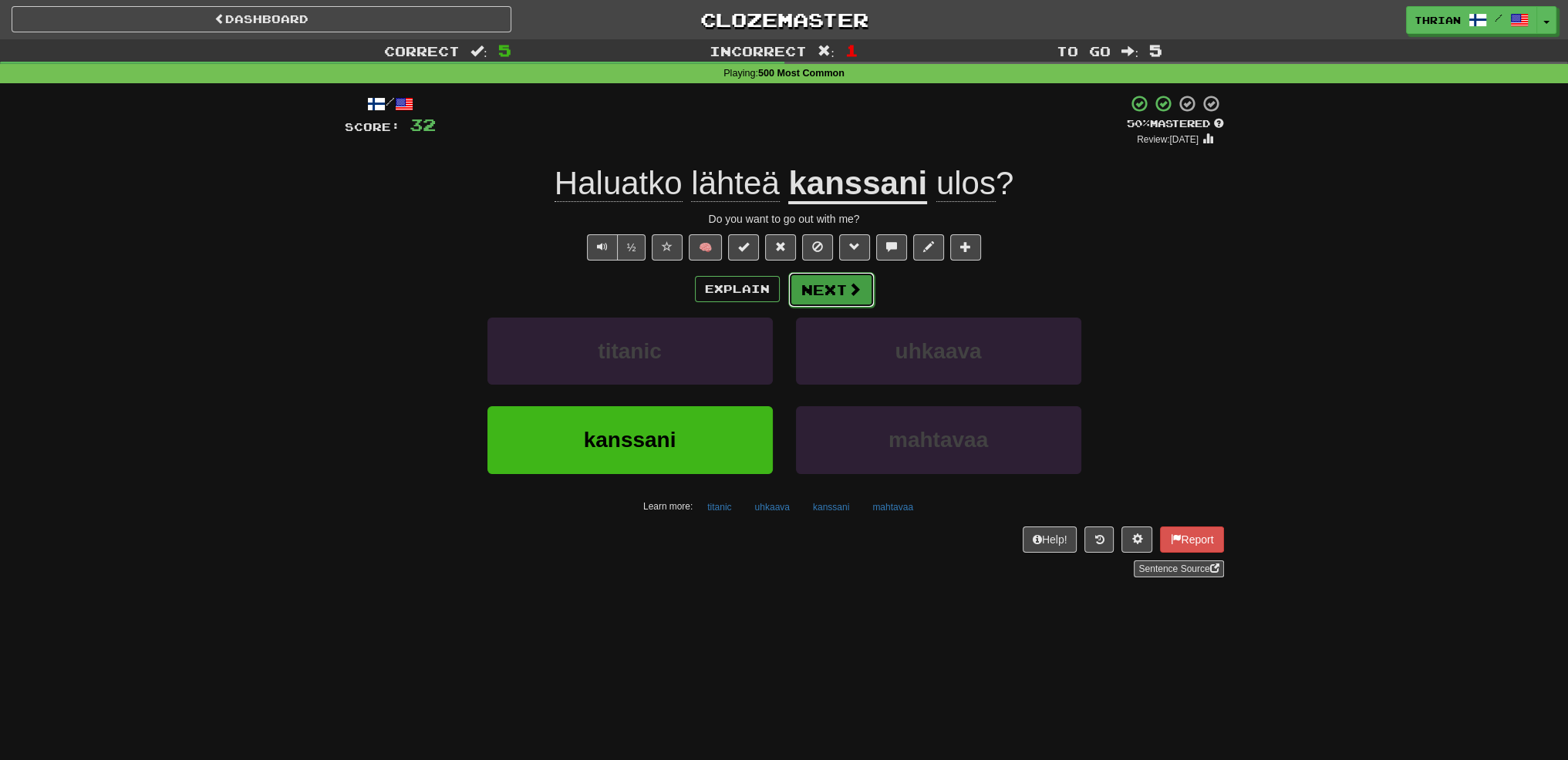
click at [810, 289] on button "Next" at bounding box center [831, 290] width 86 height 35
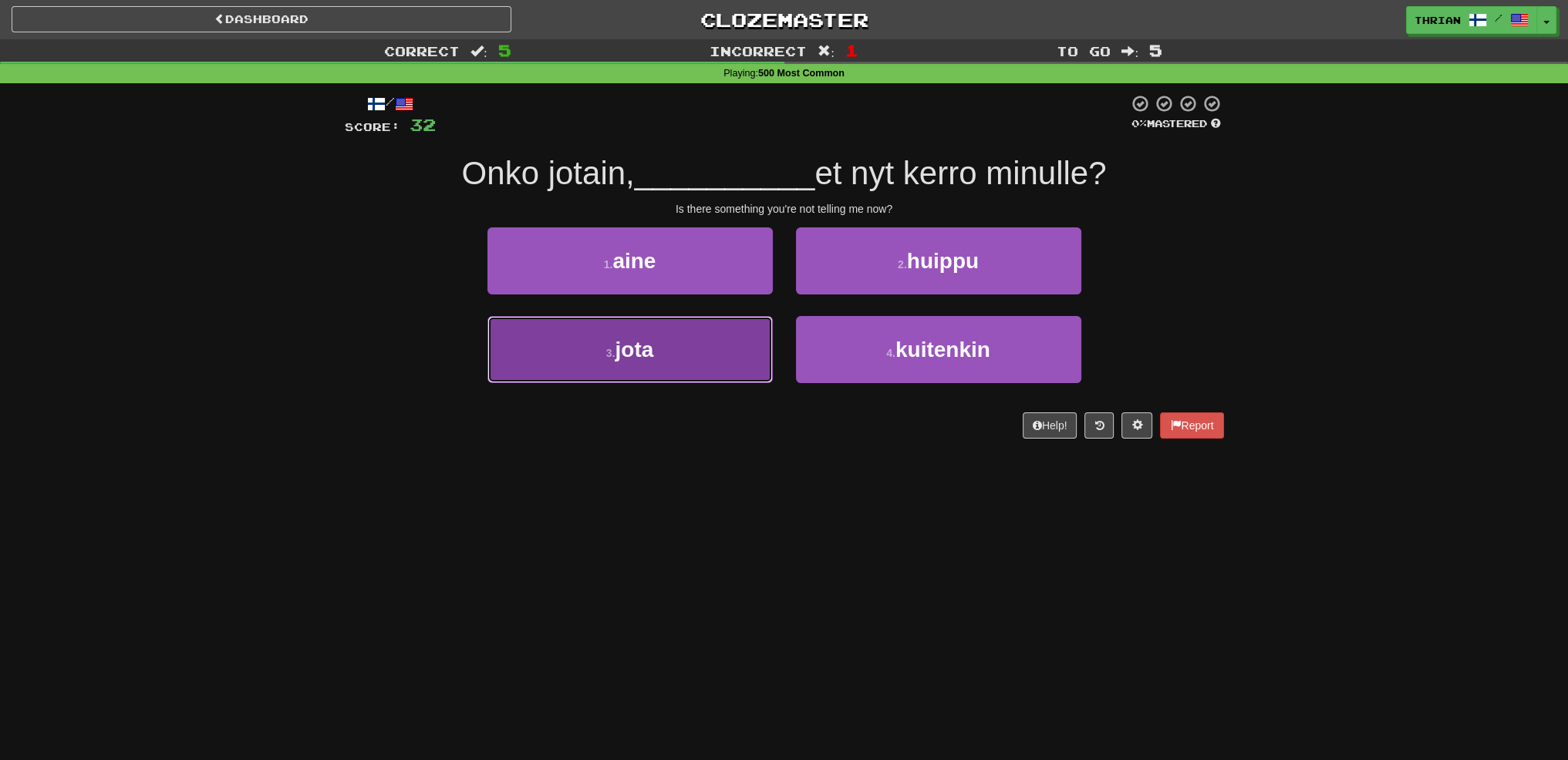
click at [710, 335] on button "3 . jota" at bounding box center [629, 350] width 285 height 67
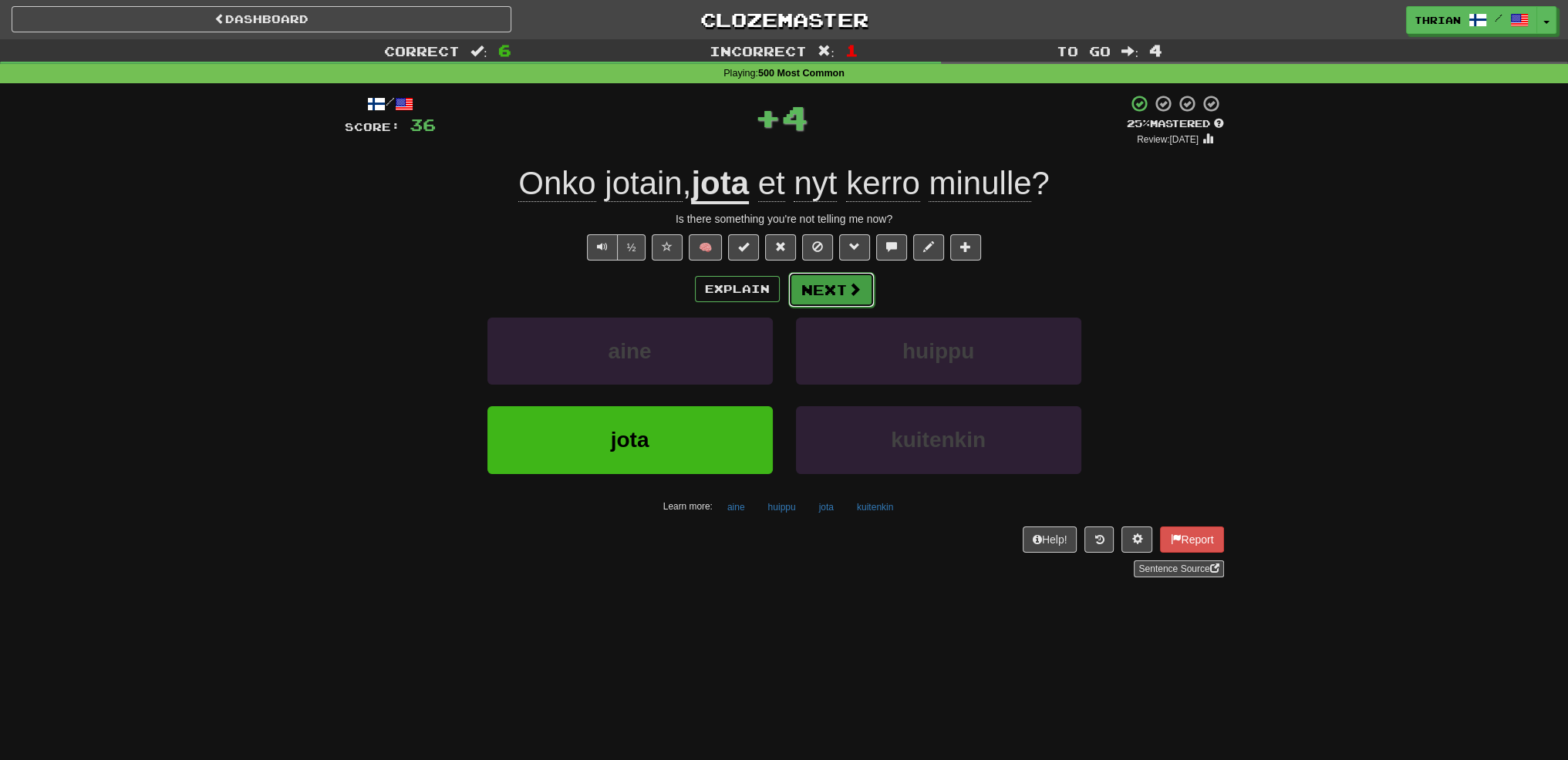
click at [805, 287] on button "Next" at bounding box center [831, 290] width 86 height 35
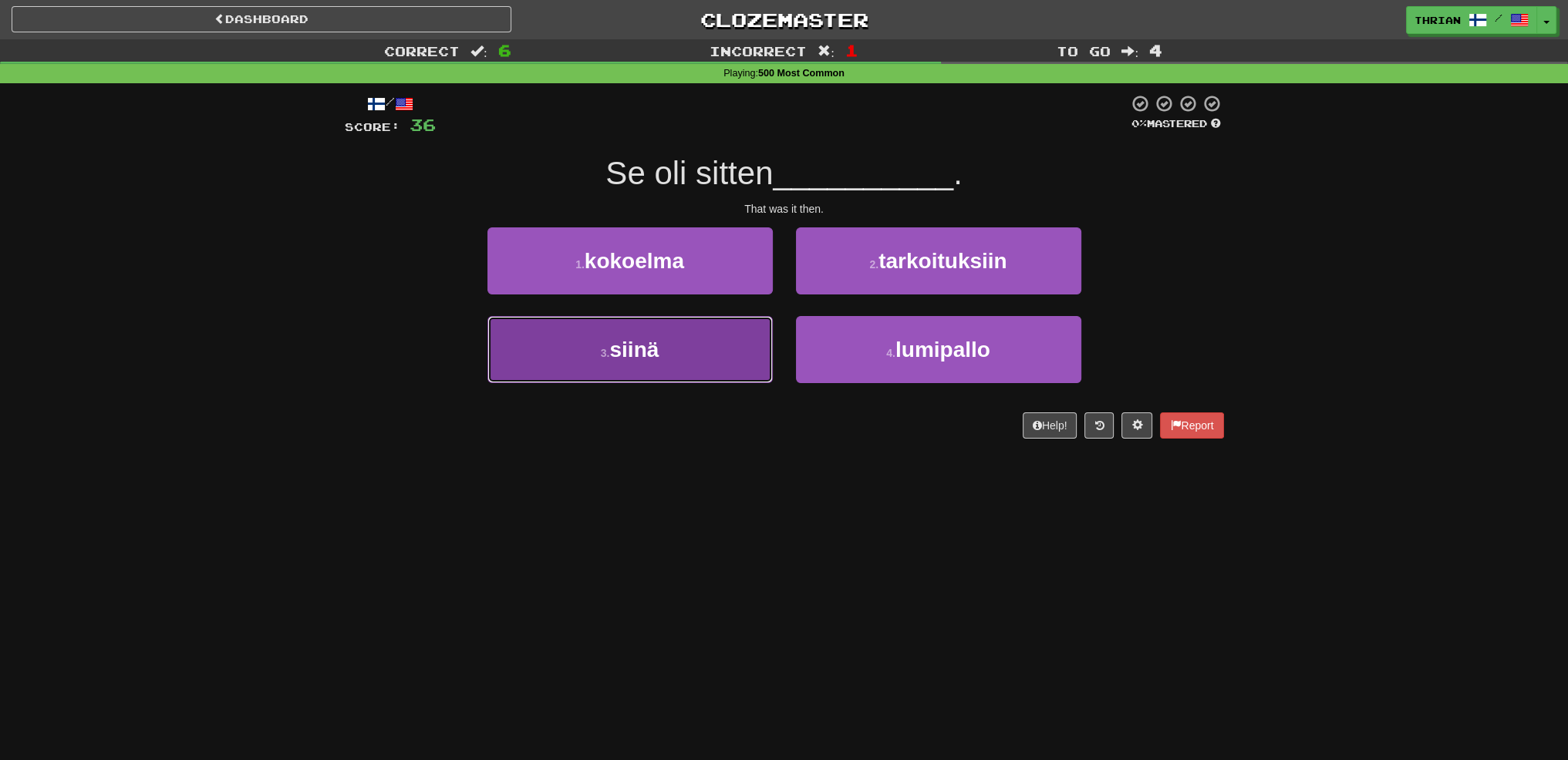
click at [648, 369] on button "3 . siinä" at bounding box center [629, 350] width 285 height 67
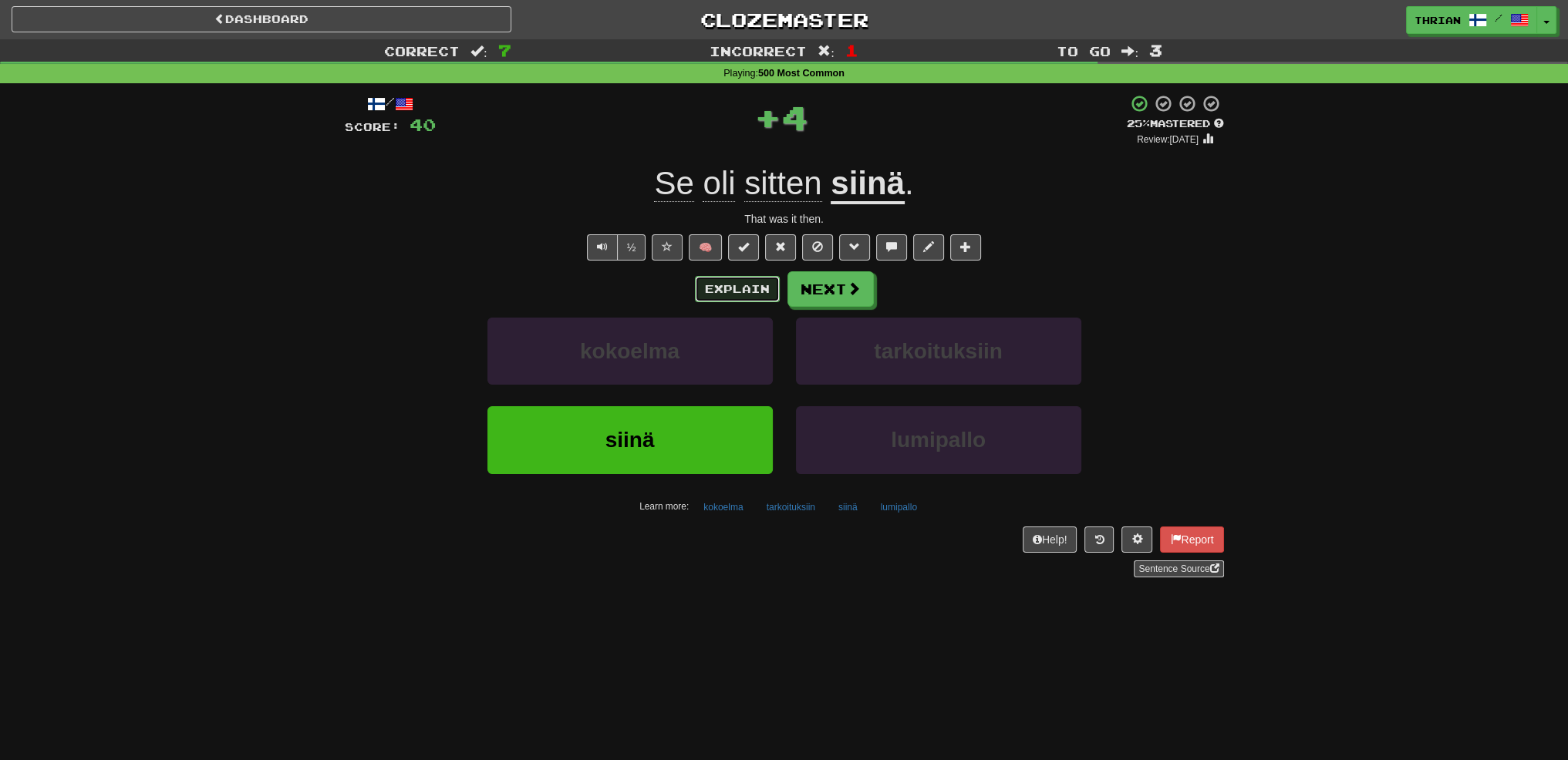
click at [708, 295] on button "Explain" at bounding box center [737, 289] width 85 height 26
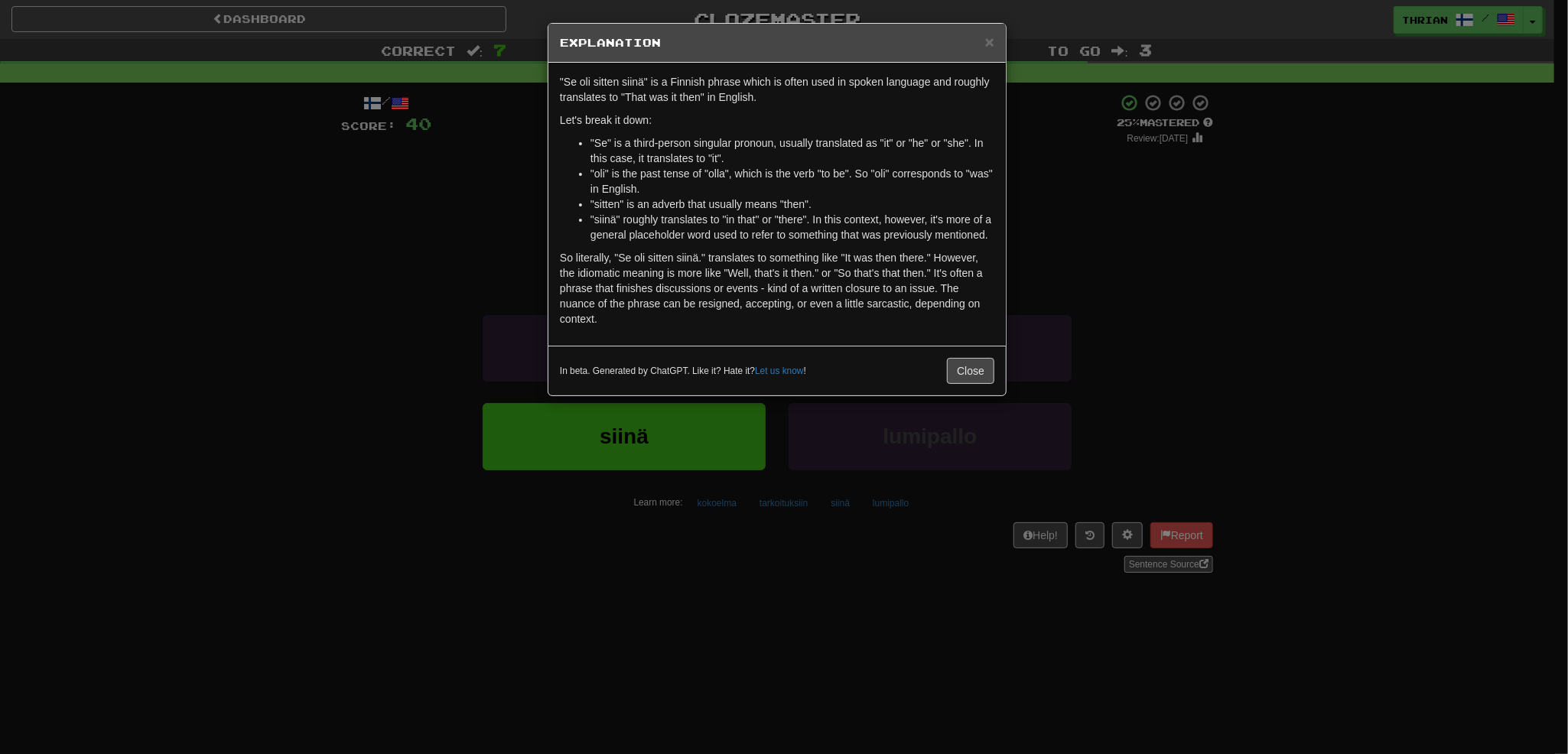
click at [441, 345] on div "× Explanation "Se oli sitten siinä" is a Finnish phrase which is often used in …" at bounding box center [784, 377] width 1568 height 754
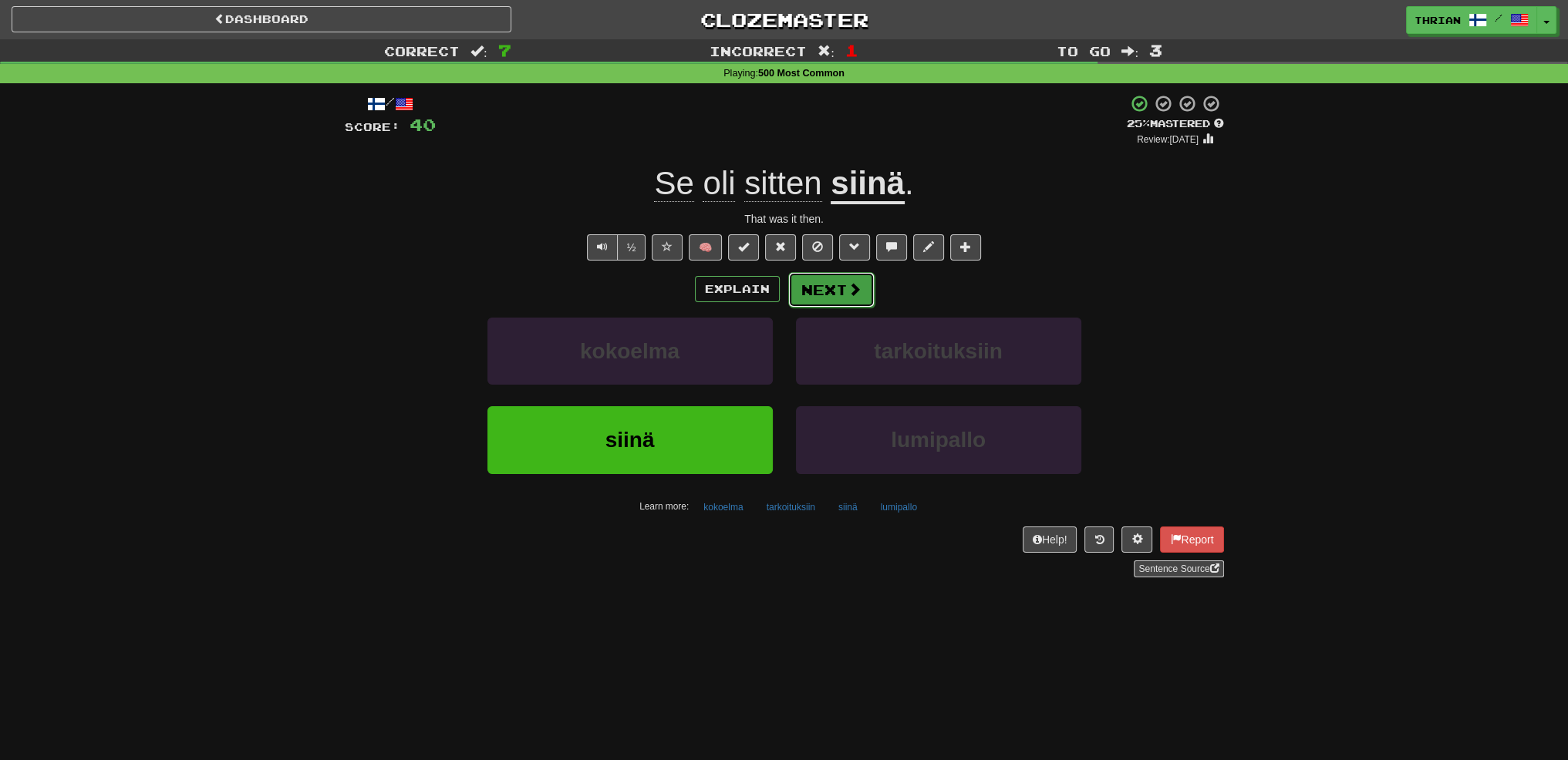
click at [839, 287] on button "Next" at bounding box center [831, 290] width 86 height 35
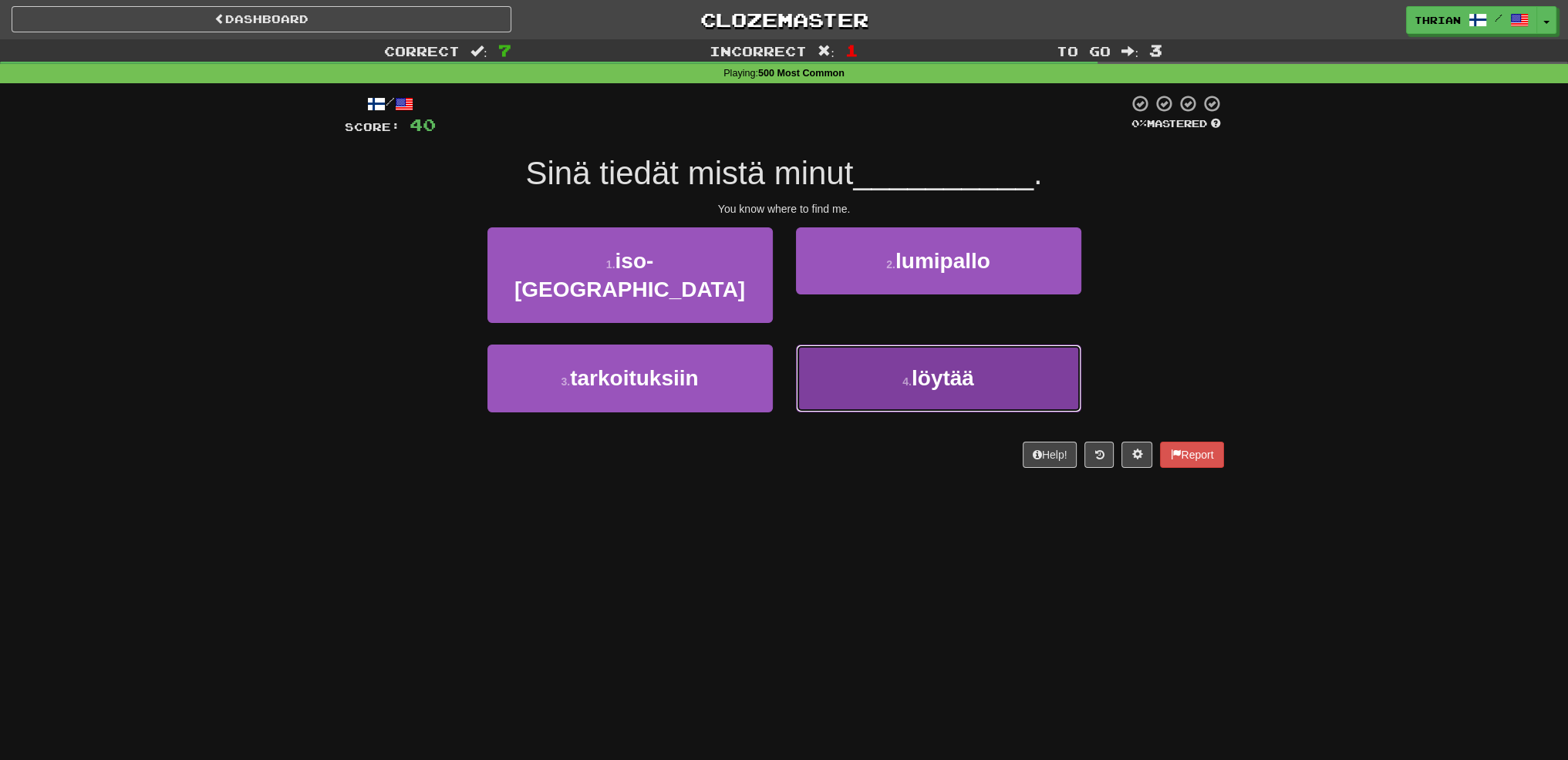
click at [812, 375] on button "4 . löytää" at bounding box center [938, 378] width 285 height 67
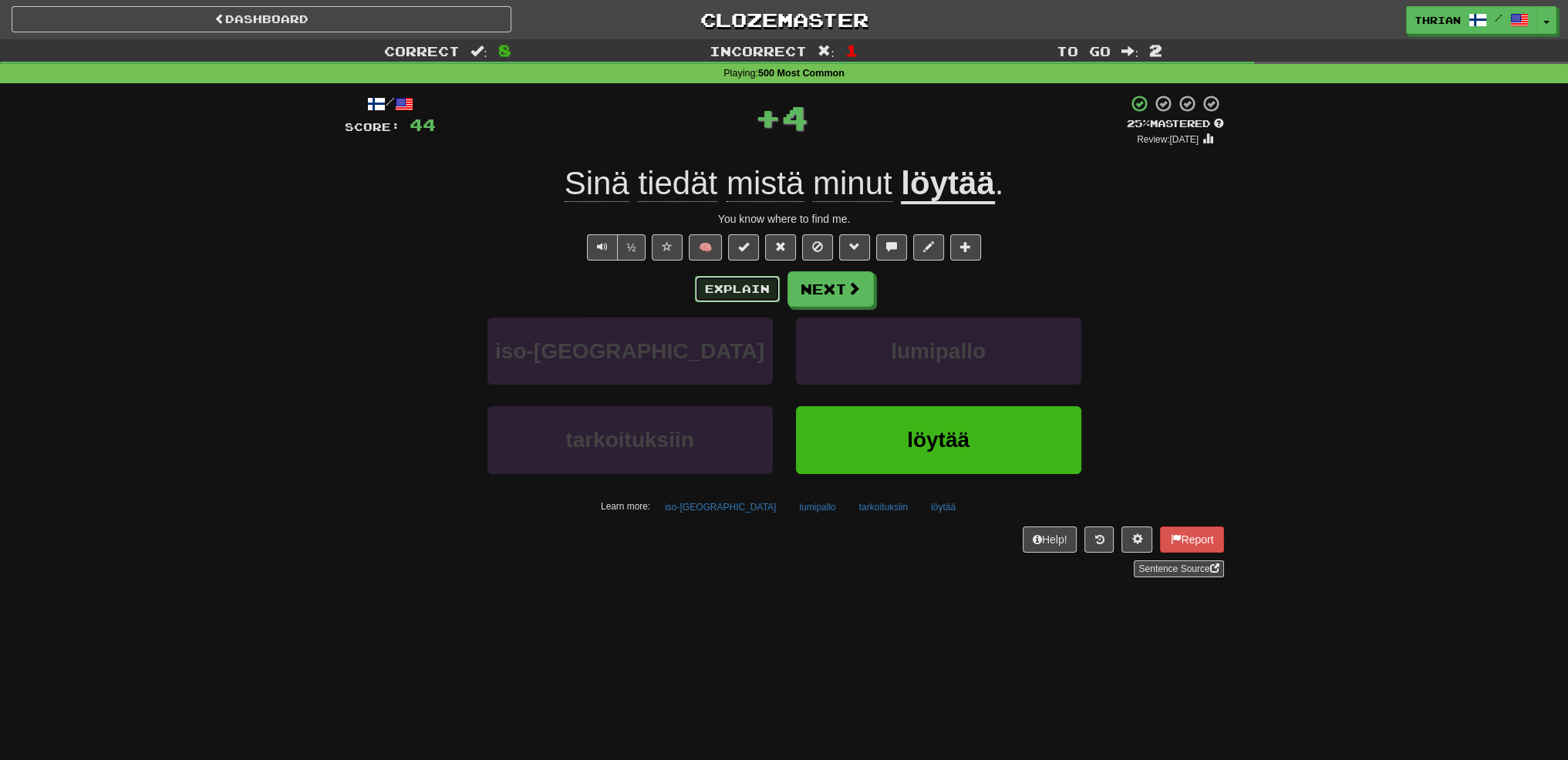
click at [750, 295] on button "Explain" at bounding box center [737, 289] width 85 height 26
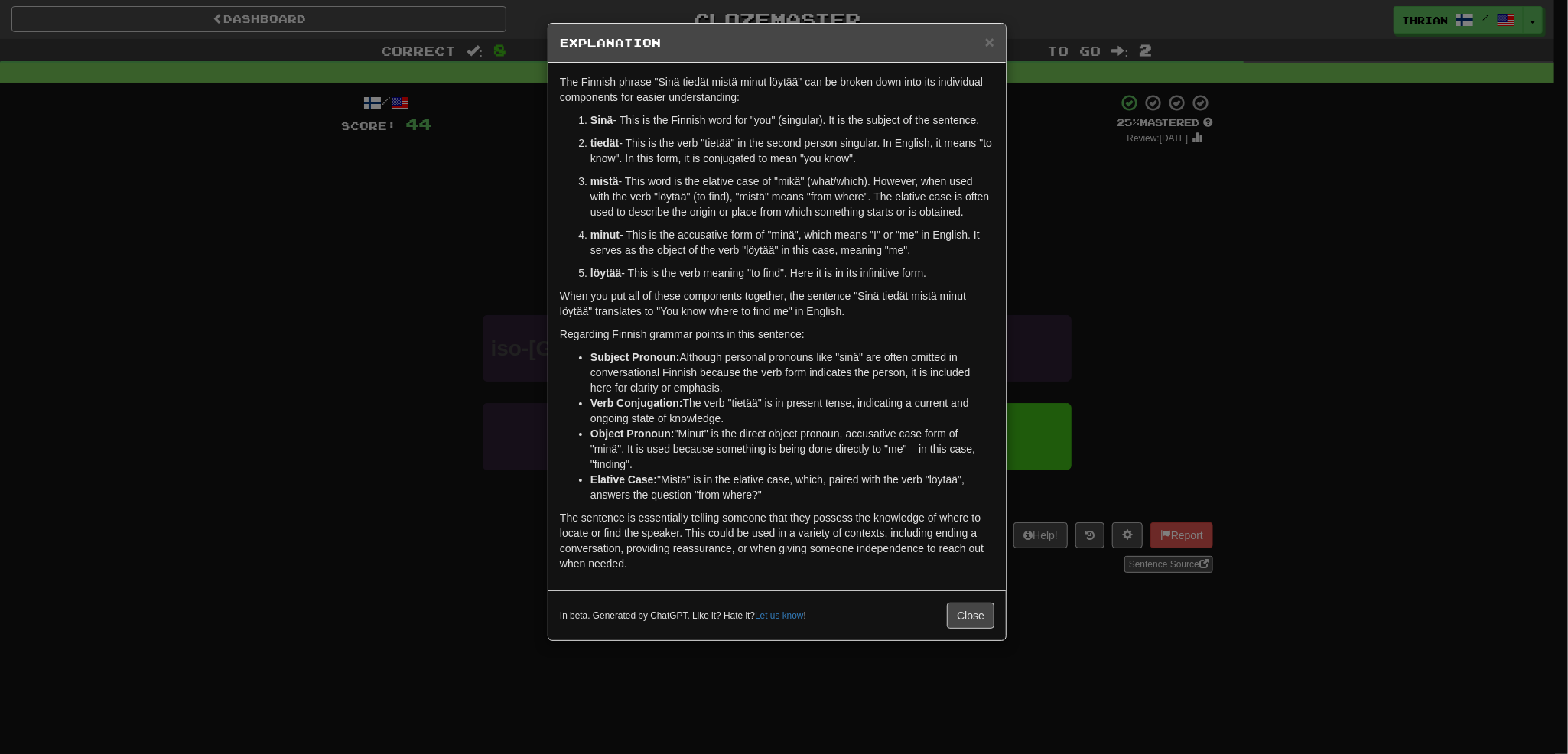
click at [469, 278] on div "× Explanation The Finnish phrase "Sinä tiedät mistä minut löytää" can be broken…" at bounding box center [784, 377] width 1568 height 754
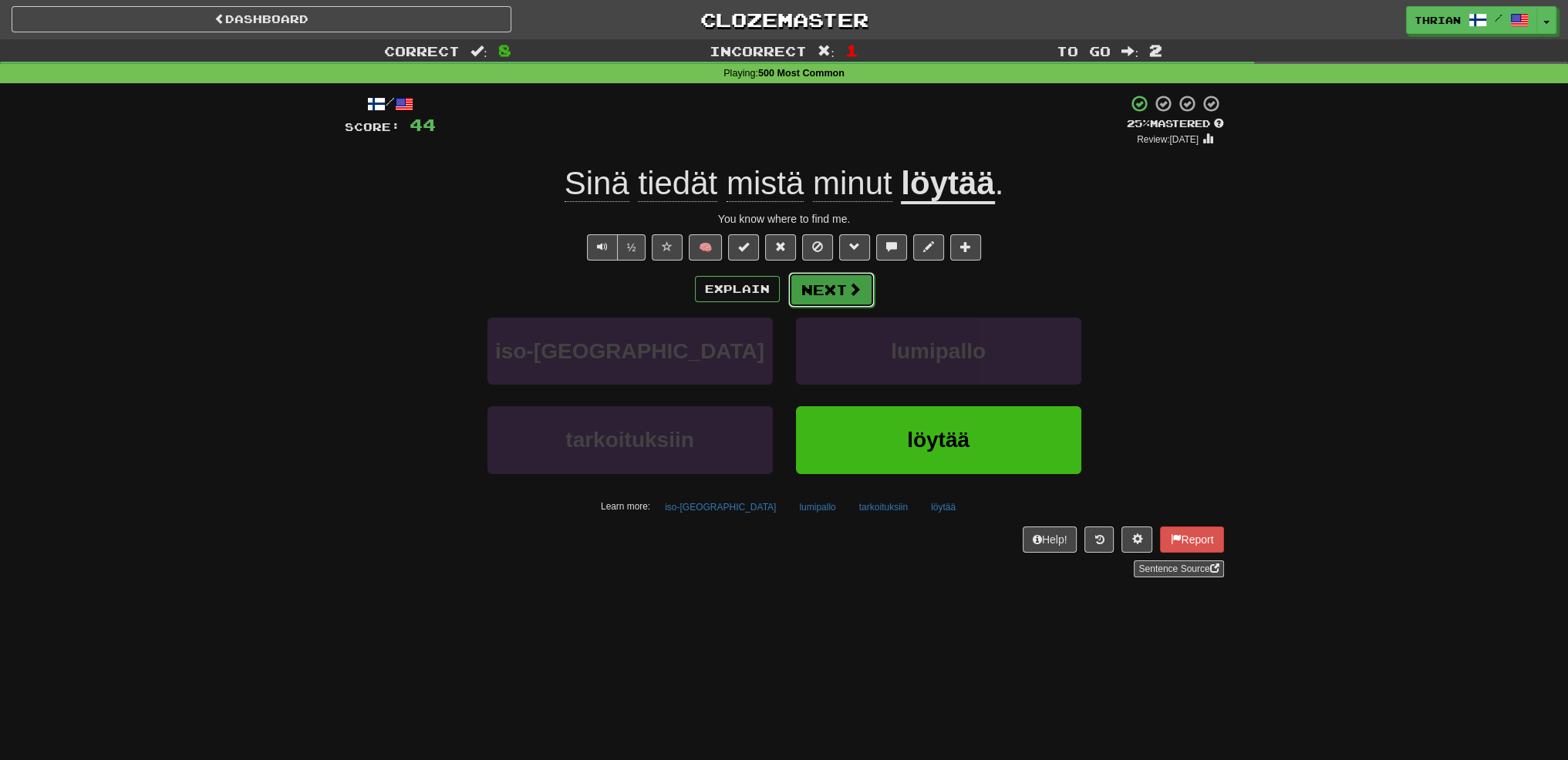
click at [851, 298] on button "Next" at bounding box center [831, 290] width 86 height 35
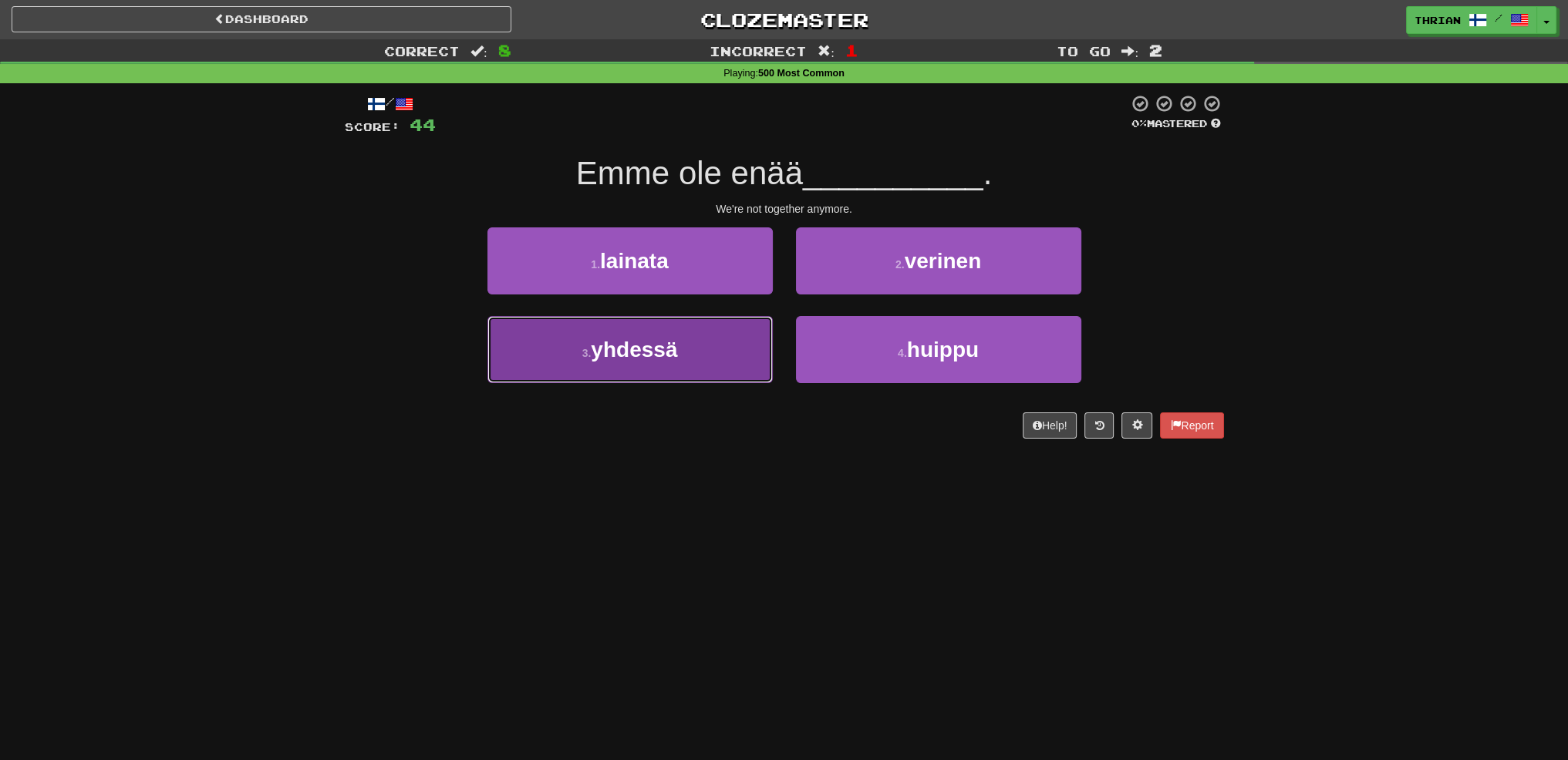
click at [719, 335] on button "3 . yhdessä" at bounding box center [629, 350] width 285 height 67
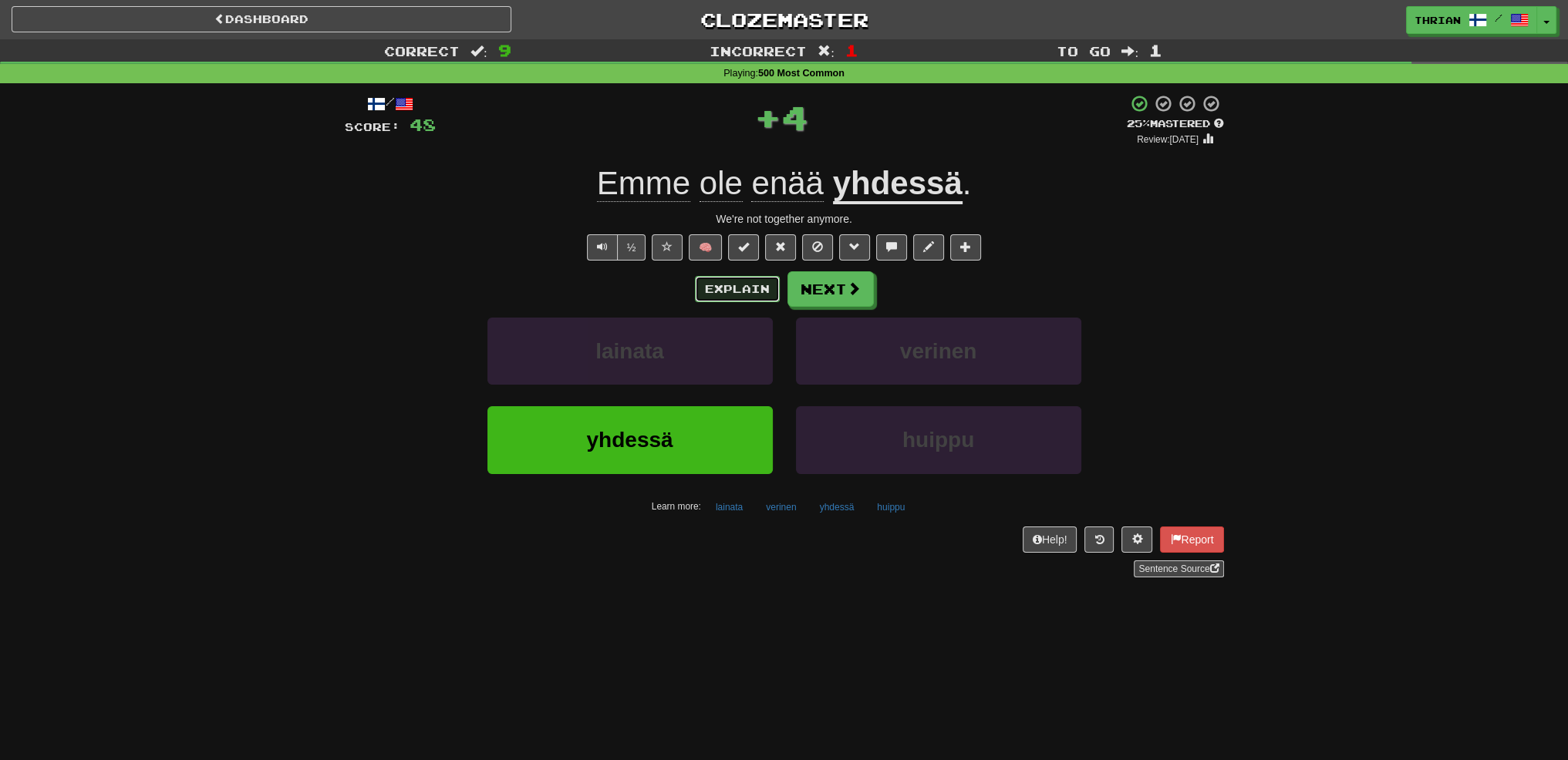
click at [721, 292] on button "Explain" at bounding box center [737, 289] width 85 height 26
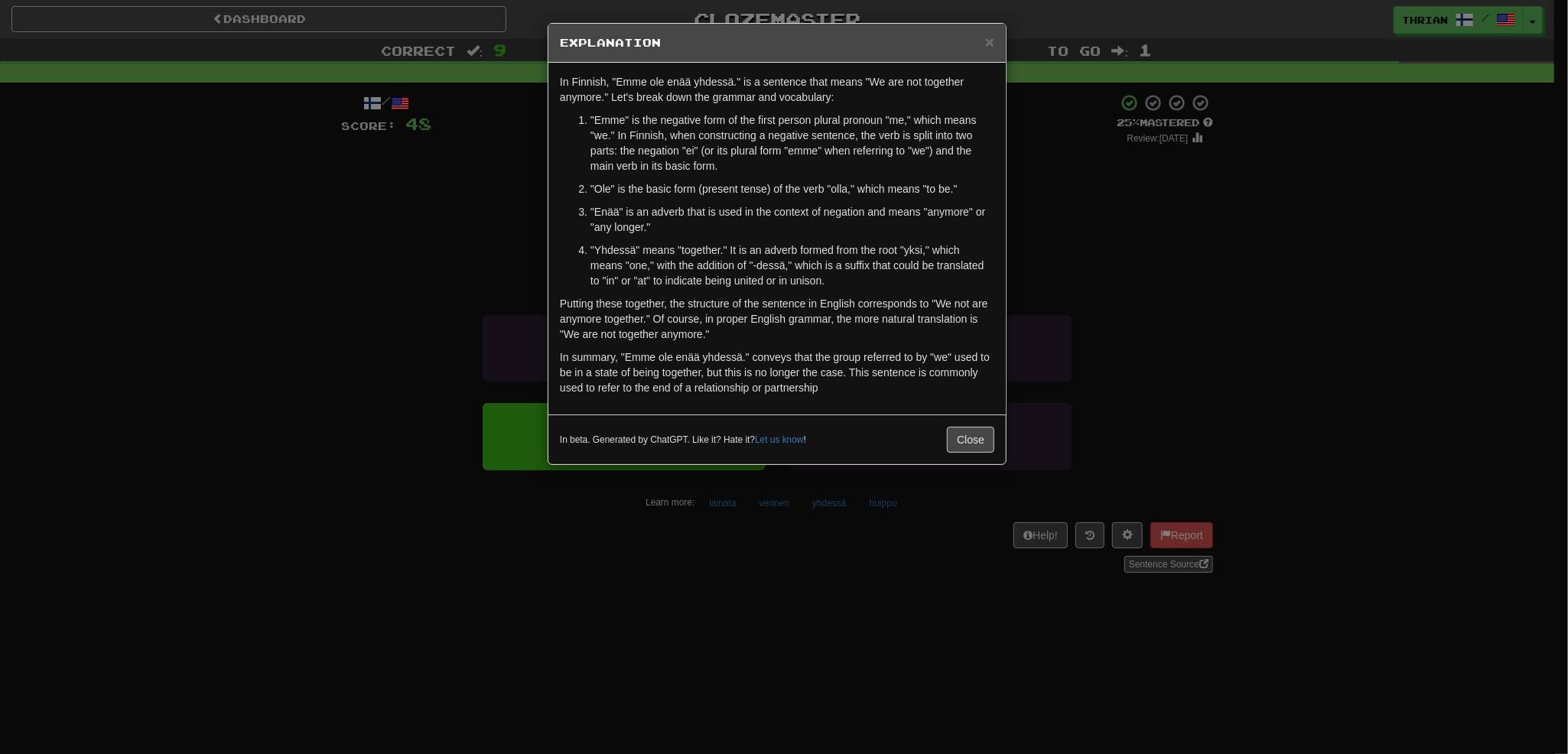
click at [446, 332] on div "× Explanation In Finnish, "Emme ole enää yhdessä." is a sentence that means "We…" at bounding box center [784, 377] width 1568 height 754
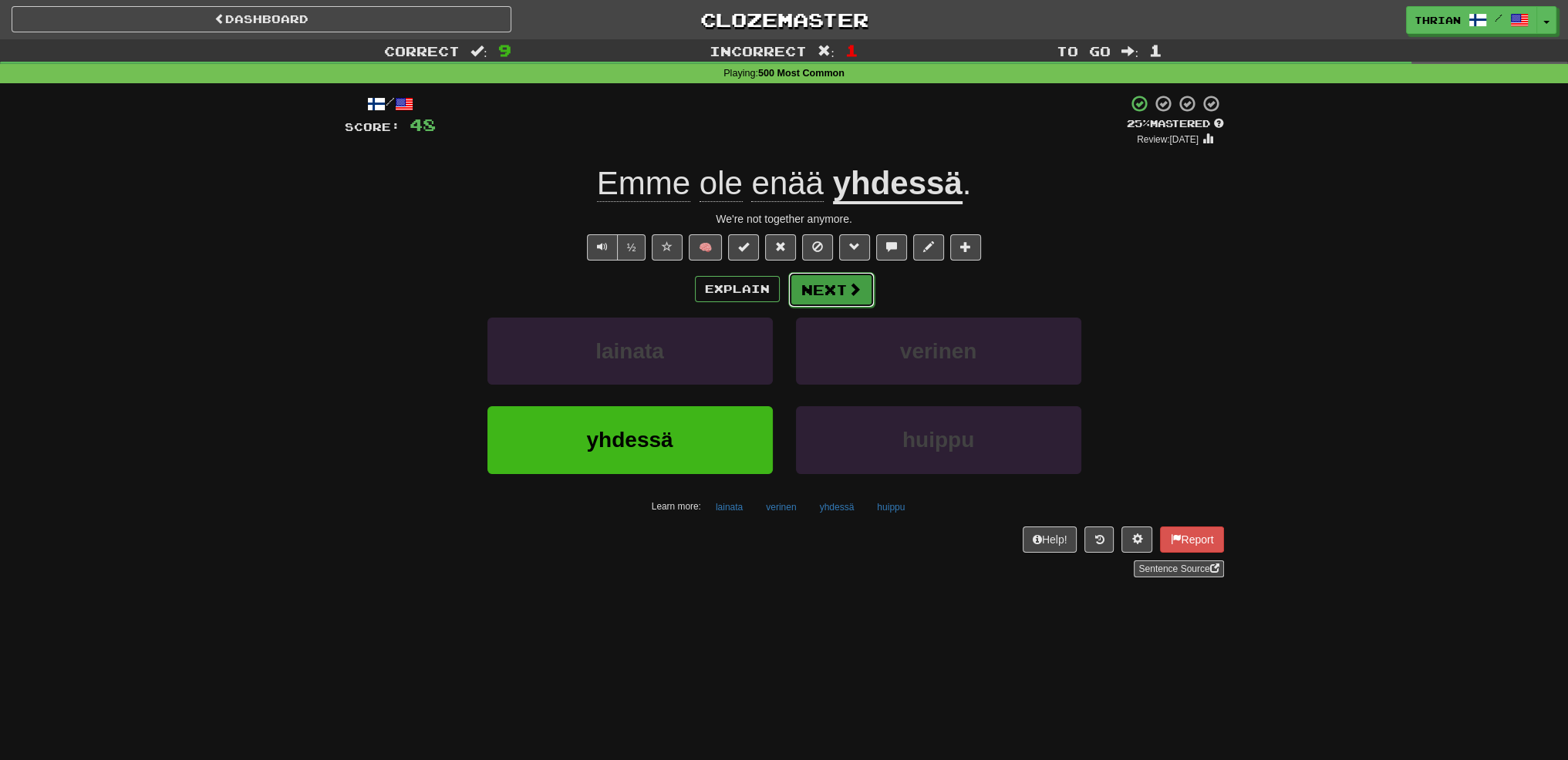
click at [843, 291] on button "Next" at bounding box center [831, 290] width 86 height 35
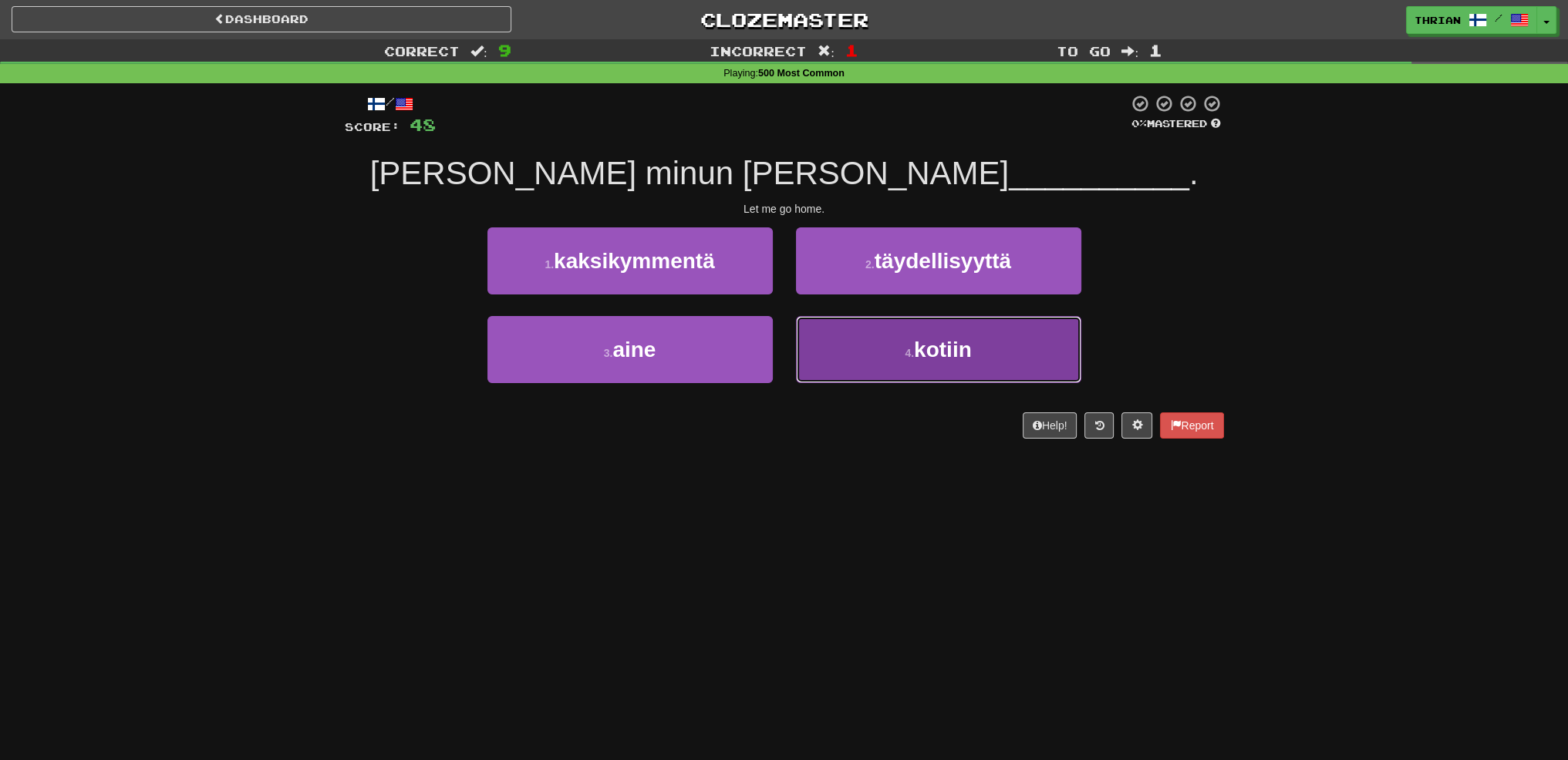
click at [858, 349] on button "4 . kotiin" at bounding box center [938, 350] width 285 height 67
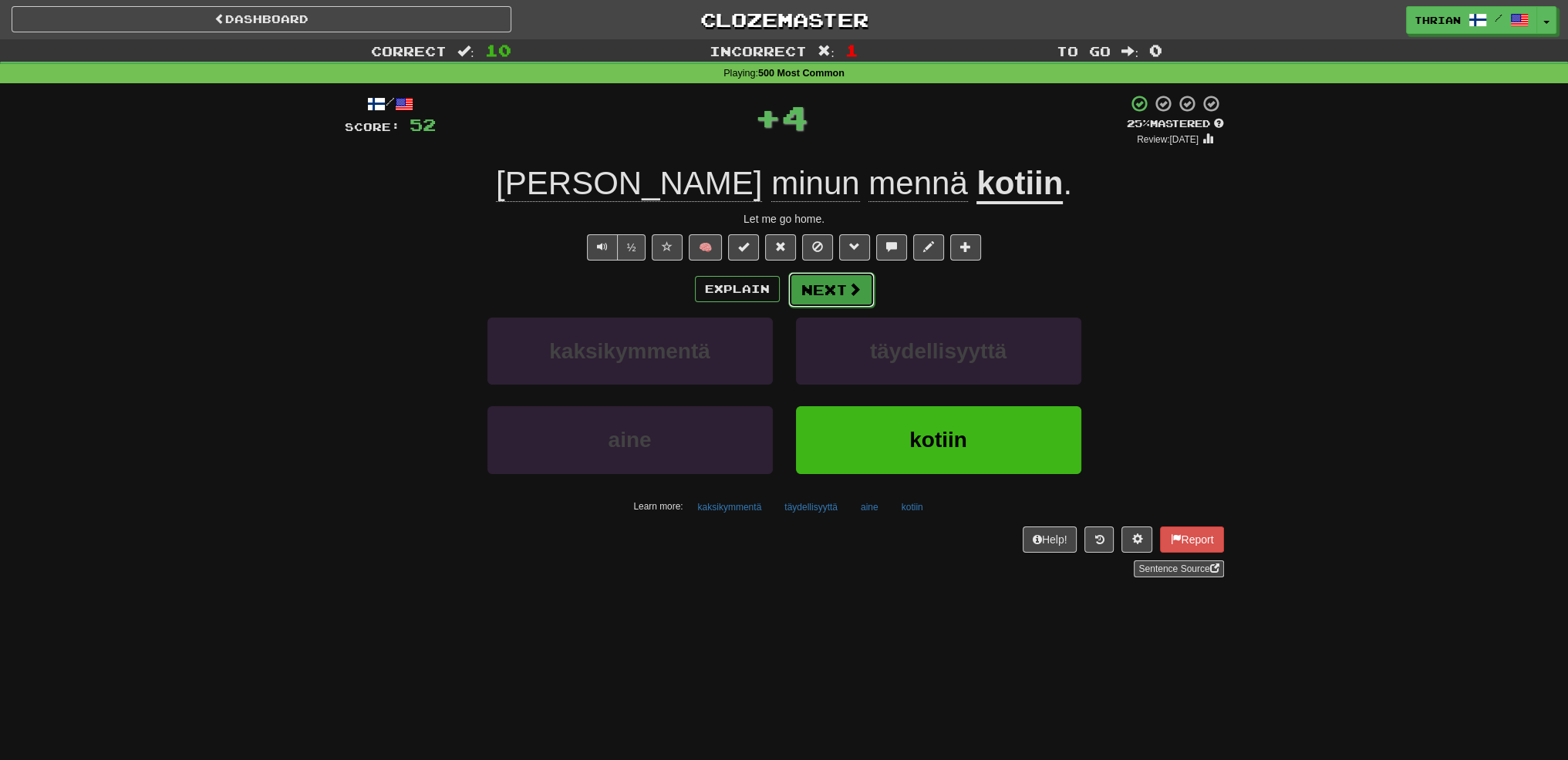
click at [849, 289] on span at bounding box center [855, 289] width 14 height 14
